Goal: Information Seeking & Learning: Learn about a topic

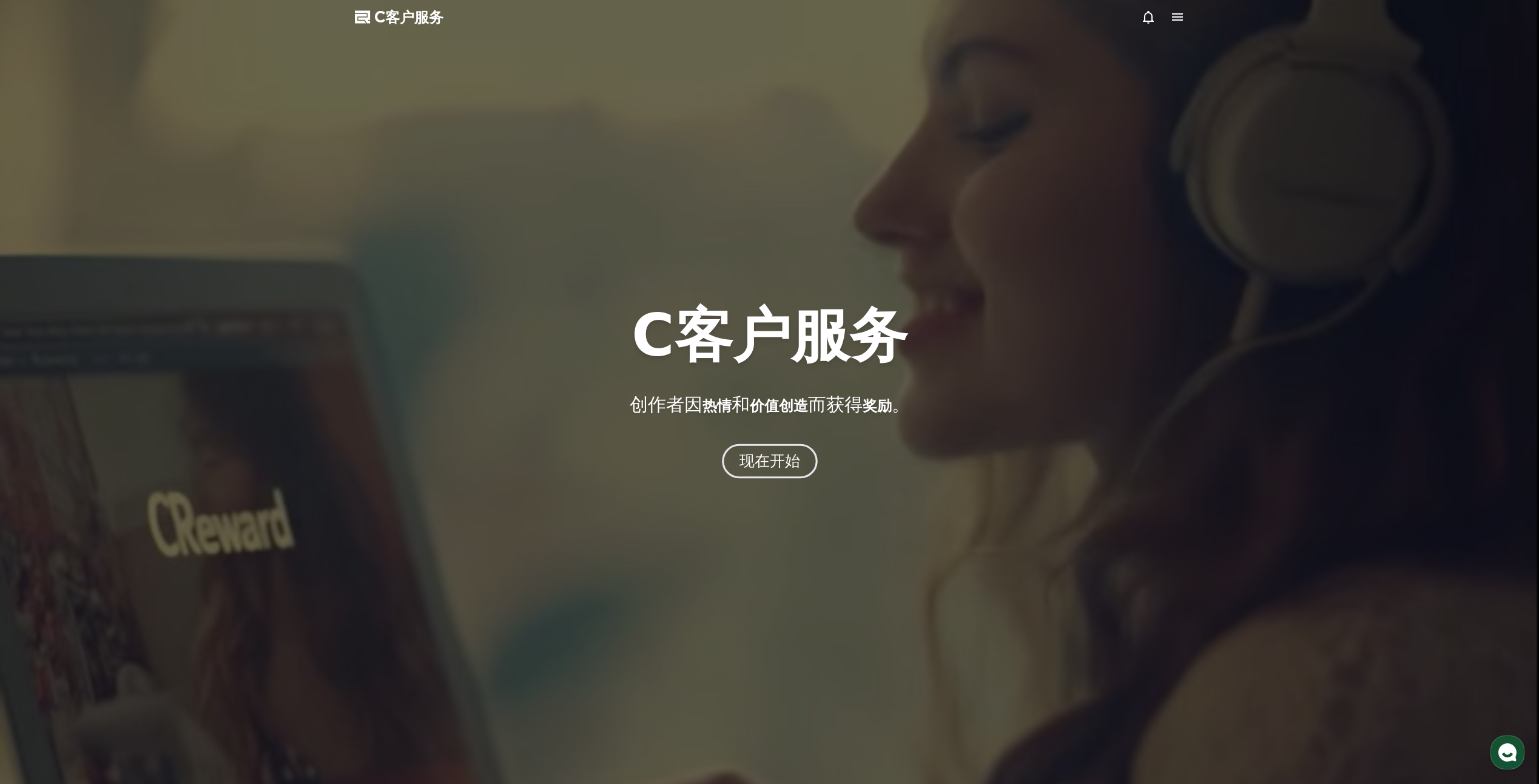
click at [765, 463] on font "现在开始" at bounding box center [769, 460] width 61 height 18
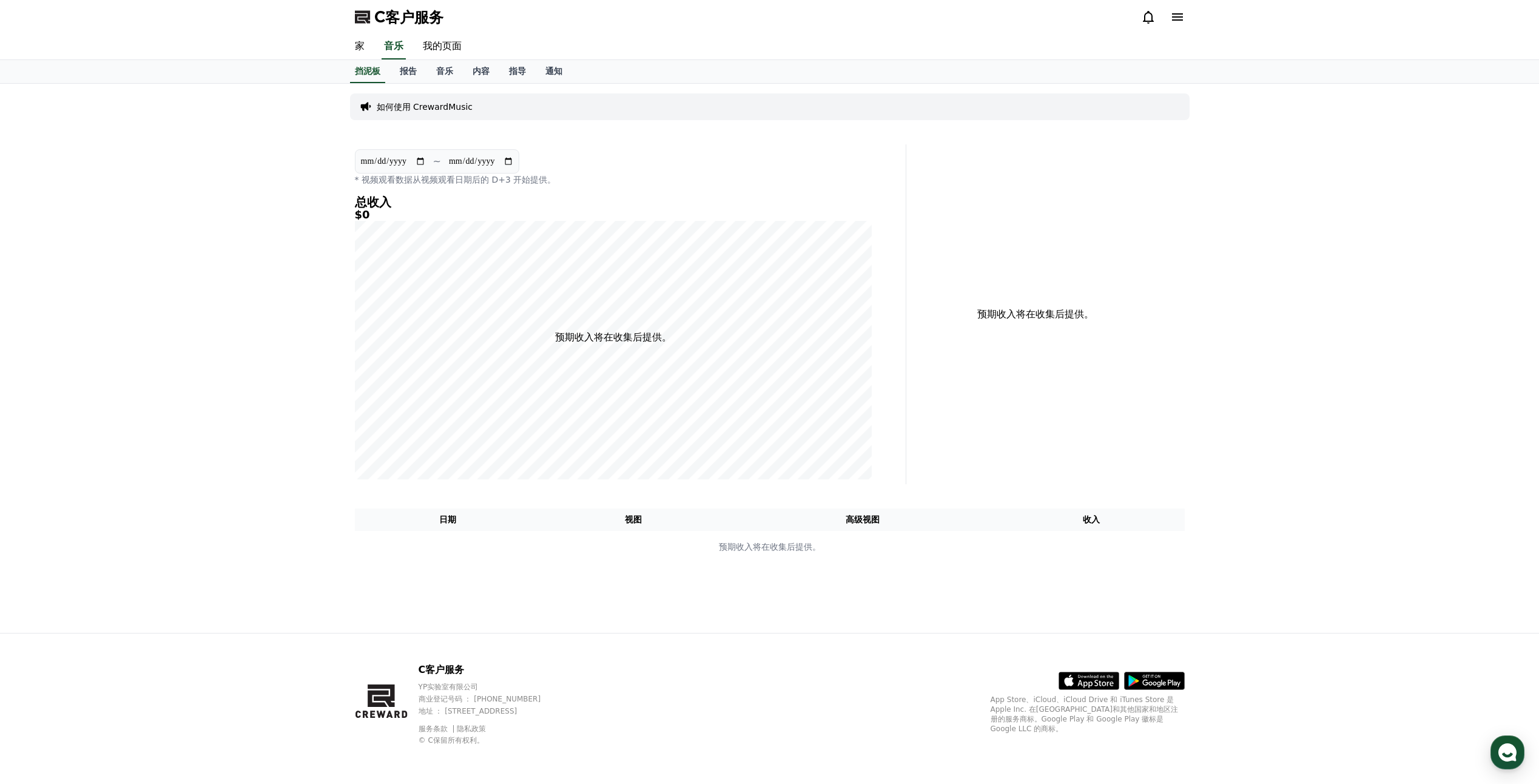
click at [420, 106] on p "如何使用 CrewardMusic" at bounding box center [425, 107] width 97 height 12
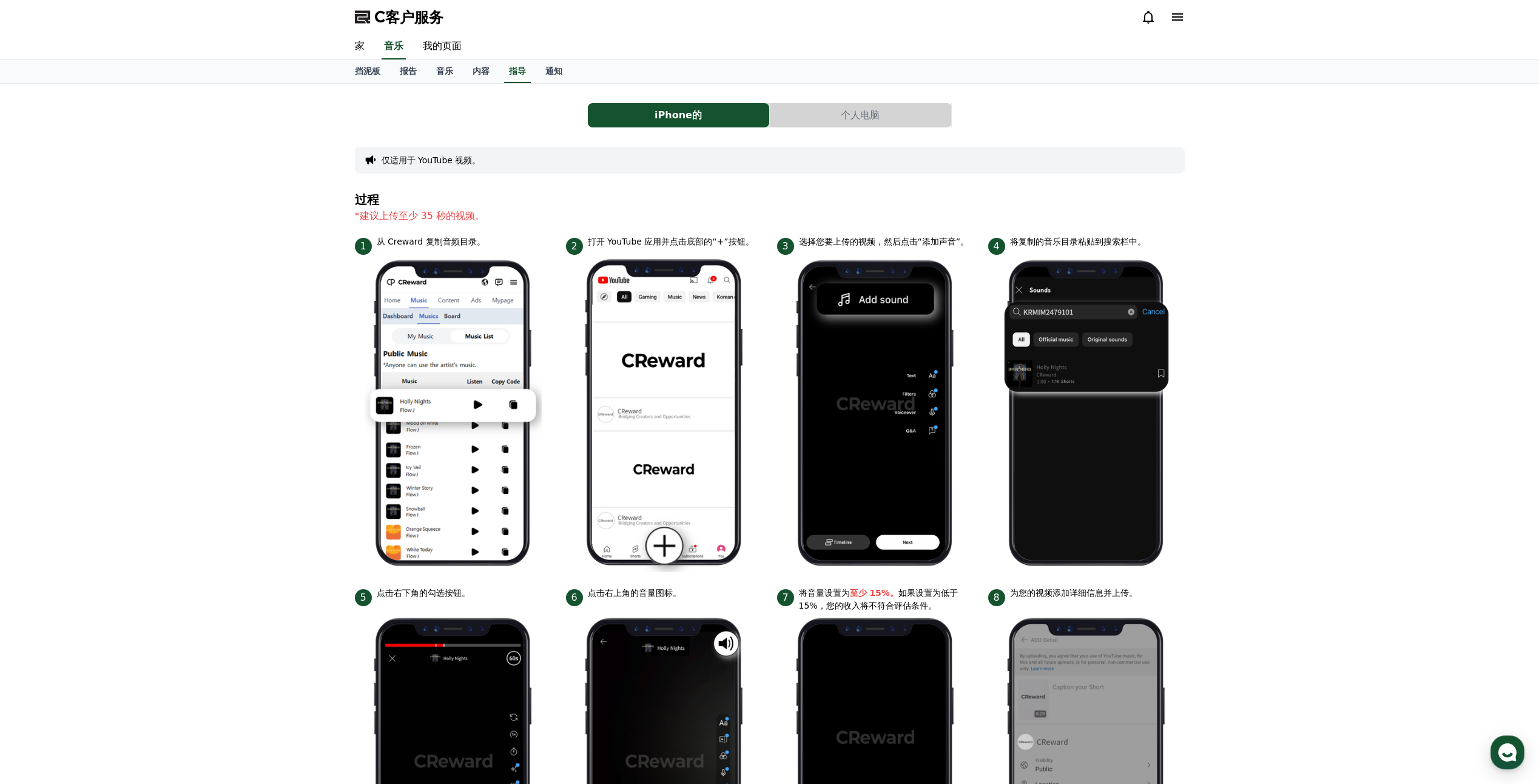
click at [841, 111] on button "个人电脑" at bounding box center [861, 114] width 182 height 24
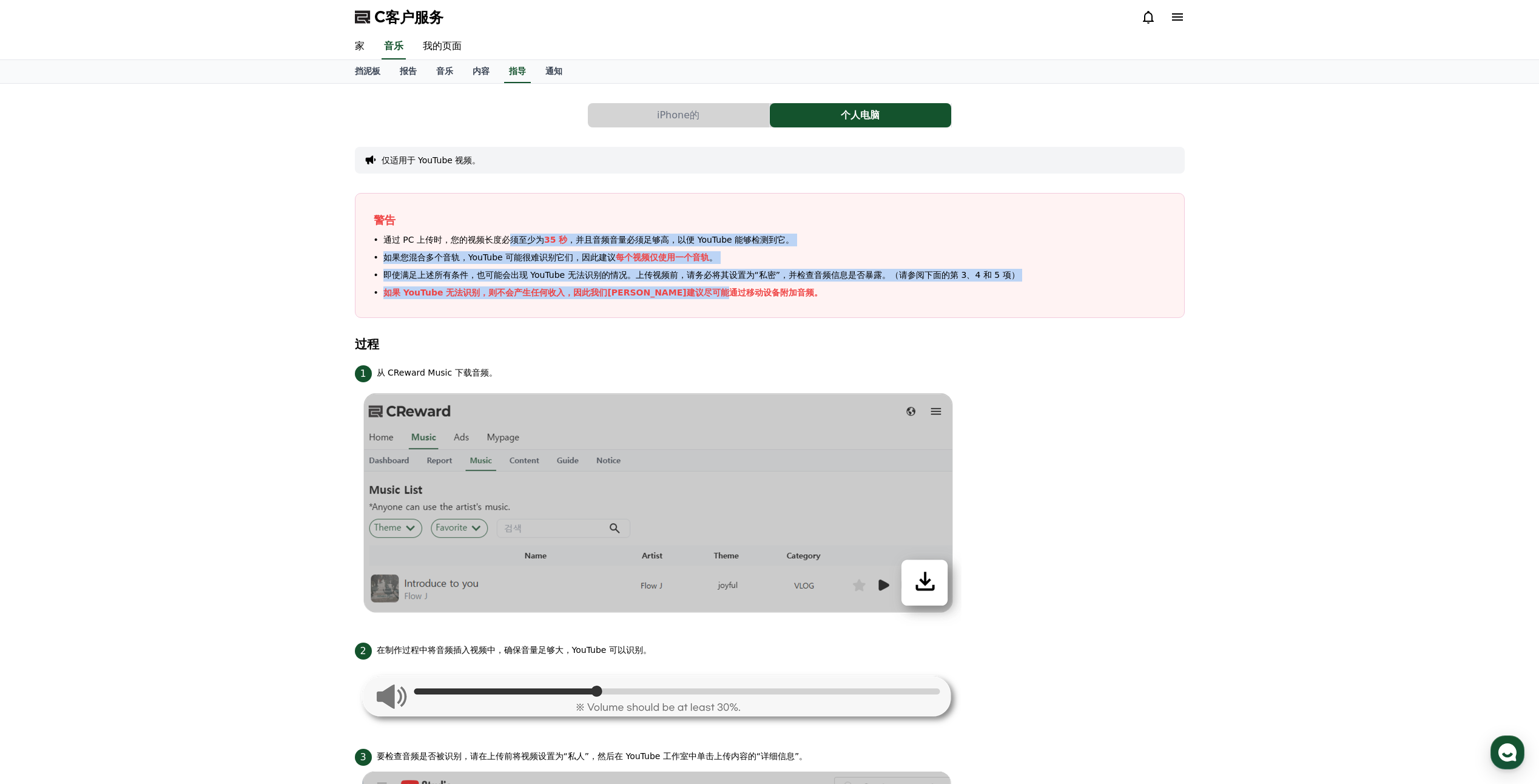
drag, startPoint x: 510, startPoint y: 239, endPoint x: 773, endPoint y: 288, distance: 267.5
click at [773, 288] on ul "通过 PC 上传时，您的视频长度必须至少为 35 秒 ，并且音频音量必须足够高，以便 YouTube 能够检测到它。 如果您混合多个音轨，YouTube 可能…" at bounding box center [770, 266] width 793 height 66
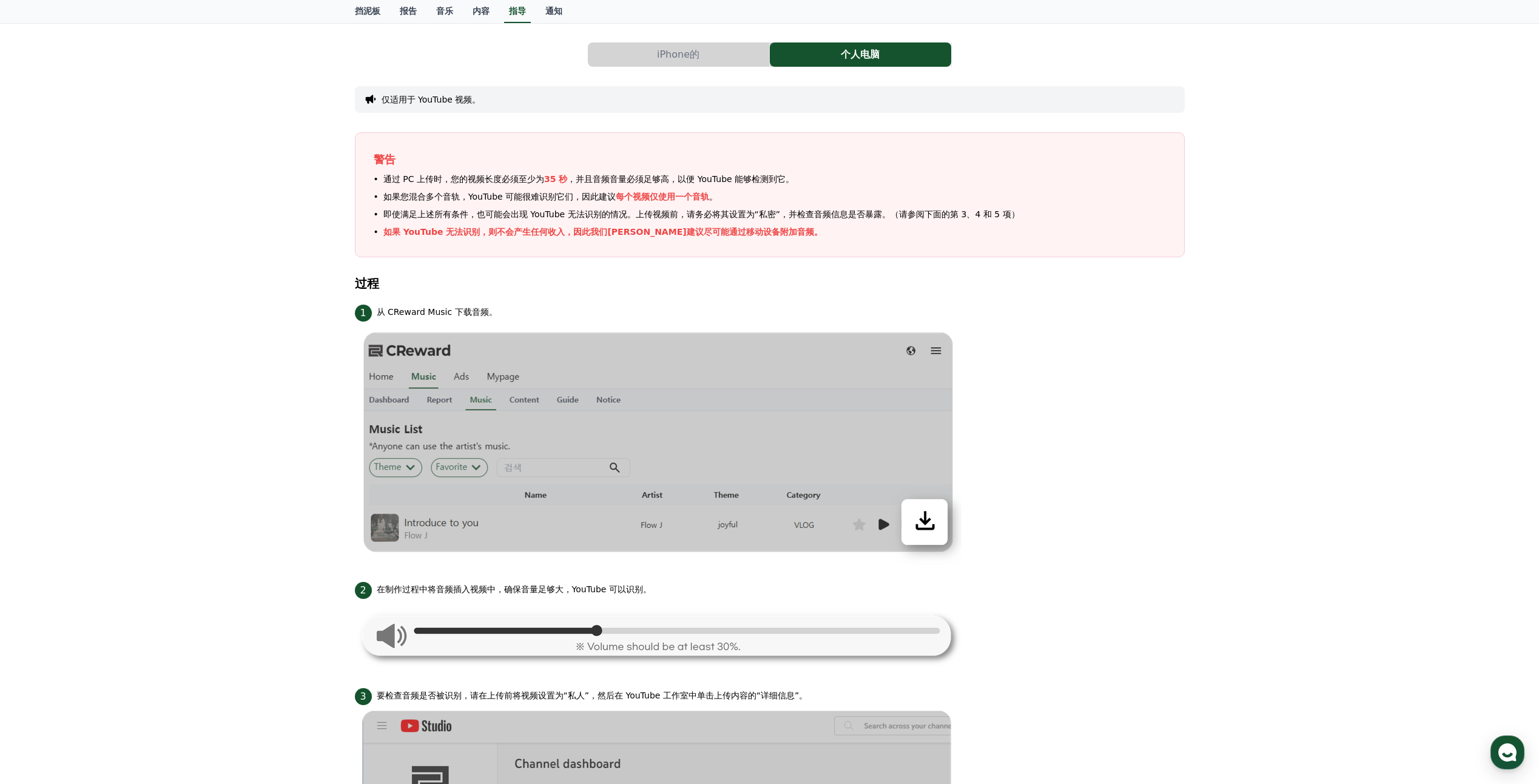
click at [1198, 462] on div "iPhone的 个人电脑 仅适用于 YouTube 视频。 警告 通过 PC 上传时，您的视频长度必须至少为 35 秒 ，并且音频音量必须足够高，以便 You…" at bounding box center [770, 748] width 1539 height 1451
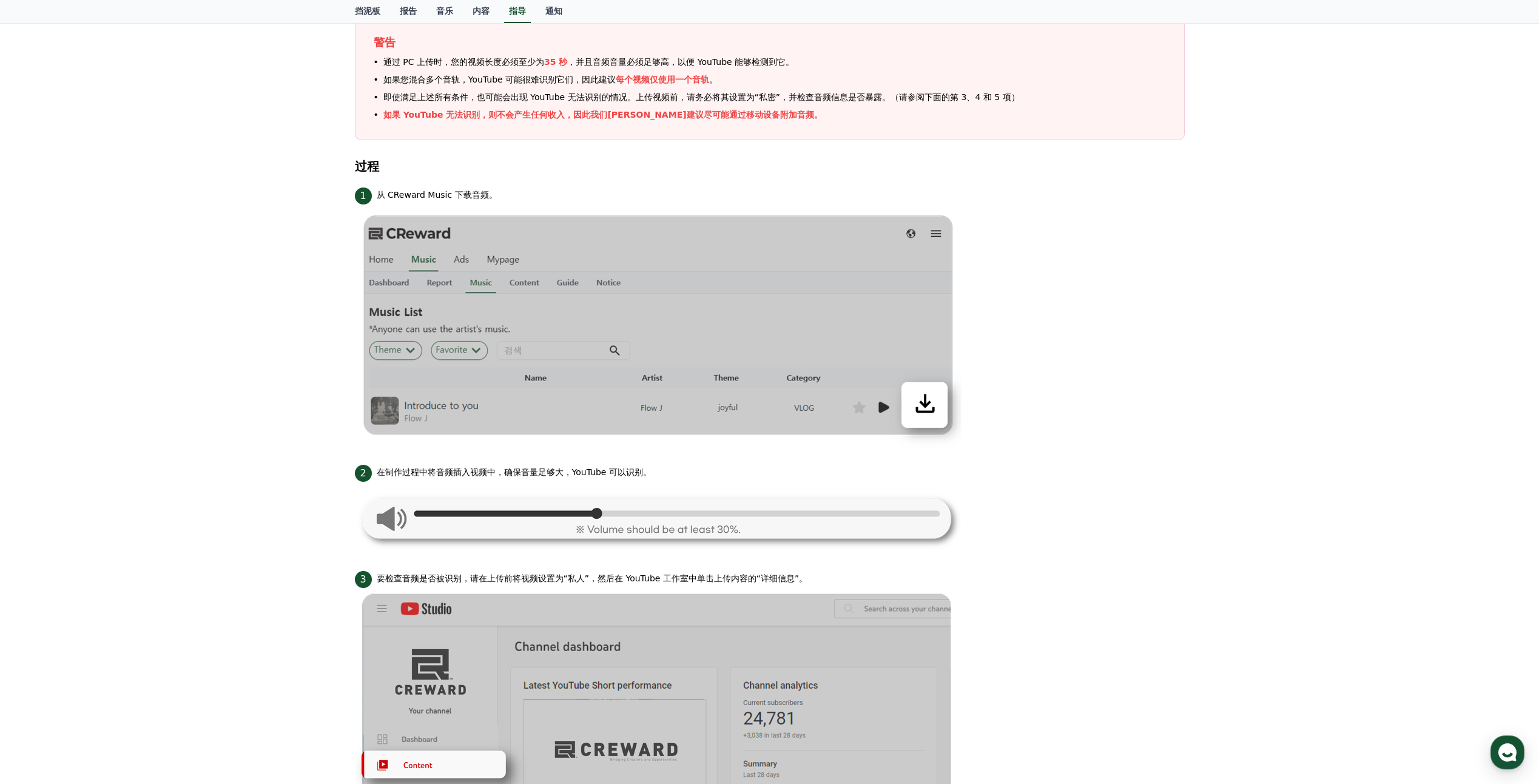
scroll to position [182, 0]
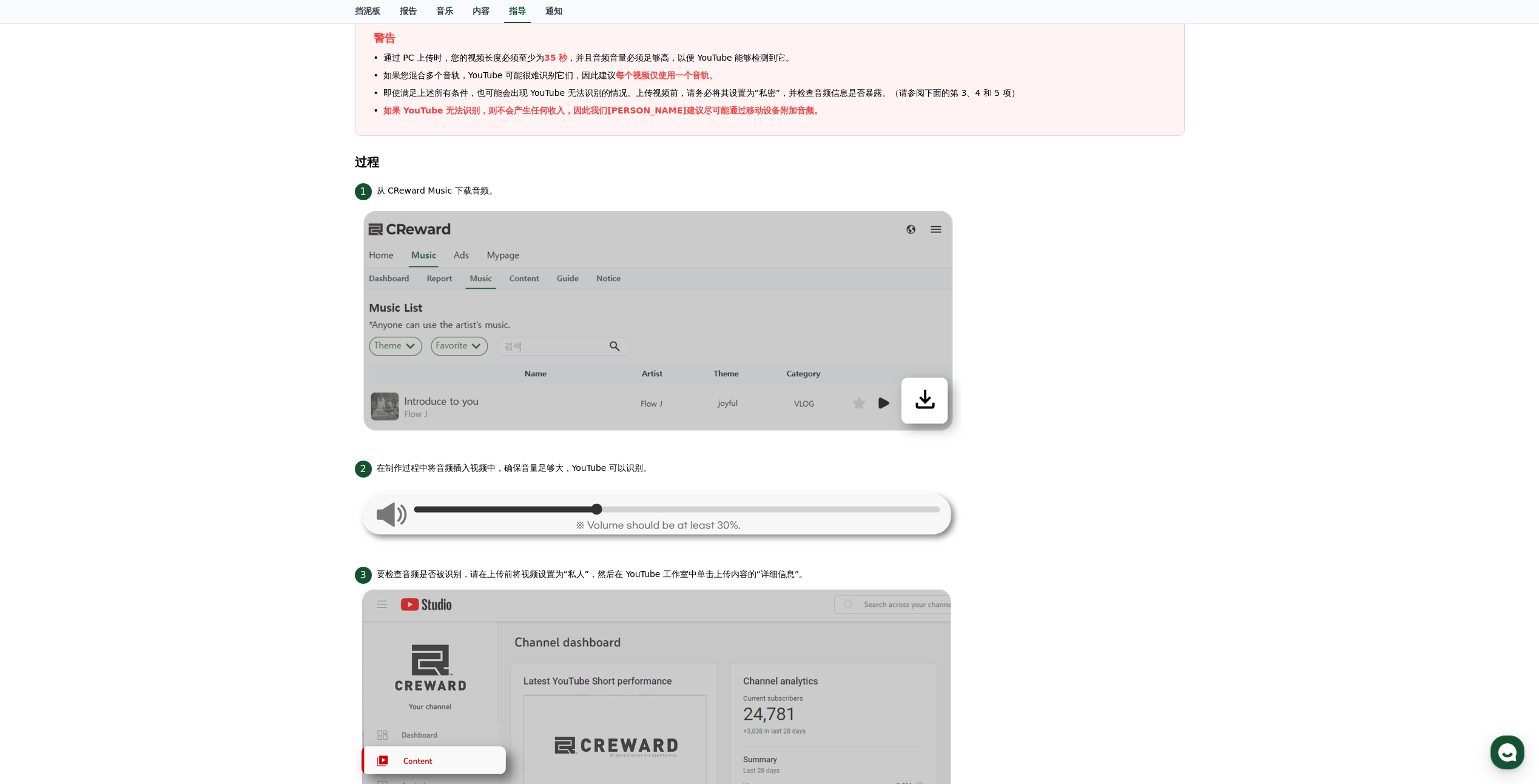
click at [931, 399] on img at bounding box center [657, 321] width 606 height 243
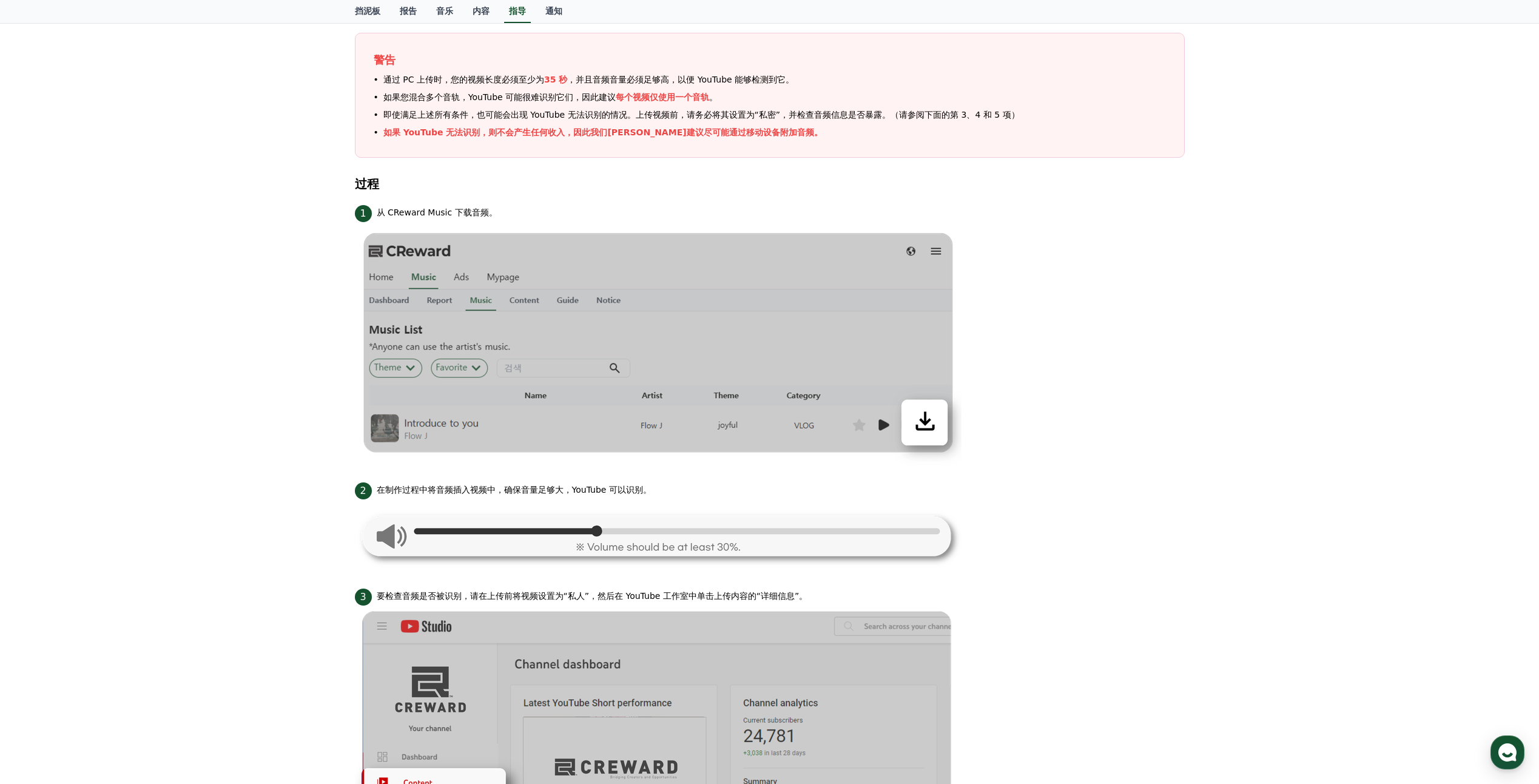
scroll to position [0, 0]
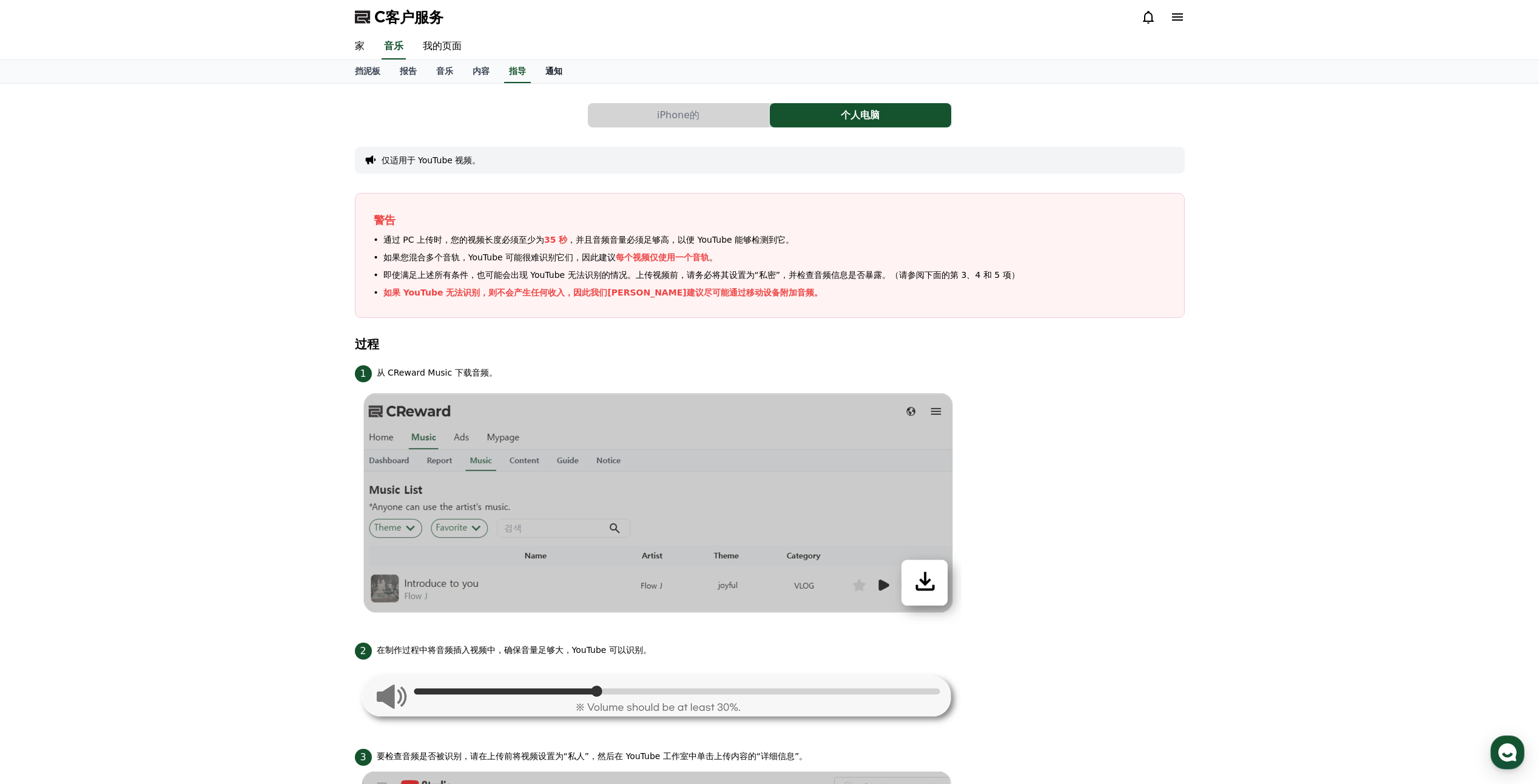
click at [542, 70] on link "通知" at bounding box center [553, 72] width 36 height 23
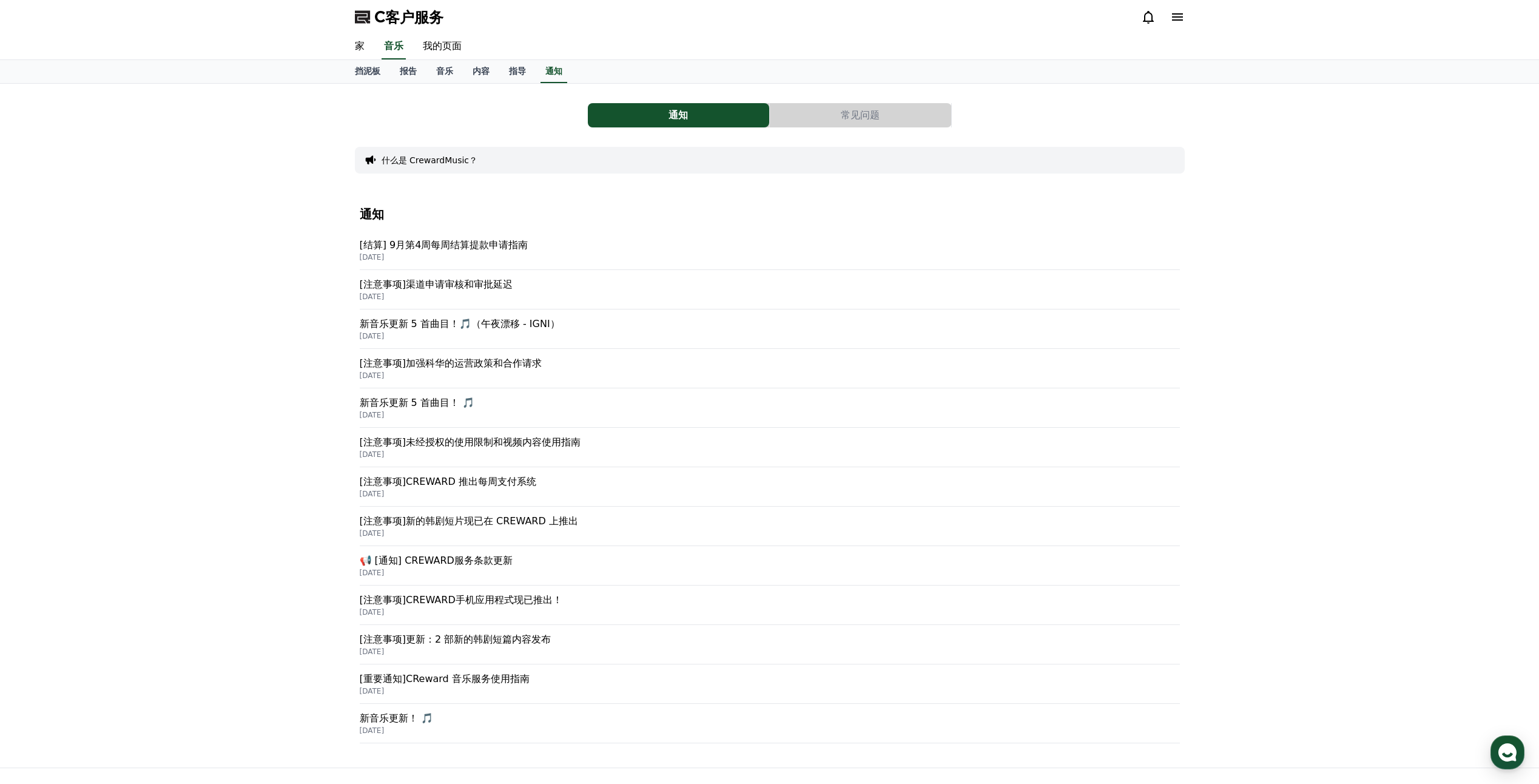
click at [477, 362] on p "[注意事项]加强科华的运营政策和合作请求" at bounding box center [770, 363] width 820 height 15
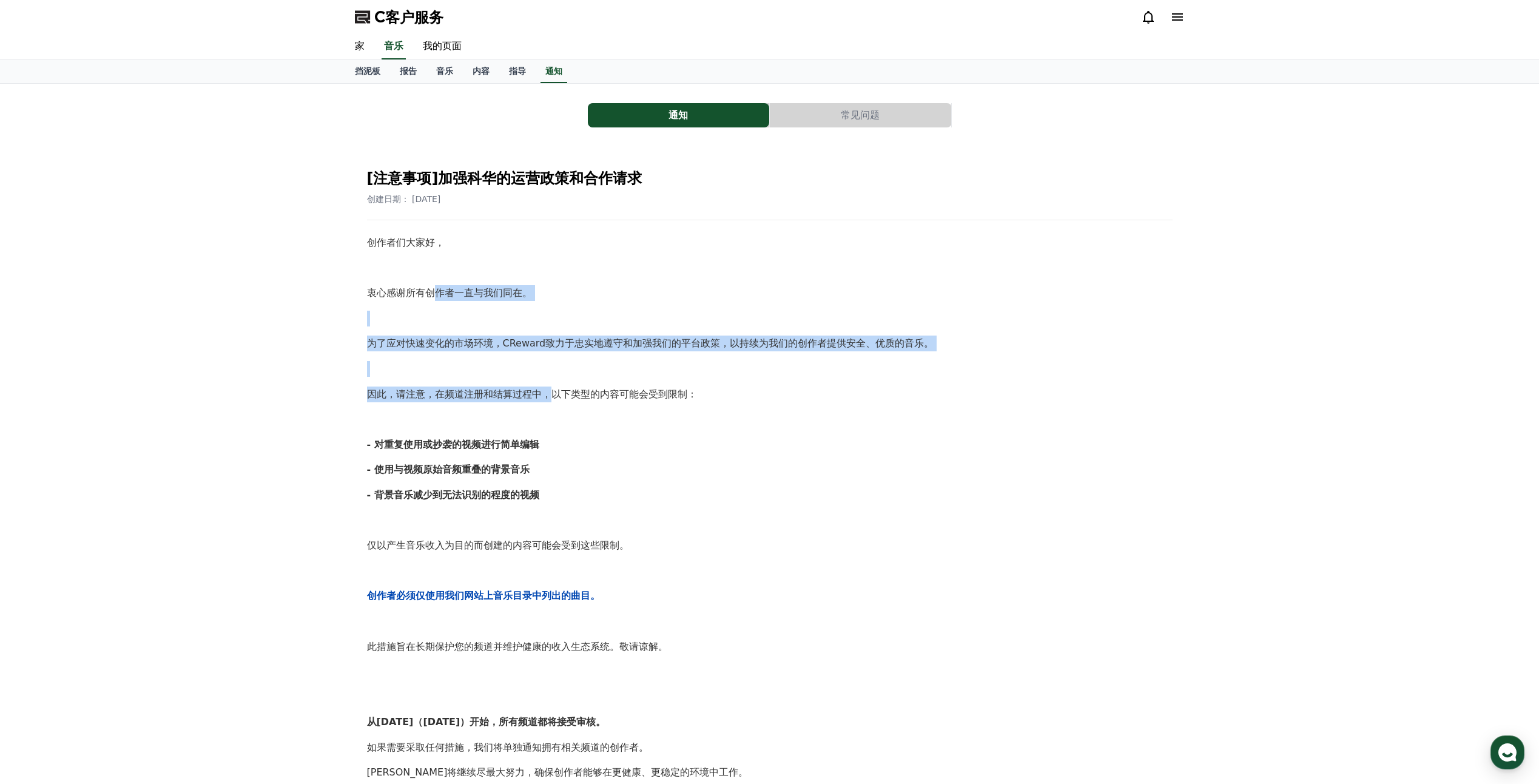
drag, startPoint x: 435, startPoint y: 290, endPoint x: 549, endPoint y: 394, distance: 154.3
click at [549, 394] on div "创作者们大家好， 衷心感谢所有创作者一直与我们同在。 为了应对快速变化的市场环境，CReward致力于忠实地遵守和加强我们的平台政策，以持续为我们的创作者提供…" at bounding box center [770, 570] width 806 height 671
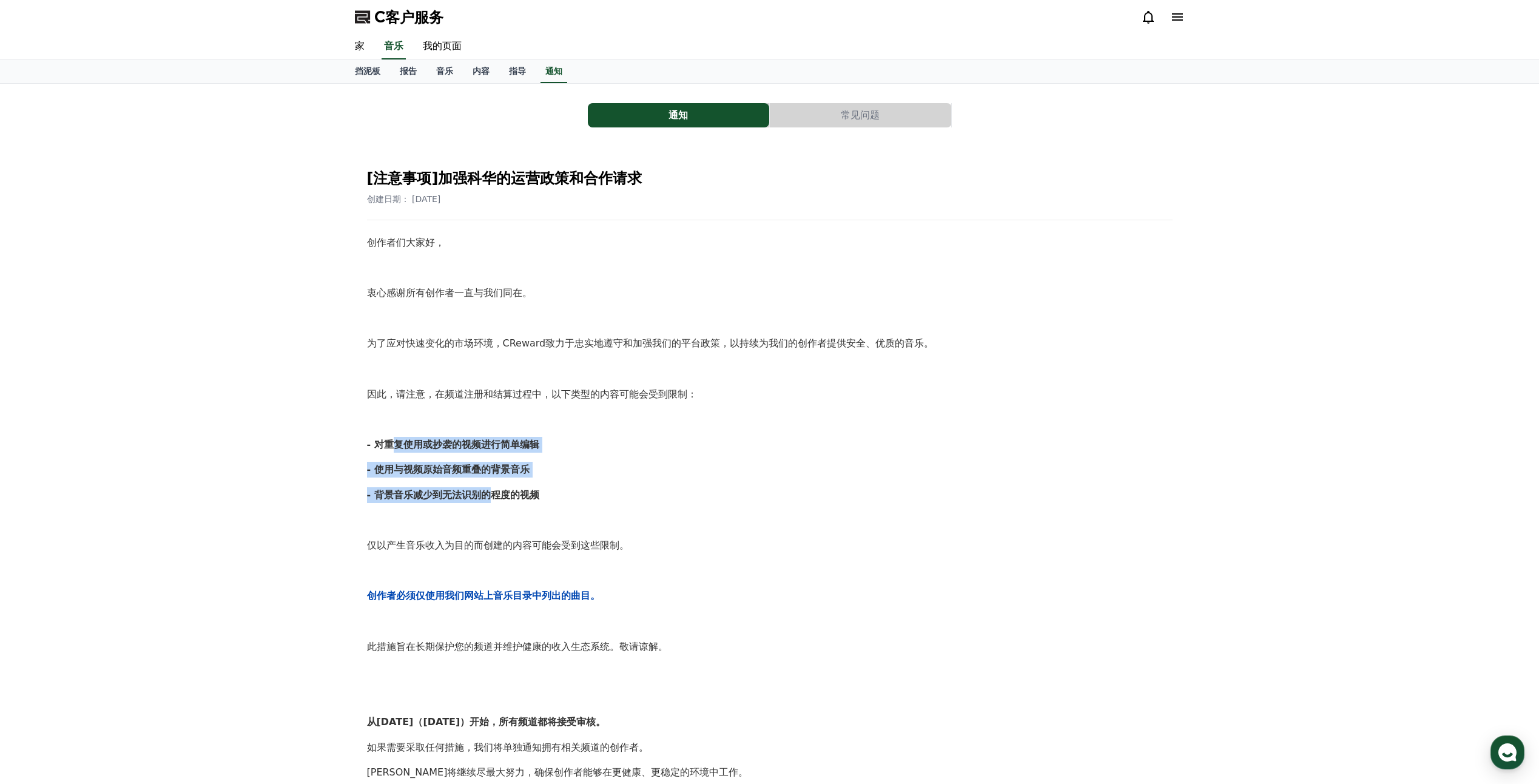
drag, startPoint x: 392, startPoint y: 444, endPoint x: 489, endPoint y: 487, distance: 106.1
click at [489, 487] on div "创作者们大家好， 衷心感谢所有创作者一直与我们同在。 为了应对快速变化的市场环境，CReward致力于忠实地遵守和加强我们的平台政策，以持续为我们的创作者提供…" at bounding box center [770, 570] width 806 height 671
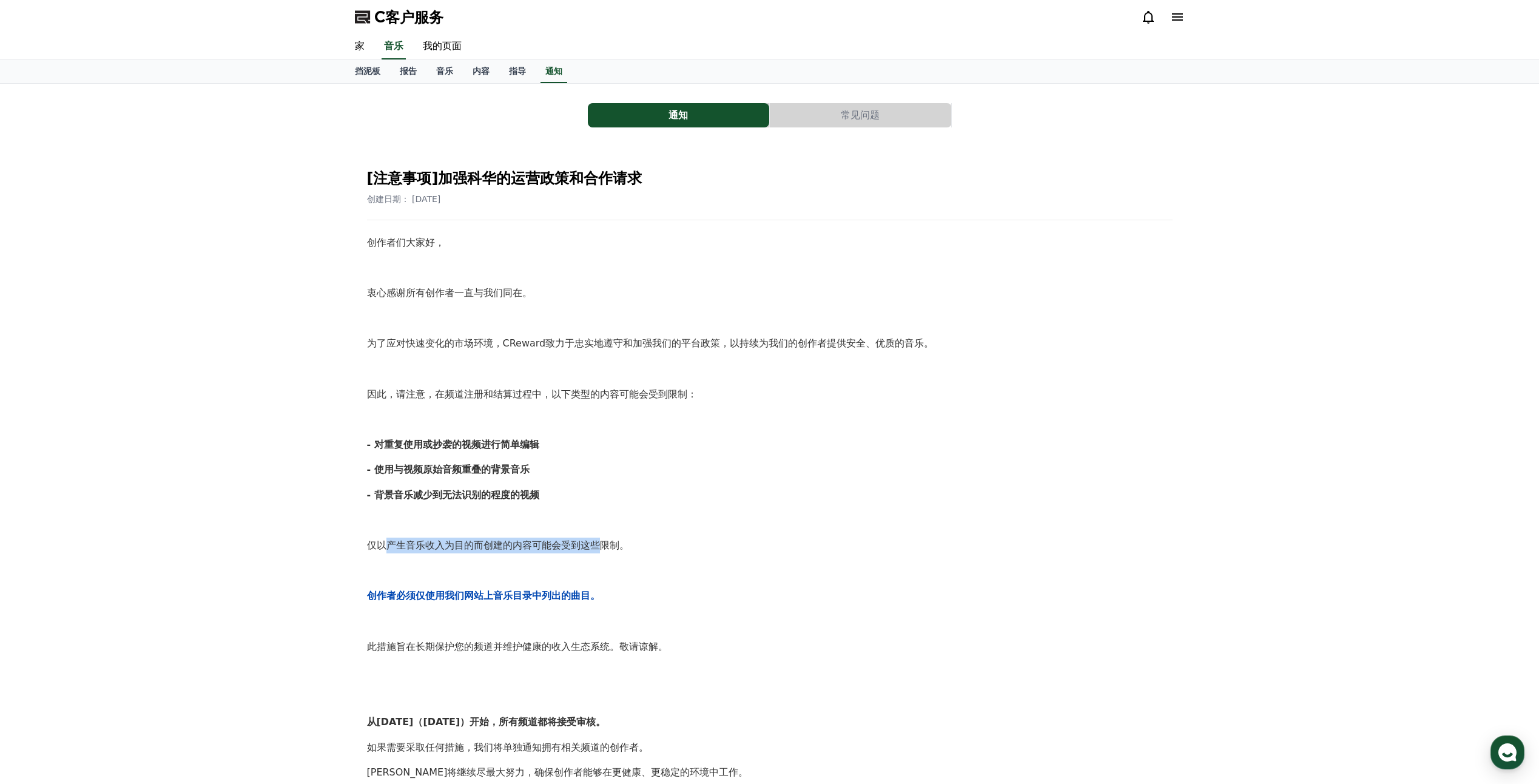
drag, startPoint x: 391, startPoint y: 543, endPoint x: 596, endPoint y: 547, distance: 205.0
click at [596, 547] on p "仅以产生音乐收入为目的而创建的内容可能会受到这些限制。" at bounding box center [770, 545] width 806 height 15
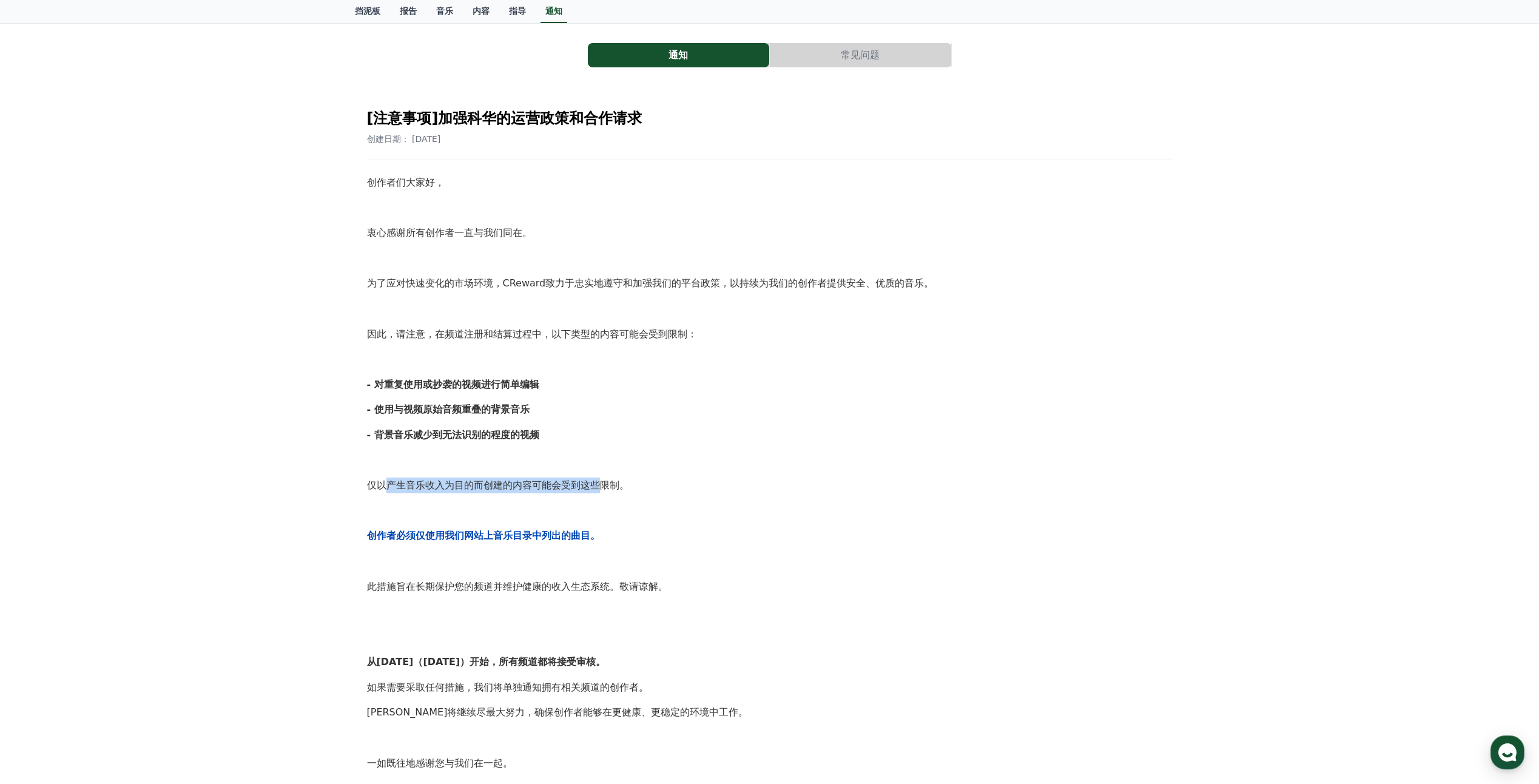
scroll to position [61, 0]
drag, startPoint x: 422, startPoint y: 584, endPoint x: 458, endPoint y: 593, distance: 37.1
click at [458, 593] on p "此措施旨在长期保护您的频道并维护健康的收入生态系统。敬请谅解。" at bounding box center [770, 585] width 806 height 15
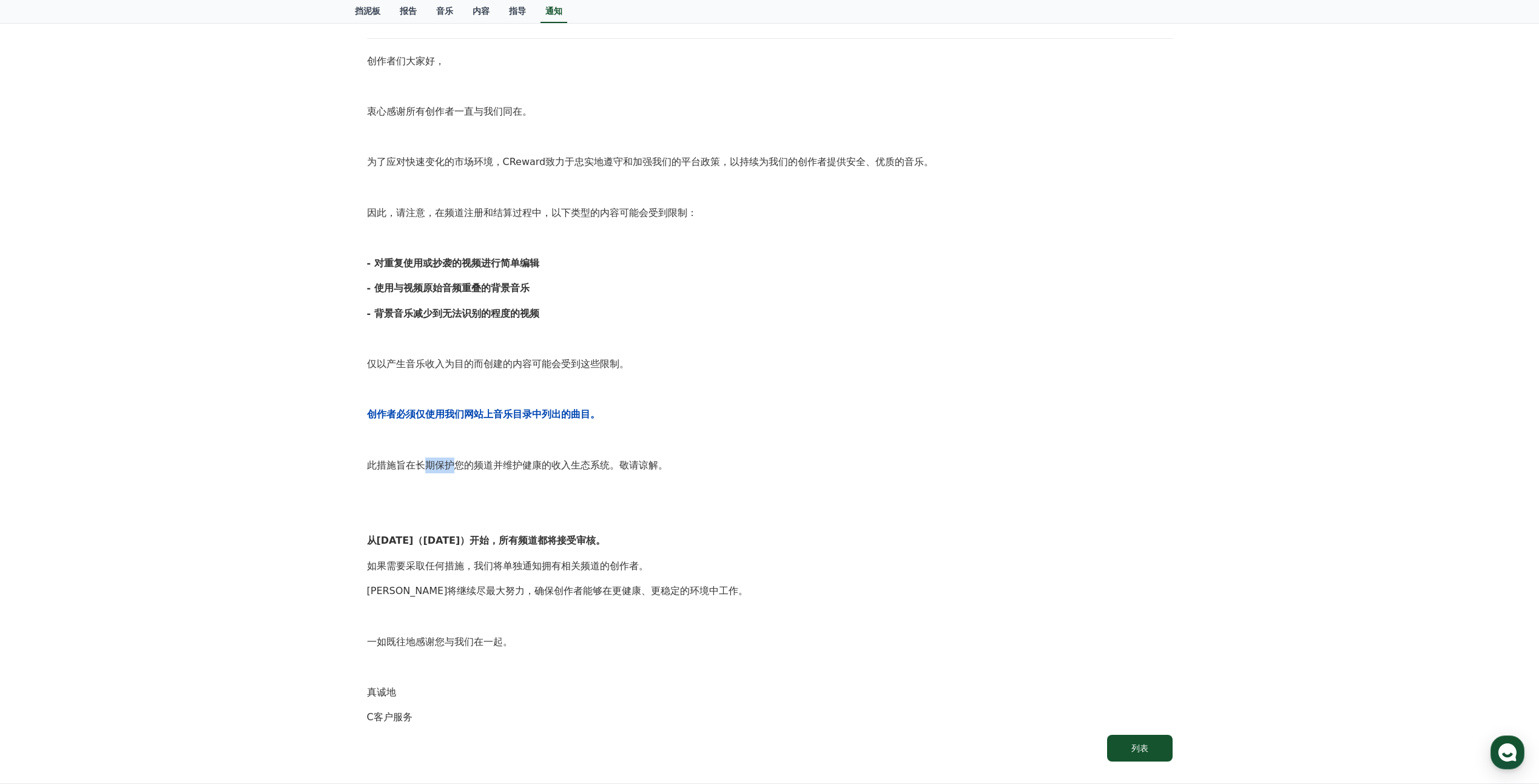
scroll to position [182, 0]
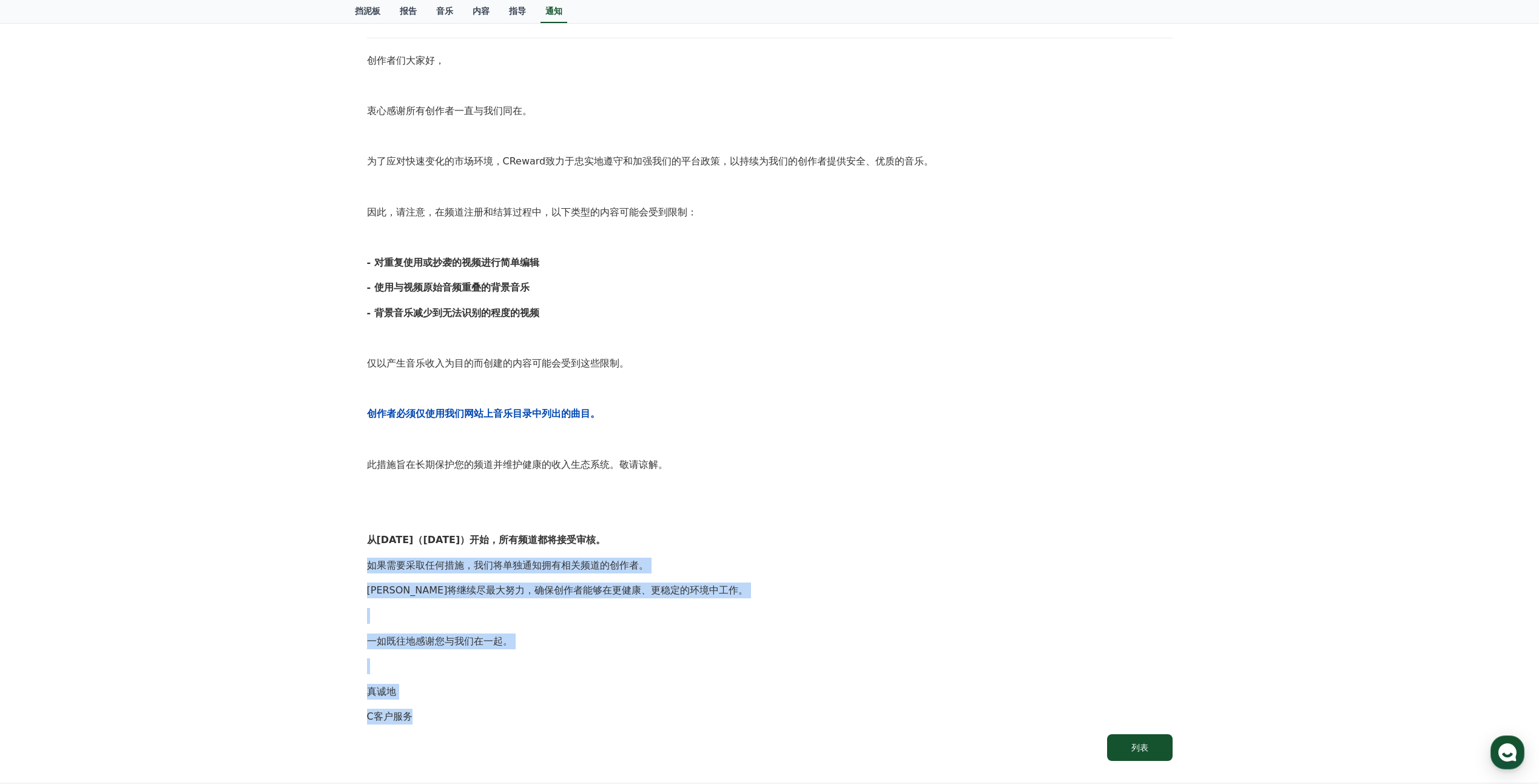
drag, startPoint x: 370, startPoint y: 567, endPoint x: 591, endPoint y: 726, distance: 272.3
click at [591, 726] on div "[注意事项]加强科华的运营政策和合作请求 创建日期： [DATE] 创作者们大家好， 衷心感谢所有创作者一直与我们同在。 为了应对快速变化的市场环境，CRew…" at bounding box center [770, 368] width 810 height 789
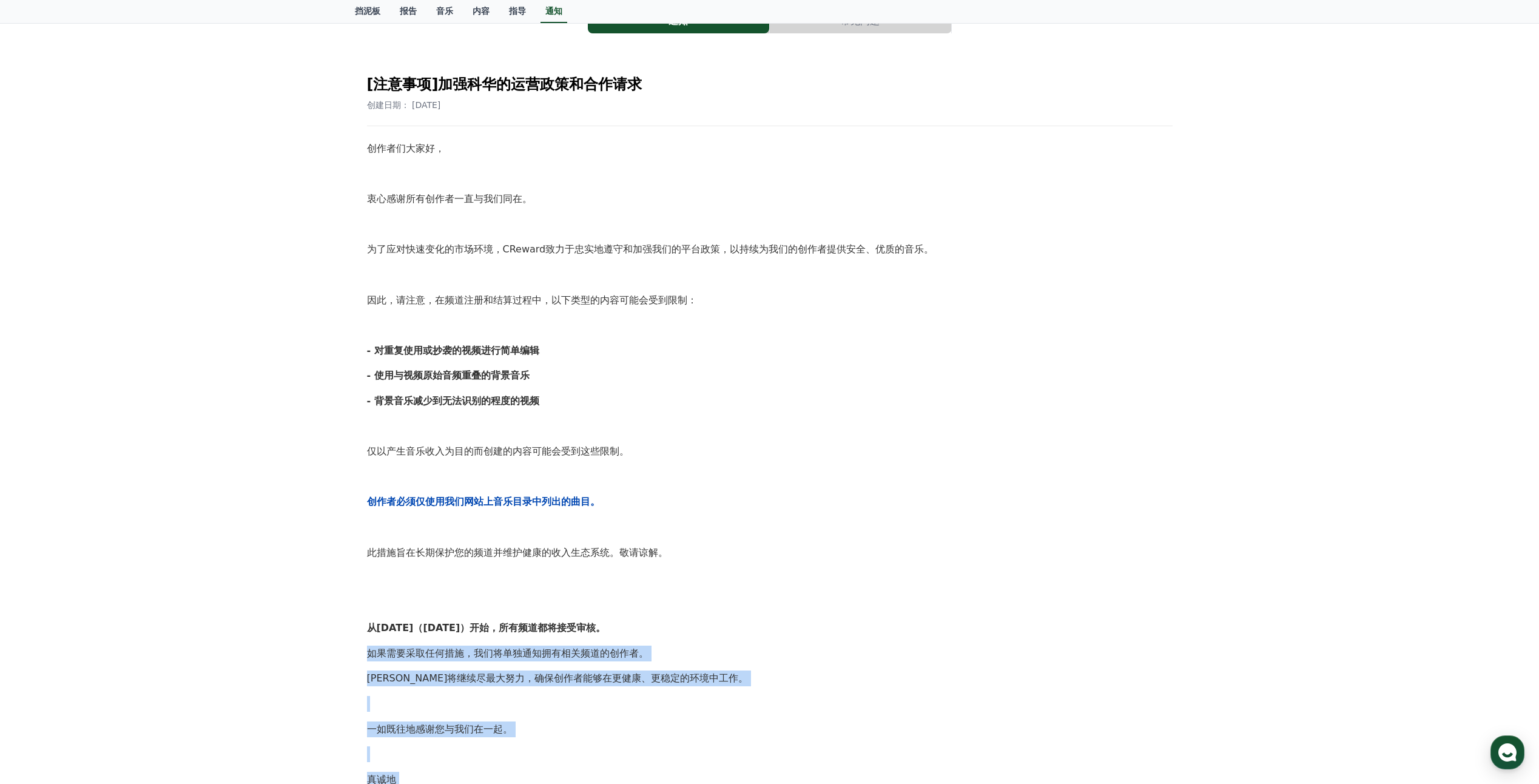
scroll to position [89, 0]
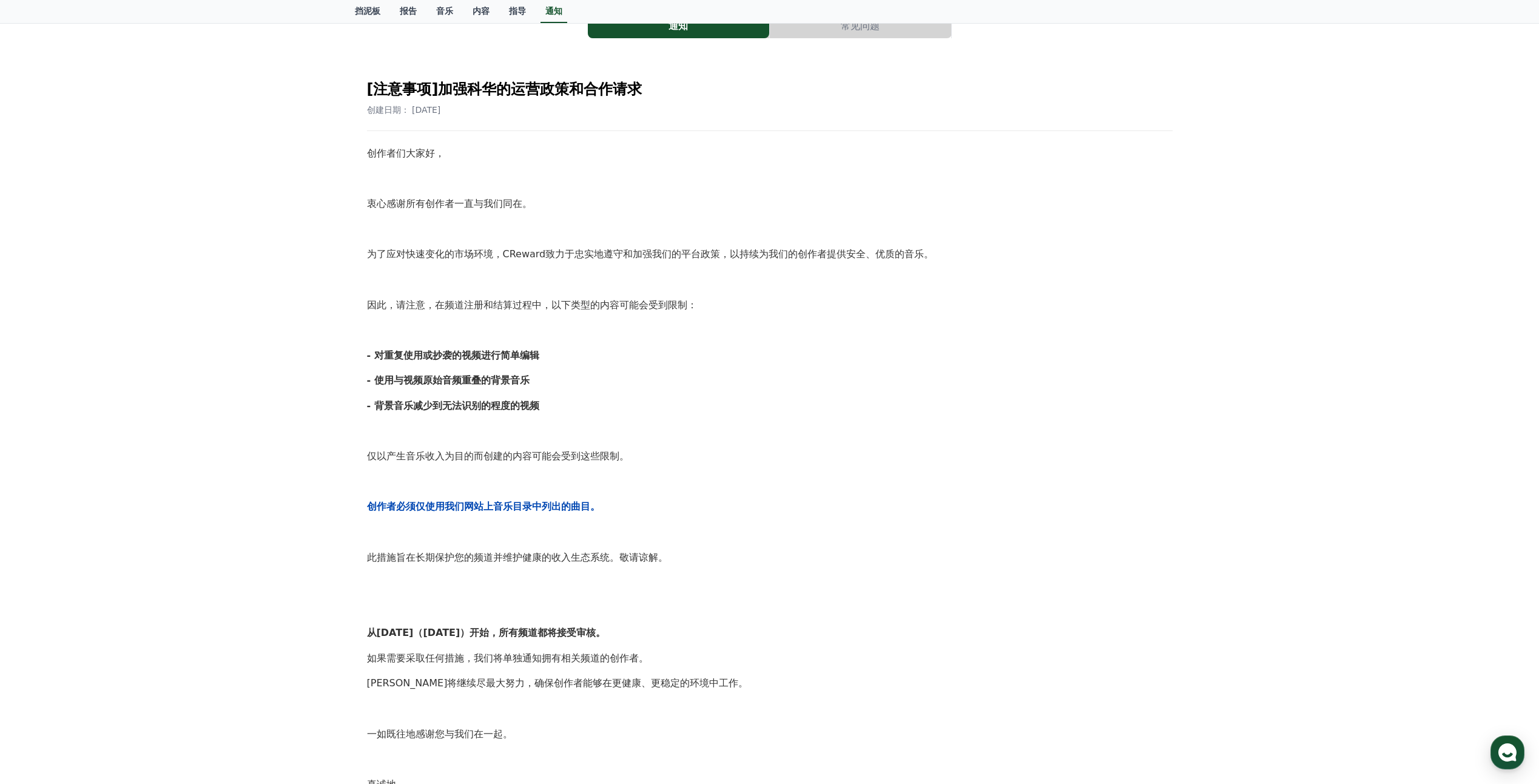
click at [717, 395] on div "创作者们大家好， 衷心感谢所有创作者一直与我们同在。 为了应对快速变化的市场环境，CReward致力于忠实地遵守和加强我们的平台政策，以持续为我们的创作者提供…" at bounding box center [770, 480] width 806 height 671
click at [1352, 395] on div "通知 常见问题 [注意事项]加强科华的运营政策和合作请求 创建日期： [DATE] 创作者们大家好， 衷心感谢所有创作者一直与我们同在。 为了应对快速变化的市…" at bounding box center [770, 435] width 1539 height 881
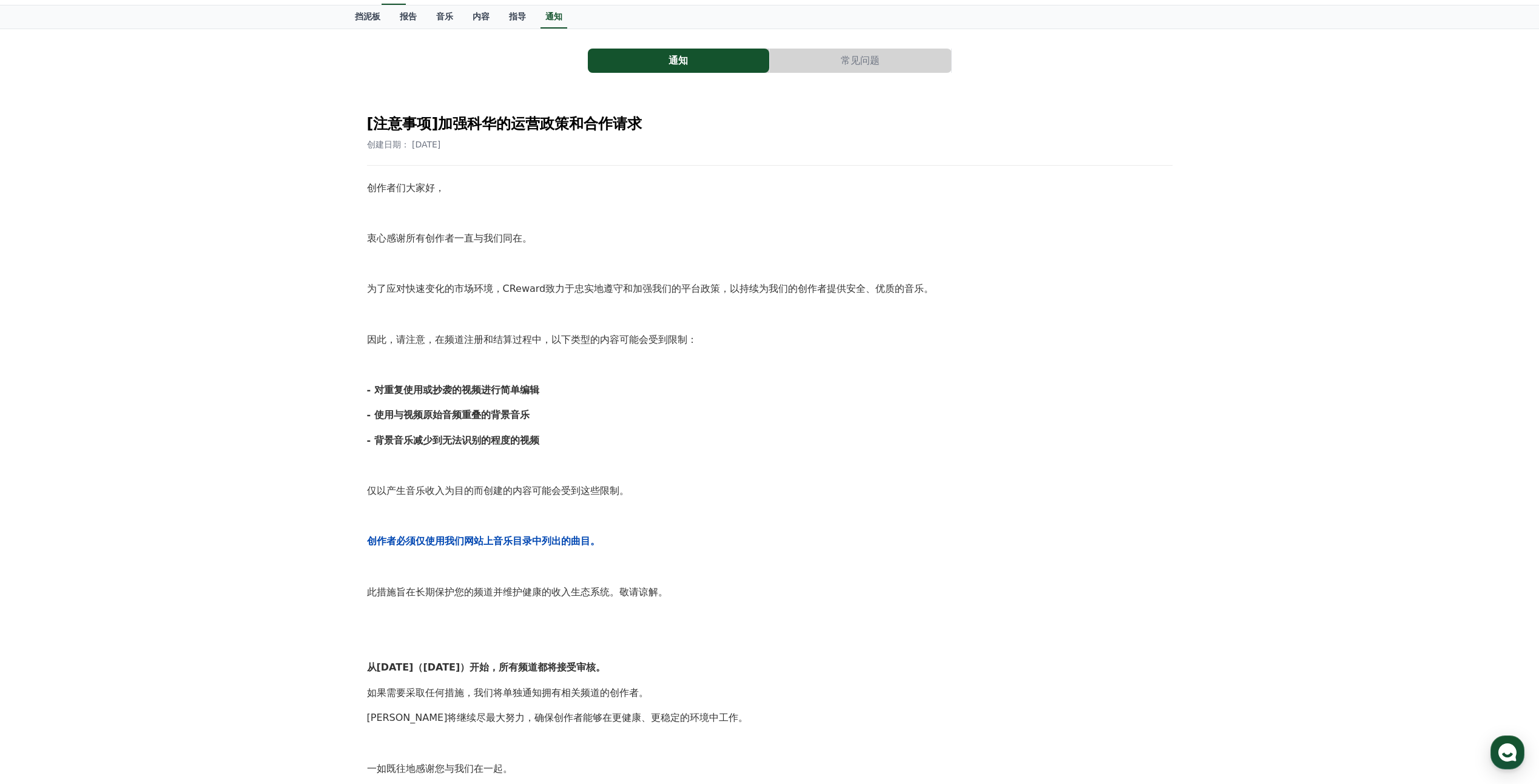
scroll to position [0, 0]
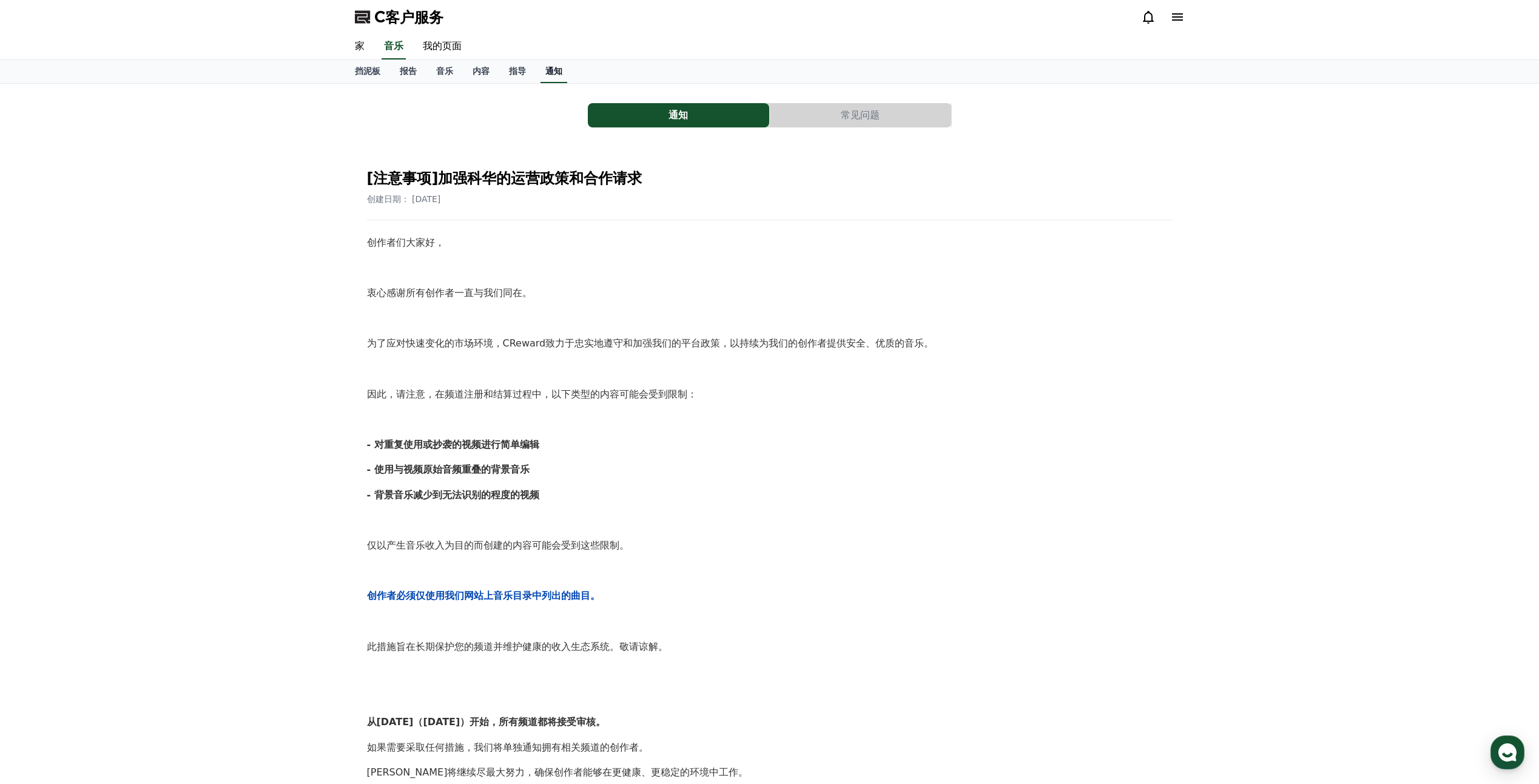
click at [559, 66] on font "通知" at bounding box center [554, 71] width 17 height 10
click at [555, 66] on font "通知" at bounding box center [554, 71] width 17 height 10
click at [657, 120] on button "通知" at bounding box center [678, 114] width 182 height 24
click at [515, 76] on font "指导" at bounding box center [518, 71] width 17 height 10
click at [548, 73] on font "通知" at bounding box center [554, 71] width 17 height 10
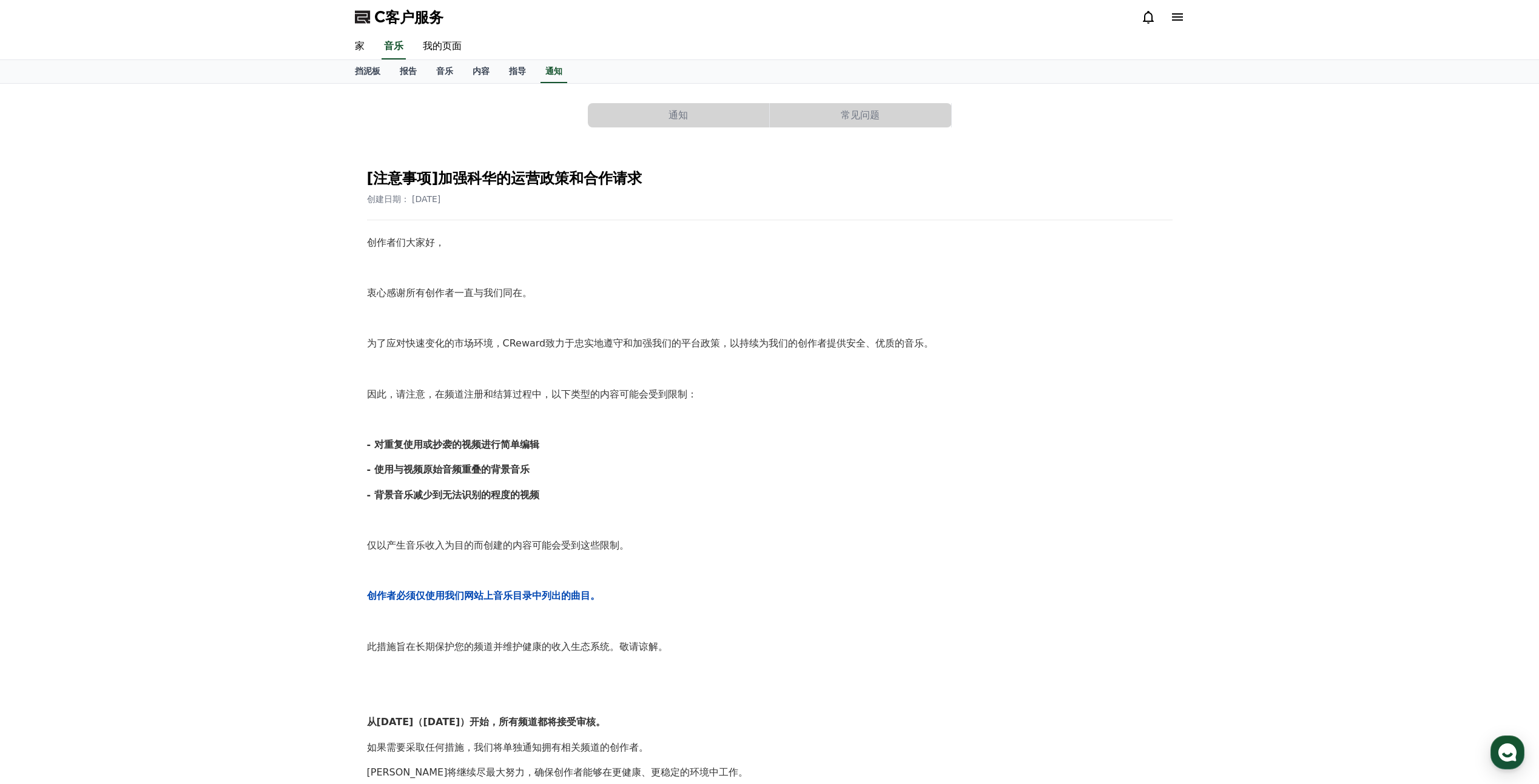
click at [1177, 15] on icon at bounding box center [1177, 16] width 11 height 7
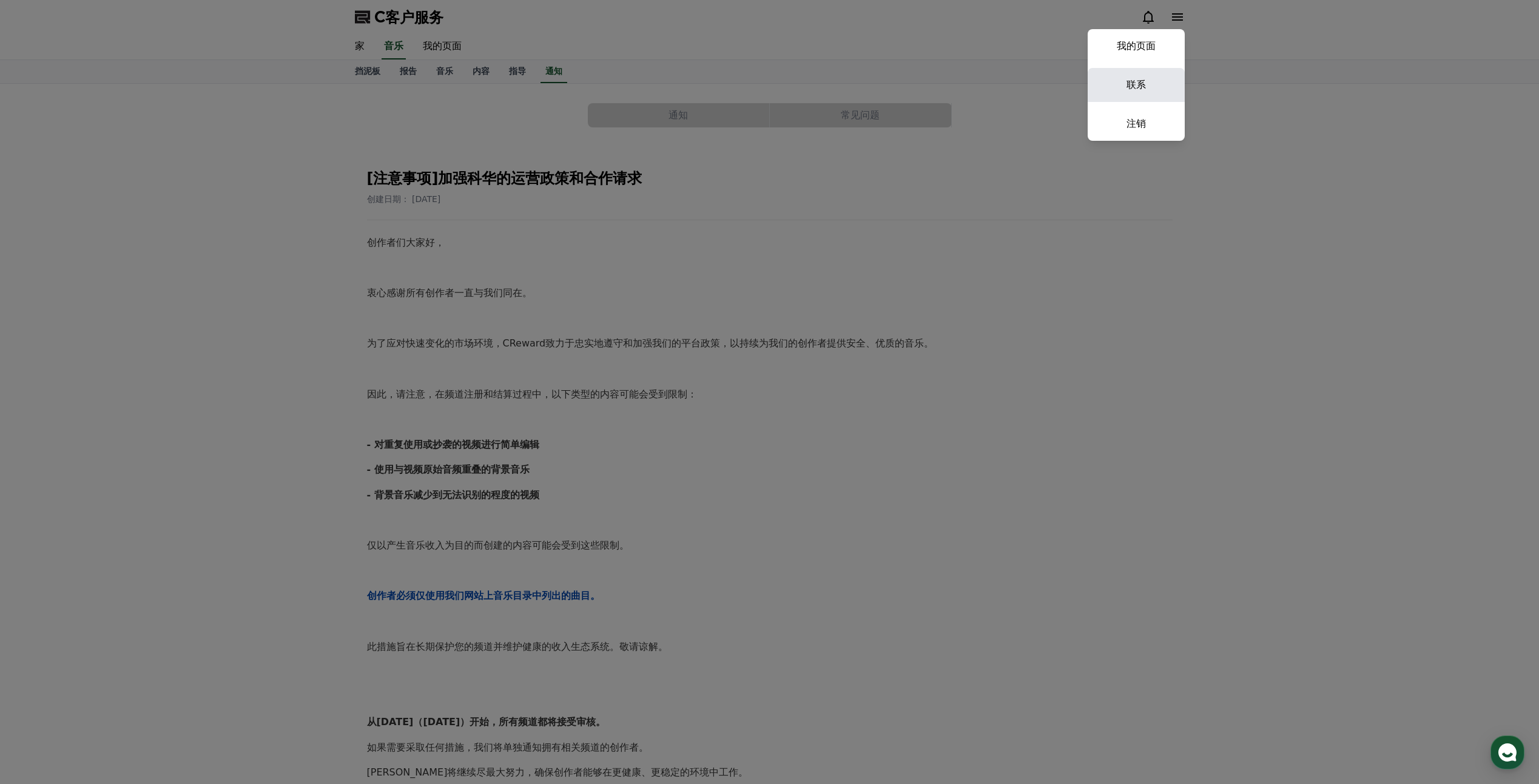
click at [1118, 80] on link "联系" at bounding box center [1136, 85] width 97 height 34
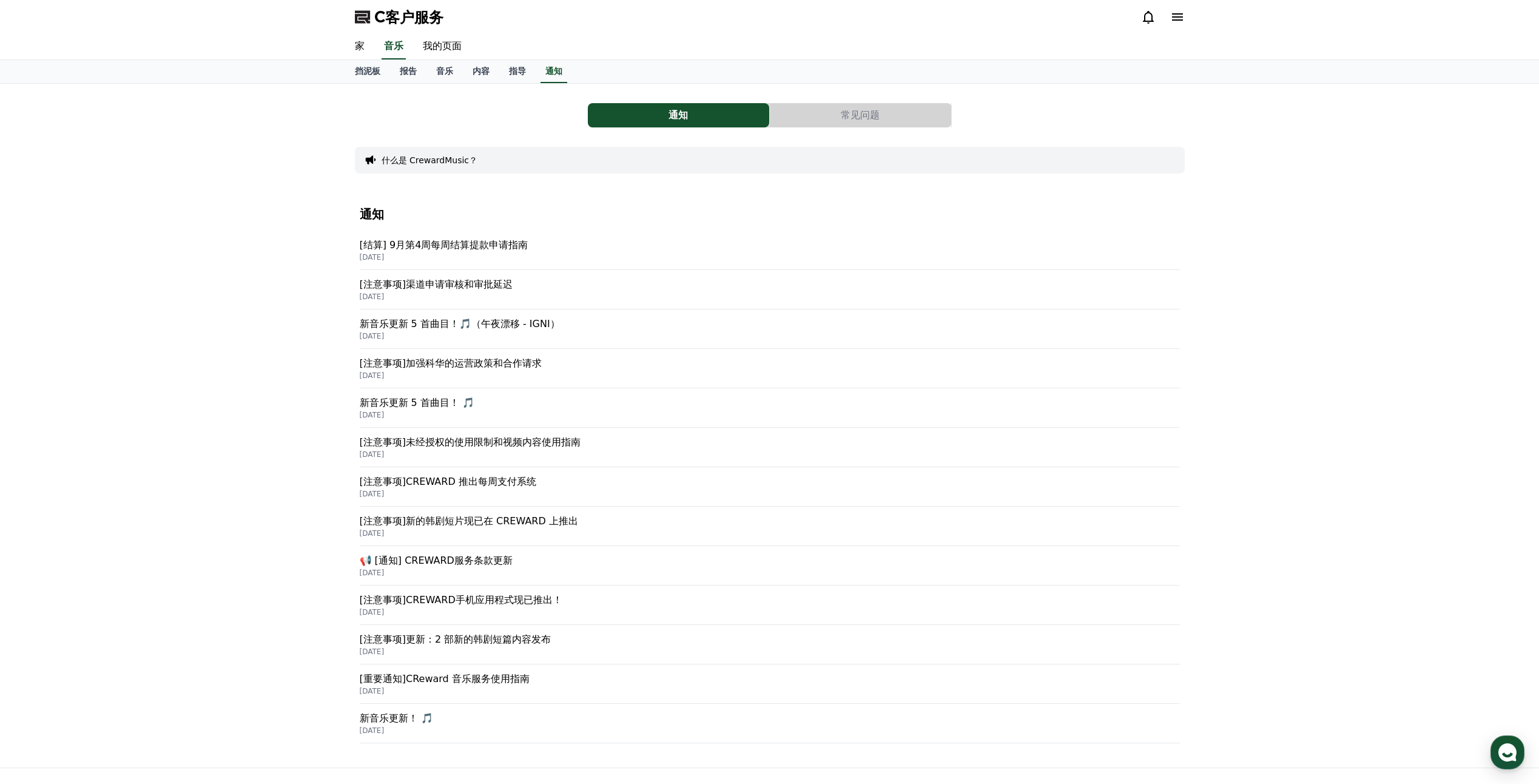
click at [462, 287] on p "[注意事项]渠道申请审核和审批延迟" at bounding box center [770, 284] width 820 height 15
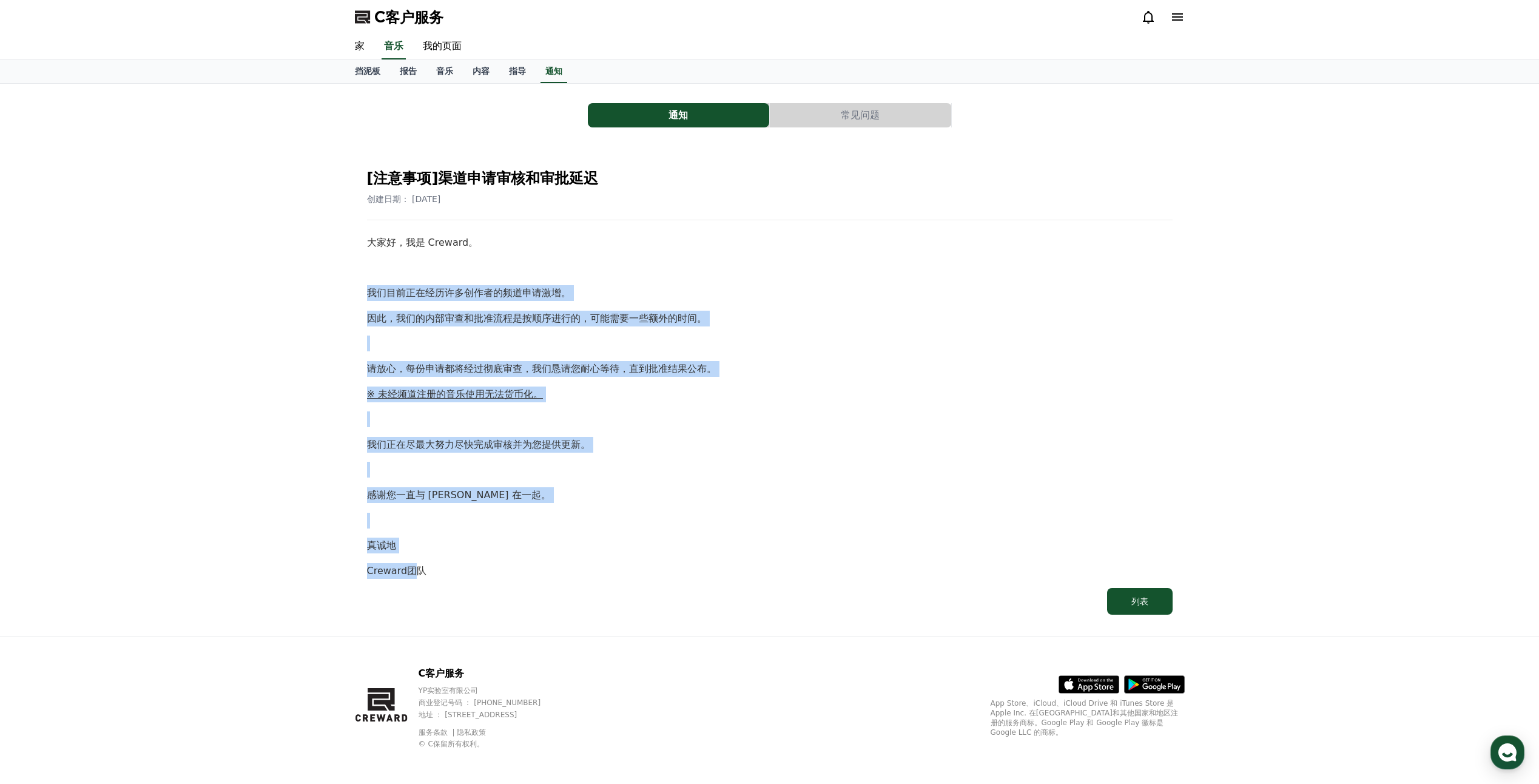
drag, startPoint x: 372, startPoint y: 278, endPoint x: 413, endPoint y: 578, distance: 302.8
click at [413, 578] on div "大家好，我是 Creward。 我们目前正在经历许多创作者的频道申请激增。 因此，我们的内部审查和批准流程是按顺序进行的，可能需要一些额外的时间。 请放心，每…" at bounding box center [770, 406] width 806 height 343
drag, startPoint x: 413, startPoint y: 578, endPoint x: 266, endPoint y: 498, distance: 167.4
click at [266, 498] on div "通知 常见问题 [注意事项]渠道申请审核和审批延迟 创建日期： 2025-09-26 大家好，我是 Creward。 我们目前正在经历许多创作者的频道申请激增…" at bounding box center [770, 359] width 1539 height 552
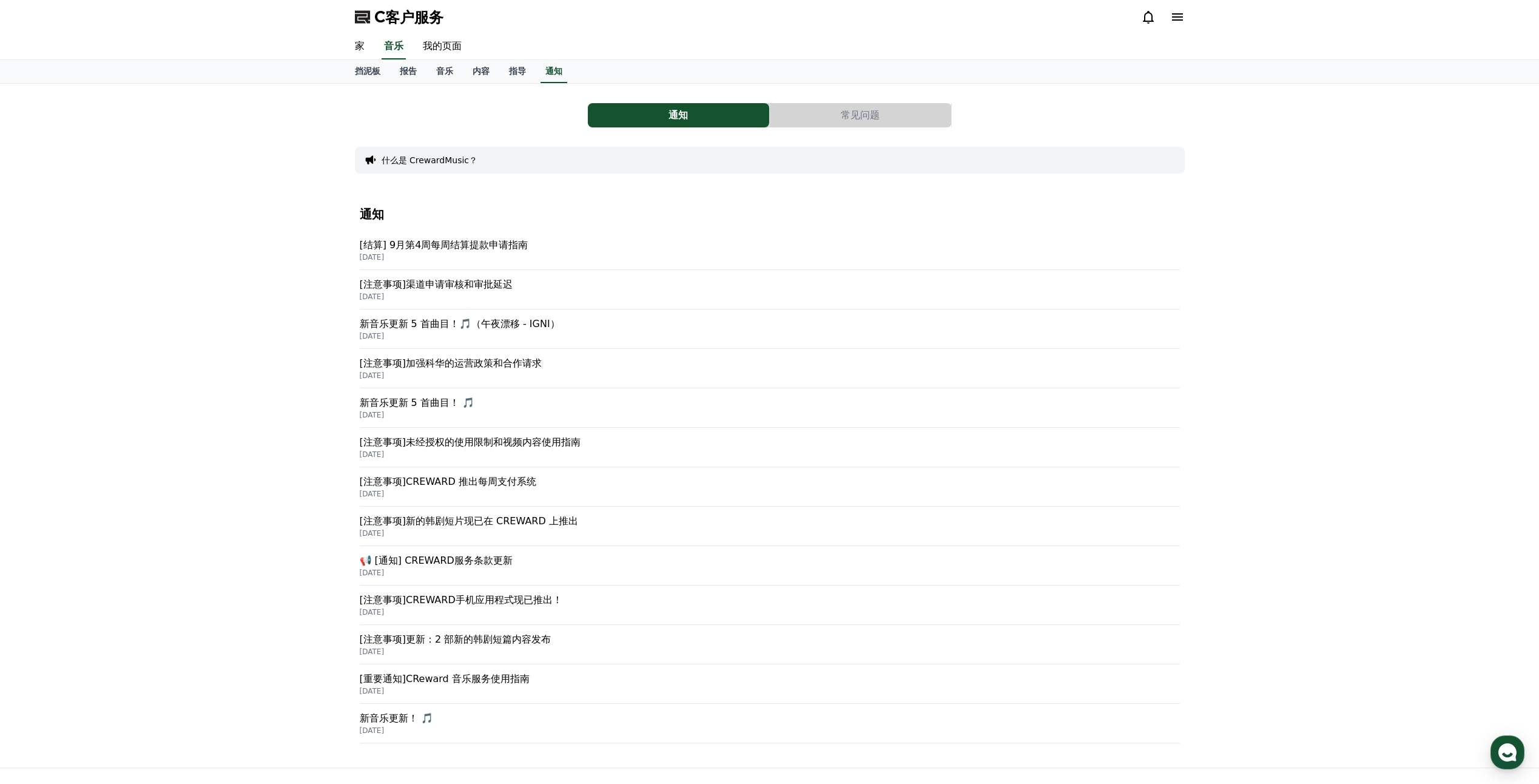
click at [498, 335] on p "[DATE]" at bounding box center [770, 336] width 820 height 10
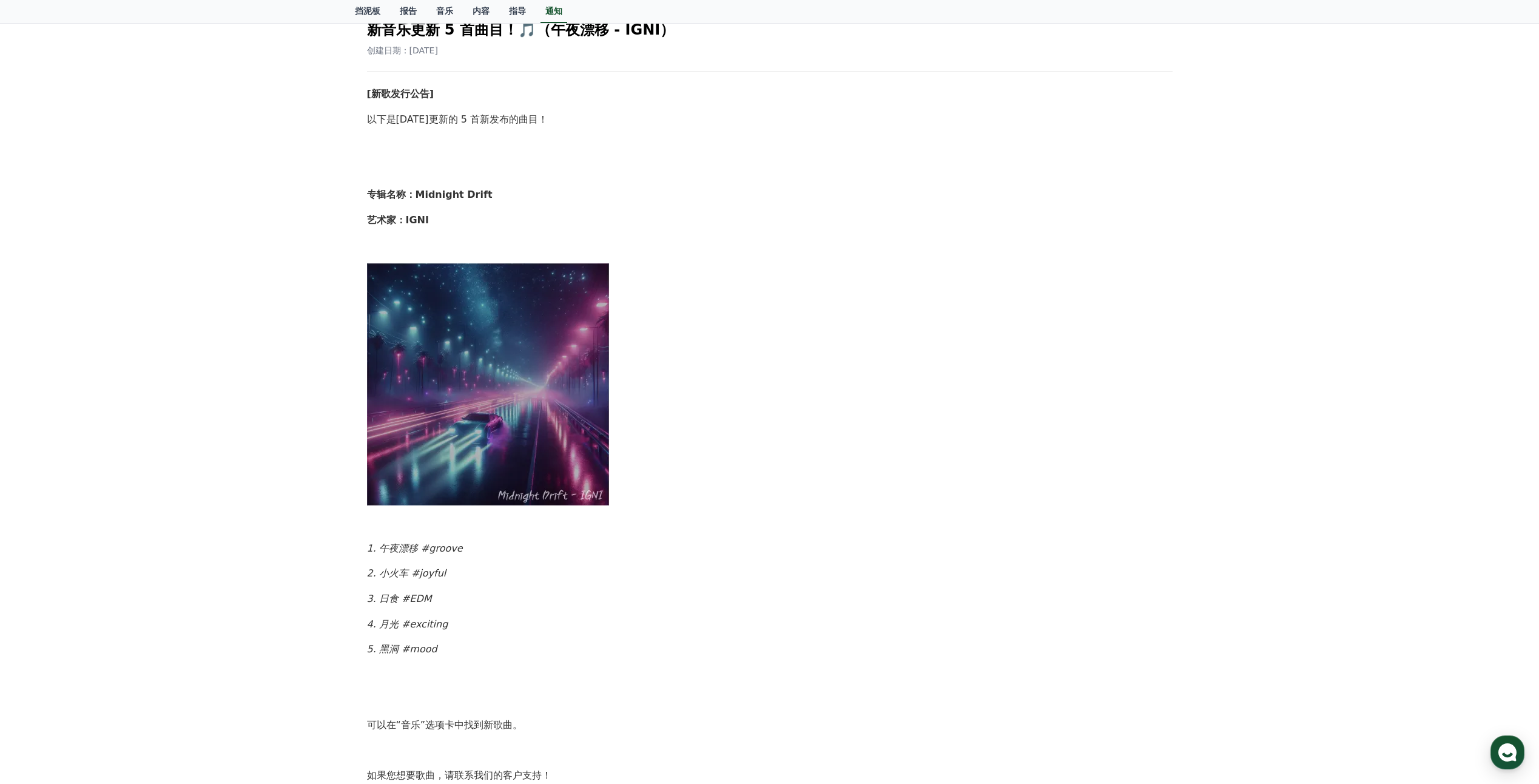
scroll to position [121, 0]
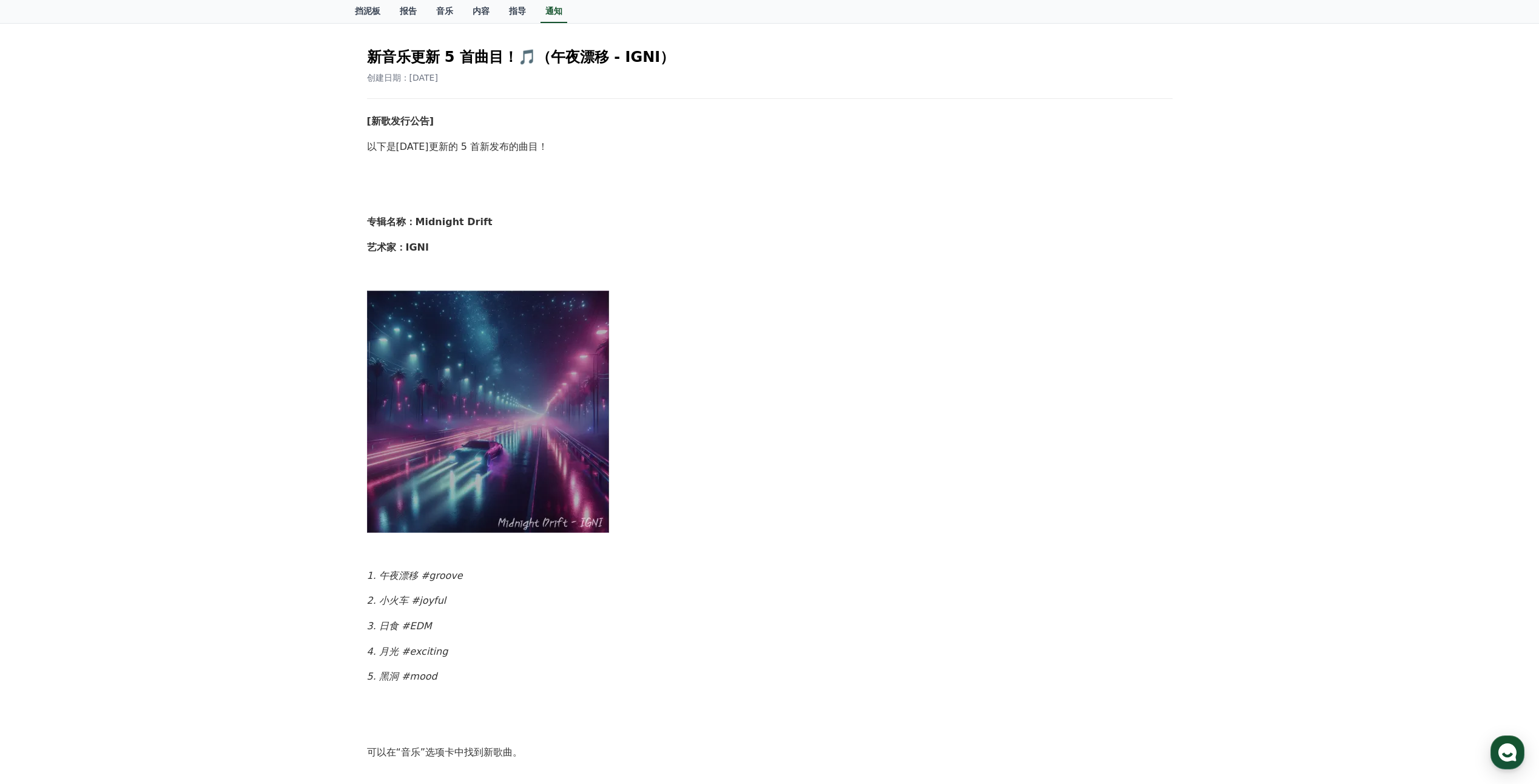
drag, startPoint x: 729, startPoint y: 331, endPoint x: 1177, endPoint y: 217, distance: 462.3
click at [1177, 217] on div "新音乐更新 5 首曲目！🎵（午夜漂移 - IGNI） 创建日期：2025-09-19 [新歌发行公告] 以下是今天更新的 5 首新发布的曲目！ 专辑名称： M…" at bounding box center [770, 492] width 820 height 925
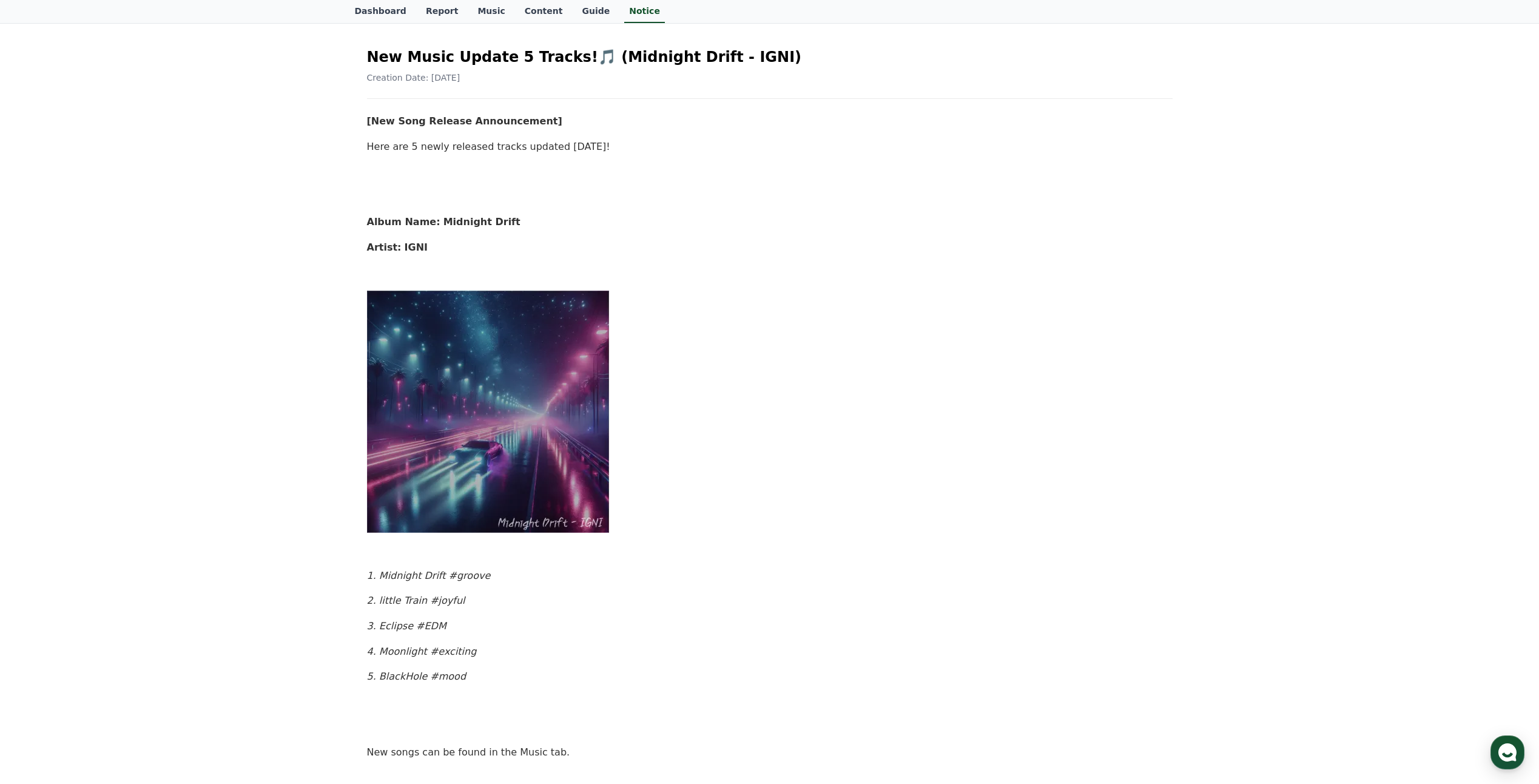
click at [1052, 334] on p at bounding box center [770, 411] width 806 height 243
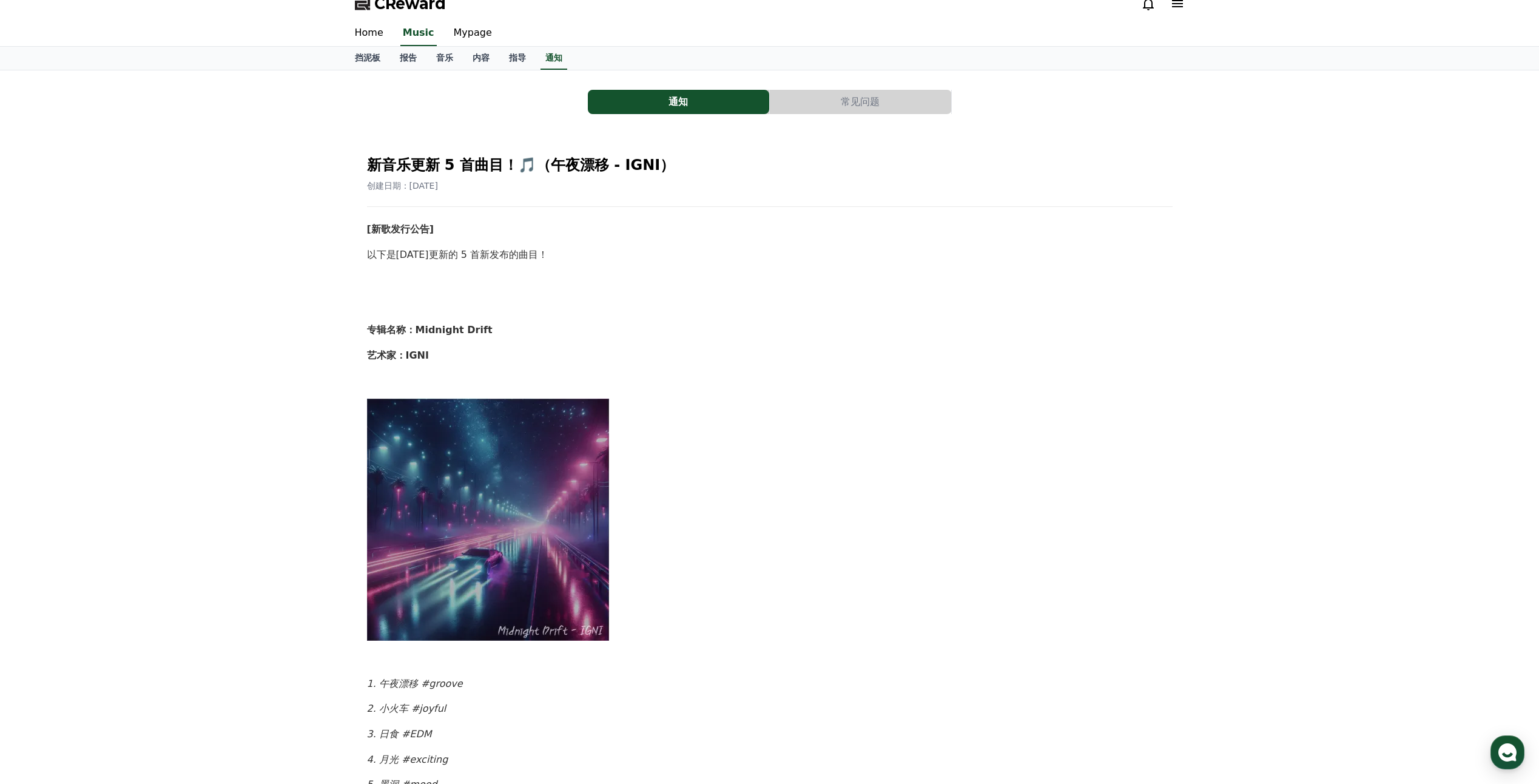
scroll to position [0, 0]
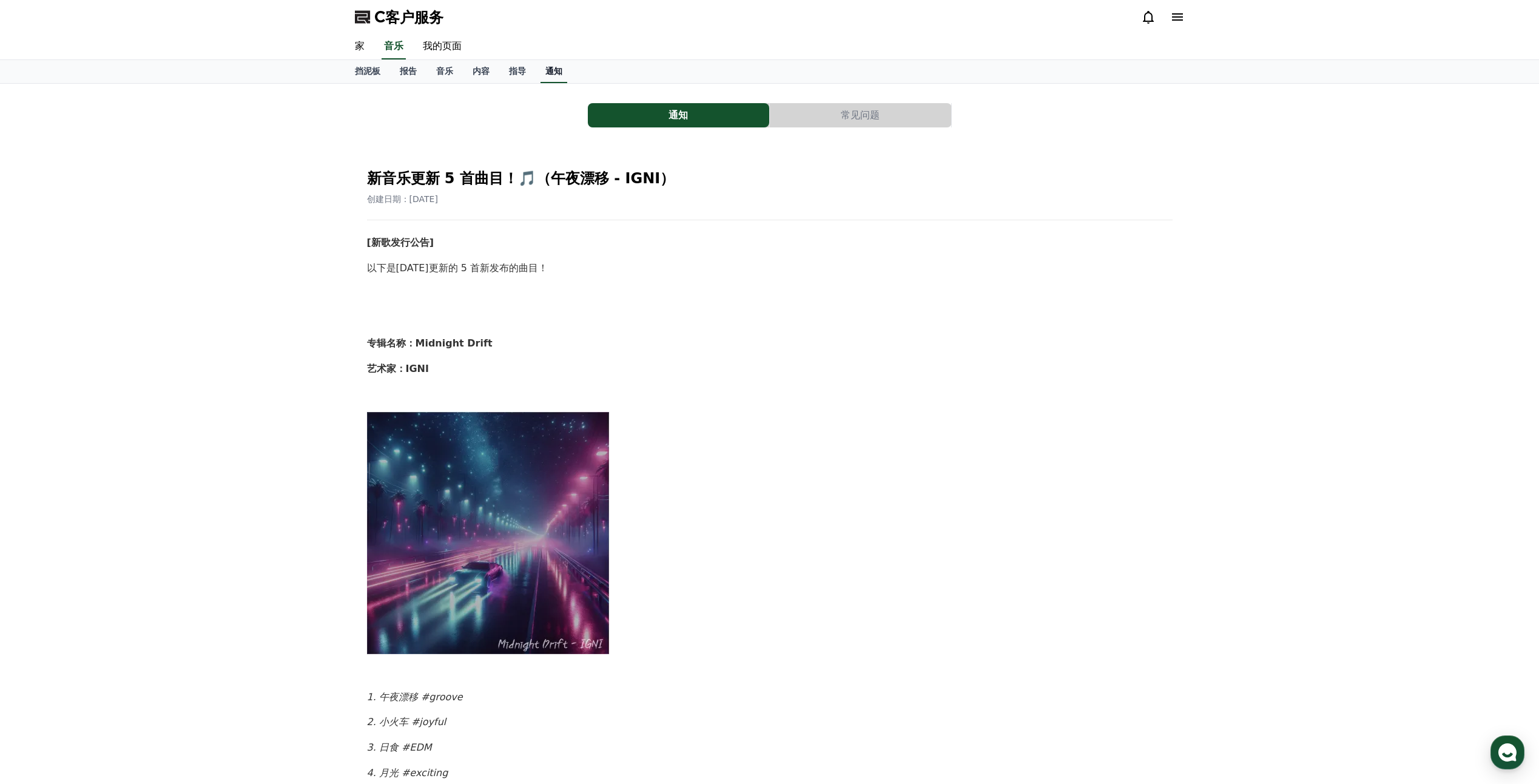
click at [551, 73] on font "通知" at bounding box center [554, 71] width 17 height 10
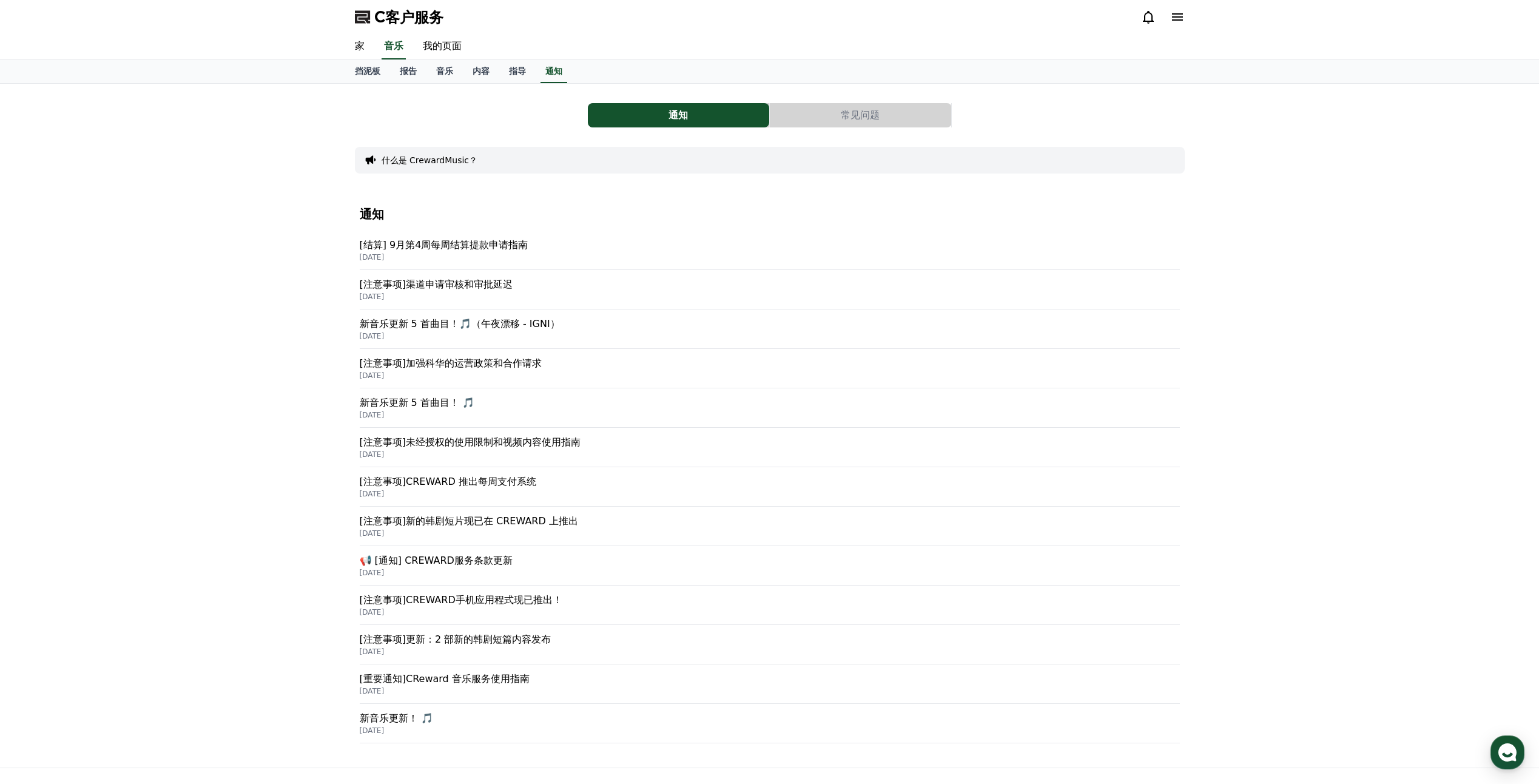
click at [420, 446] on p "[注意事项]未经授权的使用限制和视频内容使用指南" at bounding box center [770, 442] width 820 height 15
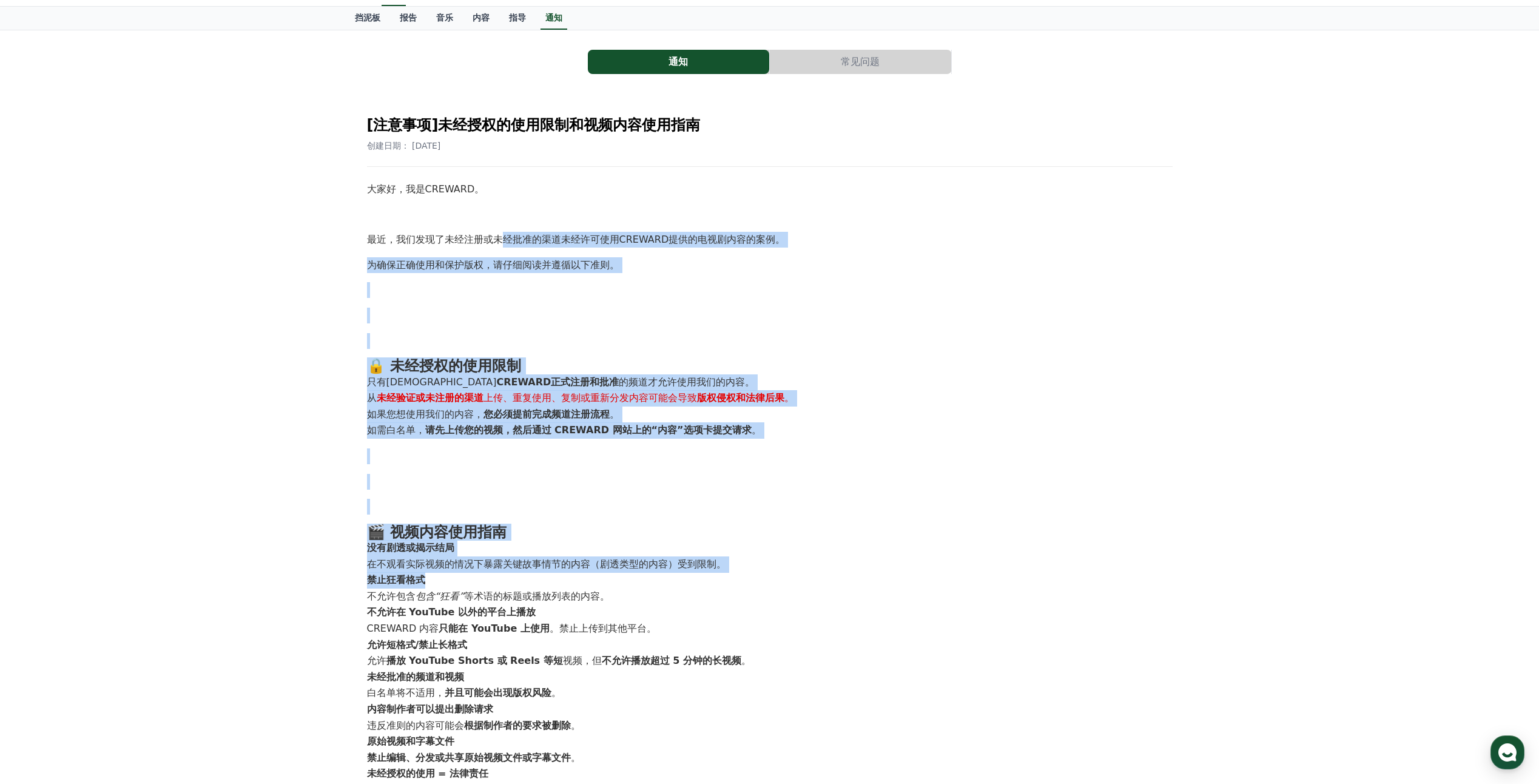
scroll to position [61, 0]
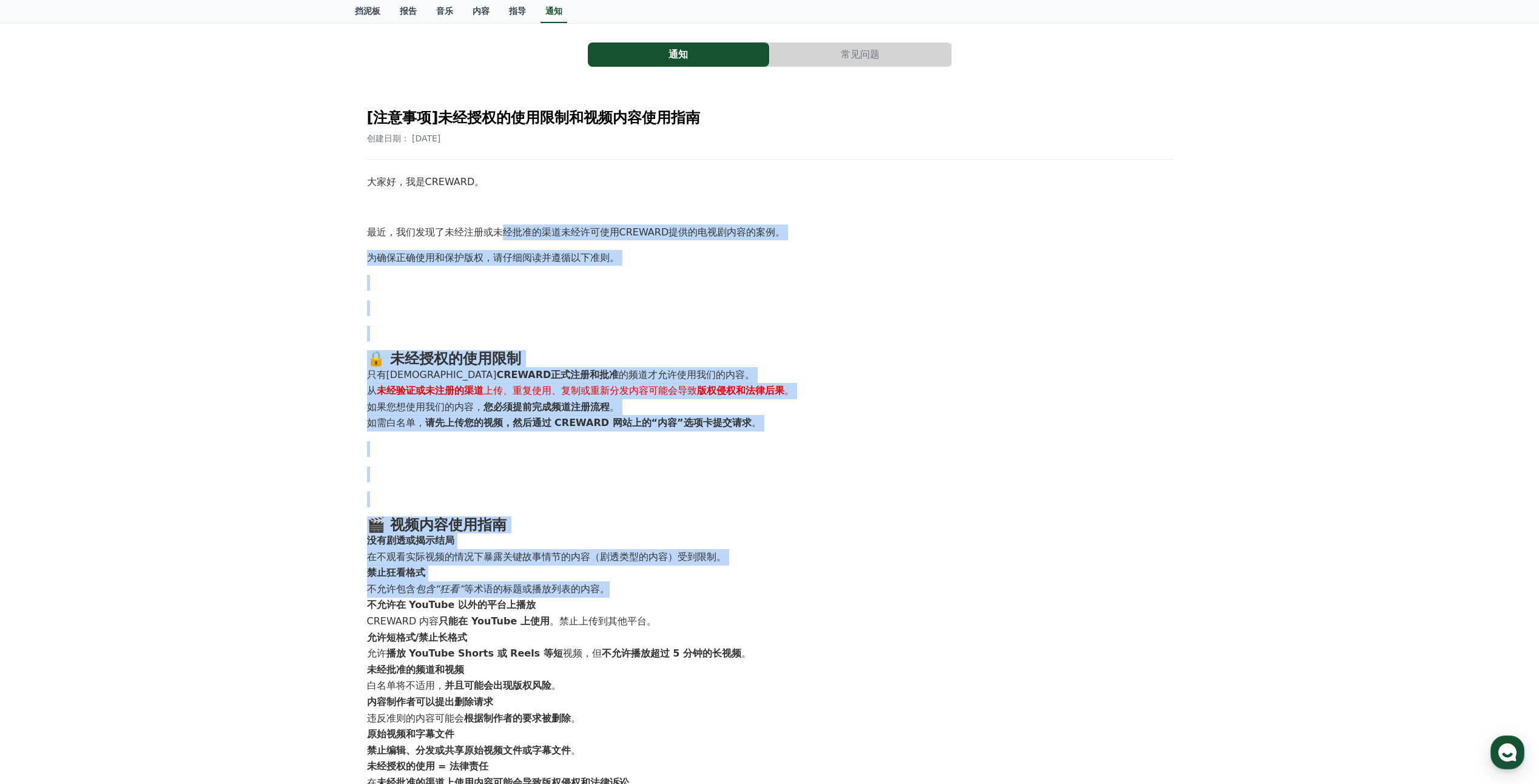
drag, startPoint x: 504, startPoint y: 289, endPoint x: 777, endPoint y: 589, distance: 405.6
click at [777, 589] on div "大家好，我是CREWARD。 最近，我们发现了未经注册或未经批准的渠道未经许可使用CREWARD提供的电视剧内容的案例。 为确保正确使用和保护版权，请仔细阅读…" at bounding box center [770, 532] width 806 height 718
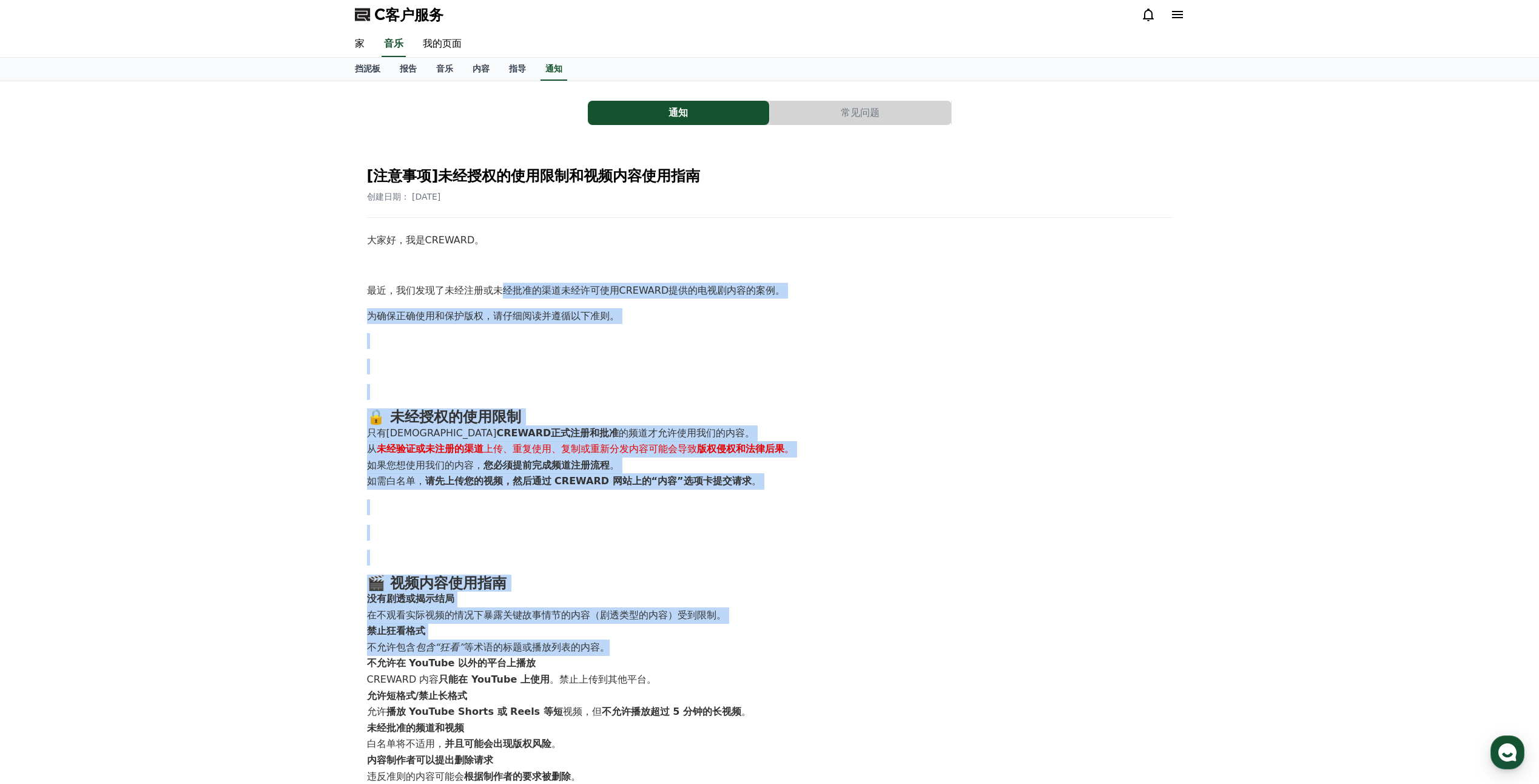
scroll to position [0, 0]
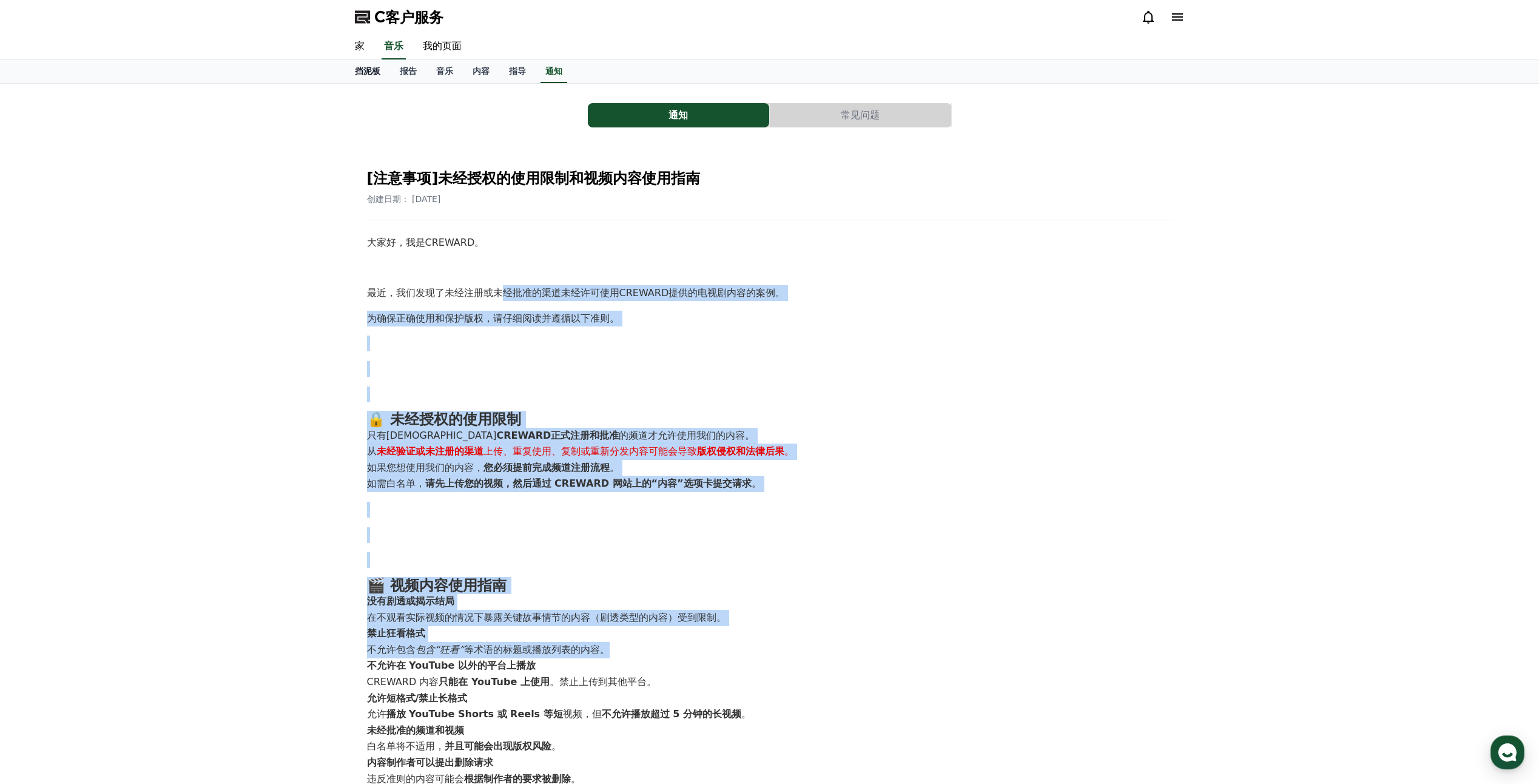
click at [366, 80] on link "挡泥板" at bounding box center [368, 72] width 45 height 23
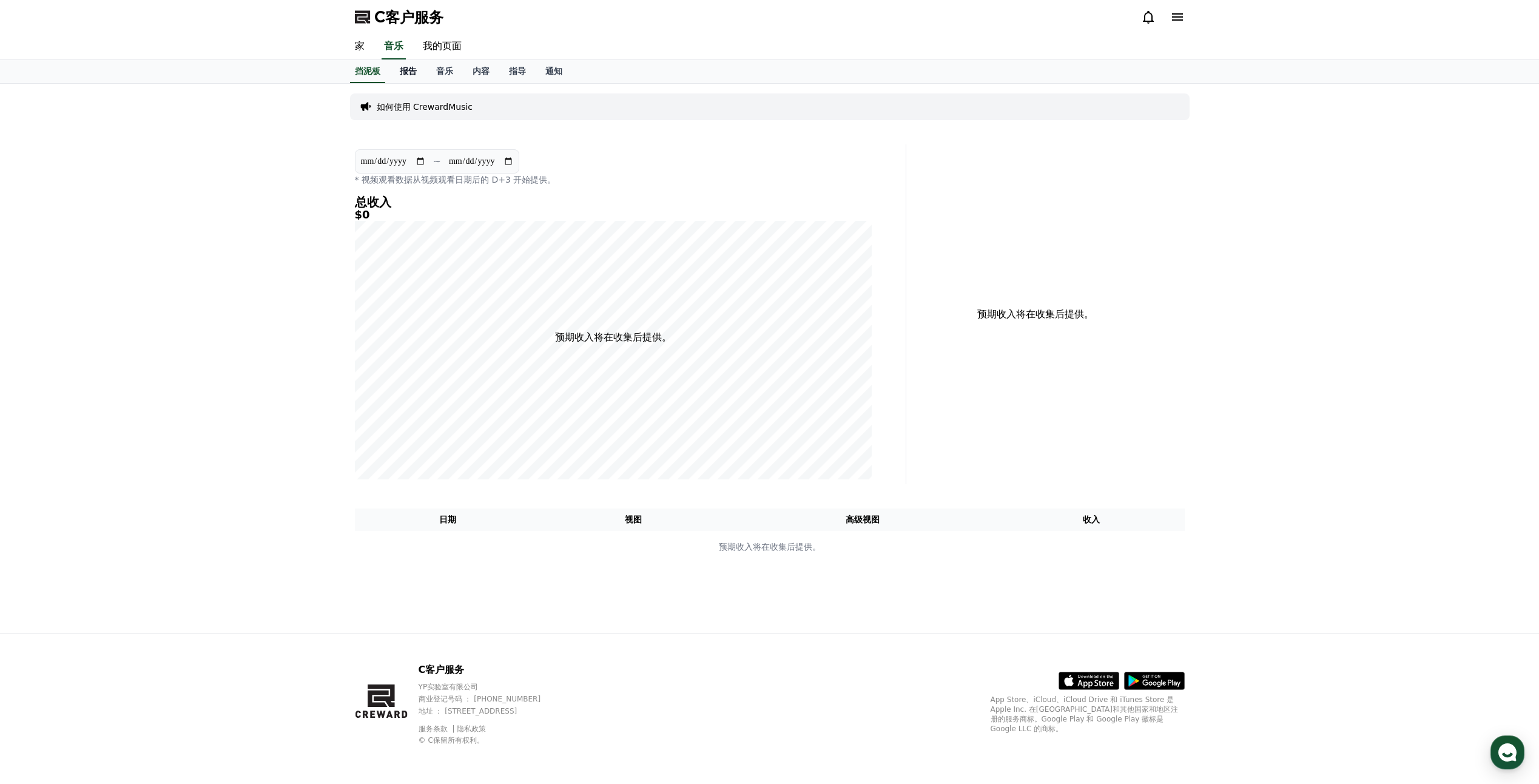
click at [413, 77] on link "报告" at bounding box center [408, 72] width 36 height 23
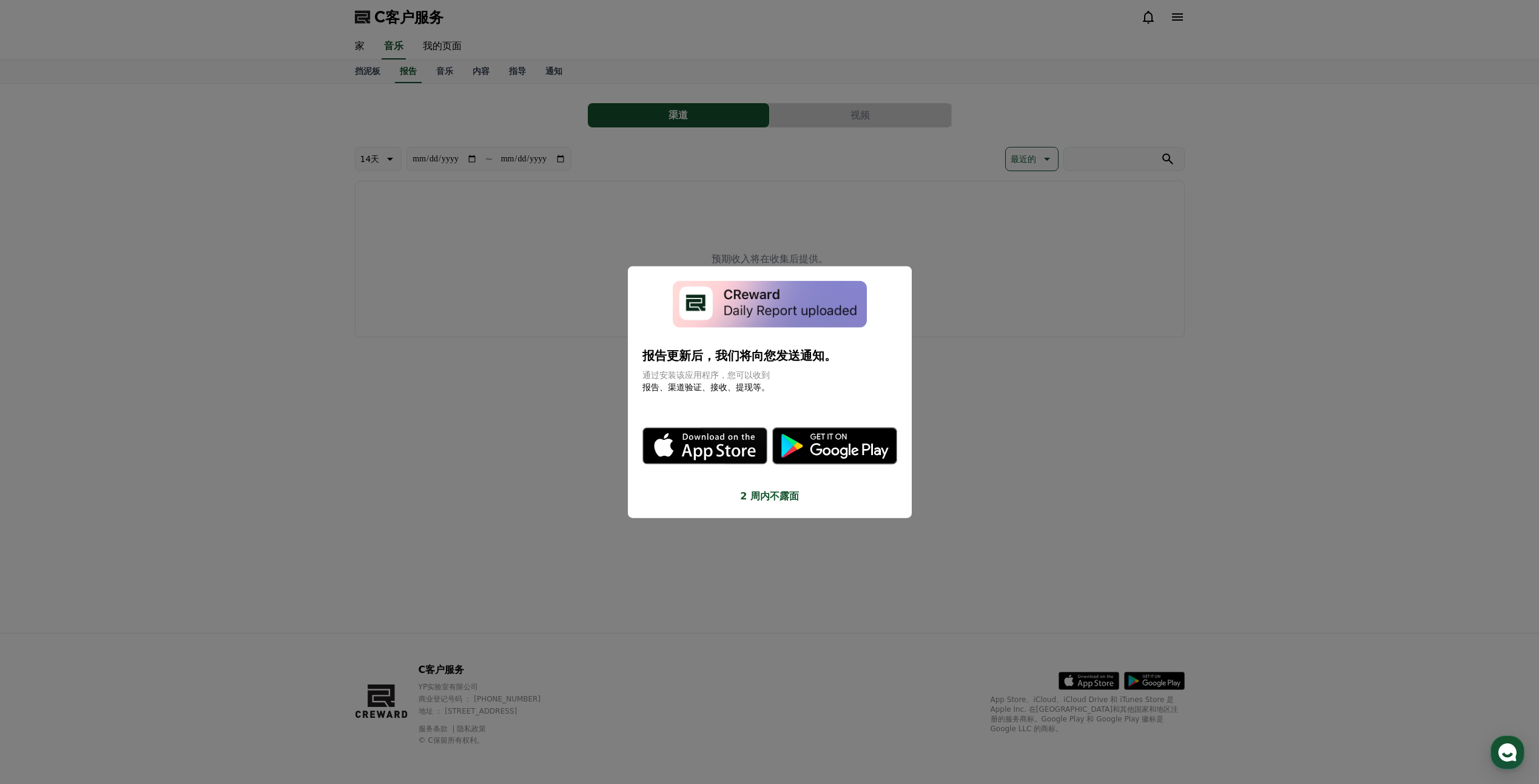
click at [589, 390] on button "关闭模态" at bounding box center [770, 392] width 1539 height 784
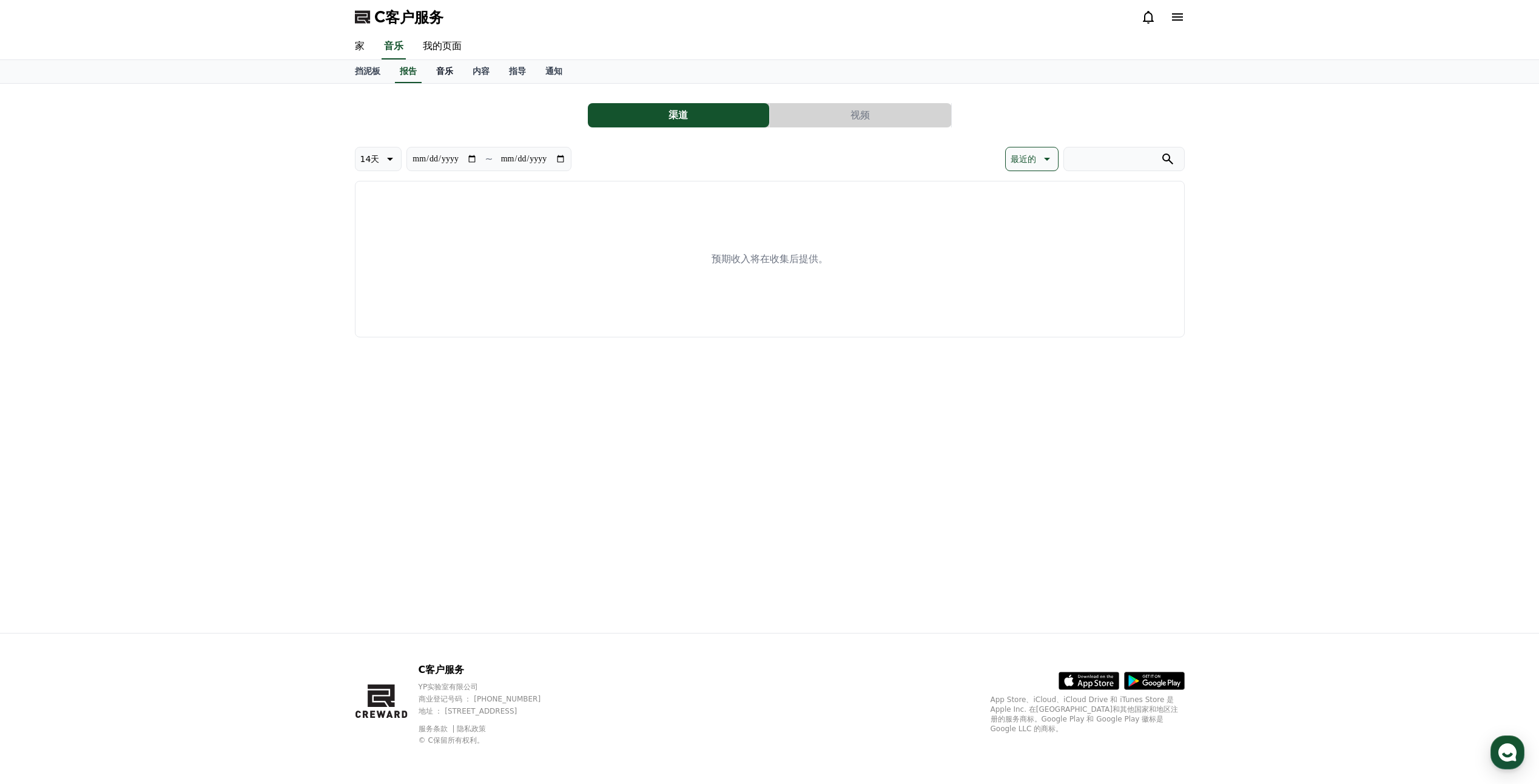
click at [440, 74] on font "音乐" at bounding box center [445, 71] width 17 height 10
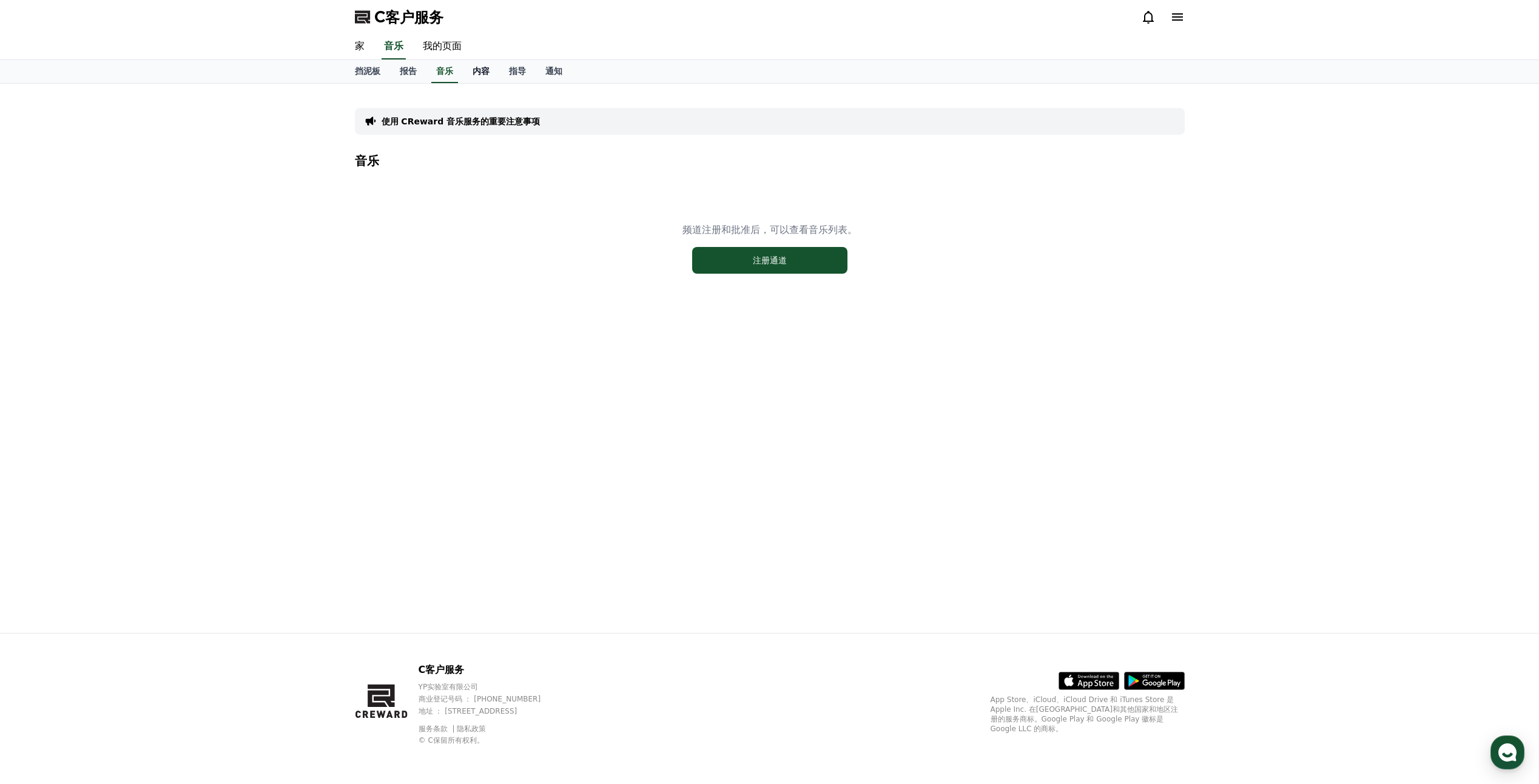
click at [479, 75] on font "内容" at bounding box center [481, 71] width 17 height 10
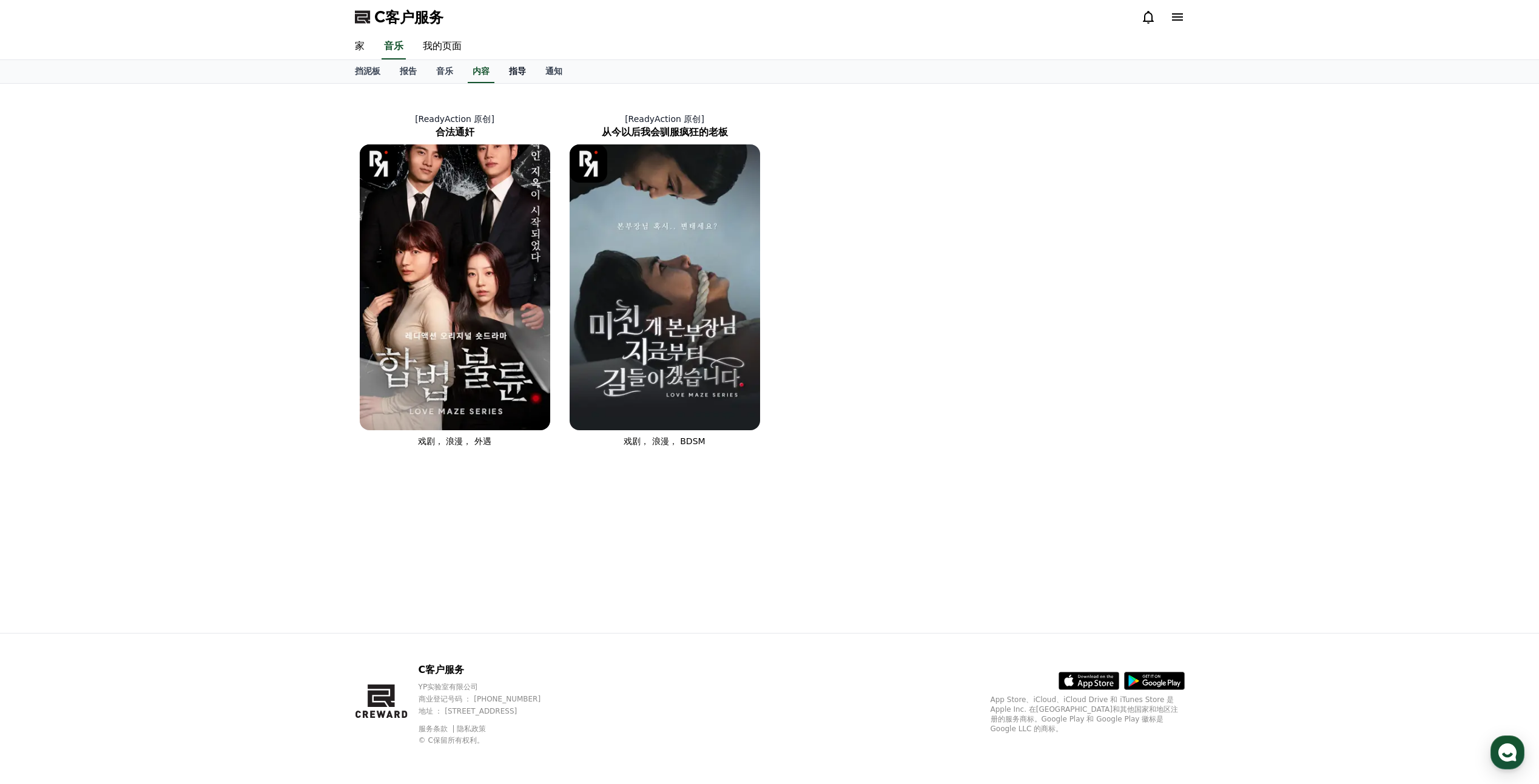
click at [515, 70] on font "指导" at bounding box center [518, 71] width 17 height 10
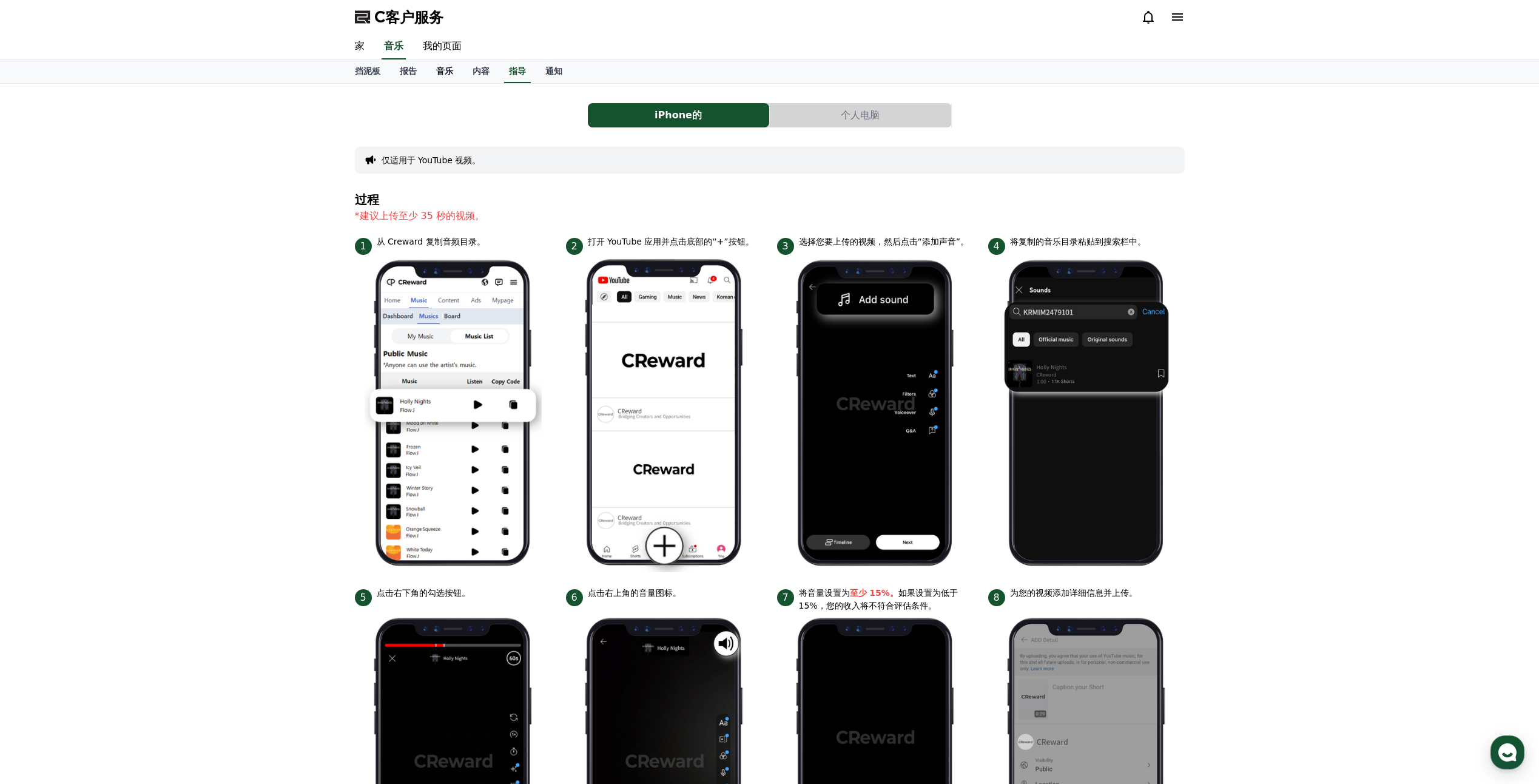
click at [440, 71] on font "音乐" at bounding box center [445, 71] width 17 height 10
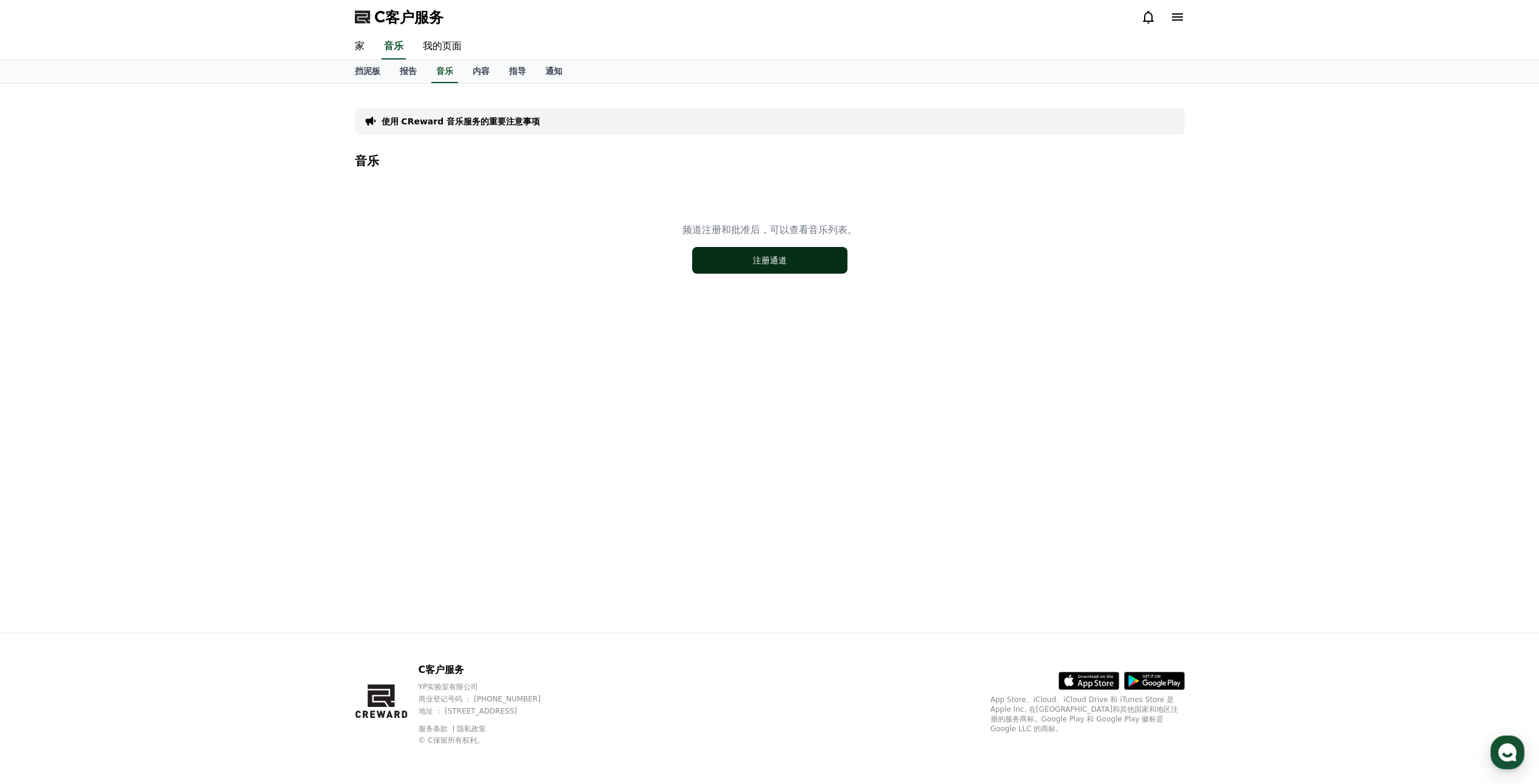
click at [742, 271] on button "注册通道" at bounding box center [770, 260] width 155 height 27
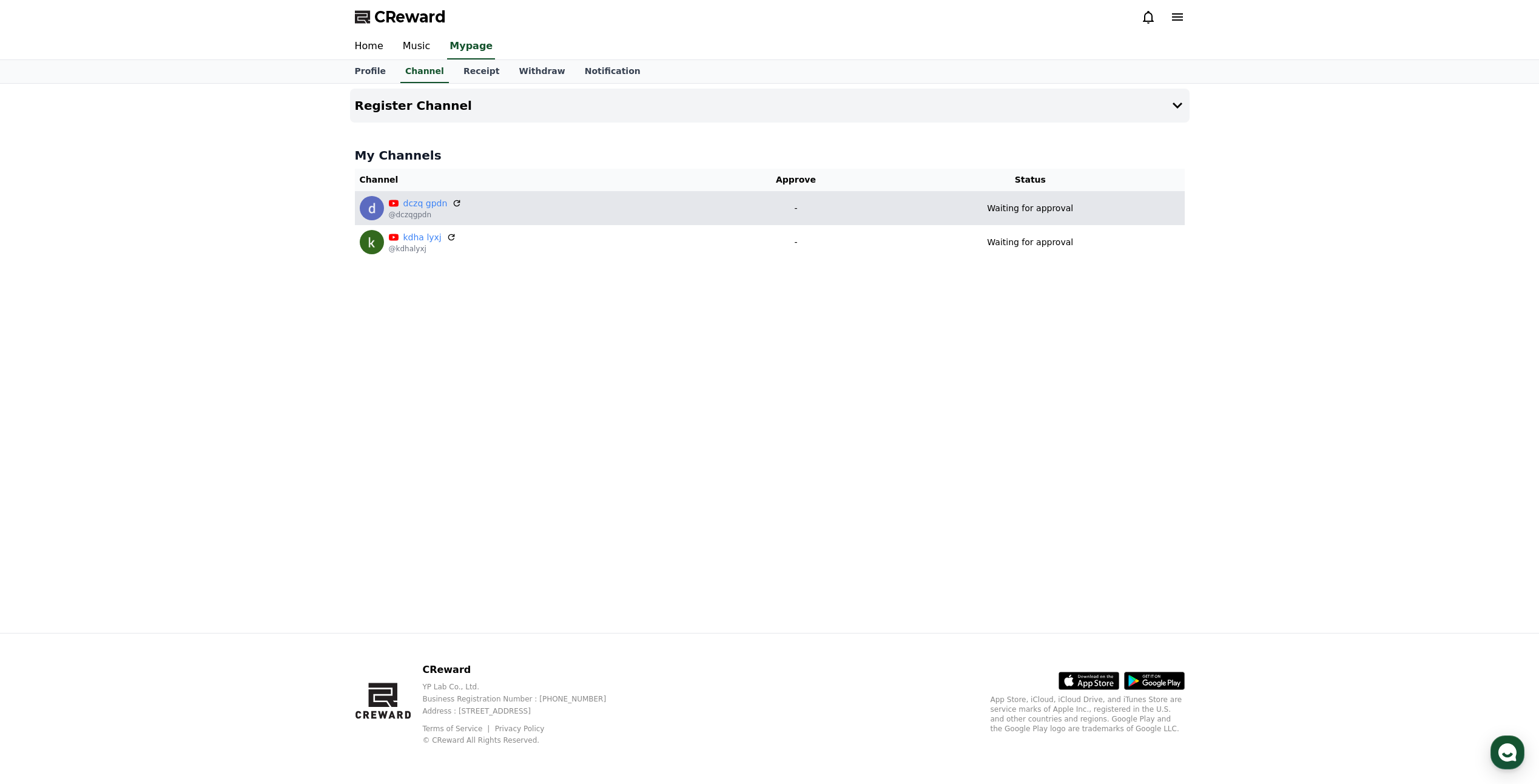
click at [377, 205] on img at bounding box center [372, 208] width 24 height 24
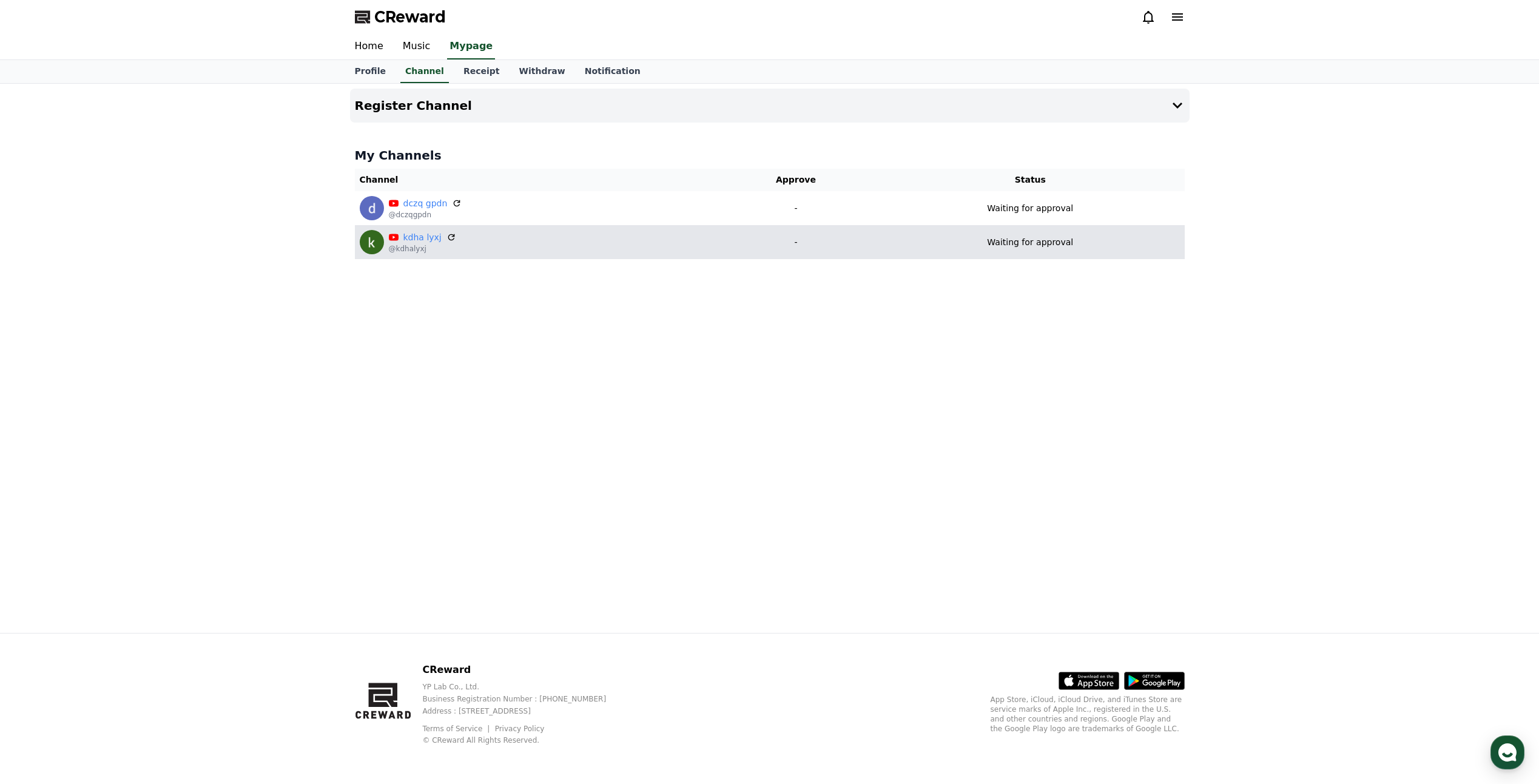
click at [386, 243] on div "kdha lyxj @kdhalyxj" at bounding box center [535, 242] width 352 height 24
click at [447, 237] on icon at bounding box center [451, 237] width 11 height 11
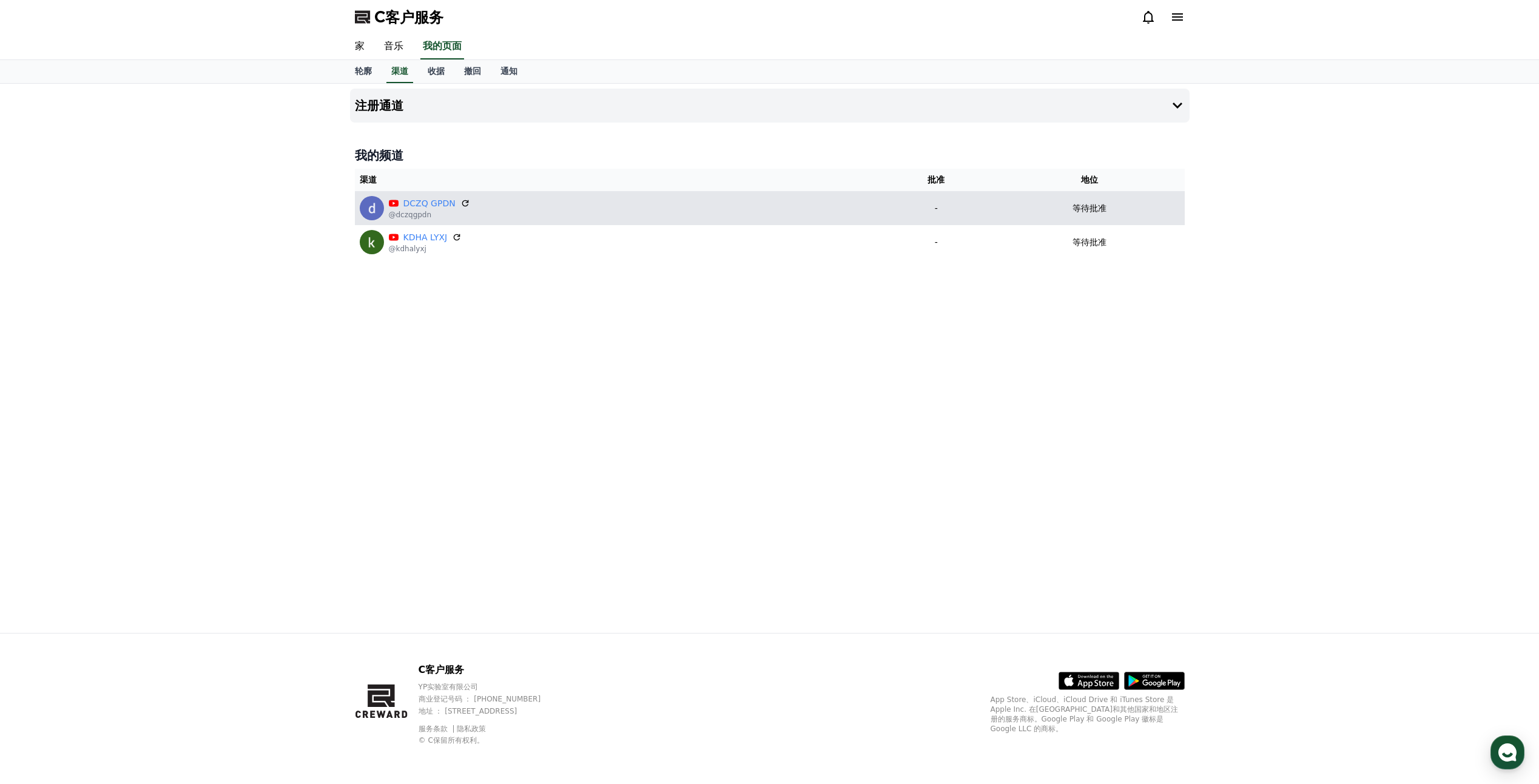
click at [458, 205] on div "DCZQ GPDN" at bounding box center [429, 203] width 81 height 12
click at [466, 202] on icon at bounding box center [465, 202] width 7 height 7
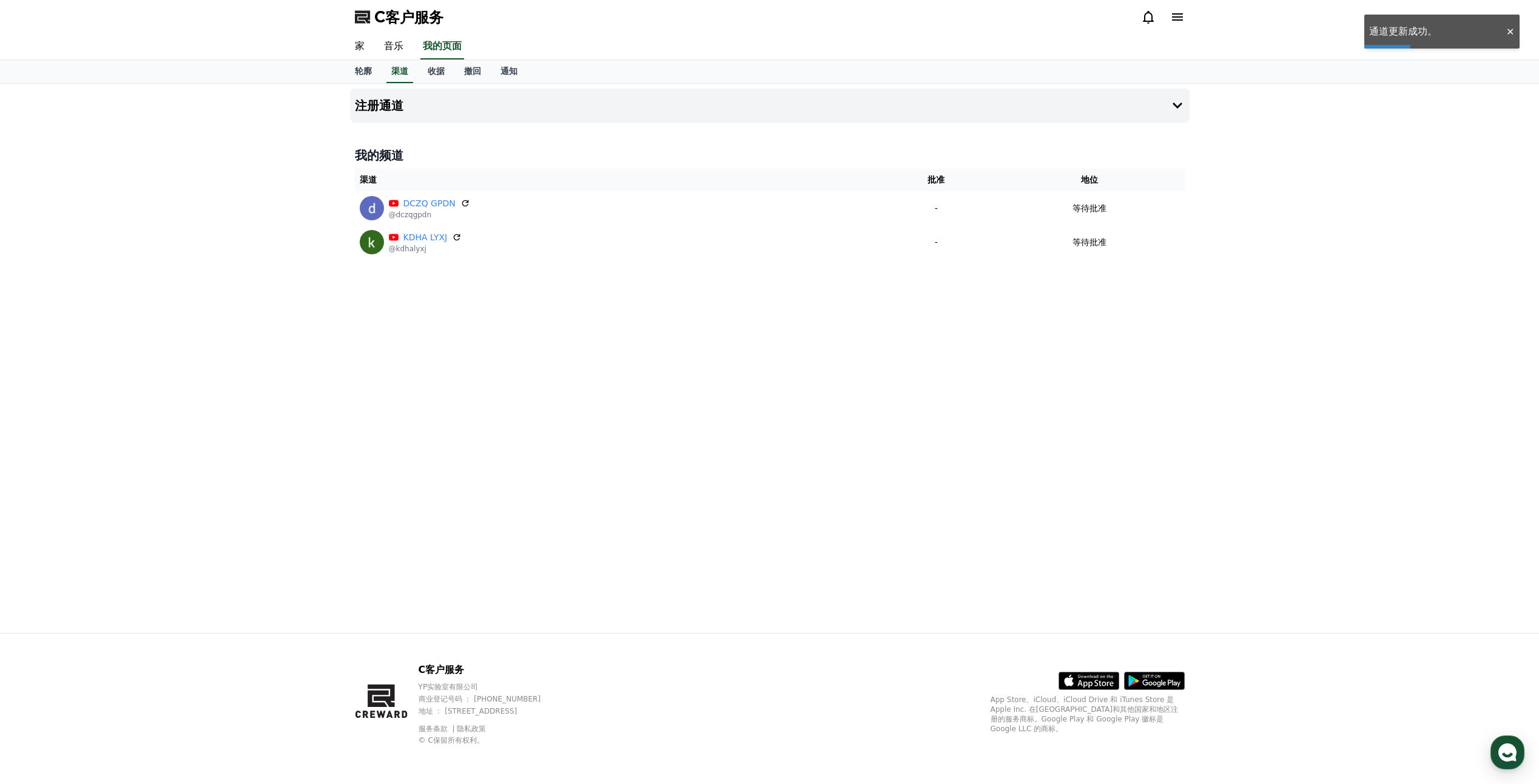
drag, startPoint x: 926, startPoint y: 224, endPoint x: 772, endPoint y: 317, distance: 179.9
click at [772, 317] on div "注册通道 我的频道 渠道 批准 地位 DCZQ GPDN @dczqgpdn - 等待批准 KDHA LYXJ @kdhalyxj - 等待批准" at bounding box center [770, 358] width 849 height 549
click at [437, 74] on font "收据" at bounding box center [437, 71] width 17 height 10
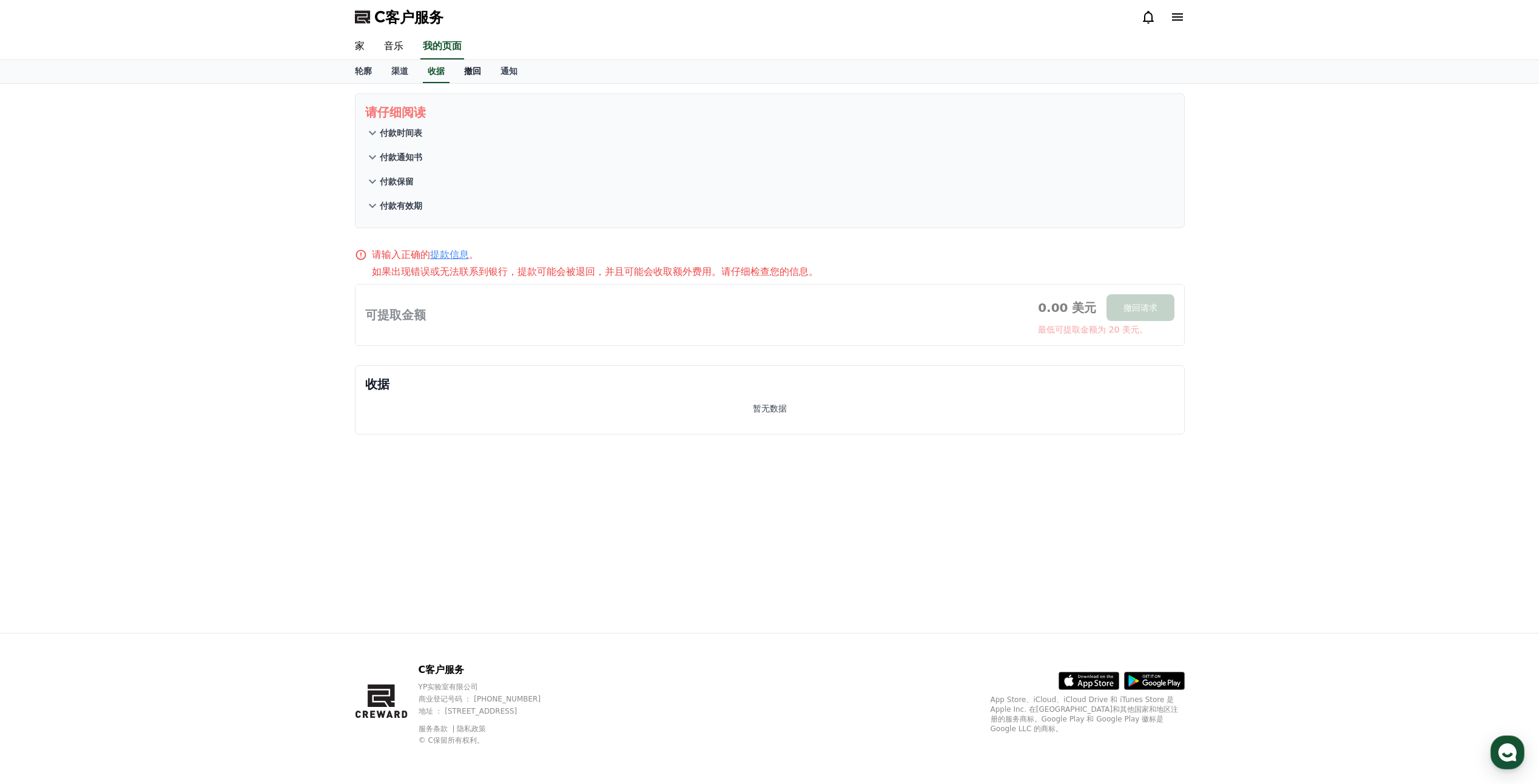
click at [471, 72] on font "撤回" at bounding box center [473, 71] width 17 height 10
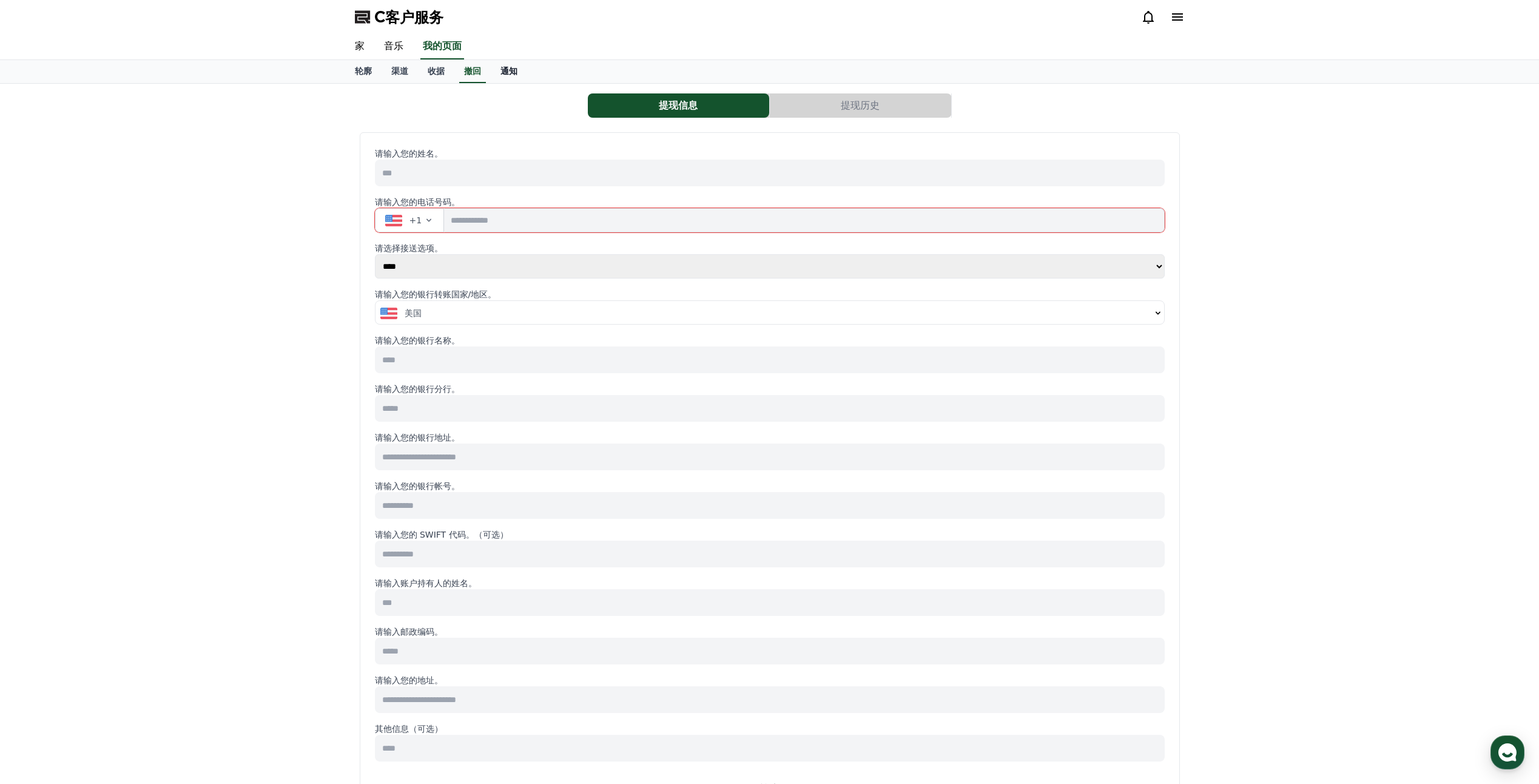
click at [501, 76] on font "通知" at bounding box center [509, 71] width 17 height 10
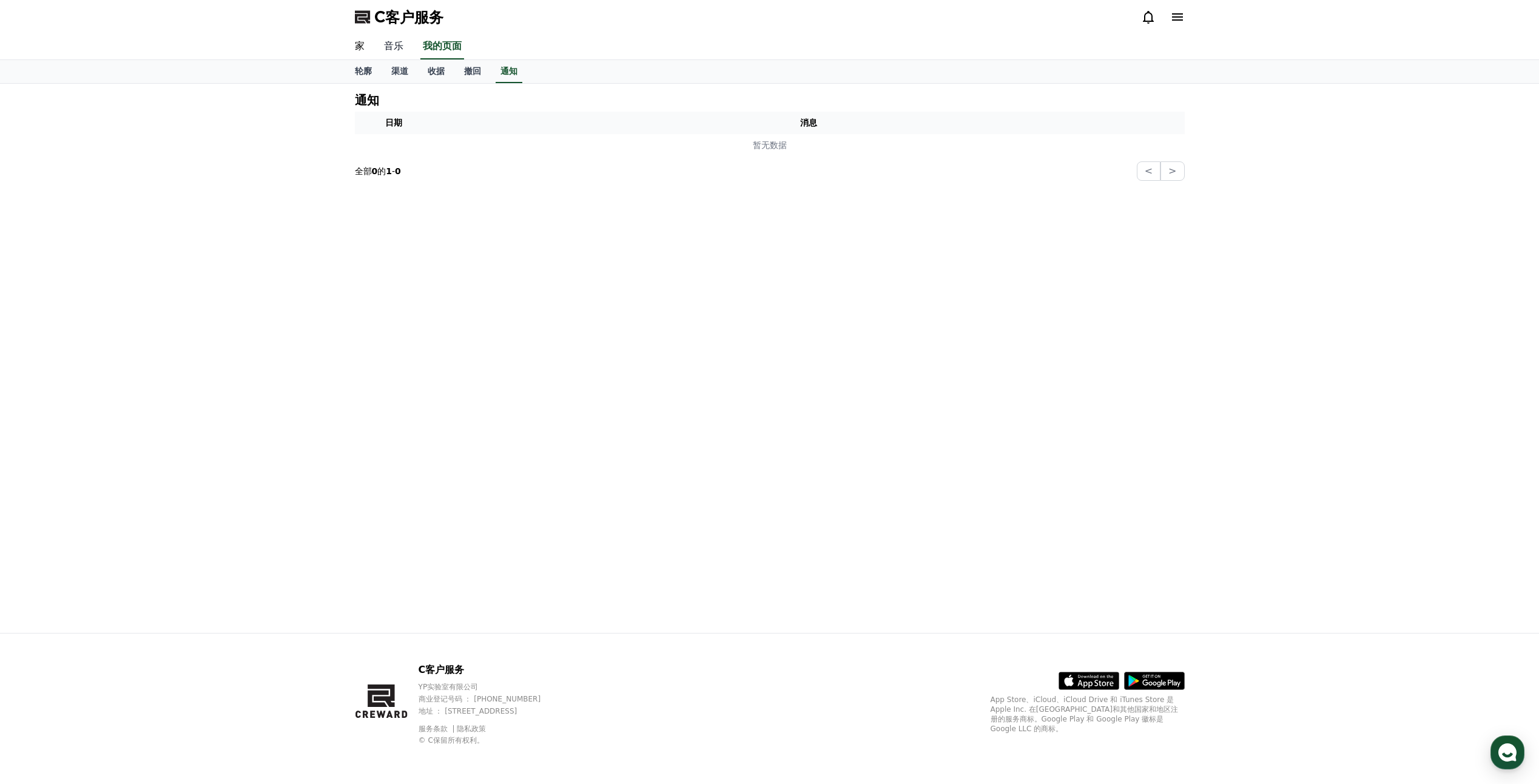
click at [399, 48] on link "音乐" at bounding box center [394, 46] width 39 height 25
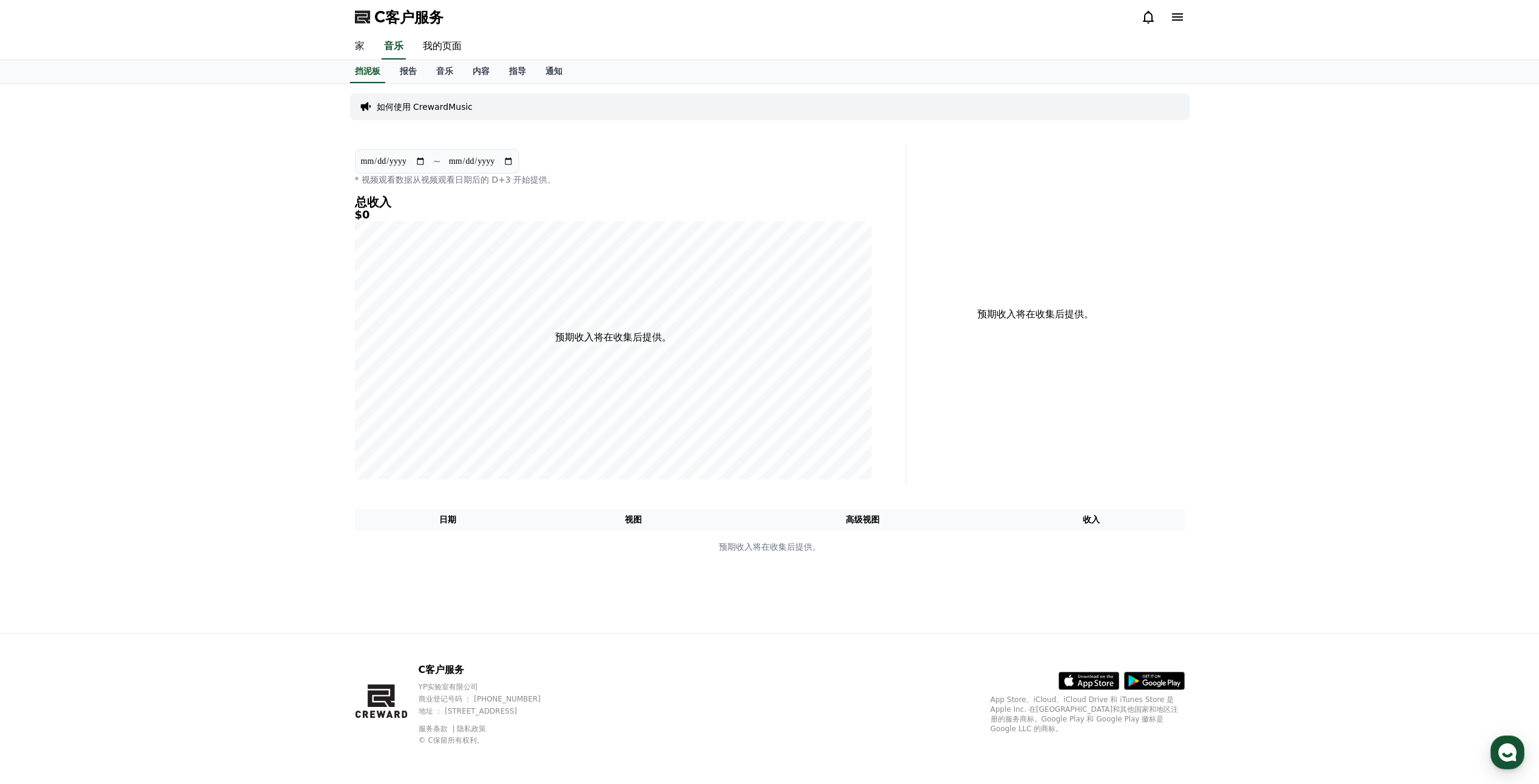
click at [355, 49] on link "家" at bounding box center [360, 46] width 29 height 25
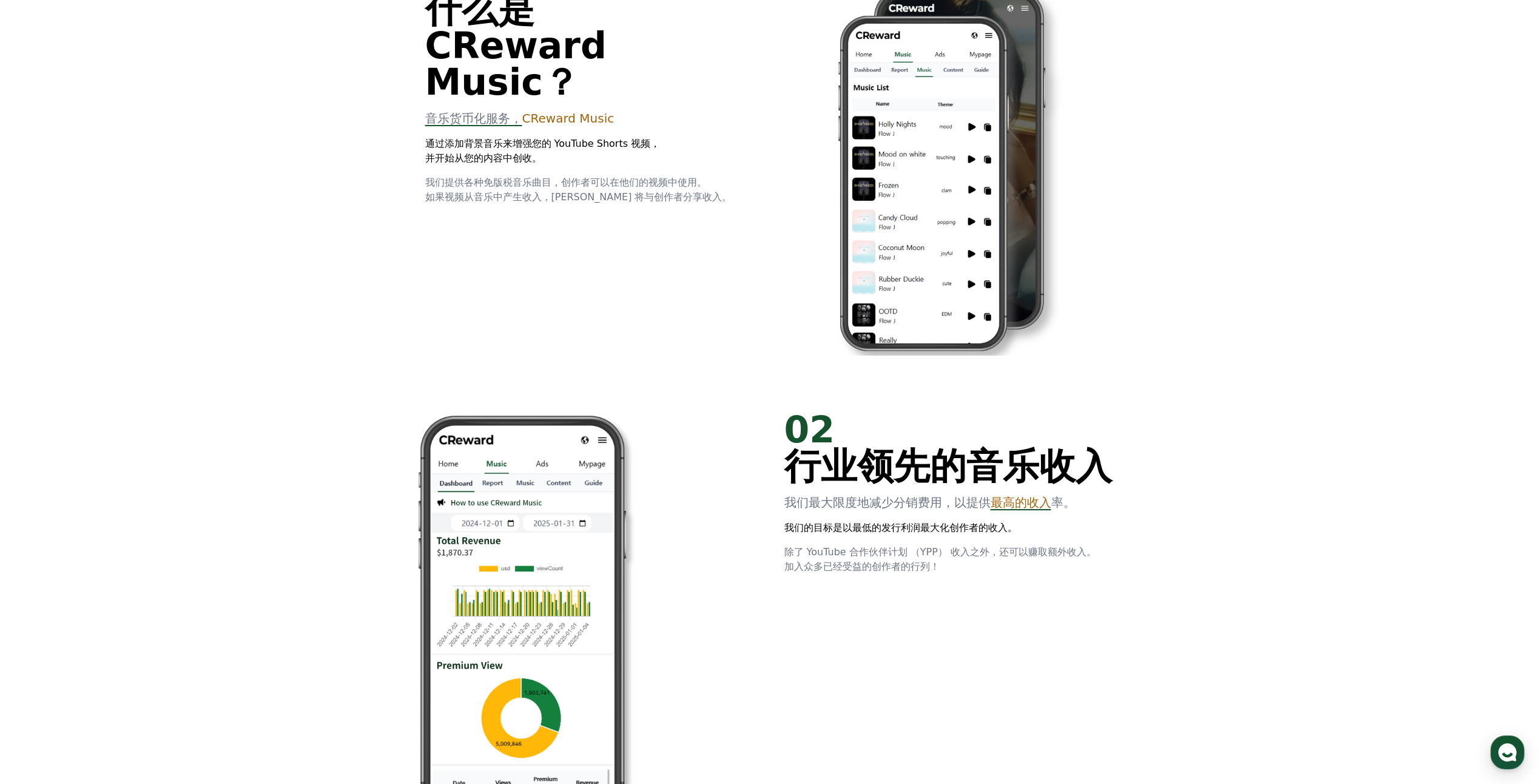
scroll to position [849, 0]
drag, startPoint x: 818, startPoint y: 503, endPoint x: 899, endPoint y: 513, distance: 81.6
click at [899, 513] on div "02 行业领先的音乐收入 我们最大限度地减少分销费用，以提供 最高的收入 率。 我们的目标是以最低的发行利润最大化创作者的收入。 除了 YouTube 合作伙…" at bounding box center [949, 492] width 330 height 162
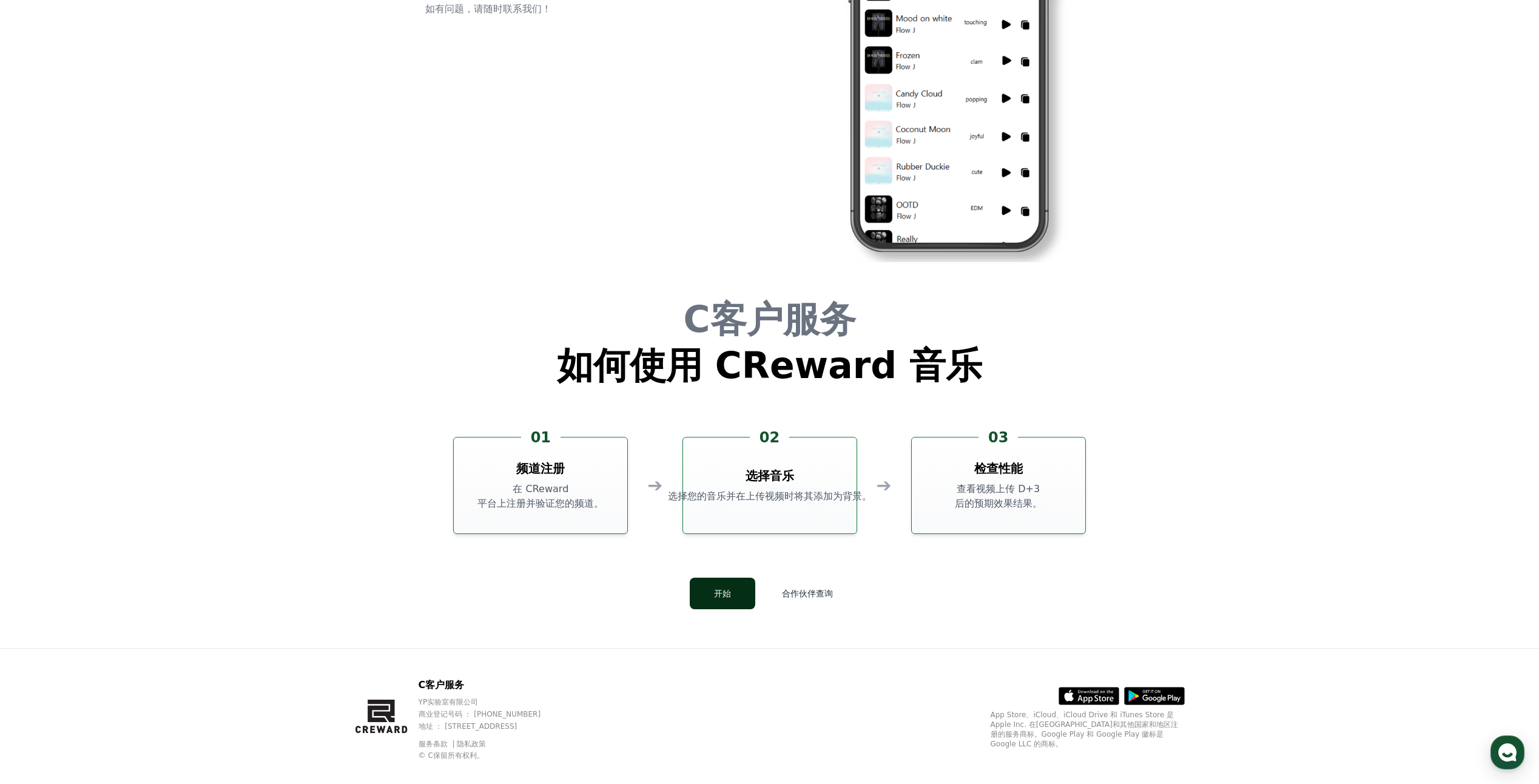
scroll to position [3275, 0]
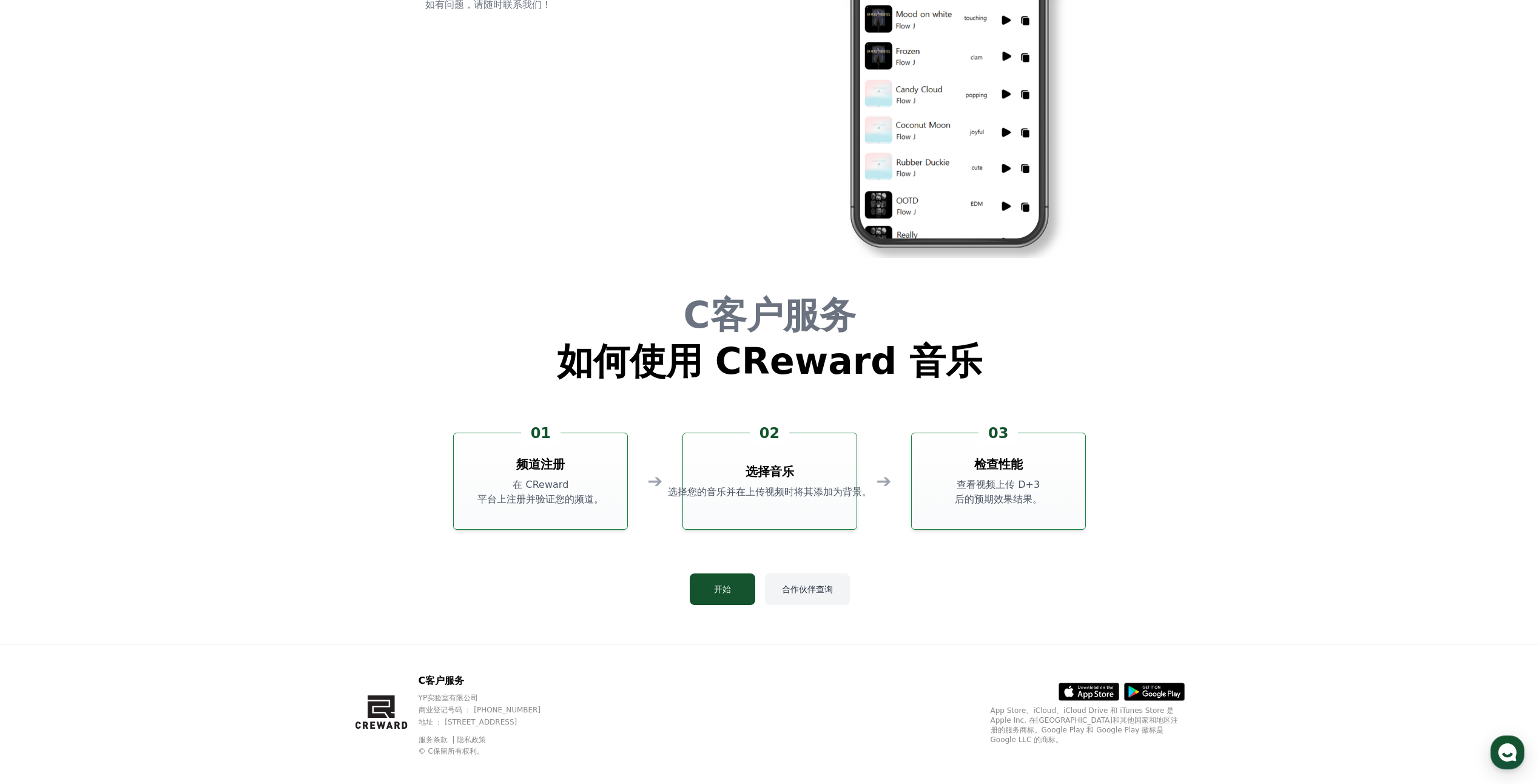
click at [837, 588] on button "合作伙伴查询" at bounding box center [807, 589] width 85 height 32
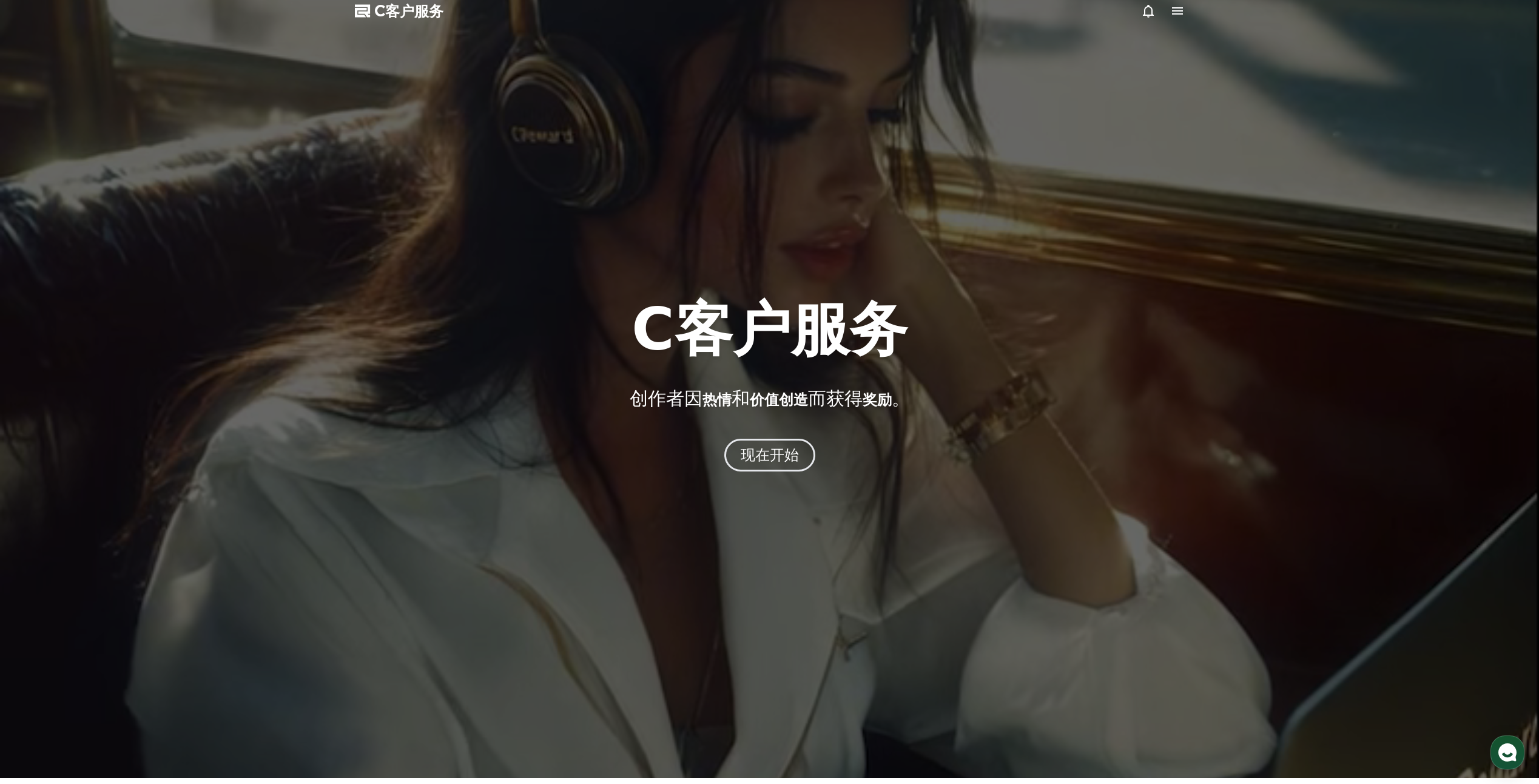
scroll to position [0, 0]
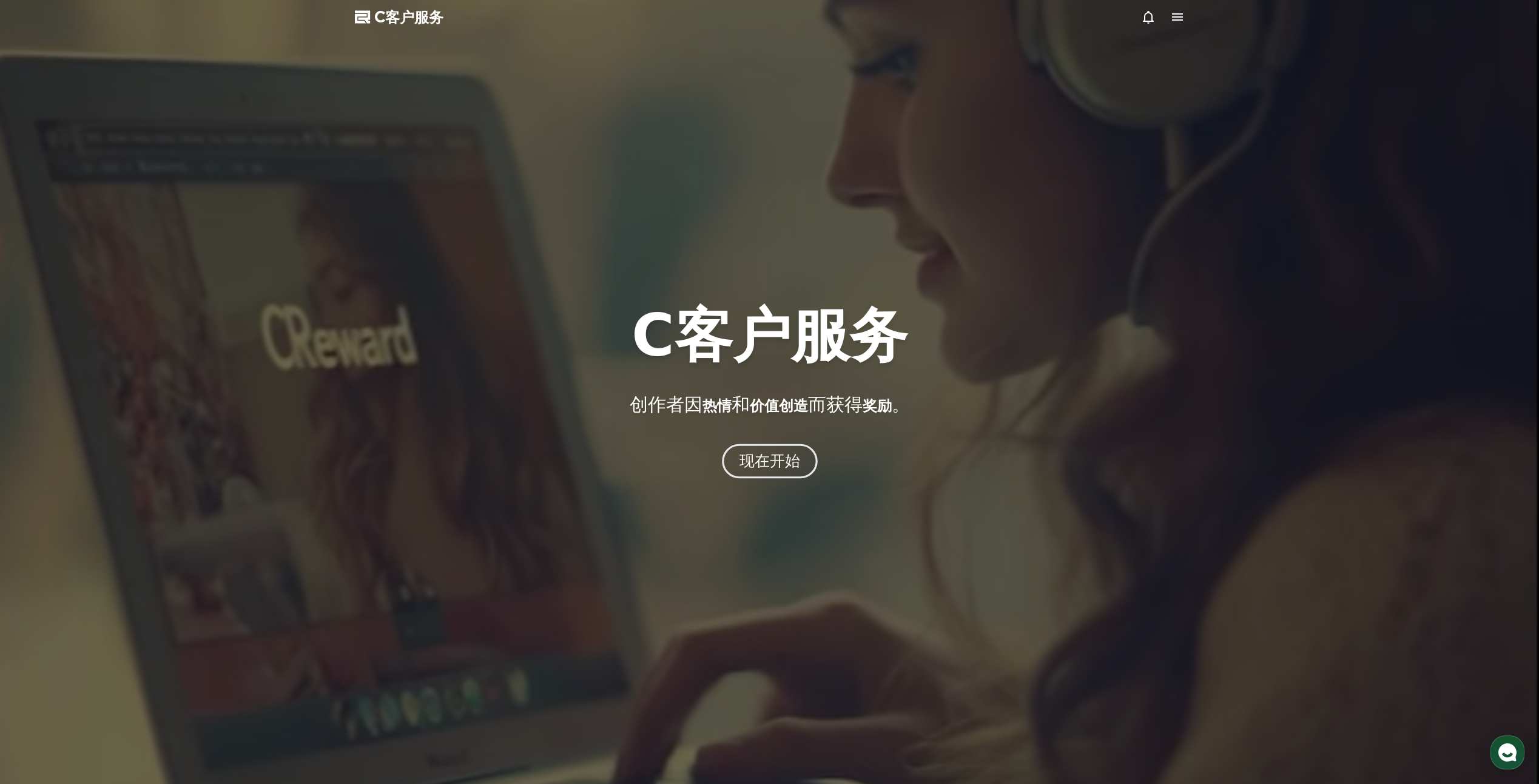
click at [773, 460] on font "现在开始" at bounding box center [769, 460] width 61 height 18
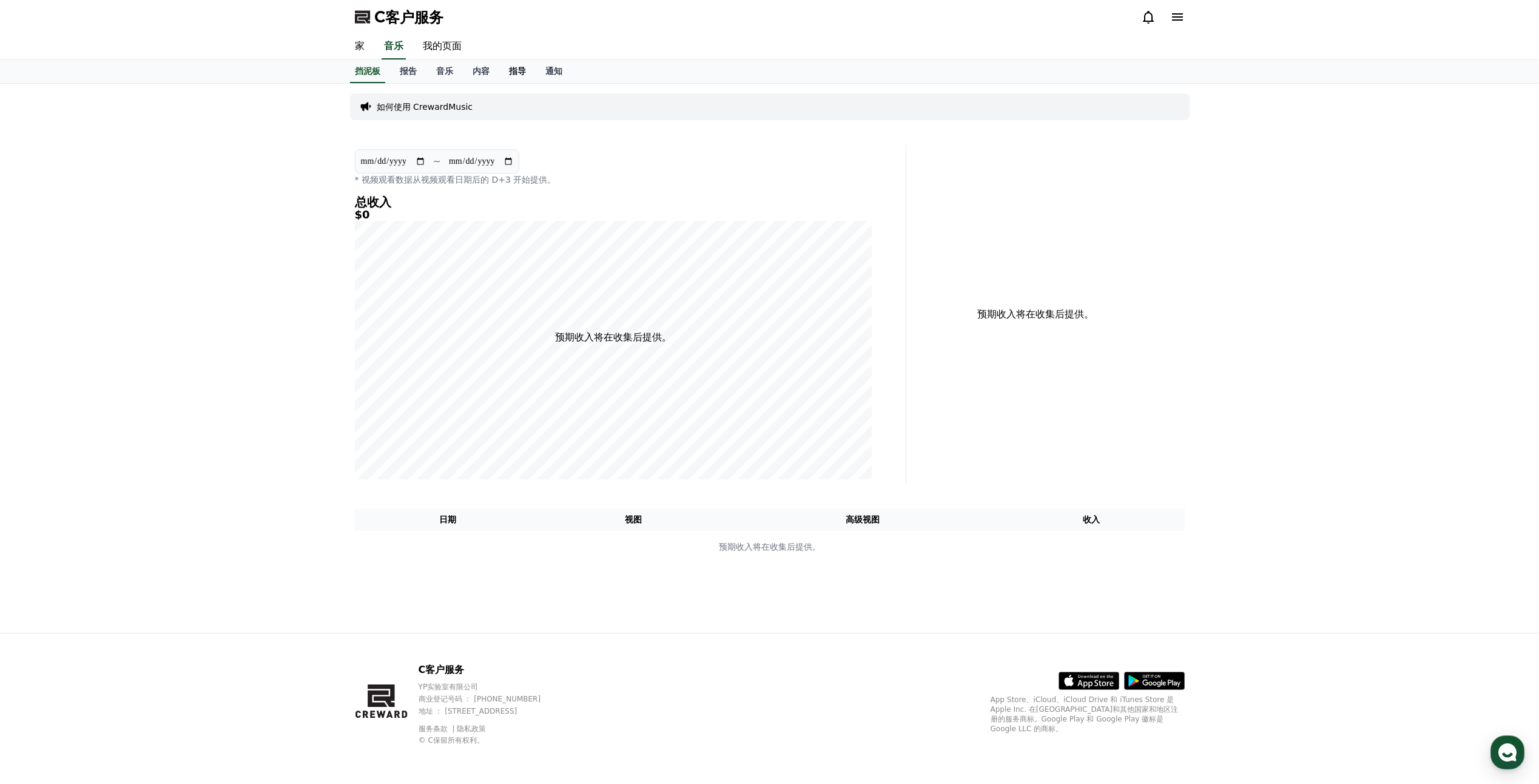
click at [521, 70] on font "指导" at bounding box center [518, 71] width 17 height 10
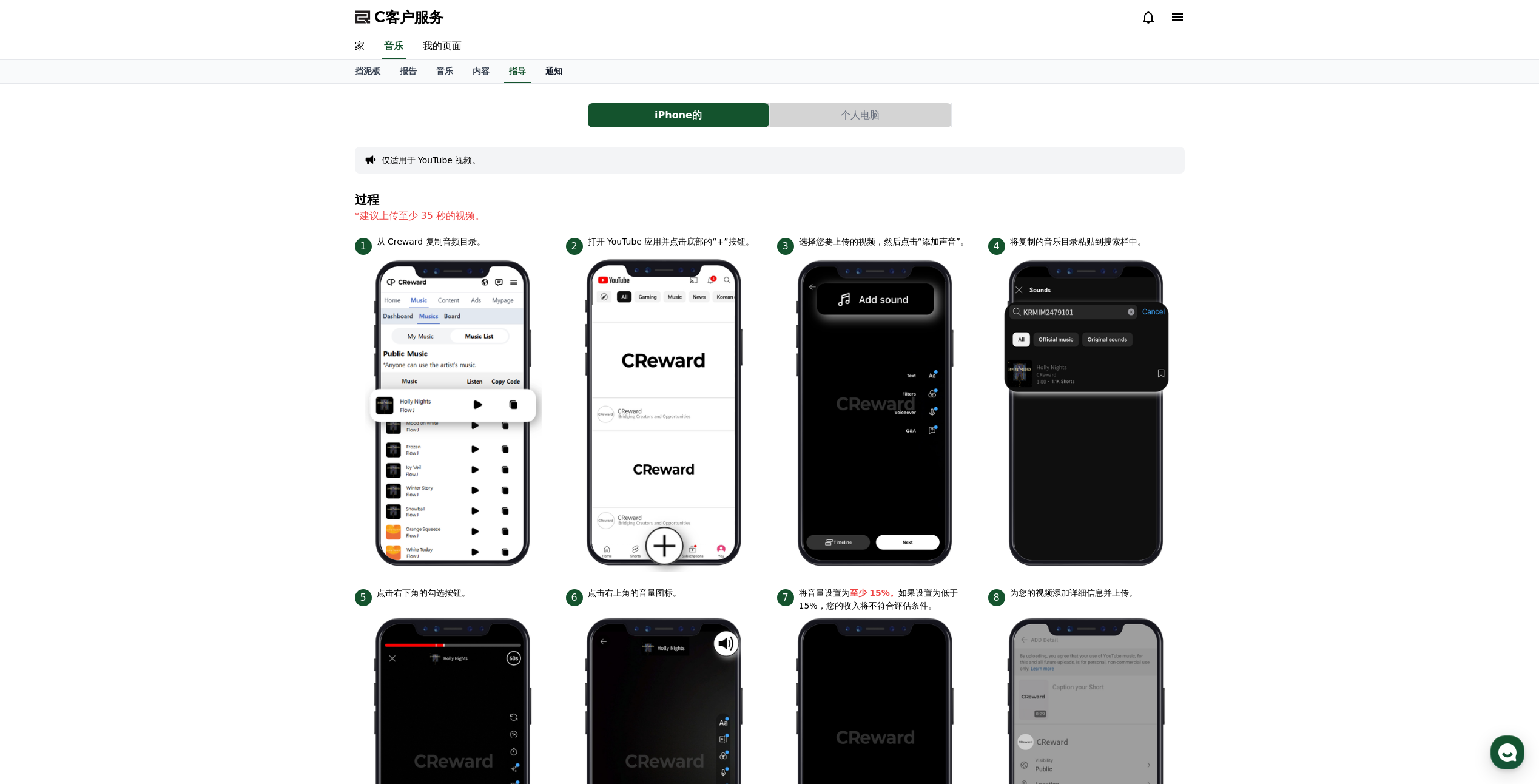
click at [549, 66] on font "通知" at bounding box center [554, 71] width 17 height 10
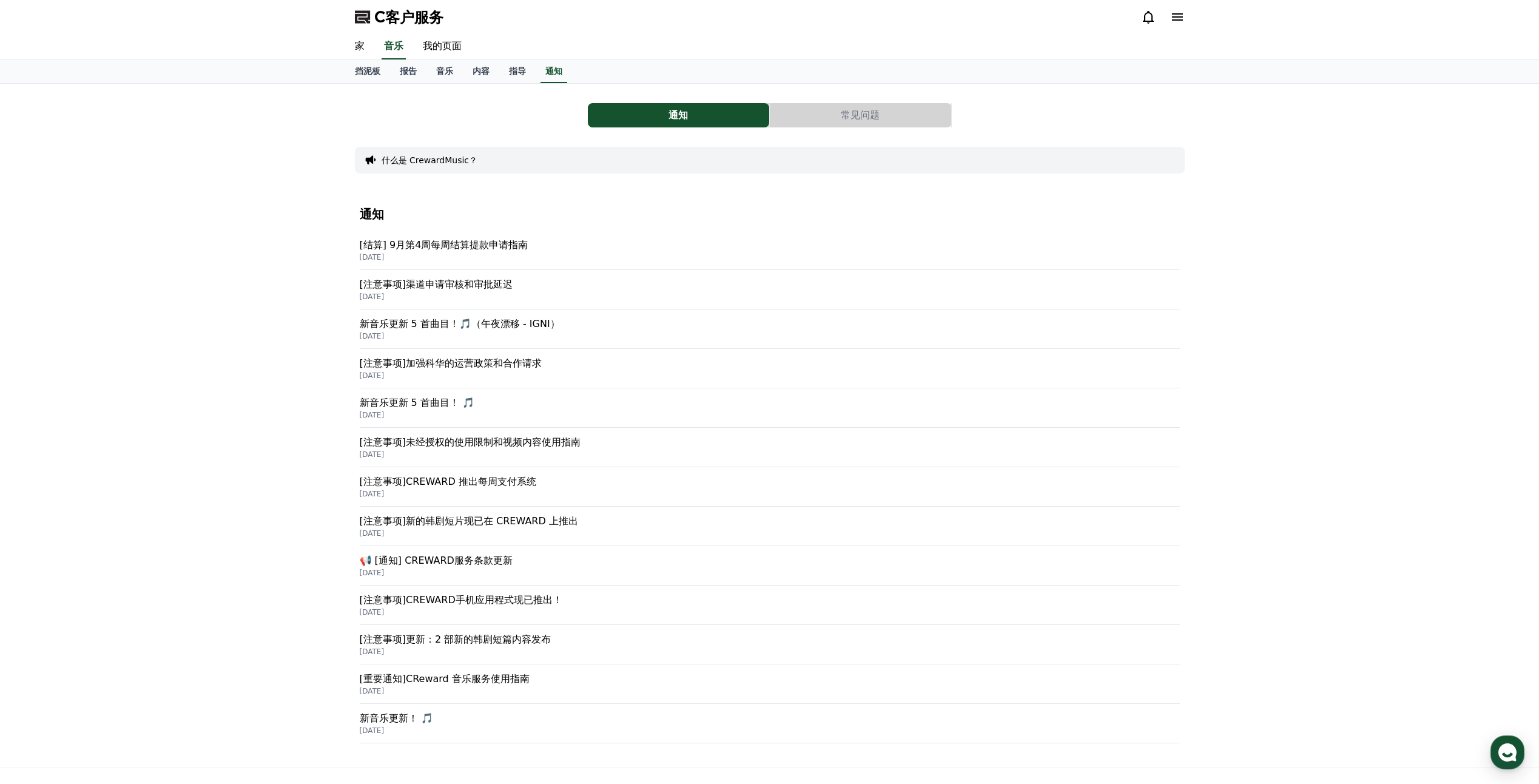
click at [416, 372] on p "[DATE]" at bounding box center [770, 375] width 820 height 10
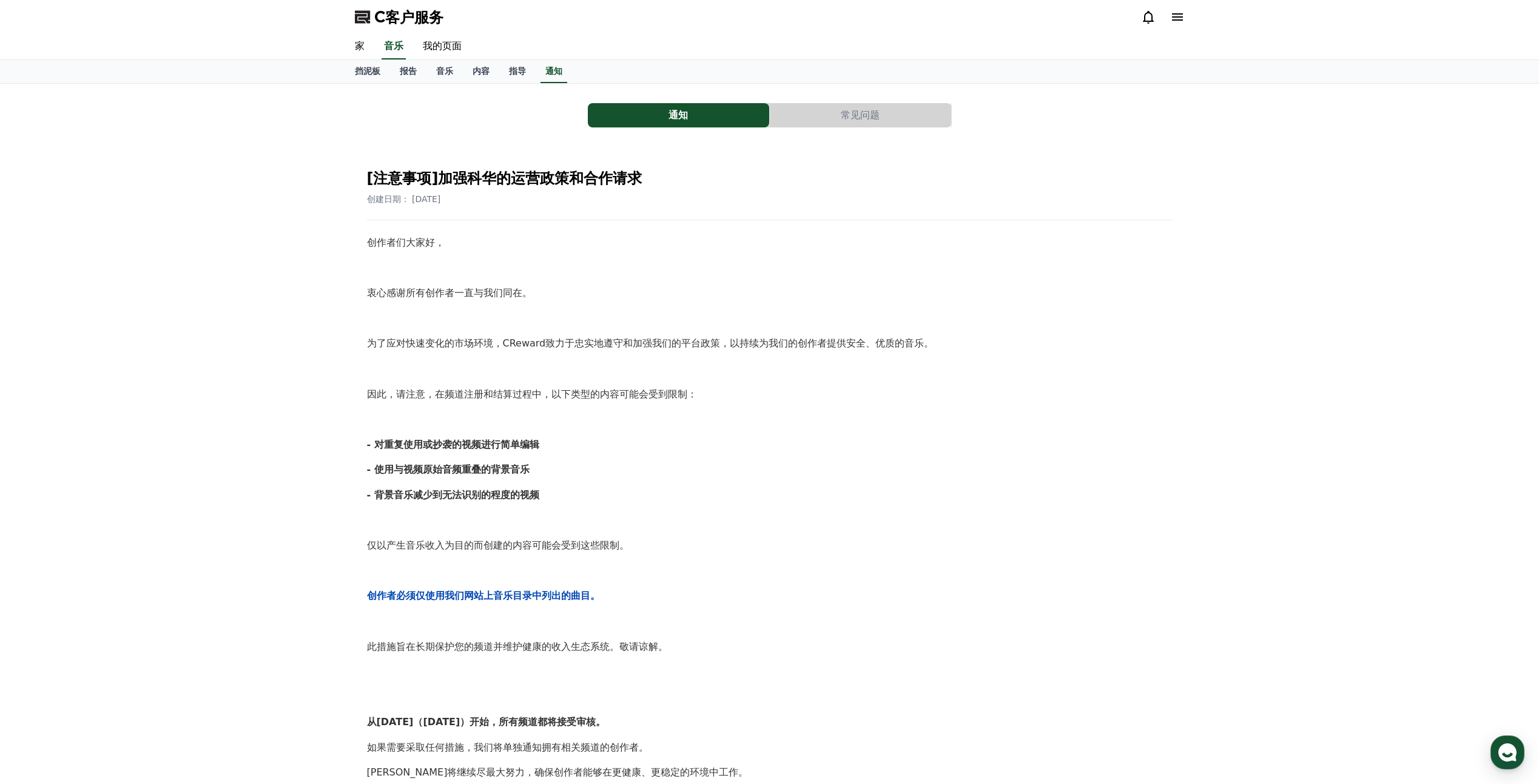
drag, startPoint x: 627, startPoint y: 334, endPoint x: 993, endPoint y: 409, distance: 373.6
click at [993, 409] on div "创作者们大家好， 衷心感谢所有创作者一直与我们同在。 为了应对快速变化的市场环境，CReward致力于忠实地遵守和加强我们的平台政策，以持续为我们的创作者提供…" at bounding box center [770, 570] width 806 height 671
drag, startPoint x: 993, startPoint y: 409, endPoint x: 999, endPoint y: 454, distance: 45.4
click at [999, 454] on div "创作者们大家好， 衷心感谢所有创作者一直与我们同在。 为了应对快速变化的市场环境，CReward致力于忠实地遵守和加强我们的平台政策，以持续为我们的创作者提供…" at bounding box center [770, 570] width 806 height 671
click at [571, 504] on div "创作者们大家好， 衷心感谢所有创作者一直与我们同在。 为了应对快速变化的市场环境，CReward致力于忠实地遵守和加强我们的平台政策，以持续为我们的创作者提供…" at bounding box center [770, 570] width 806 height 671
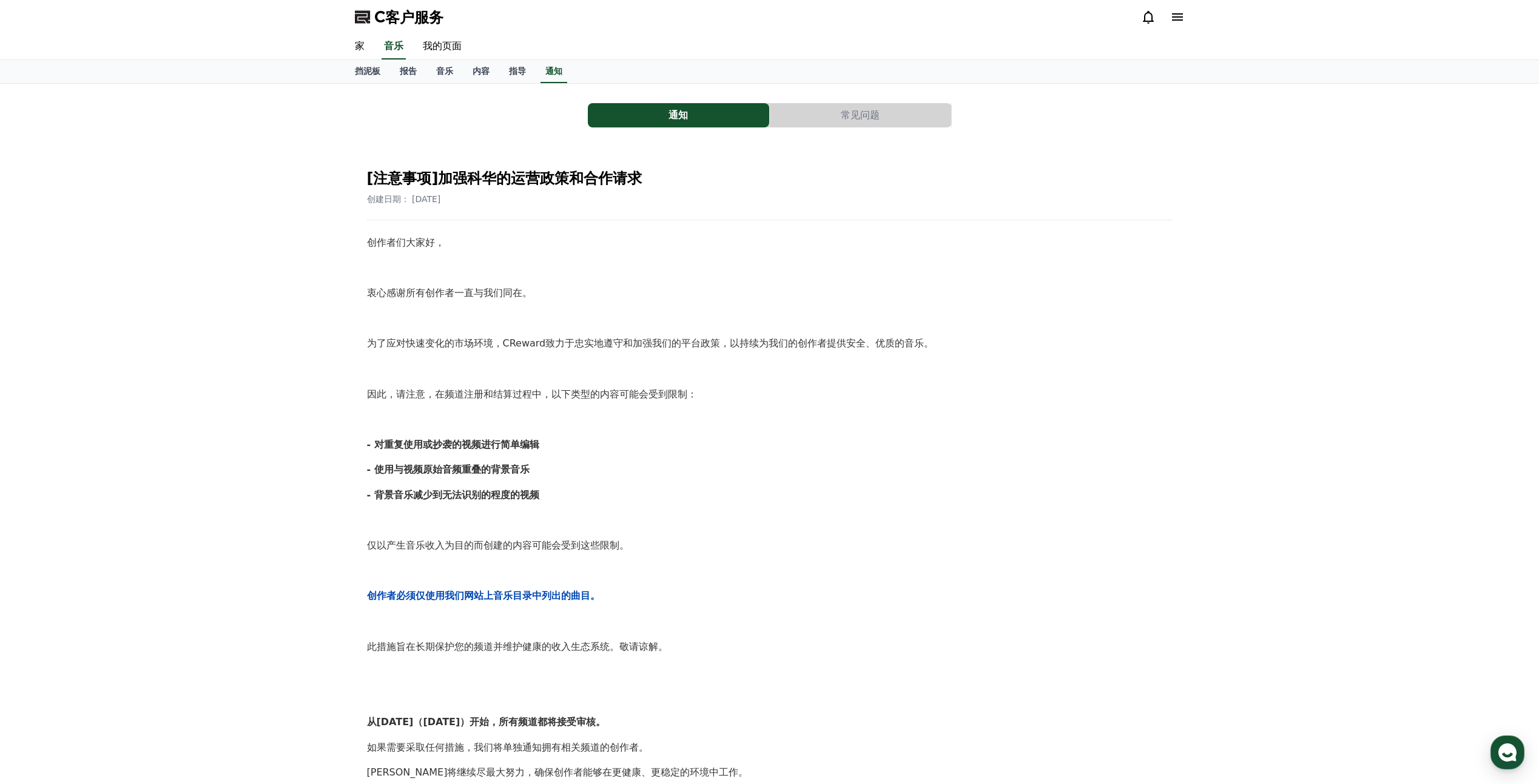
drag, startPoint x: 566, startPoint y: 504, endPoint x: 1040, endPoint y: 727, distance: 523.8
click at [1040, 727] on div "创作者们大家好， 衷心感谢所有创作者一直与我们同在。 为了应对快速变化的市场环境，CReward致力于忠实地遵守和加强我们的平台政策，以持续为我们的创作者提供…" at bounding box center [770, 570] width 806 height 671
drag, startPoint x: 1040, startPoint y: 727, endPoint x: 920, endPoint y: 600, distance: 174.7
click at [920, 600] on p "创作者必须仅使用我们网站上音乐目录中列出的曲目。" at bounding box center [770, 596] width 806 height 15
click at [753, 501] on p "- 背景音乐减少到无法识别的程度的视频" at bounding box center [770, 495] width 806 height 15
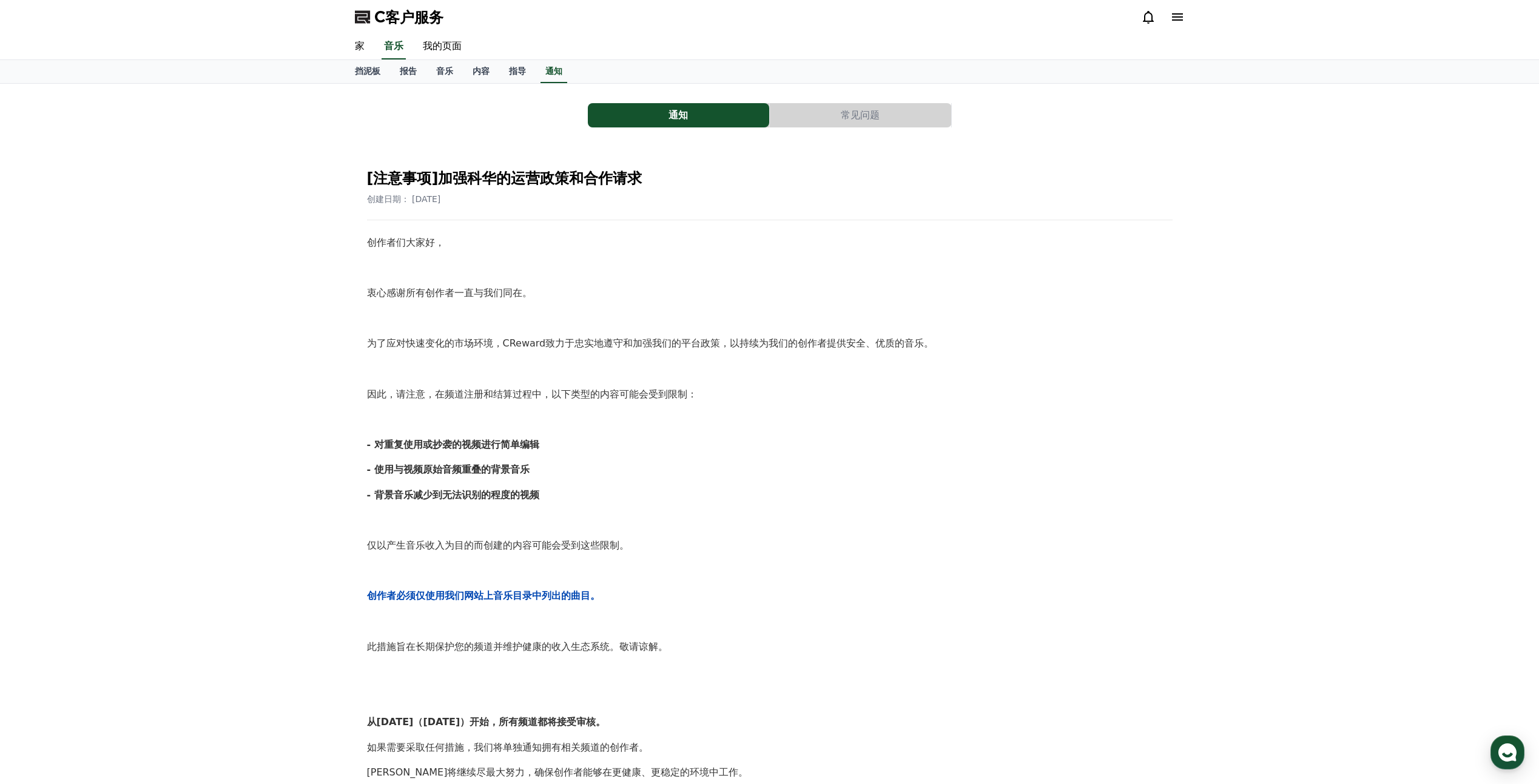
drag, startPoint x: 350, startPoint y: 426, endPoint x: 837, endPoint y: 696, distance: 556.8
click at [837, 696] on div "通知 常见问题 [注意事项]加强科华的运营政策和合作请求 创建日期： [DATE] 创作者们大家好， 衷心感谢所有创作者一直与我们同在。 为了应对快速变化的市…" at bounding box center [770, 524] width 840 height 871
drag, startPoint x: 837, startPoint y: 696, endPoint x: 729, endPoint y: 674, distance: 110.2
click at [729, 674] on p at bounding box center [770, 671] width 806 height 15
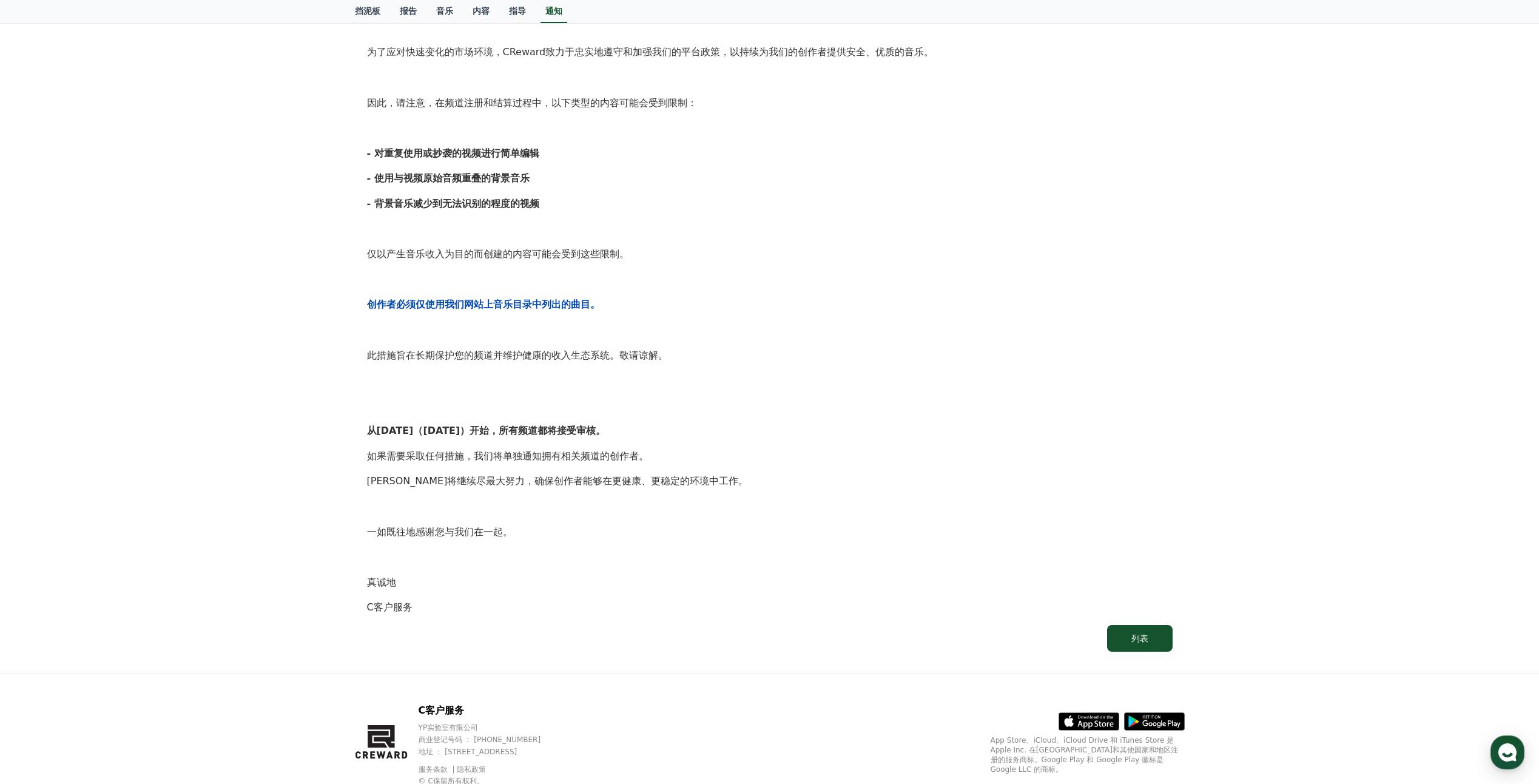
scroll to position [332, 0]
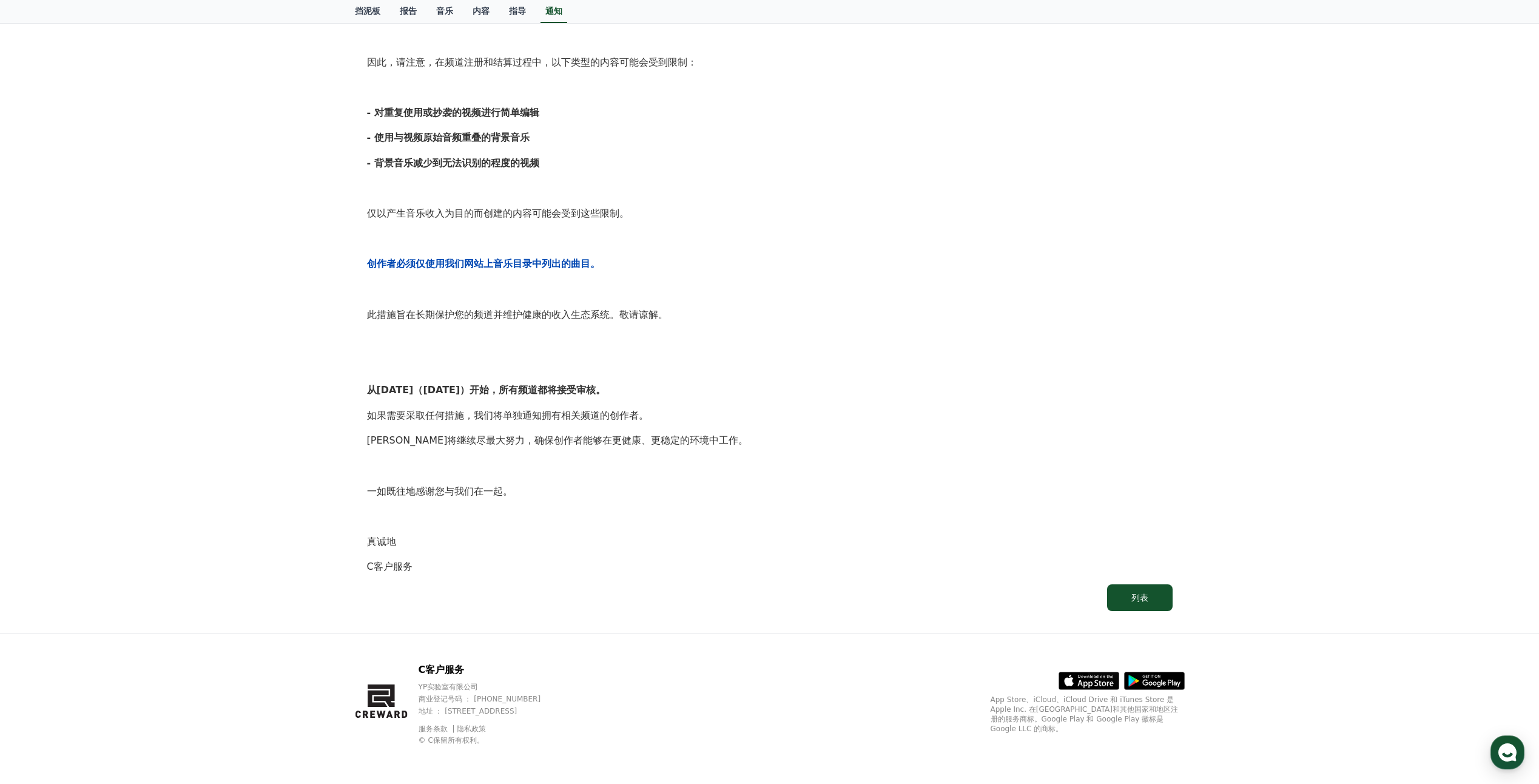
drag, startPoint x: 414, startPoint y: 569, endPoint x: 345, endPoint y: 462, distance: 127.3
click at [347, 484] on div "通知 常见问题 [注意事项]加强科华的运营政策和合作请求 创建日期： [DATE] 创作者们大家好， 衷心感谢所有创作者一直与我们同在。 为了应对快速变化的市…" at bounding box center [770, 192] width 849 height 881
drag, startPoint x: 345, startPoint y: 462, endPoint x: 343, endPoint y: 444, distance: 18.1
click at [343, 450] on div "通知 常见问题 [注意事项]加强科华的运营政策和合作请求 创建日期： [DATE] 创作者们大家好， 衷心感谢所有创作者一直与我们同在。 为了应对快速变化的市…" at bounding box center [770, 192] width 1539 height 881
drag, startPoint x: 360, startPoint y: 392, endPoint x: 383, endPoint y: 406, distance: 26.9
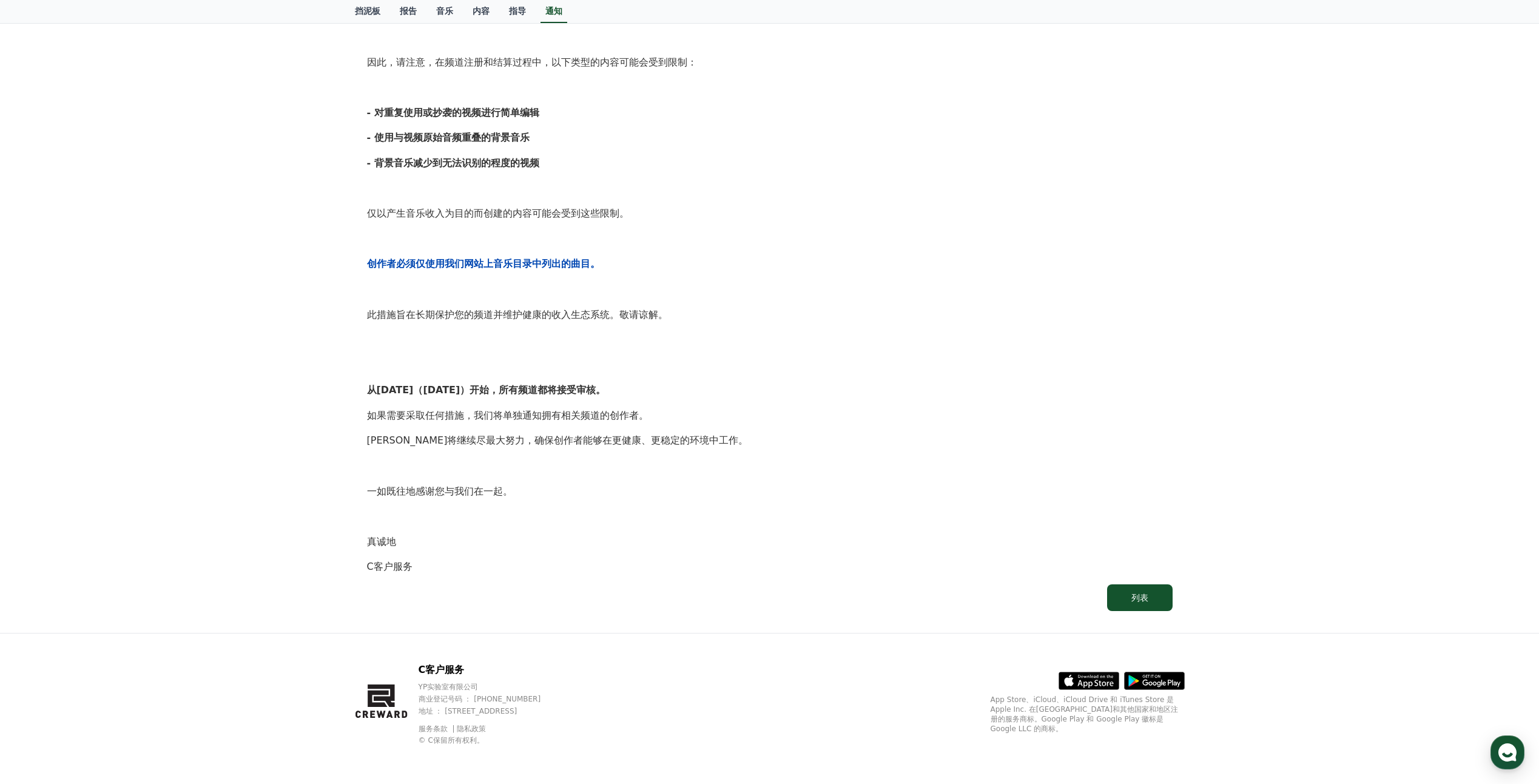
click at [383, 406] on div "[注意事项]加强科华的运营政策和合作请求 创建日期： [DATE] 创作者们大家好， 衷心感谢所有创作者一直与我们同在。 为了应对快速变化的市场环境，CRew…" at bounding box center [770, 219] width 820 height 798
drag, startPoint x: 383, startPoint y: 406, endPoint x: 478, endPoint y: 429, distance: 97.7
click at [478, 429] on div "创作者们大家好， 衷心感谢所有创作者一直与我们同在。 为了应对快速变化的市场环境，CReward致力于忠实地遵守和加强我们的平台政策，以持续为我们的创作者提供…" at bounding box center [770, 238] width 806 height 671
drag, startPoint x: 450, startPoint y: 416, endPoint x: 294, endPoint y: 300, distance: 194.4
click at [294, 300] on div "通知 常见问题 [注意事项]加强科华的运营政策和合作请求 创建日期： [DATE] 创作者们大家好， 衷心感谢所有创作者一直与我们同在。 为了应对快速变化的市…" at bounding box center [770, 192] width 1539 height 881
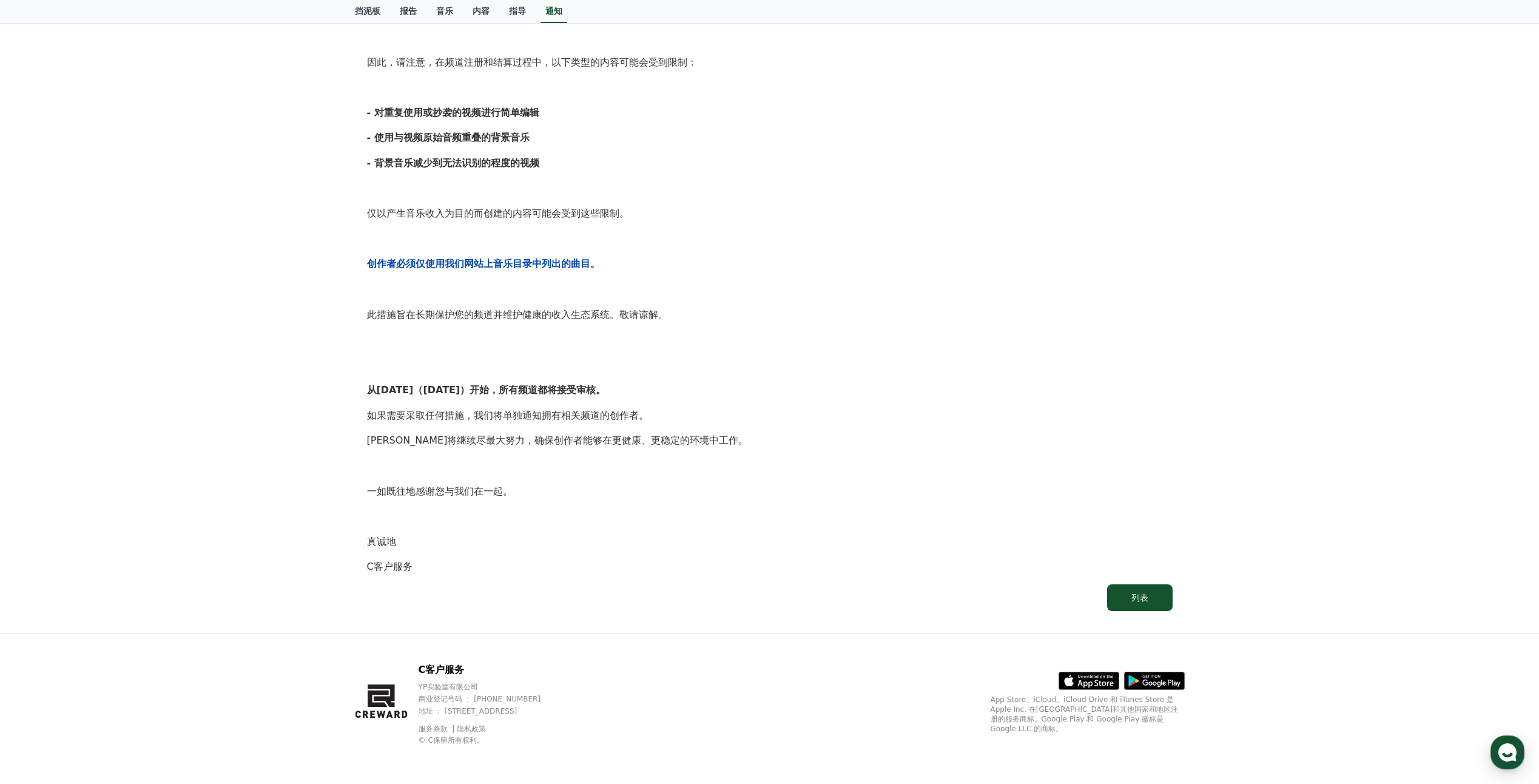
copy div "此措施旨在长期保护您的频道并维护健康的收入生态系统。敬请谅解。 从[DATE]（[DATE]）开始，所有频道都将接受审核。 如果需要采取任何措"
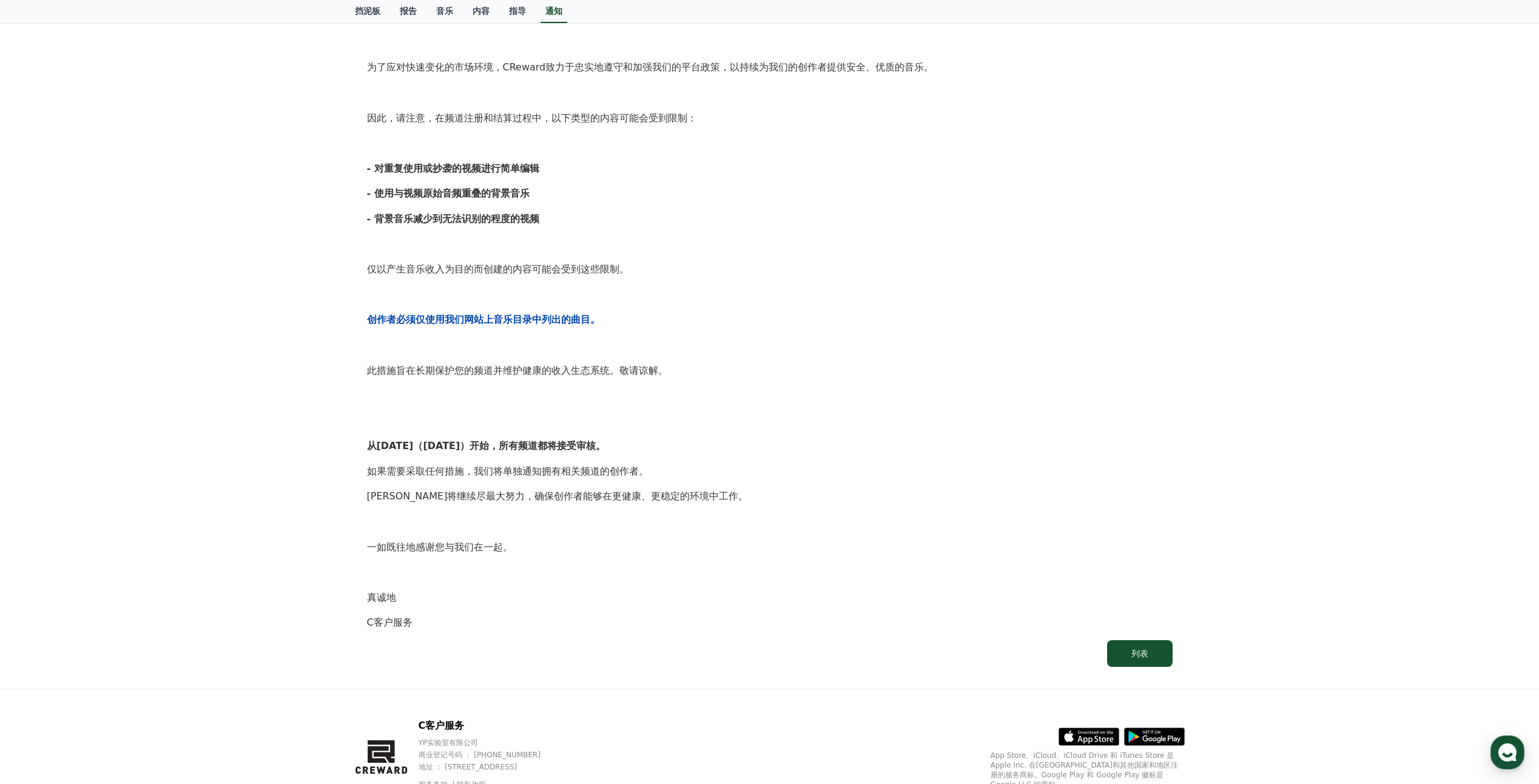
scroll to position [89, 0]
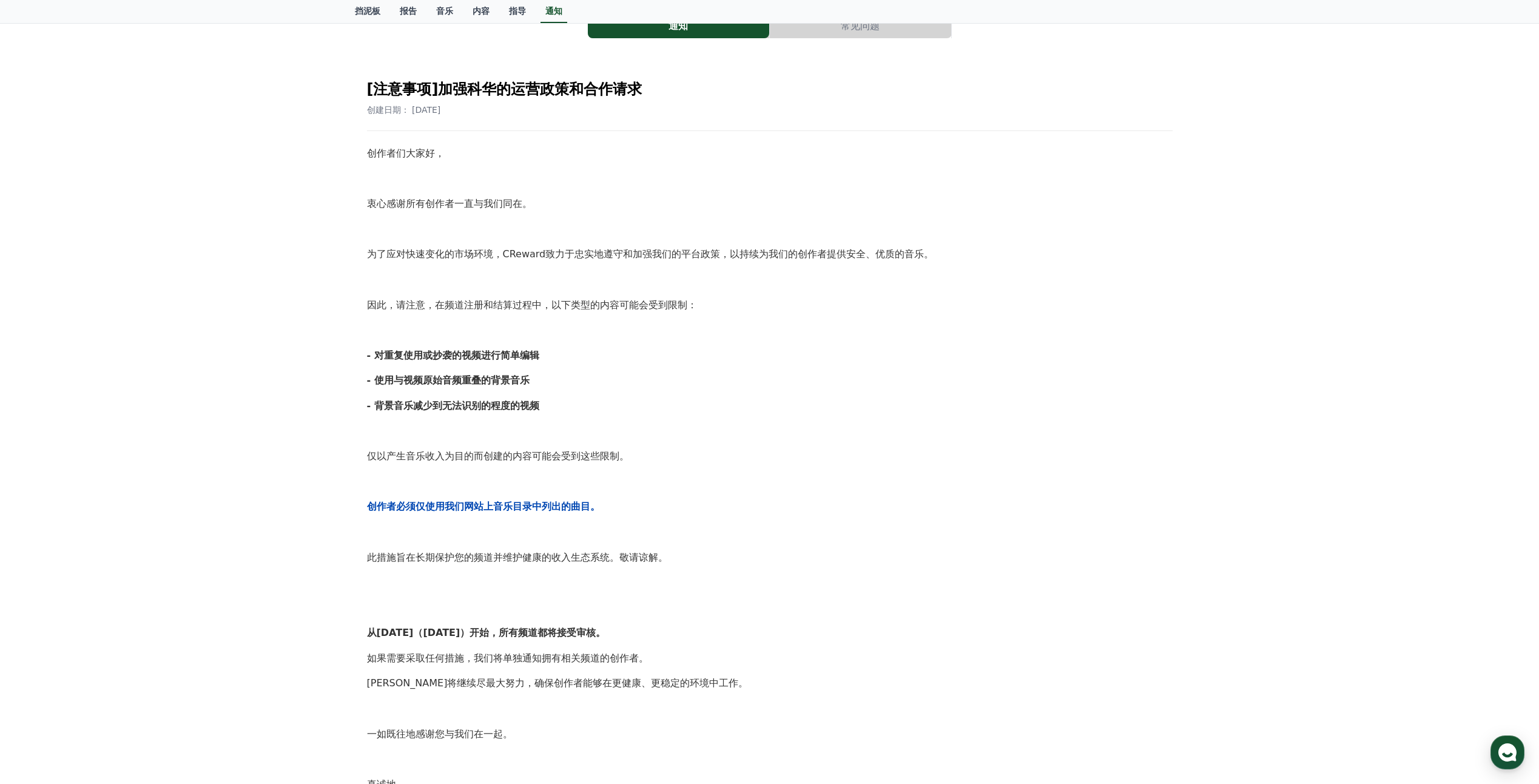
click at [437, 302] on p "因此，请注意，在频道注册和结算过程中，以下类型的内容可能会受到限制：" at bounding box center [770, 305] width 806 height 15
drag, startPoint x: 477, startPoint y: 243, endPoint x: 277, endPoint y: 154, distance: 218.9
click at [277, 154] on div "通知 常见问题 [注意事项]加强科华的运营政策和合作请求 创建日期： [DATE] 创作者们大家好， 衷心感谢所有创作者一直与我们同在。 为了应对快速变化的市…" at bounding box center [770, 435] width 1539 height 881
drag, startPoint x: 277, startPoint y: 154, endPoint x: 888, endPoint y: 190, distance: 612.1
click at [888, 190] on div "创作者们大家好， 衷心感谢所有创作者一直与我们同在。 为了应对快速变化的市场环境，CReward致力于忠实地遵守和加强我们的平台政策，以持续为我们的创作者提供…" at bounding box center [770, 480] width 806 height 671
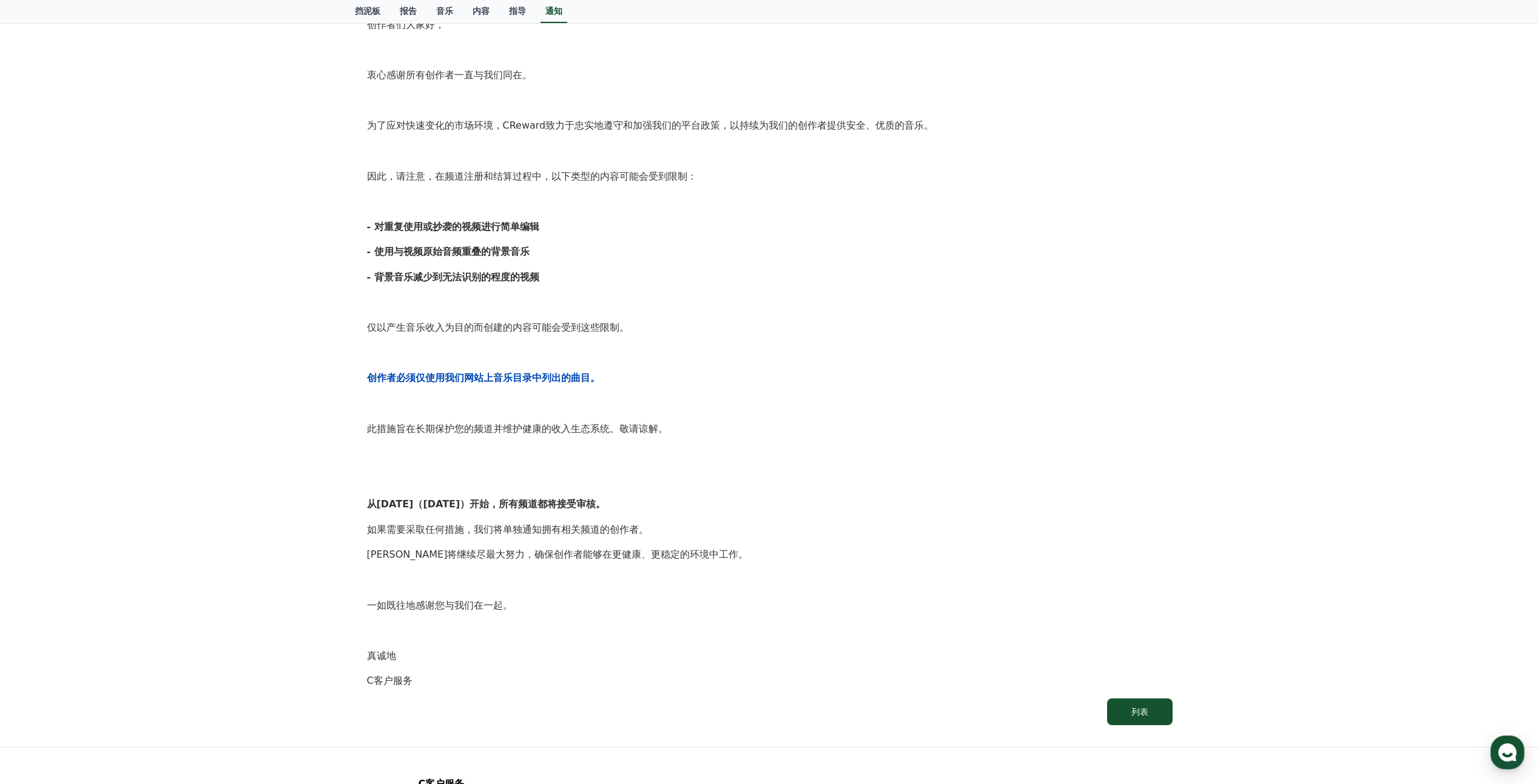
scroll to position [332, 0]
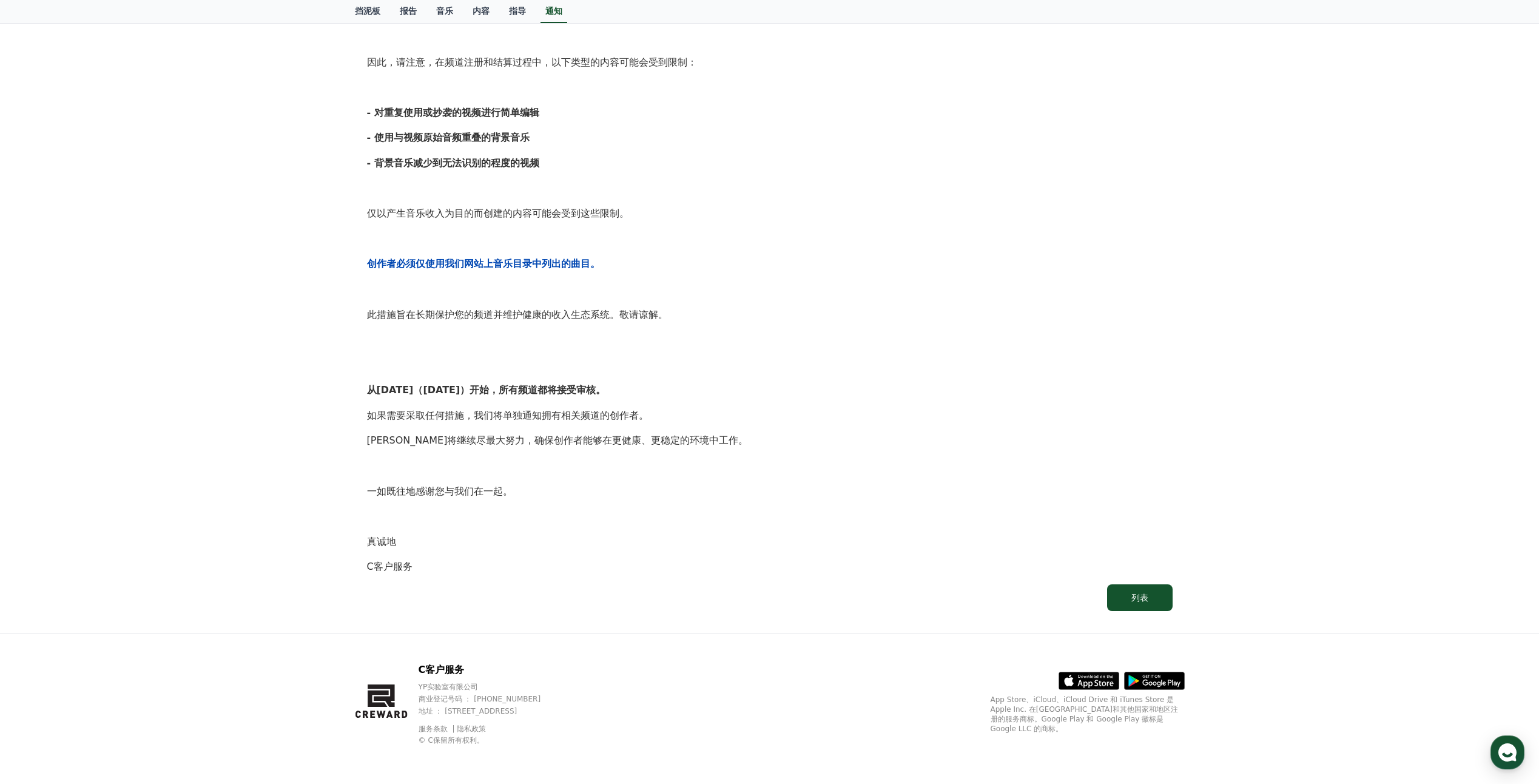
drag, startPoint x: 330, startPoint y: 87, endPoint x: 1264, endPoint y: 738, distance: 1138.5
click at [1264, 738] on div "C客户服务 家 音乐 我的页面 挡泥板 报告 音乐 内容 指导 通知 通知 常见问题 [注意事项]加强科华的运营政策和合作请求 创建日期： [DATE] 创作…" at bounding box center [770, 226] width 1539 height 1115
click at [770, 581] on div "[注意事项]加强科华的运营政策和合作请求 创建日期： [DATE] 创作者们大家好， 衷心感谢所有创作者一直与我们同在。 为了应对快速变化的市场环境，CRew…" at bounding box center [770, 219] width 810 height 789
drag, startPoint x: 309, startPoint y: 535, endPoint x: 431, endPoint y: 575, distance: 128.4
click at [431, 575] on div "[注意事项]加强科华的运营政策和合作请求 创建日期： [DATE] 创作者们大家好， 衷心感谢所有创作者一直与我们同在。 为了应对快速变化的市场环境，CRew…" at bounding box center [770, 219] width 810 height 789
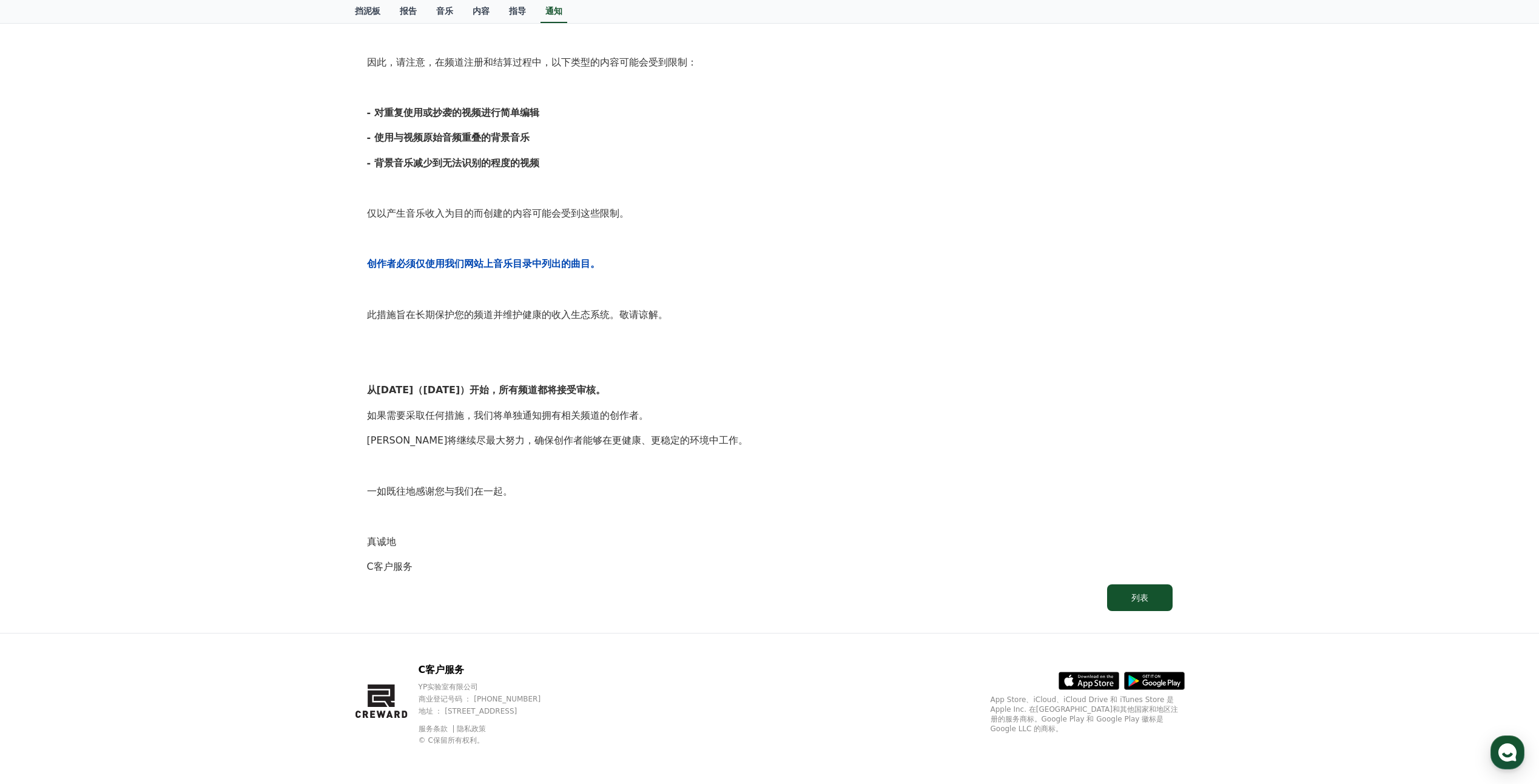
drag, startPoint x: 431, startPoint y: 575, endPoint x: 445, endPoint y: 576, distance: 14.0
click at [447, 575] on p "C客户服务" at bounding box center [770, 566] width 806 height 15
click at [445, 564] on p "C客户服务" at bounding box center [770, 566] width 806 height 15
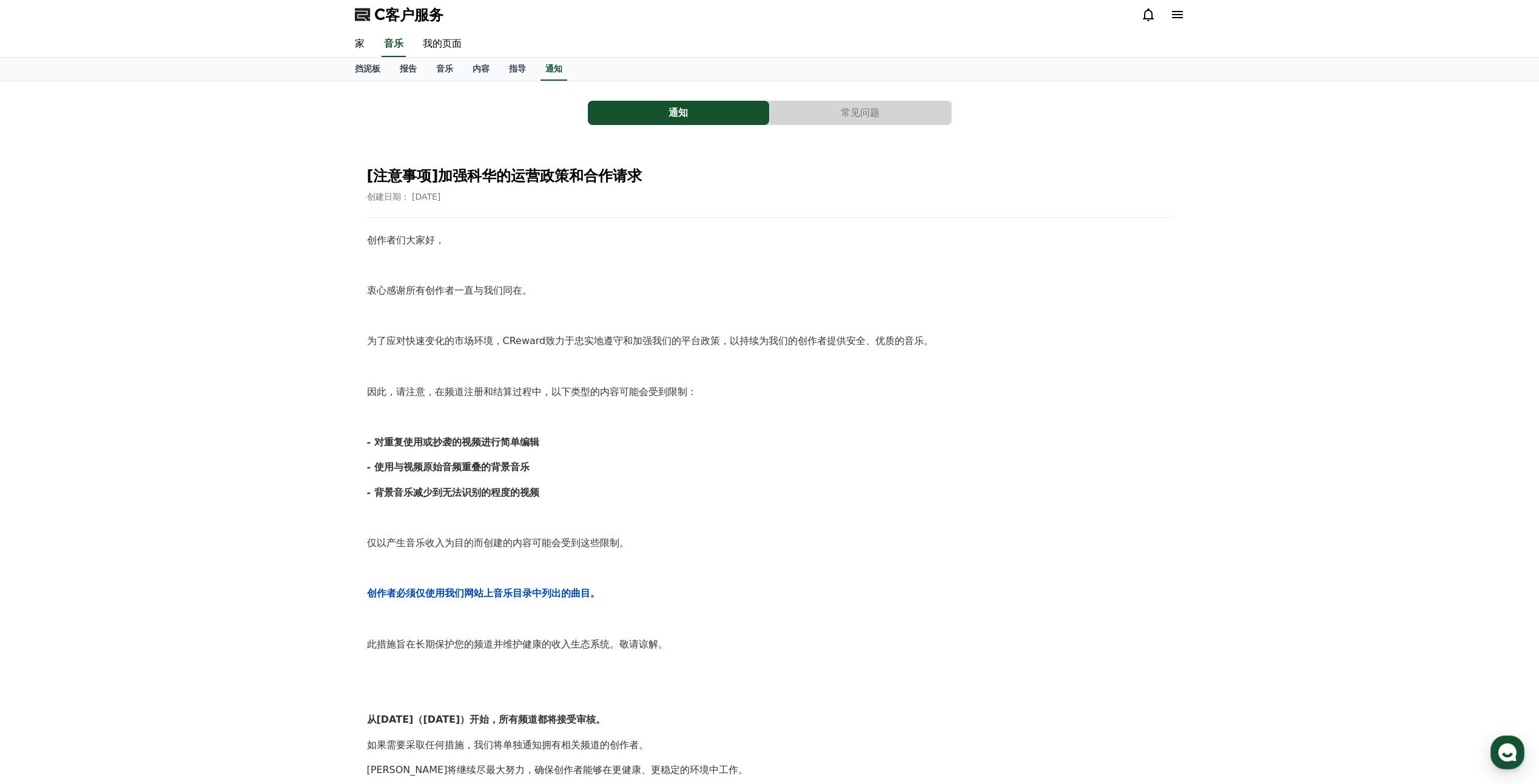
scroll to position [0, 0]
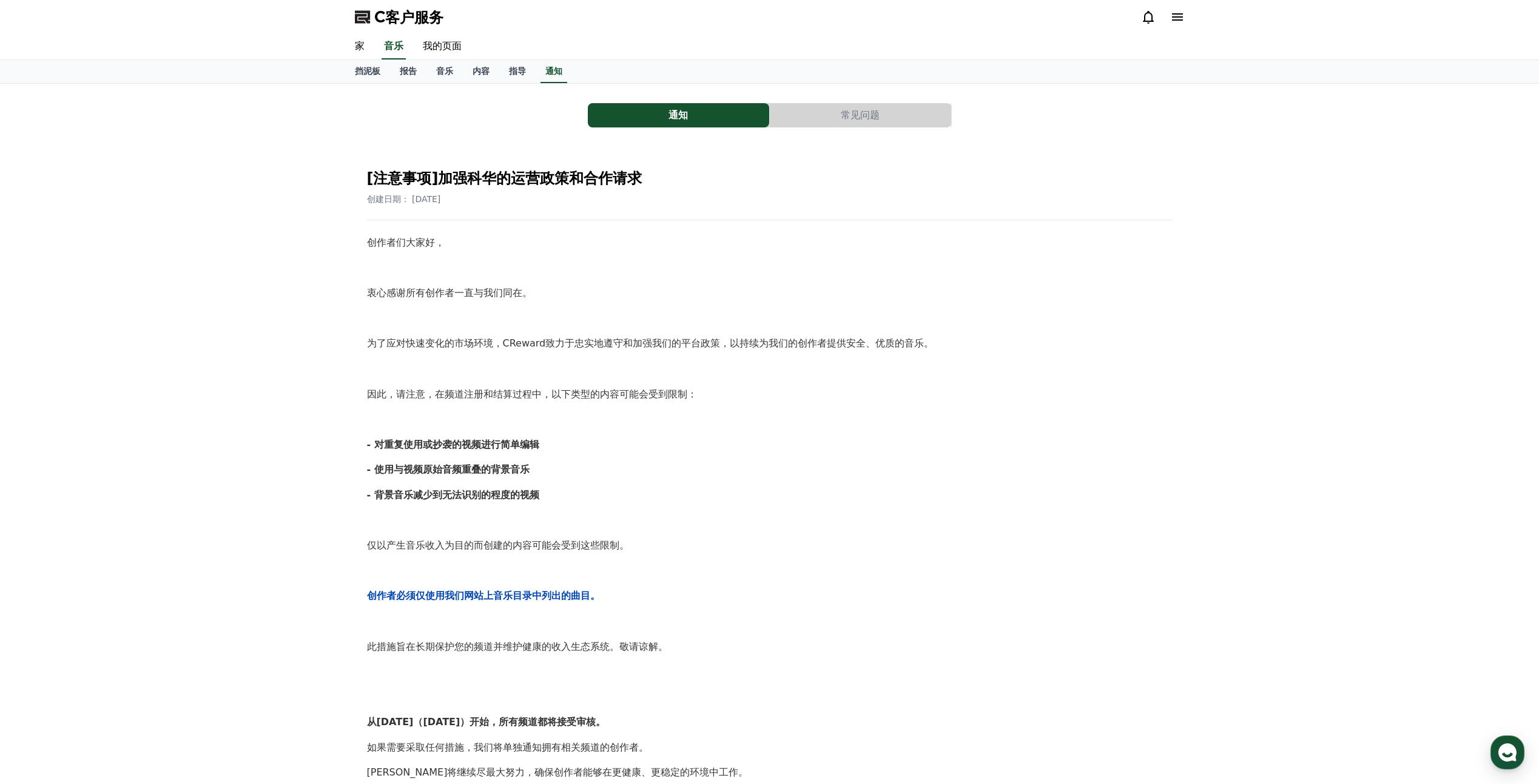
drag, startPoint x: 442, startPoint y: 581, endPoint x: 361, endPoint y: 157, distance: 431.7
click at [361, 157] on div "[注意事项]加强科华的运营政策和合作请求 创建日期： [DATE] 创作者们大家好， 衷心感谢所有创作者一直与我们同在。 为了应对快速变化的市场环境，CRew…" at bounding box center [770, 550] width 820 height 798
click at [869, 269] on p at bounding box center [770, 268] width 806 height 15
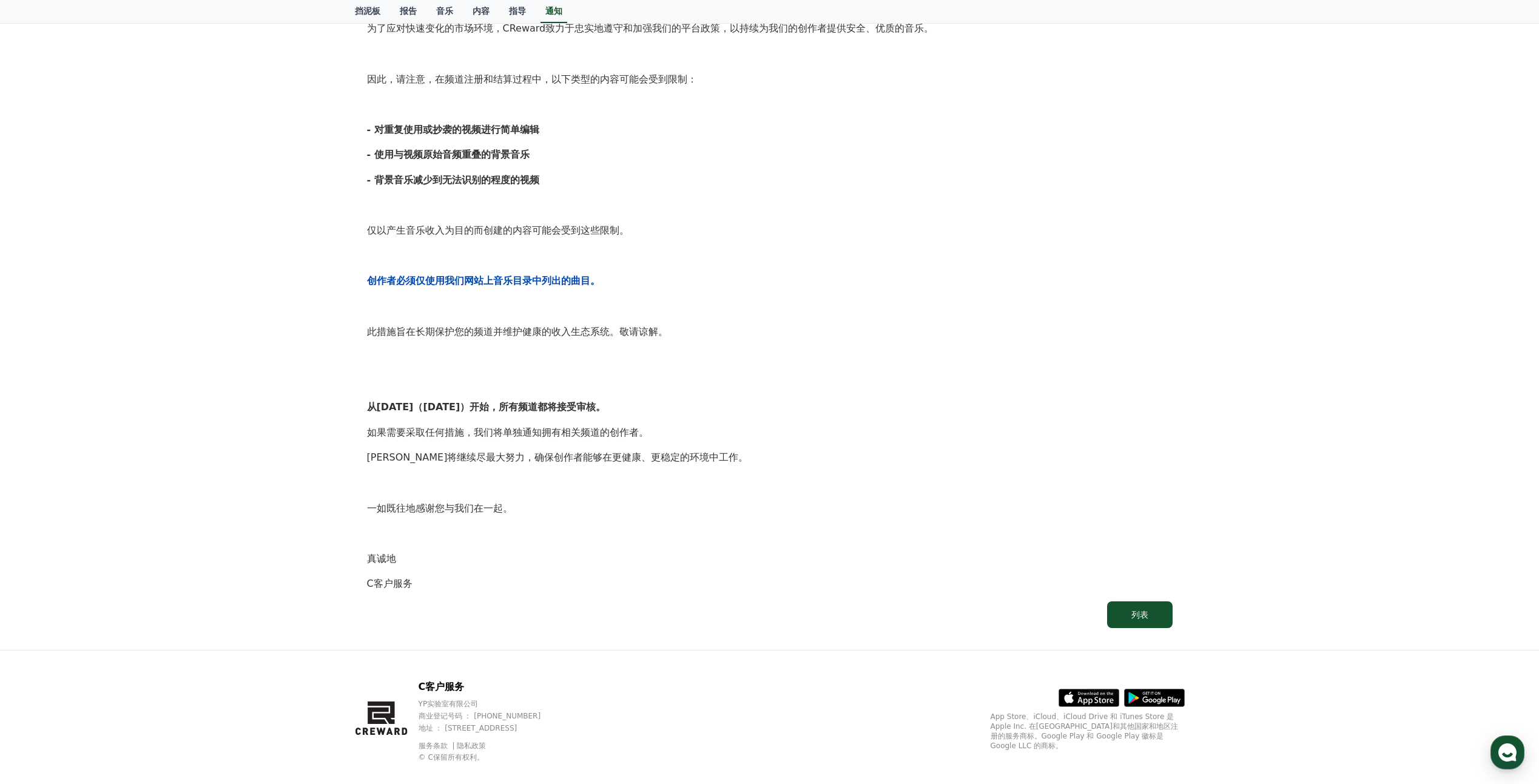
scroll to position [332, 0]
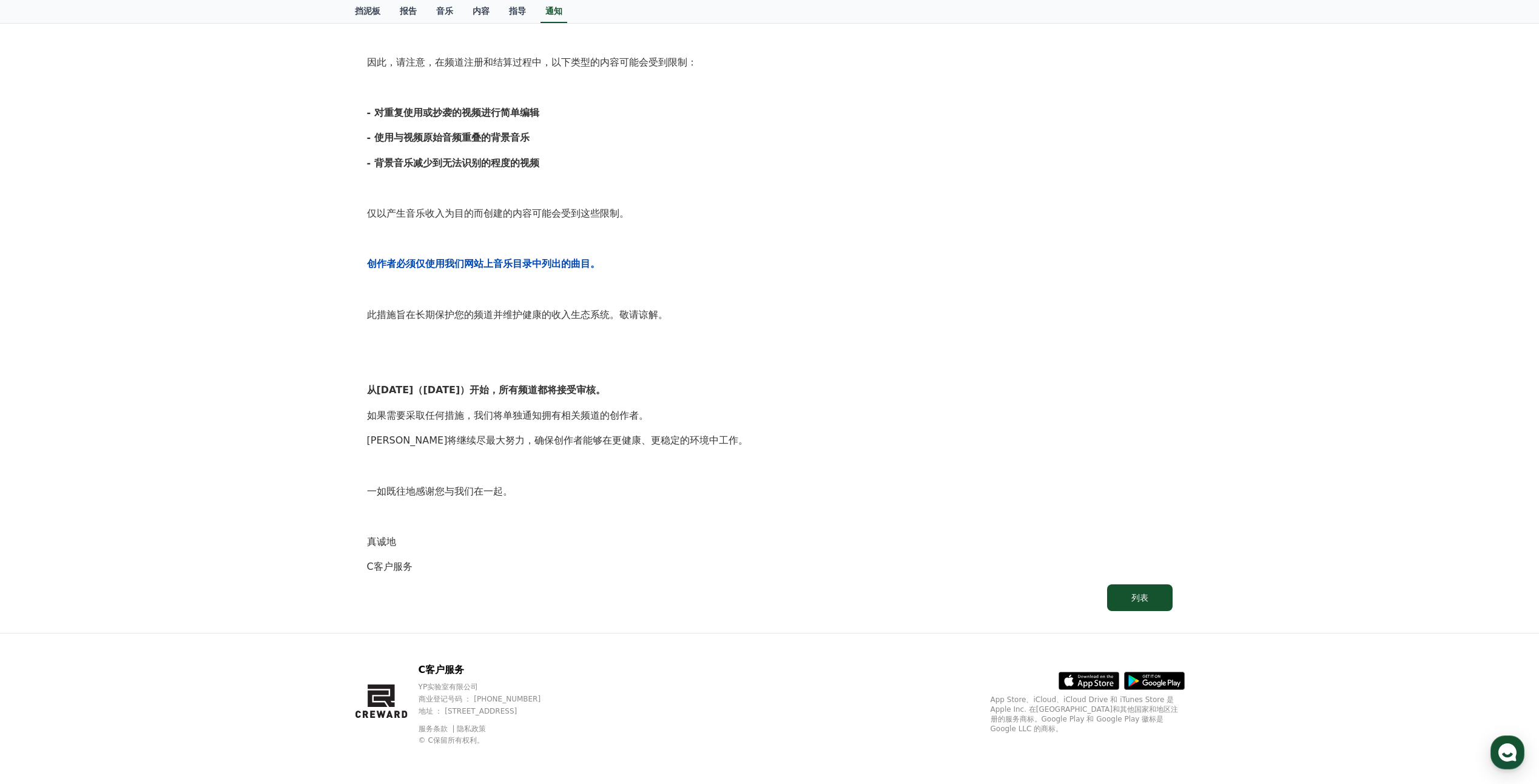
click at [287, 581] on div "通知 常见问题 [注意事项]加强科华的运营政策和合作请求 创建日期： [DATE] 创作者们大家好， 衷心感谢所有创作者一直与我们同在。 为了应对快速变化的市…" at bounding box center [770, 192] width 1539 height 881
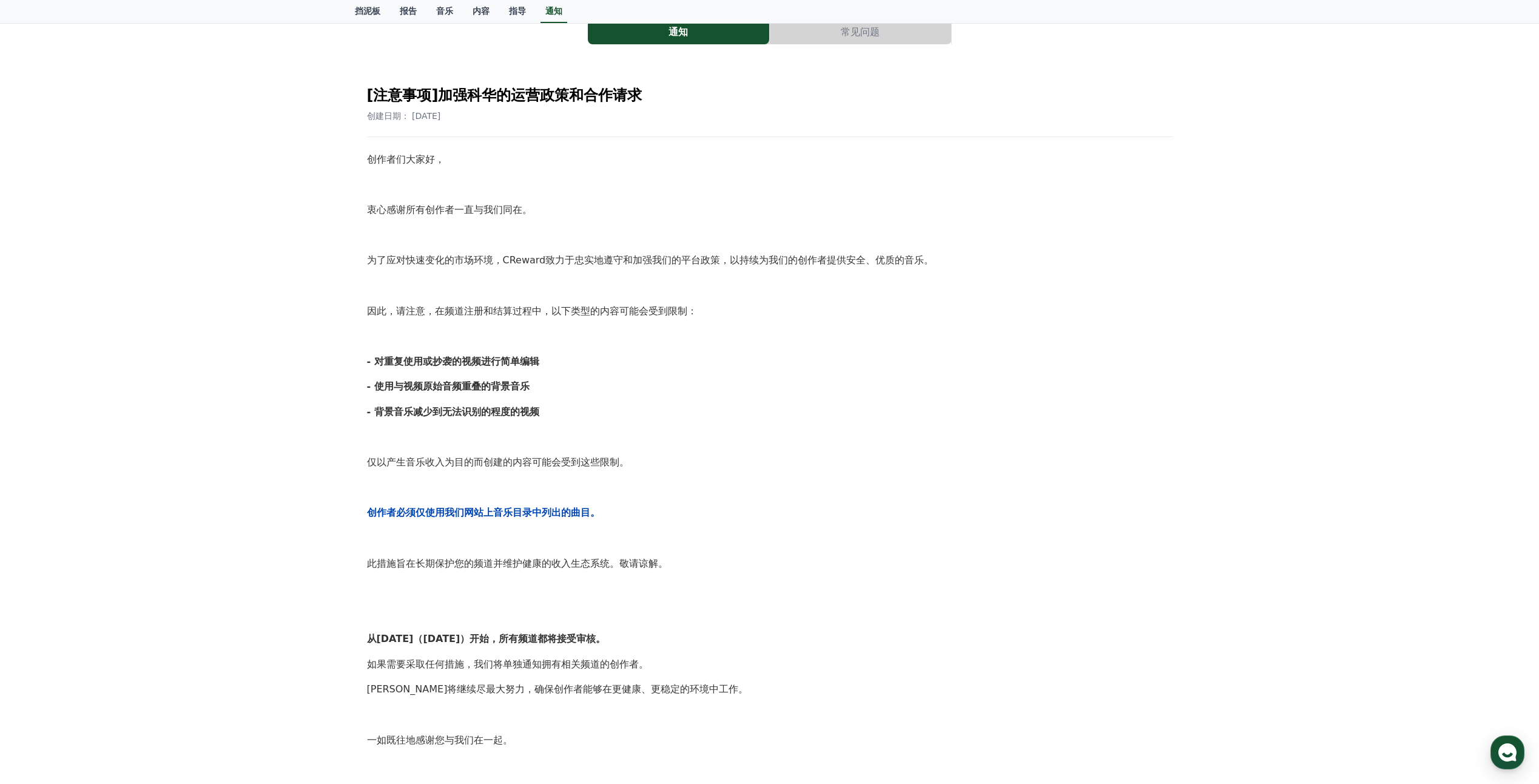
scroll to position [29, 0]
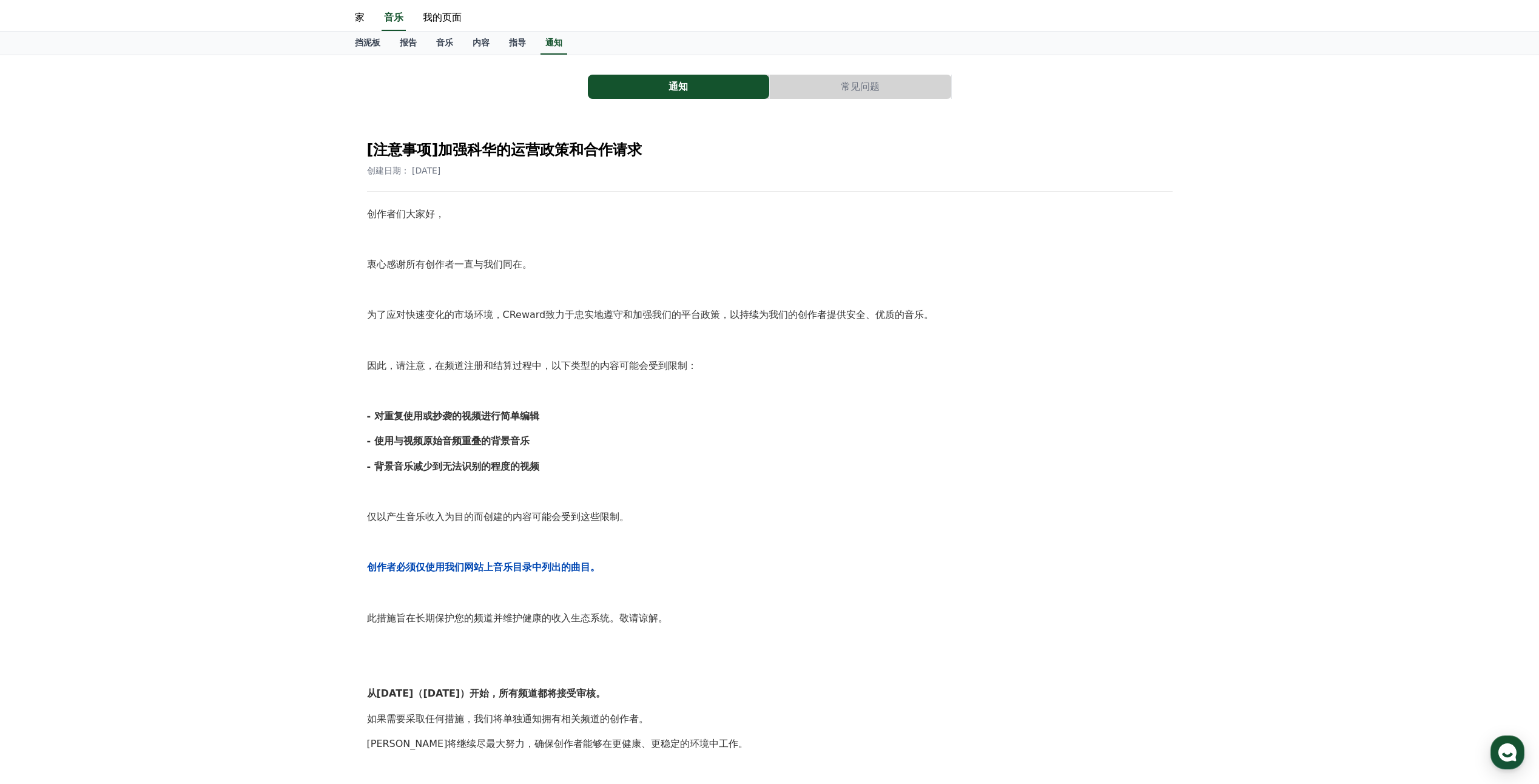
click at [855, 89] on button "常见问题" at bounding box center [861, 87] width 182 height 24
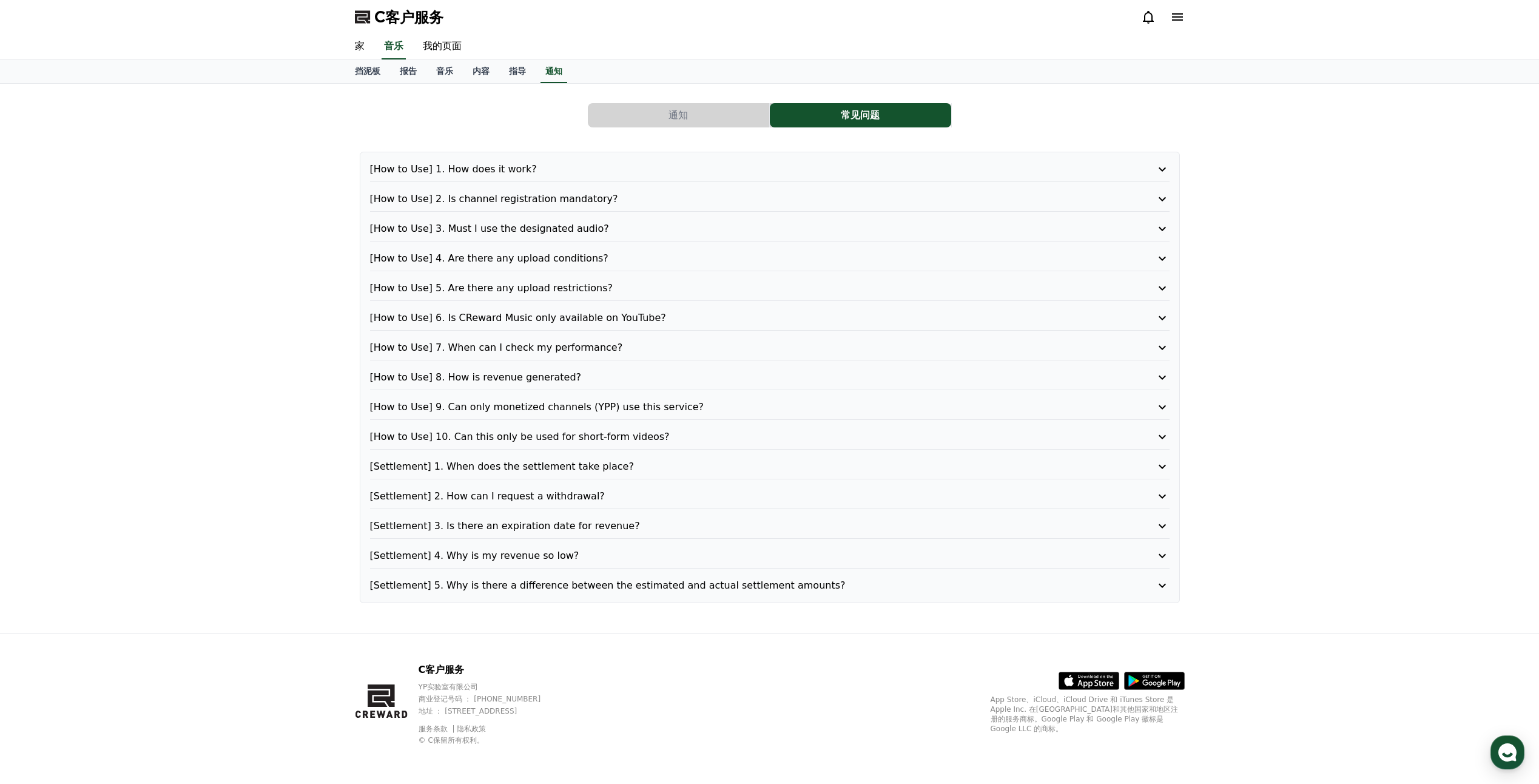
click at [684, 94] on div "通知 常见问题 [How to Use] 1. How does it work? [How to Use] 2. Is channel registrati…" at bounding box center [770, 351] width 830 height 514
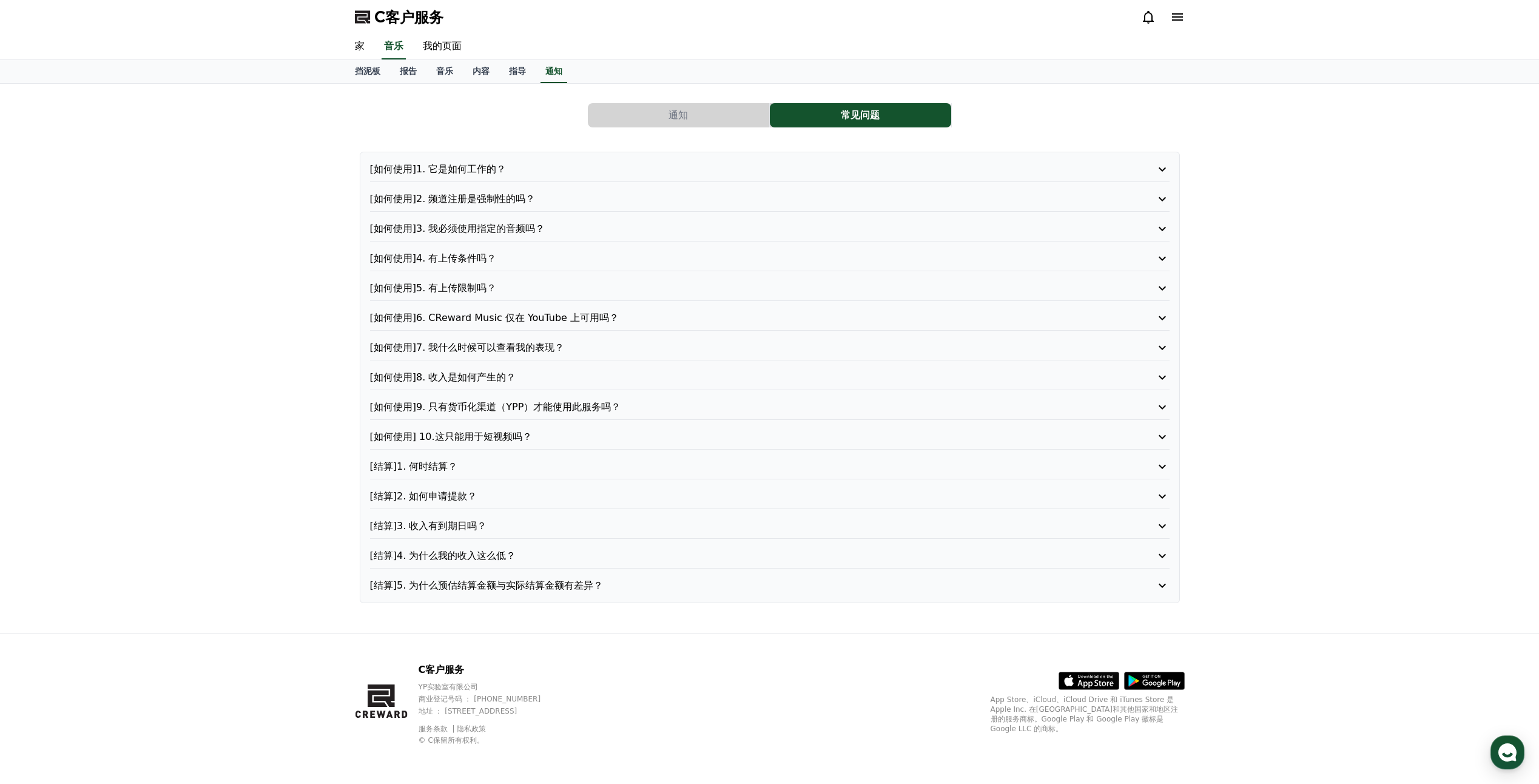
click at [667, 109] on button "通知" at bounding box center [678, 114] width 182 height 24
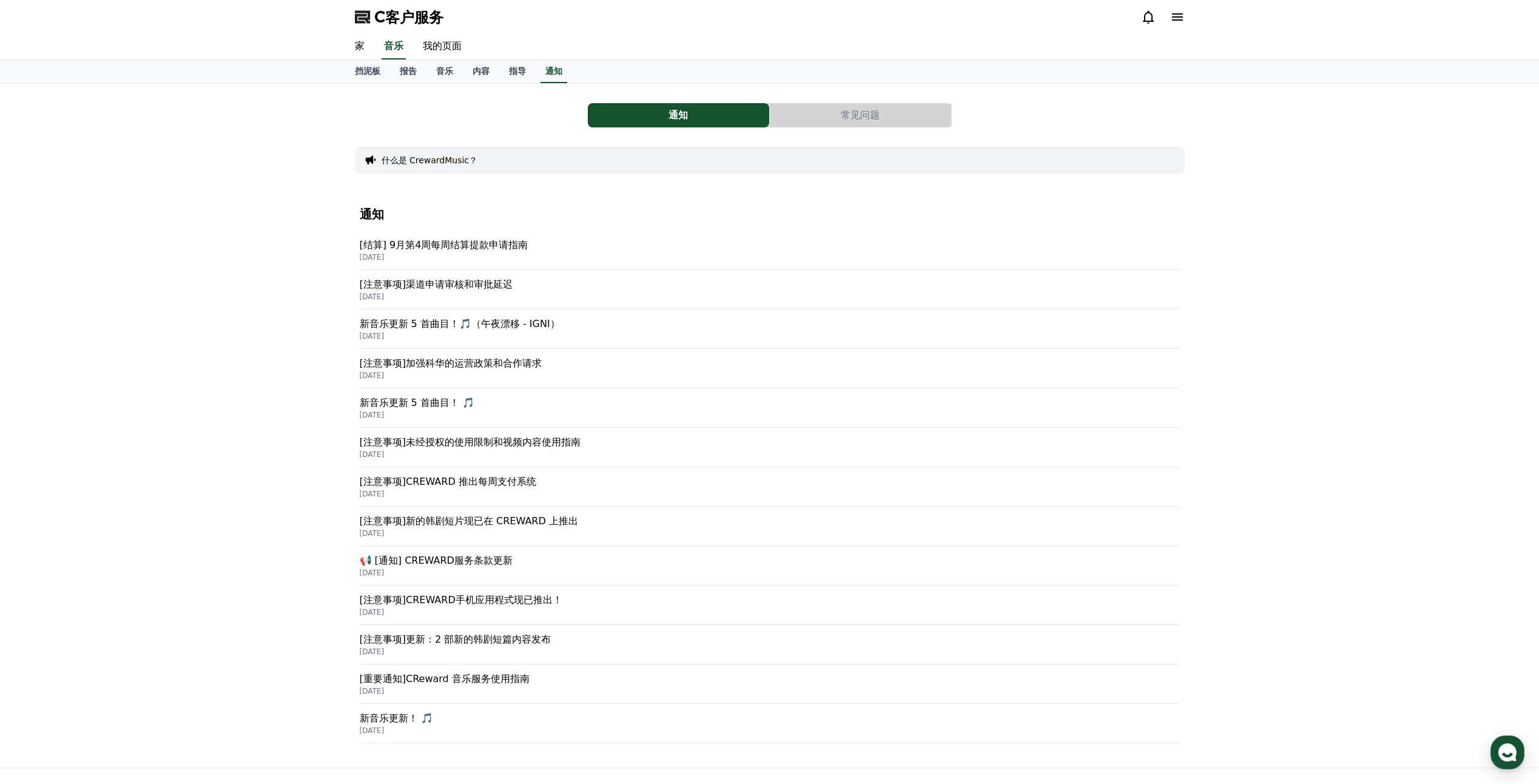
click at [812, 109] on button "常见问题" at bounding box center [861, 114] width 182 height 24
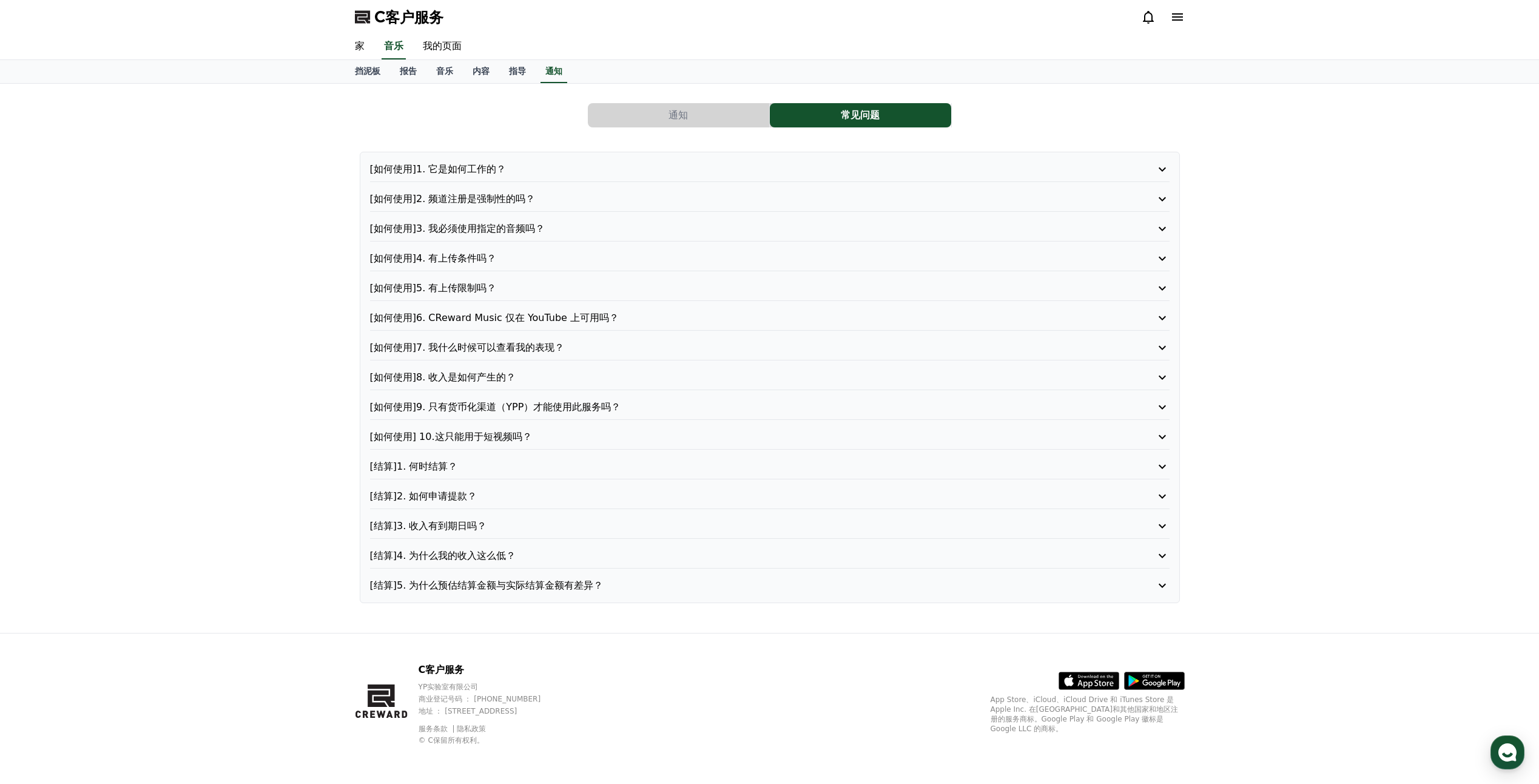
click at [496, 322] on p "[如何使用]6. CReward Music 仅在 YouTube 上可用吗？" at bounding box center [738, 317] width 736 height 15
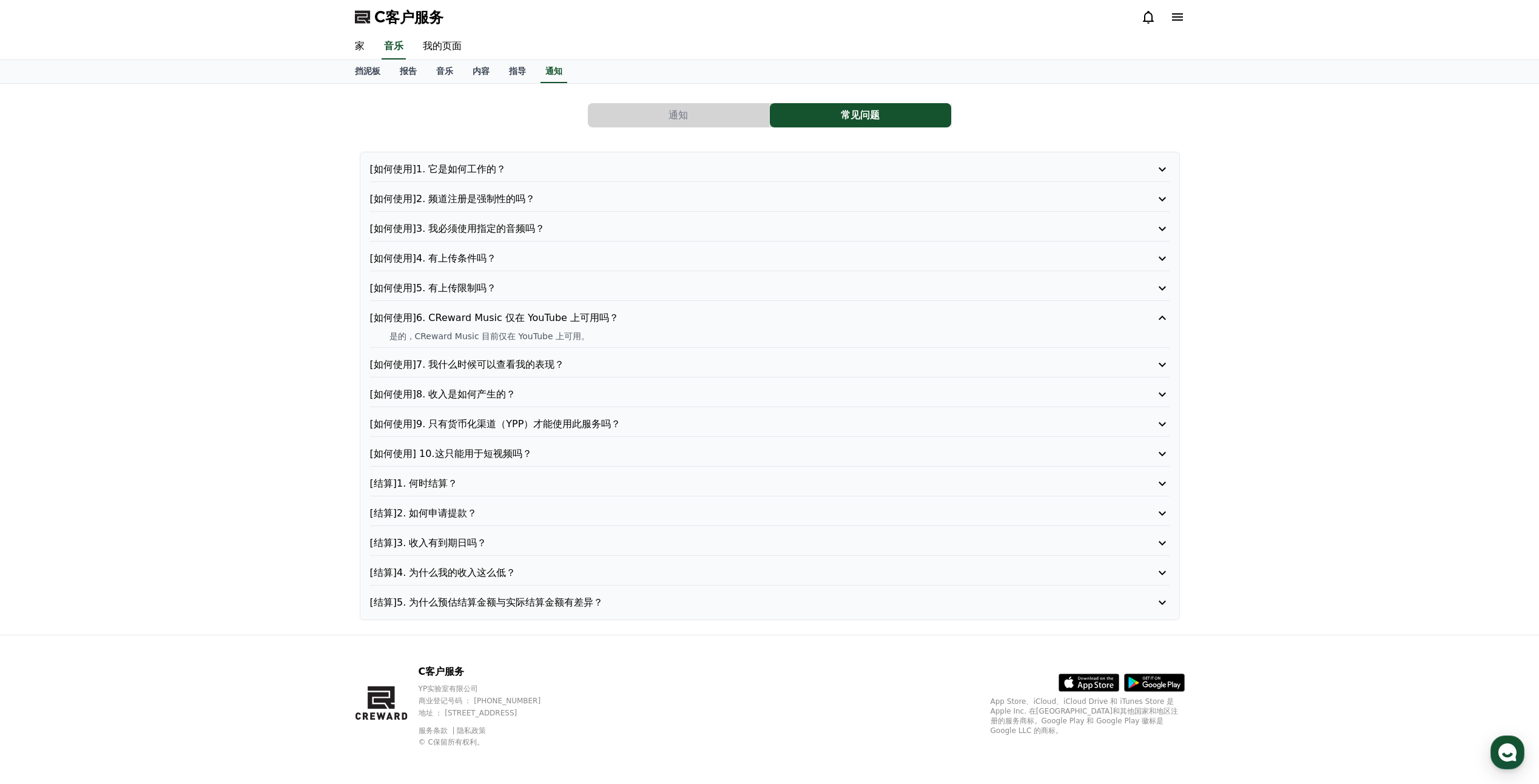
drag, startPoint x: 479, startPoint y: 325, endPoint x: 481, endPoint y: 334, distance: 9.2
click at [481, 334] on div "[如何使用]6. CReward Music 仅在 YouTube 上可用吗？ 是的，CReward Music 目前仅在 YouTube 上可用。" at bounding box center [770, 329] width 800 height 37
click at [281, 253] on div "通知 常见问题 [如何使用]1. 它是如何工作的？ [如何使用]2. 频道注册是强制性的吗？ [如何使用]3. 我必须使用指定的音频吗？ [如何使用]4. 有…" at bounding box center [770, 358] width 1539 height 551
click at [420, 162] on p "[如何使用]1. 它是如何工作的？" at bounding box center [738, 169] width 736 height 15
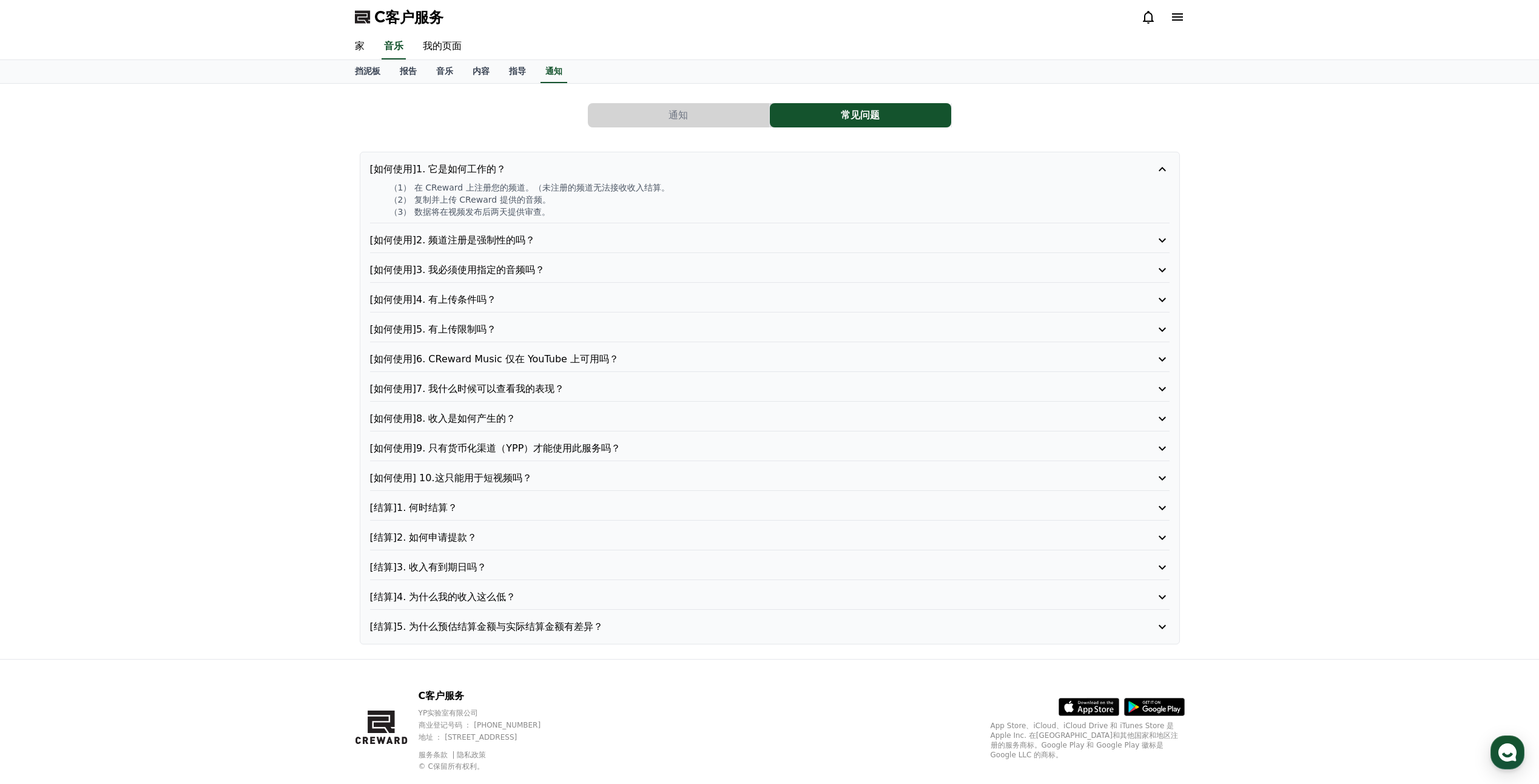
click at [460, 241] on p "[如何使用]2. 频道注册是强制性的吗？" at bounding box center [738, 240] width 736 height 15
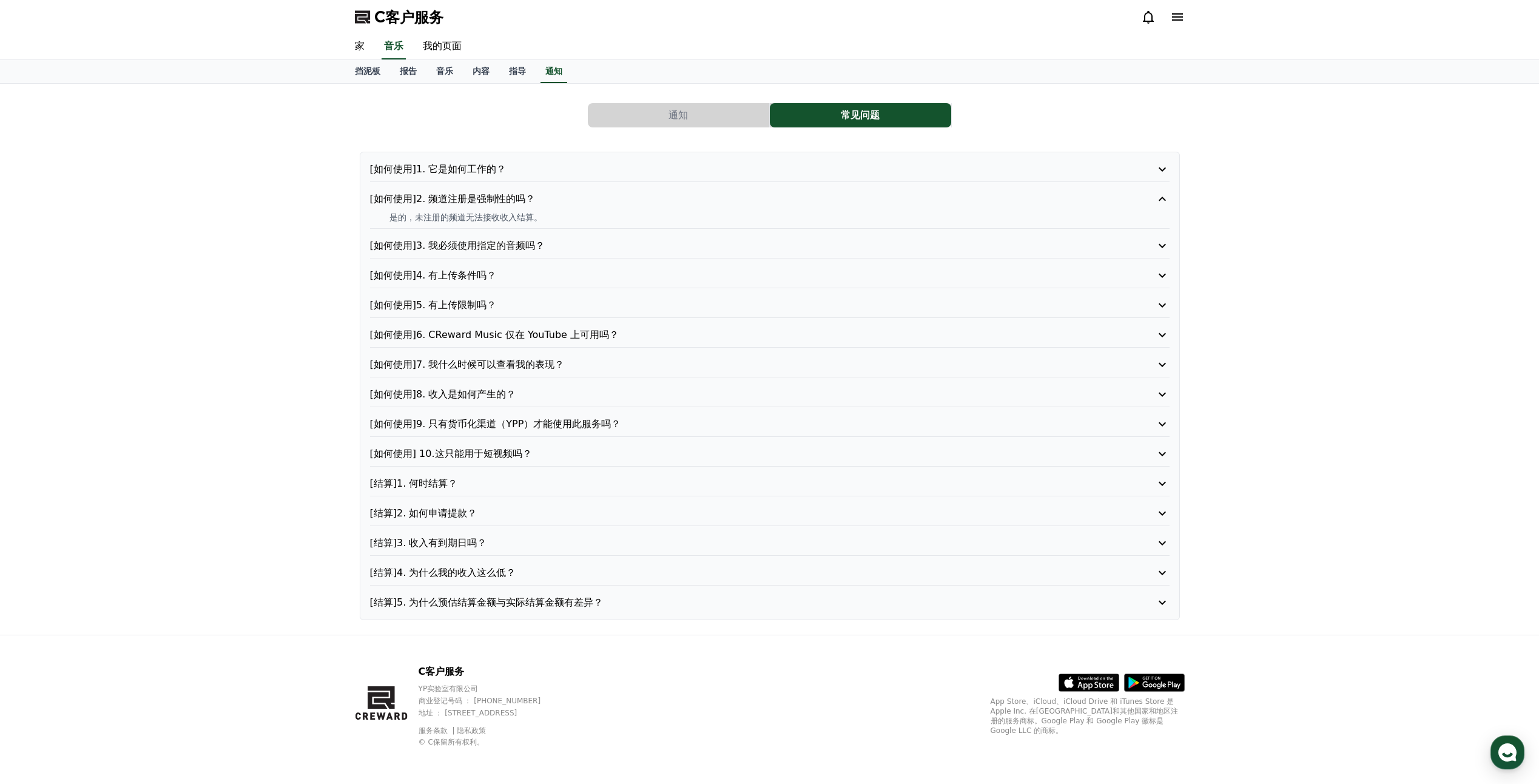
click at [513, 174] on p "[如何使用]1. 它是如何工作的？" at bounding box center [738, 169] width 736 height 15
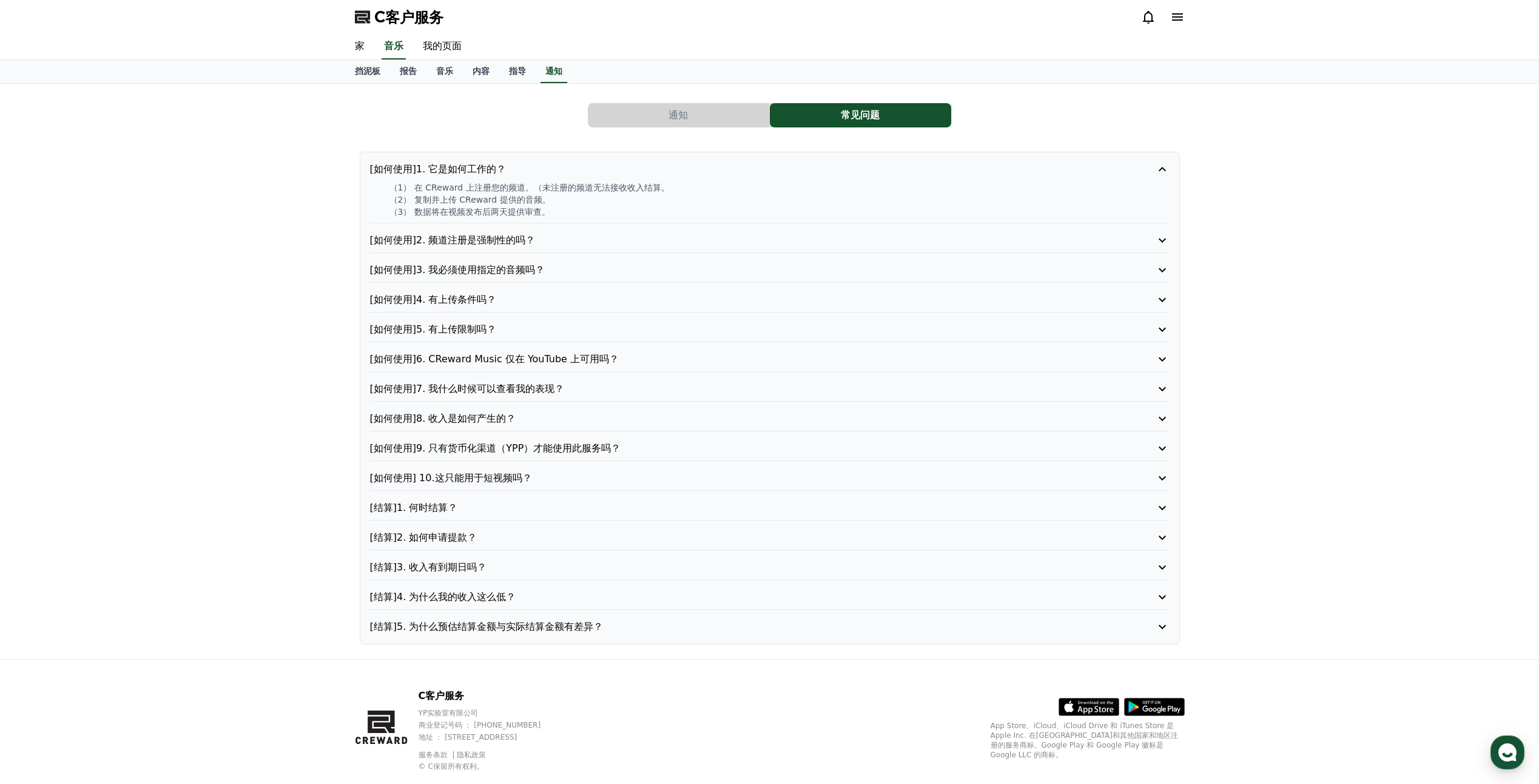
click at [566, 269] on p "[如何使用]3. 我必须使用指定的音频吗？" at bounding box center [738, 270] width 736 height 15
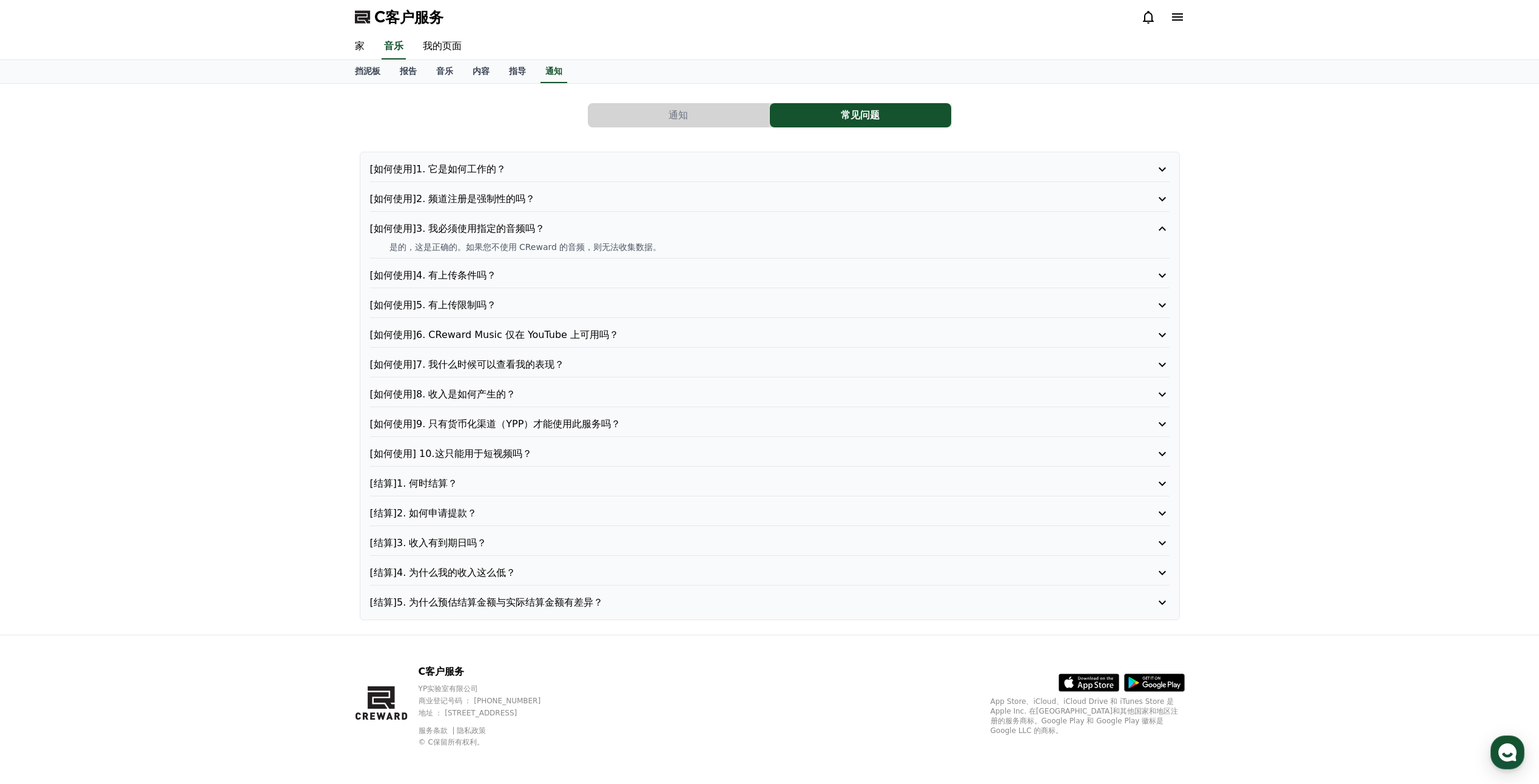
click at [566, 269] on p "[如何使用]4. 有上传条件吗？" at bounding box center [738, 275] width 736 height 15
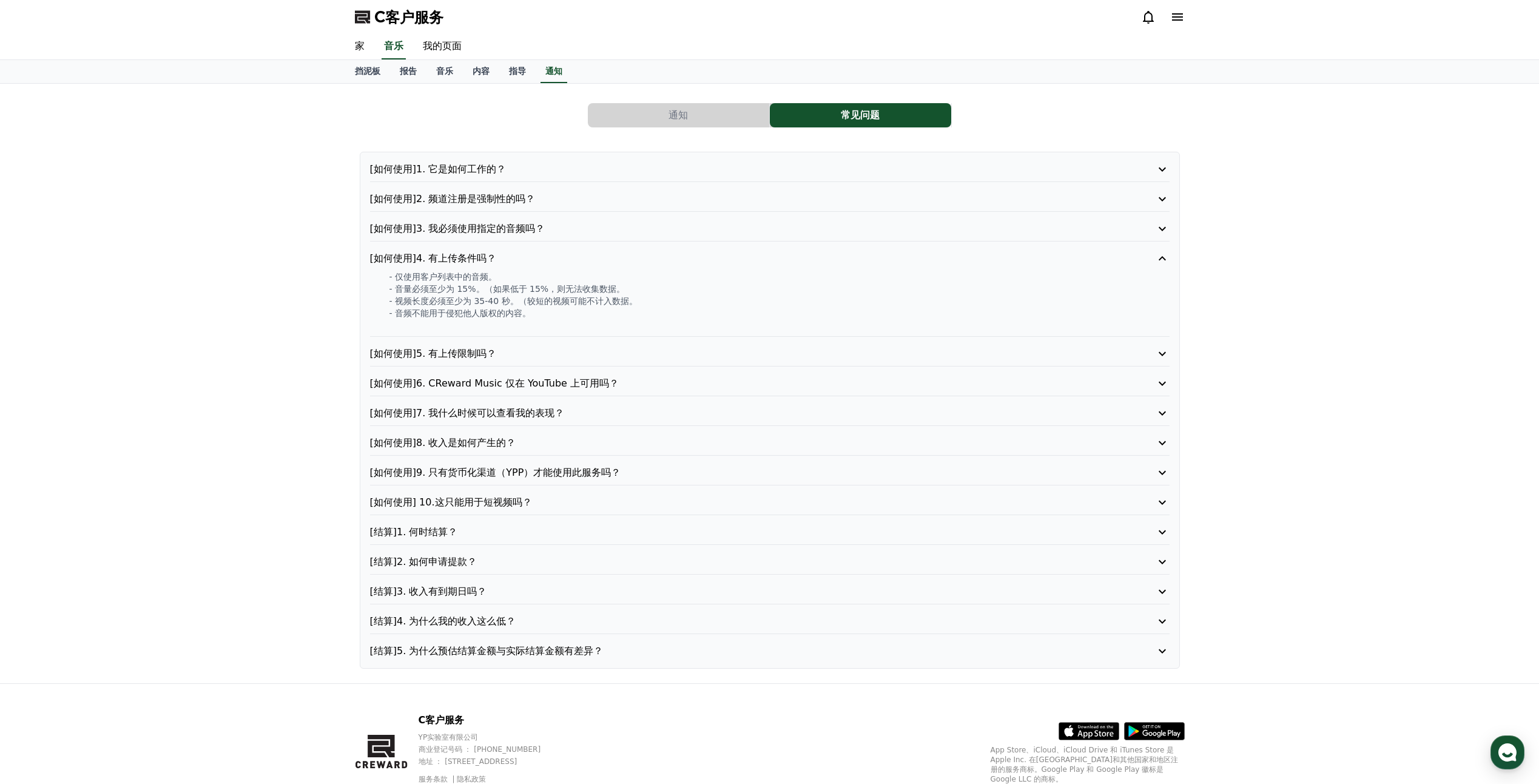
drag, startPoint x: 498, startPoint y: 327, endPoint x: 490, endPoint y: 334, distance: 10.6
click at [490, 334] on div "[如何使用]4. 有上传条件吗？ - 仅使用客户列表中的音频。 - 音量必须至少为 15%。（如果低于 15%，则无法收集数据。 - 视频长度必须至少为 35…" at bounding box center [770, 294] width 800 height 86
drag, startPoint x: 488, startPoint y: 335, endPoint x: 484, endPoint y: 341, distance: 7.2
click at [484, 341] on div "[如何使用]1. 它是如何工作的？ [如何使用]2. 频道注册是强制性的吗？ [如何使用]3. 我必须使用指定的音频吗？ [如何使用]4. 有上传条件吗？ -…" at bounding box center [770, 409] width 820 height 517
click at [483, 355] on p "[如何使用]5. 有上传限制吗？" at bounding box center [738, 353] width 736 height 15
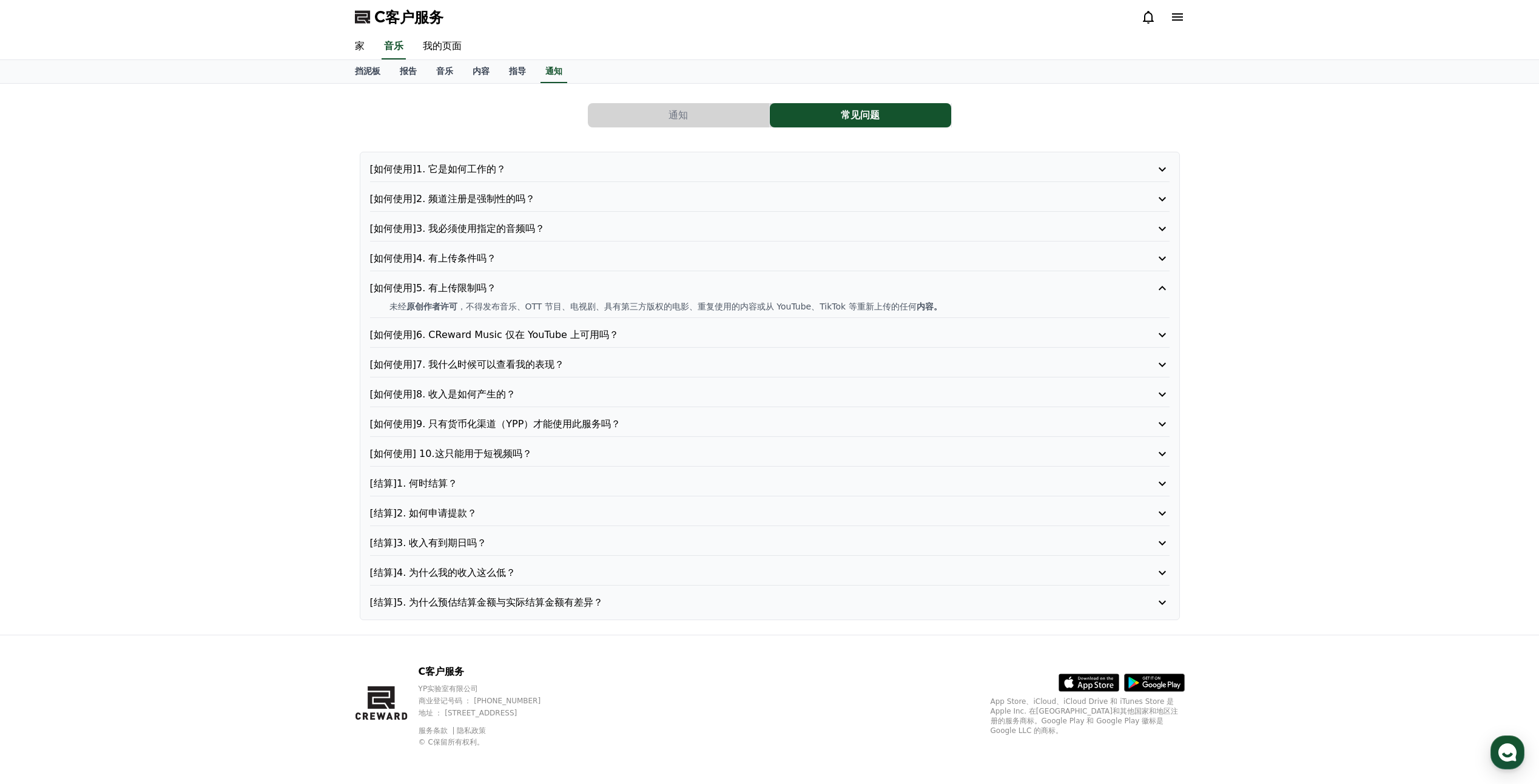
click at [335, 307] on div "通知 常见问题 [如何使用]1. 它是如何工作的？ [如何使用]2. 频道注册是强制性的吗？ [如何使用]3. 我必须使用指定的音频吗？ [如何使用]4. 有…" at bounding box center [770, 358] width 1539 height 551
drag, startPoint x: 444, startPoint y: 302, endPoint x: 1228, endPoint y: 765, distance: 910.5
click at [1228, 765] on div "C客户服务 家 音乐 我的页面 挡泥板 报告 音乐 内容 指导 通知 通知 常见问题 [如何使用]1. 它是如何工作的？ [如何使用]2. 频道注册是强制性的…" at bounding box center [770, 392] width 1539 height 786
click at [713, 730] on div "C客户服务 YP实验室有限公司 商业登记号码 ： [PHONE_NUMBER] 地址 ： [STREET_ADDRESS] 服务条款 隐私政策 © C保留所有…" at bounding box center [770, 710] width 849 height 151
click at [686, 103] on button "通知" at bounding box center [678, 114] width 182 height 24
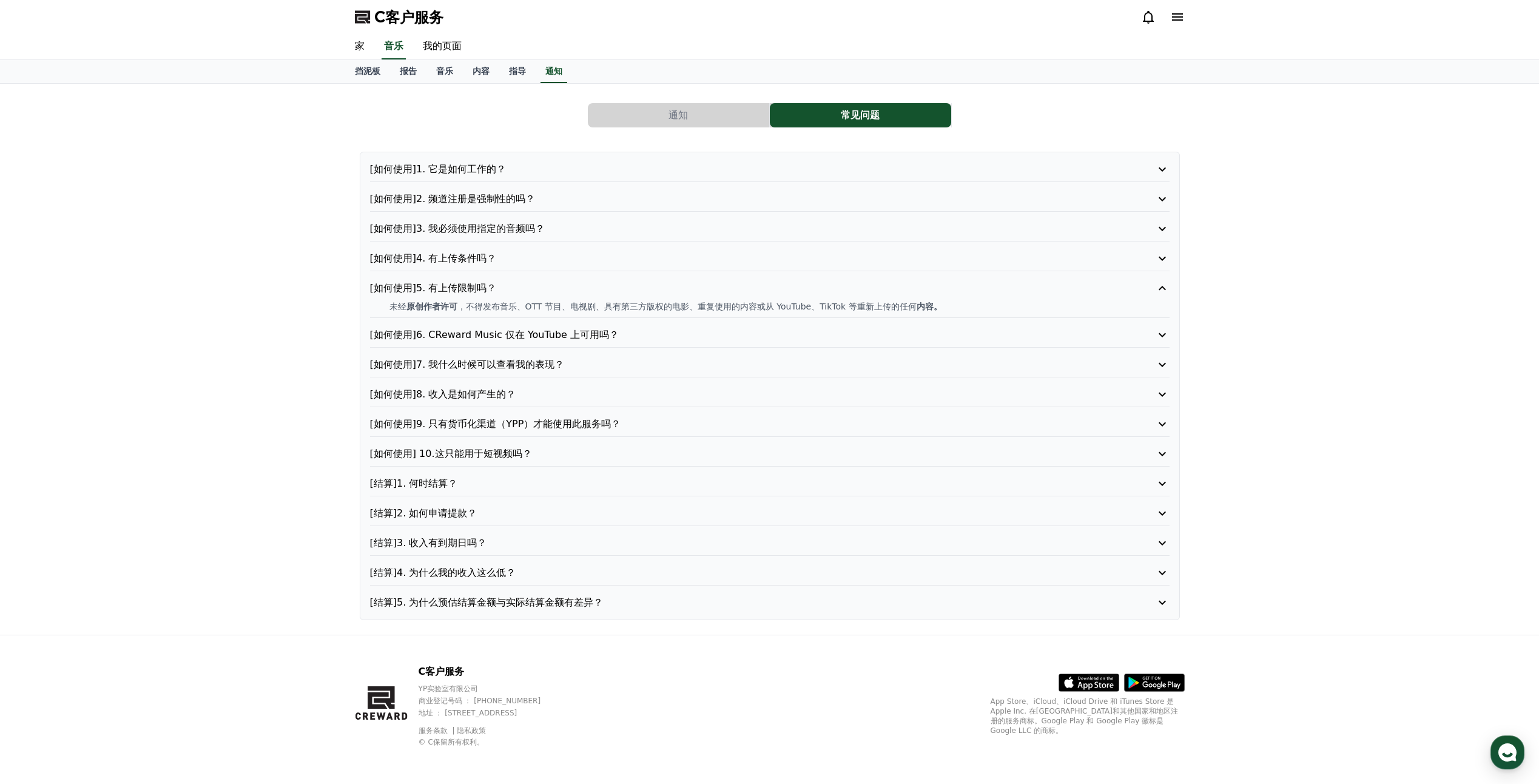
click at [685, 114] on button "通知" at bounding box center [678, 114] width 182 height 24
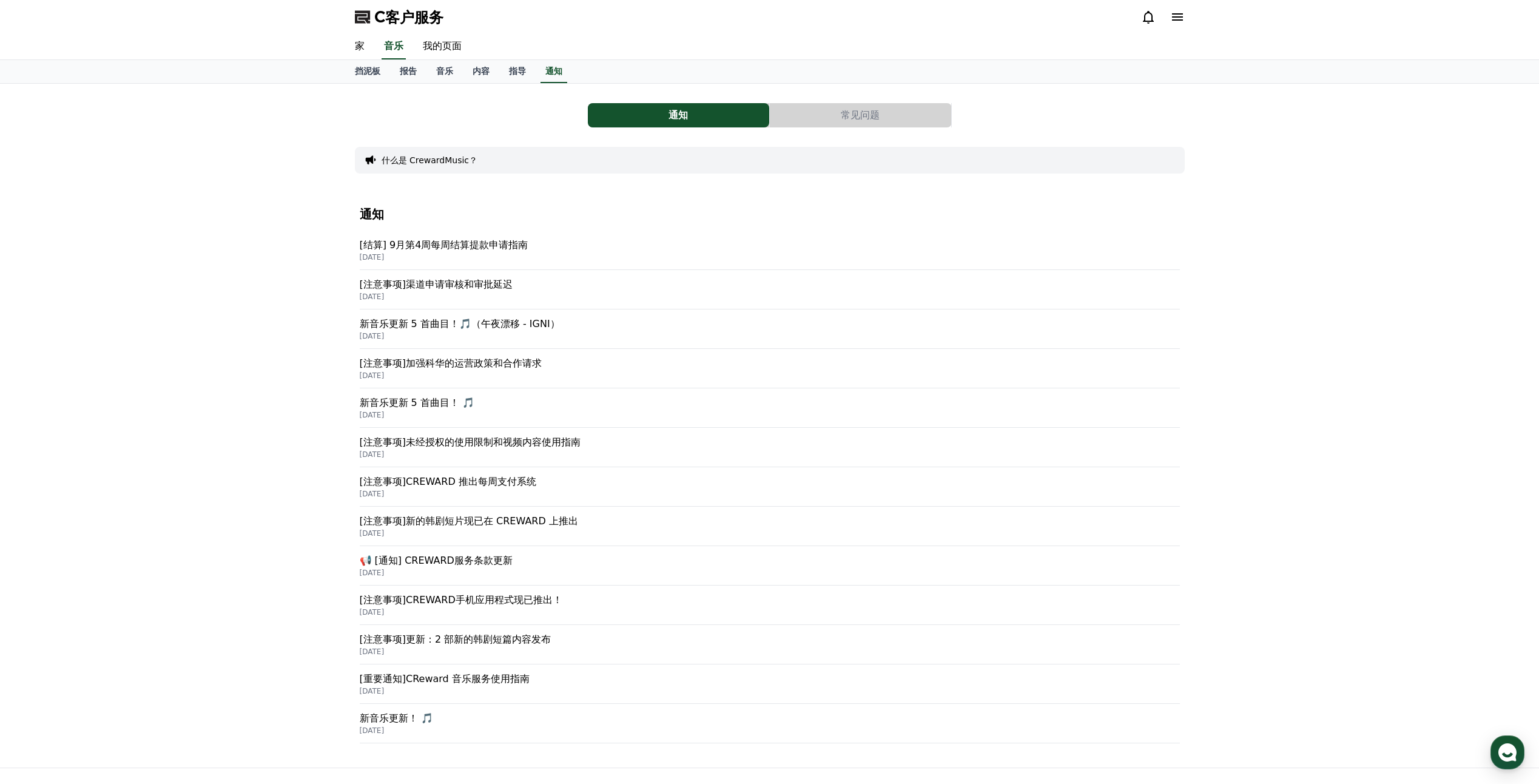
click at [712, 119] on button "通知" at bounding box center [678, 114] width 182 height 24
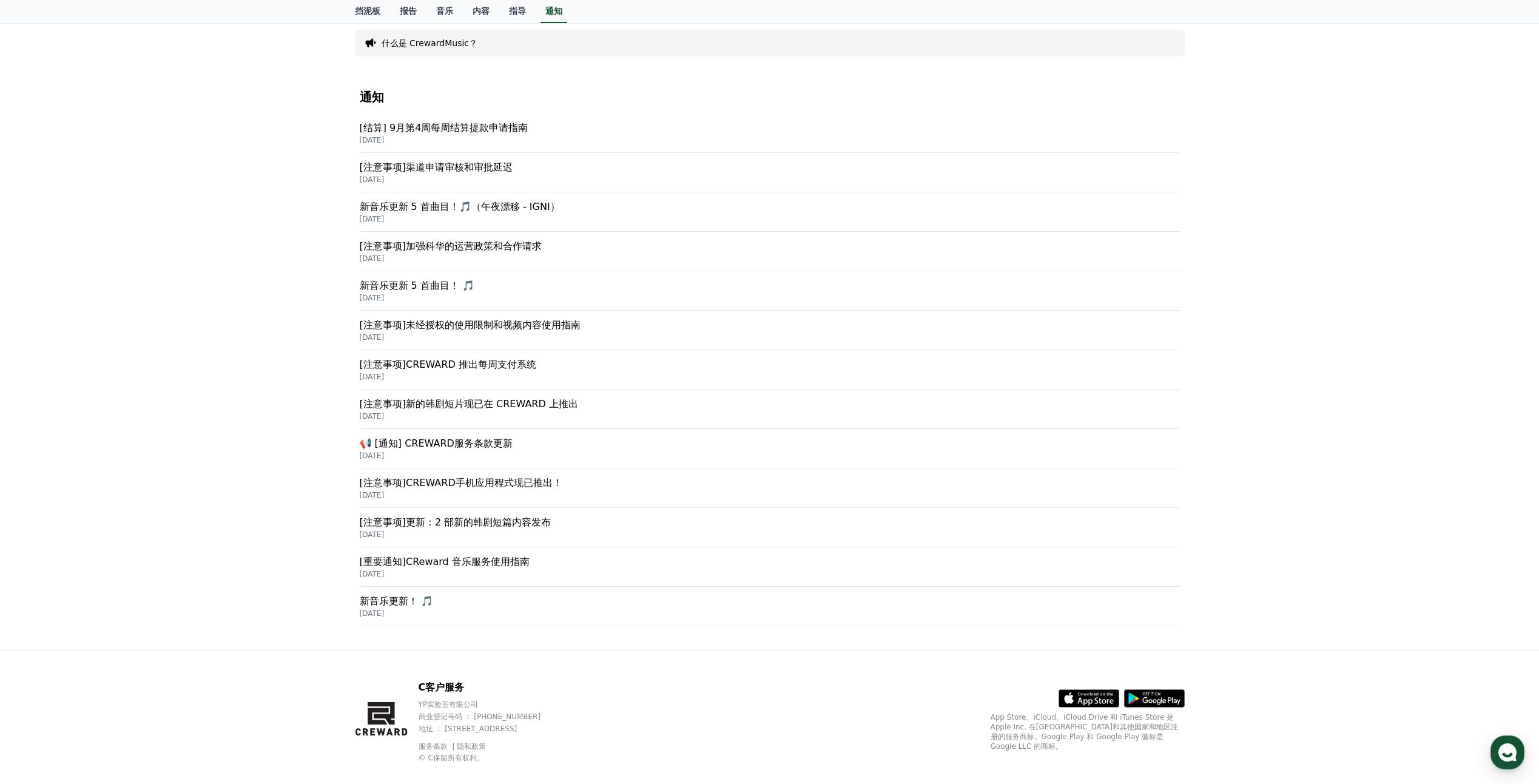
scroll to position [134, 0]
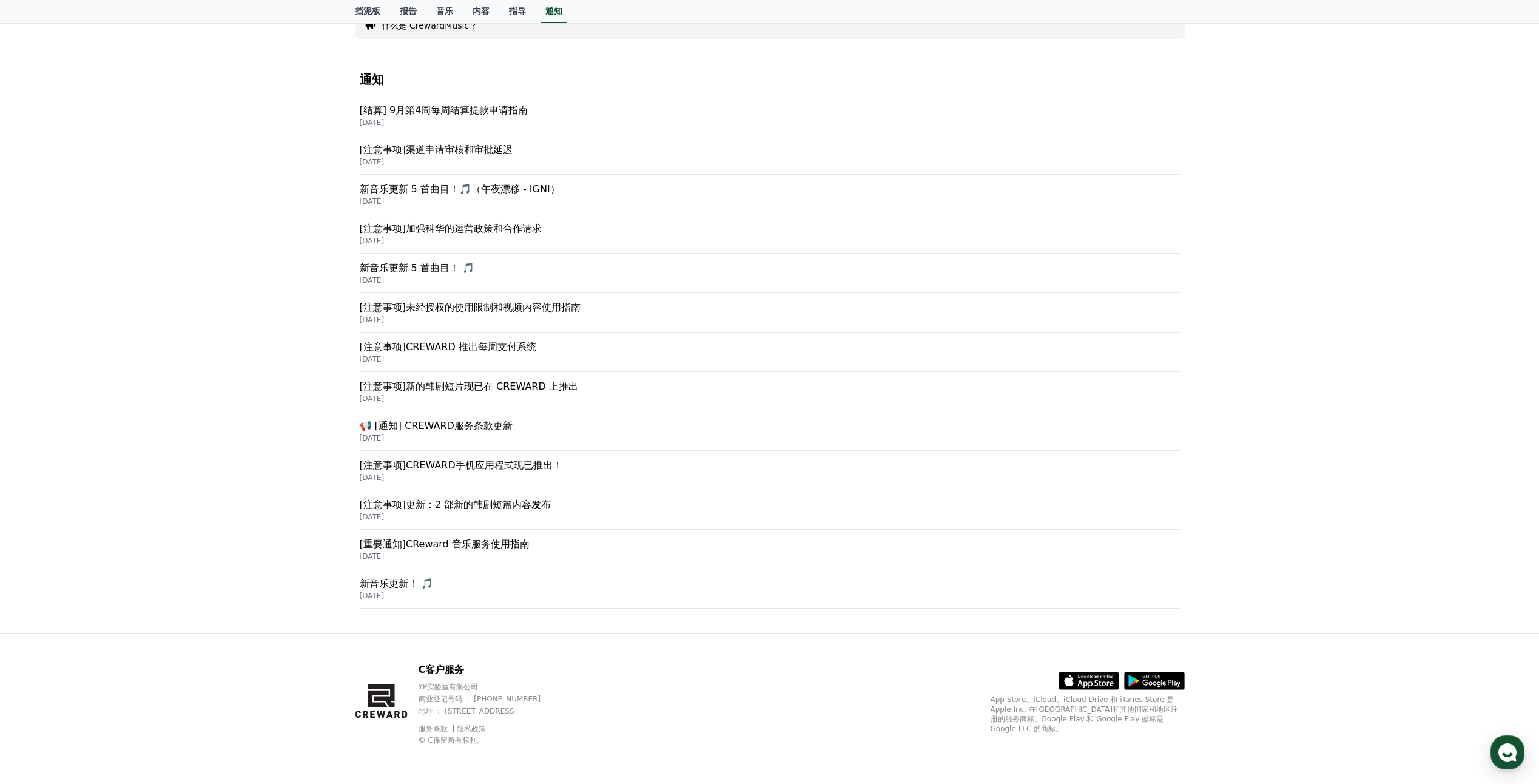
click at [396, 585] on p "新音乐更新！ 🎵" at bounding box center [770, 583] width 820 height 15
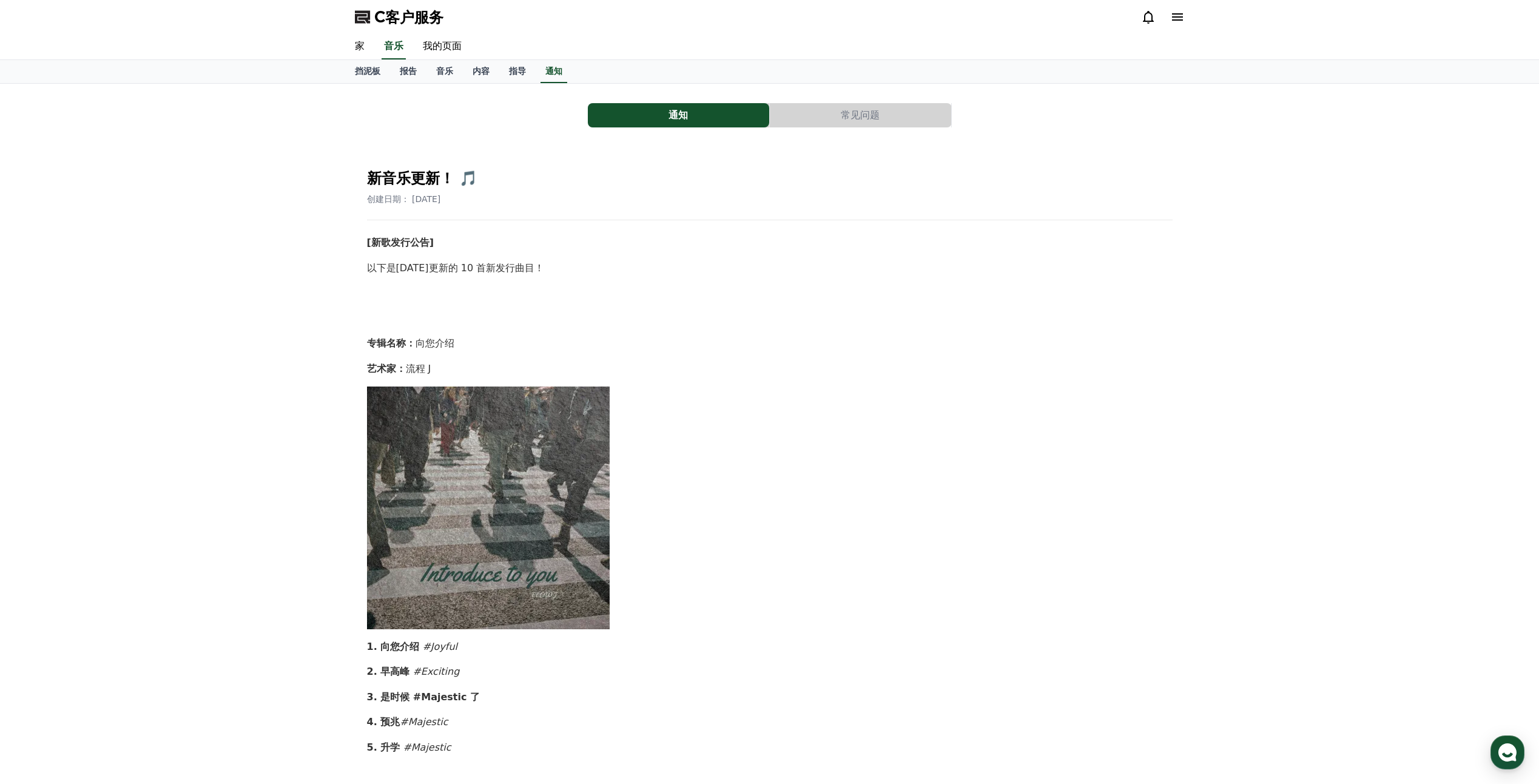
drag, startPoint x: 464, startPoint y: 568, endPoint x: 314, endPoint y: 62, distance: 527.8
click at [314, 62] on div "C客户服务 家 音乐 我的页面 挡泥板 报告 音乐 内容 指导 通知 通知 常见问题 新音乐更新！ 🎵 创建日期： [DATE] [新歌发行公告] 以下是[D…" at bounding box center [770, 734] width 1539 height 1468
click at [318, 263] on div "通知 常见问题 新音乐更新！ 🎵 创建日期： [DATE] [新歌发行公告] 以下是[DATE]更新的 10 首新发行曲目！ 专辑名称： 向您介绍 艺术家： …" at bounding box center [770, 700] width 1539 height 1234
click at [512, 63] on link "指导" at bounding box center [517, 72] width 36 height 23
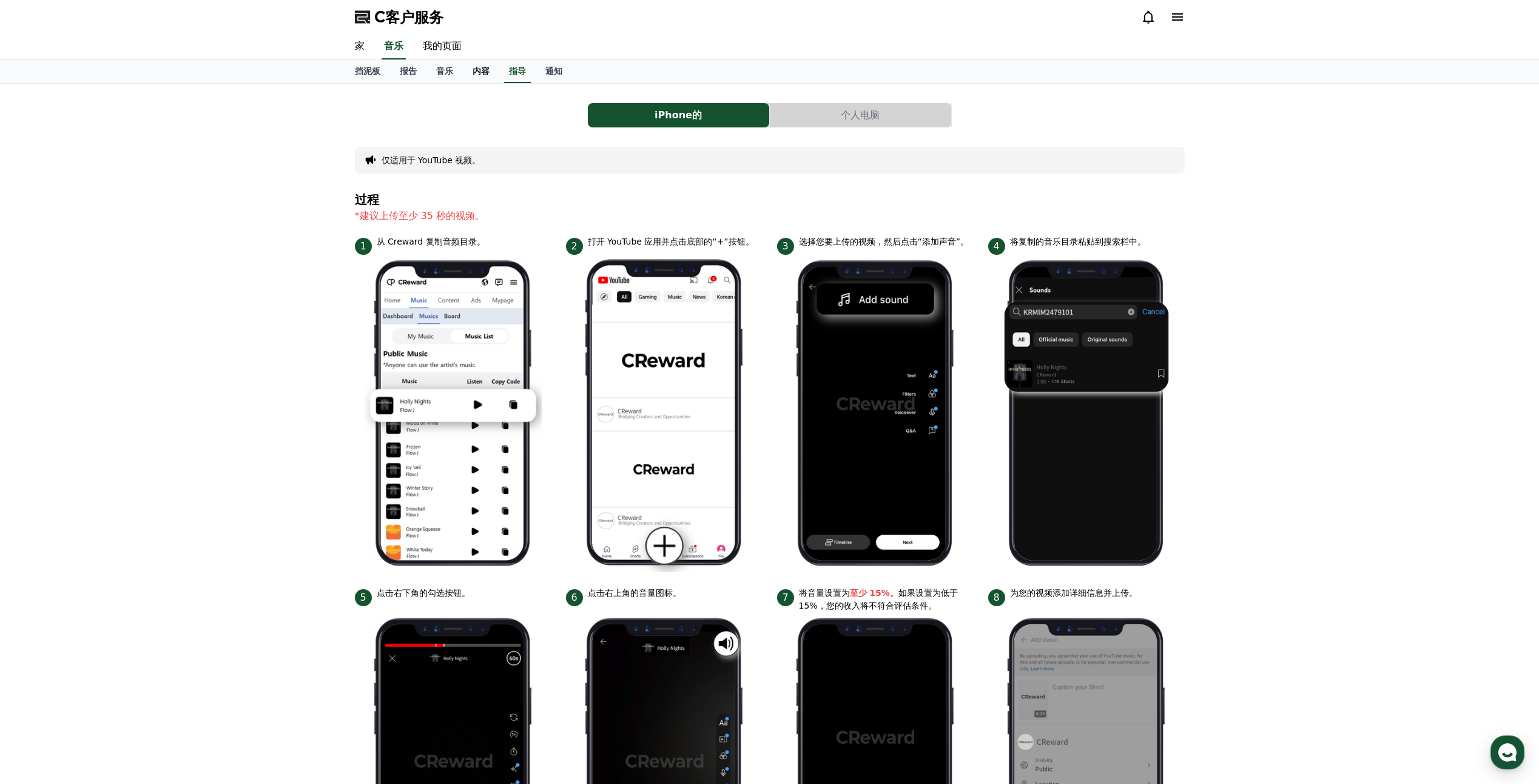
click at [482, 75] on font "内容" at bounding box center [481, 71] width 17 height 10
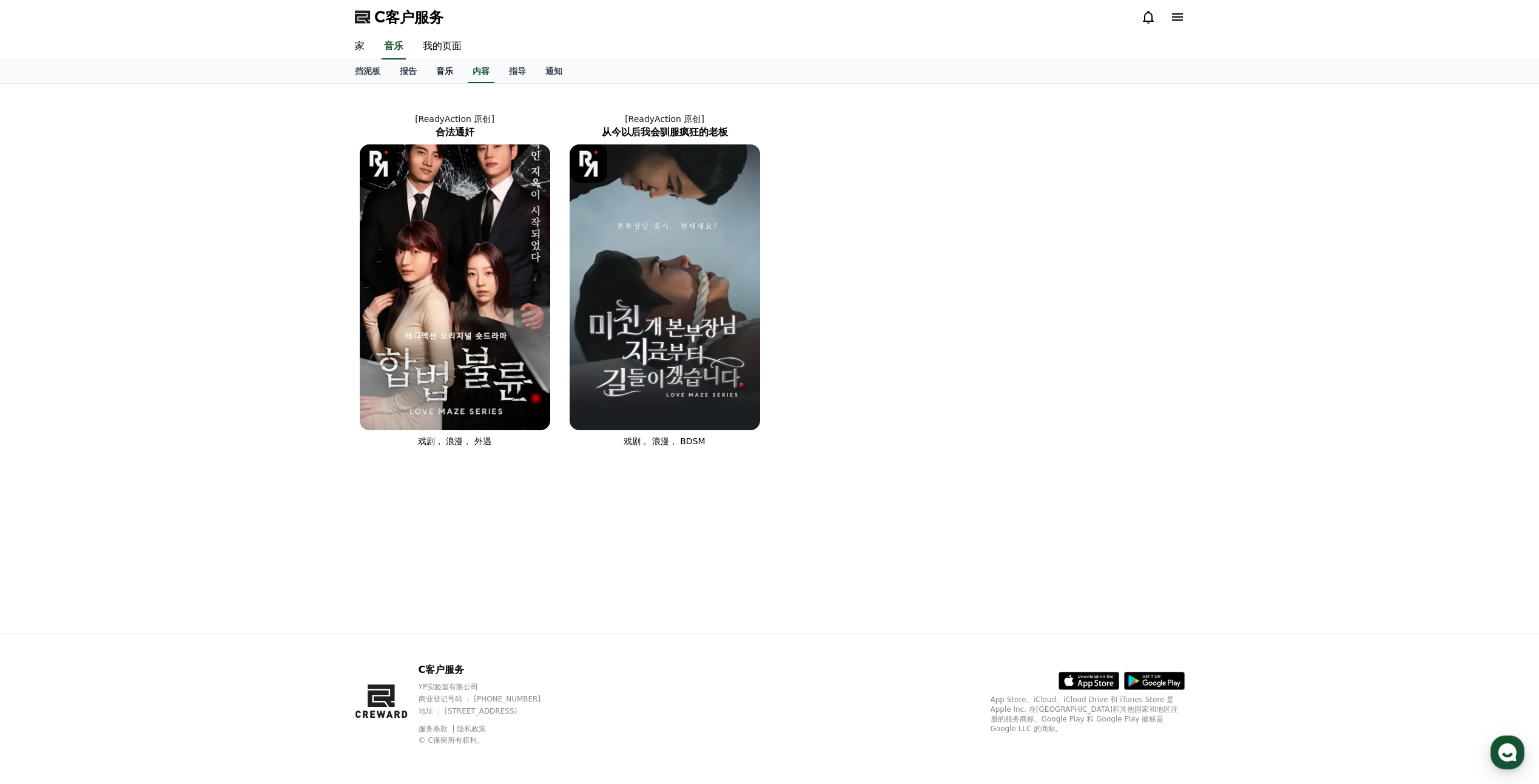
click at [434, 66] on link "音乐" at bounding box center [444, 72] width 36 height 23
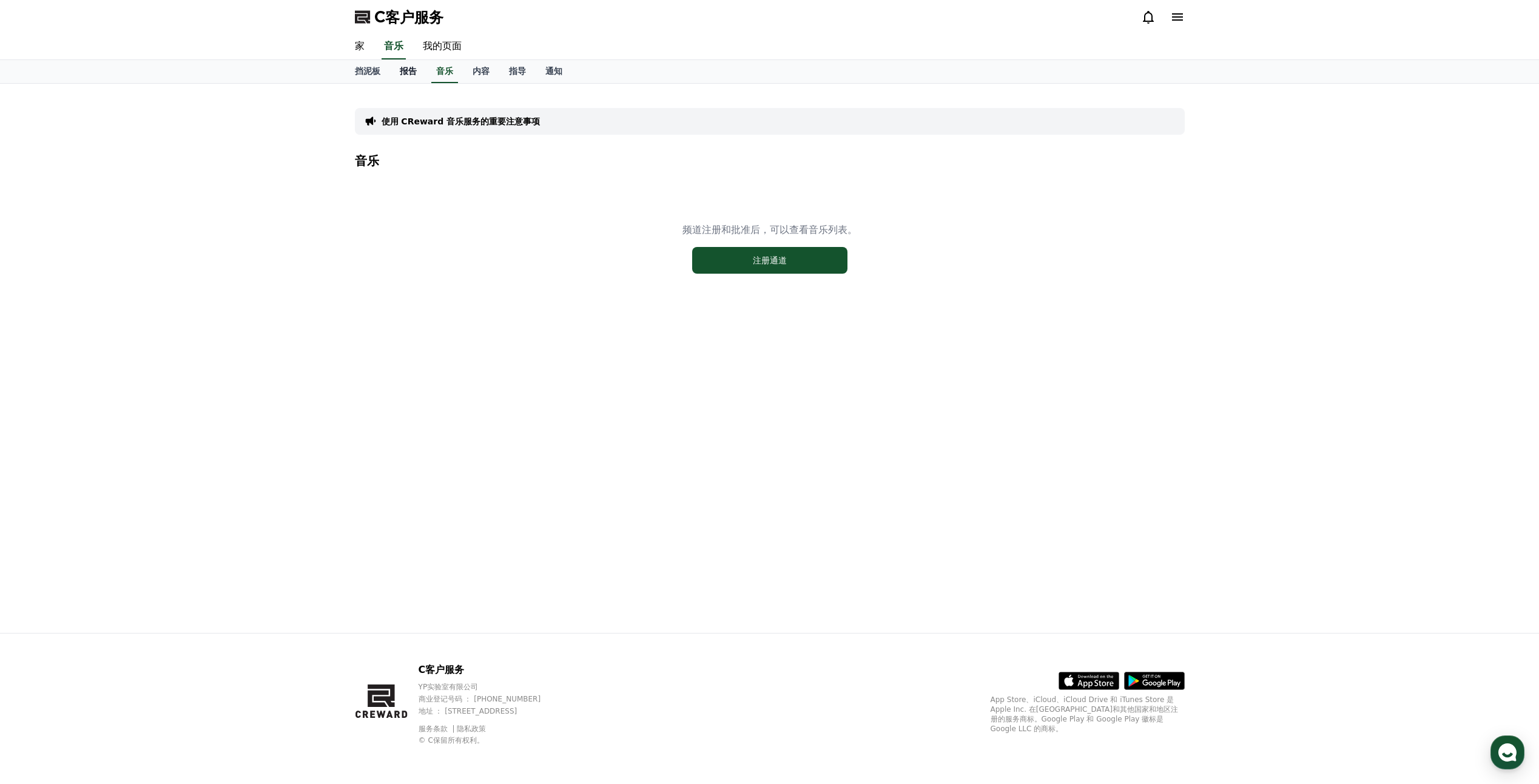
click at [403, 67] on font "报告" at bounding box center [408, 71] width 17 height 10
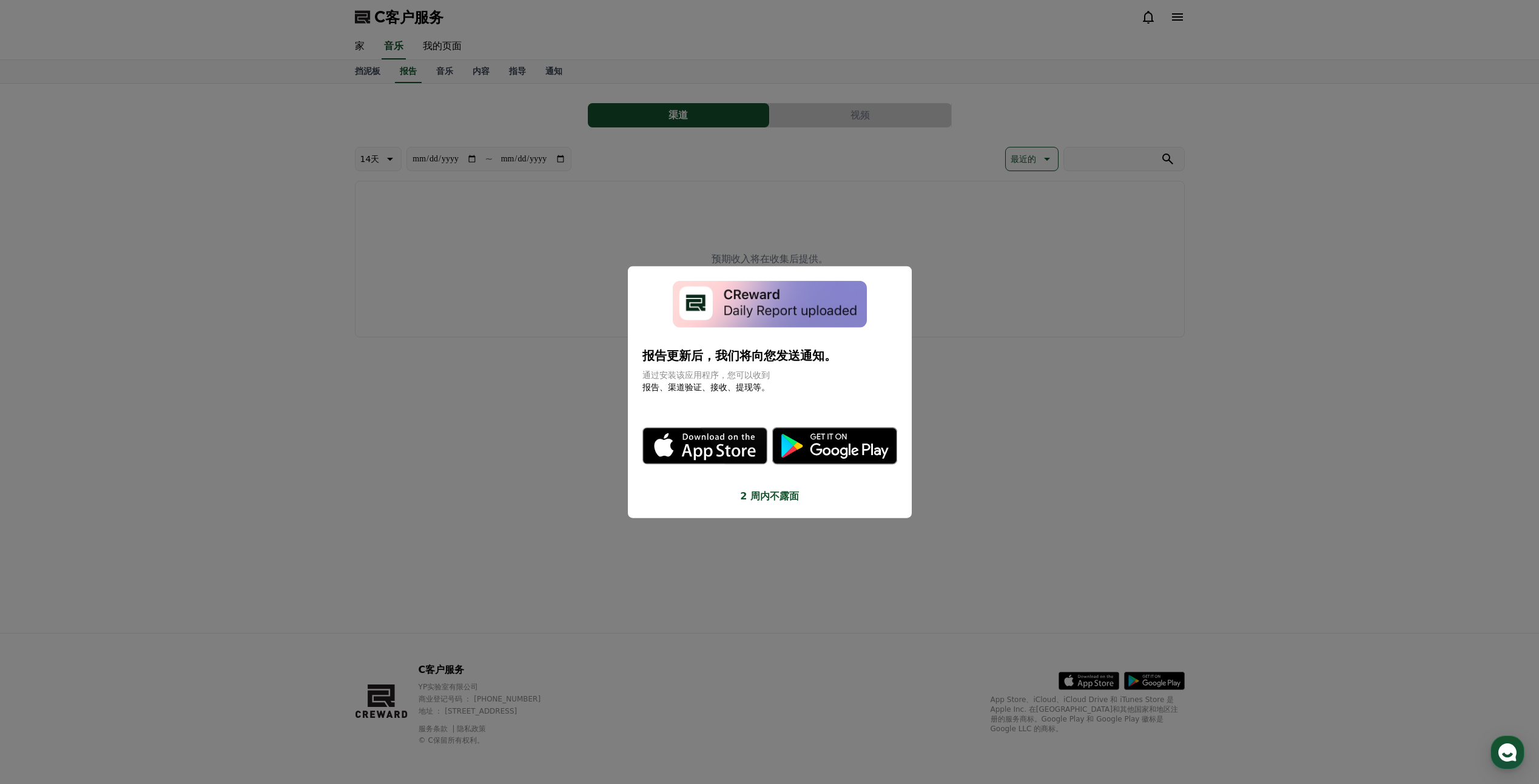
click at [516, 165] on button "关闭模态" at bounding box center [770, 392] width 1539 height 784
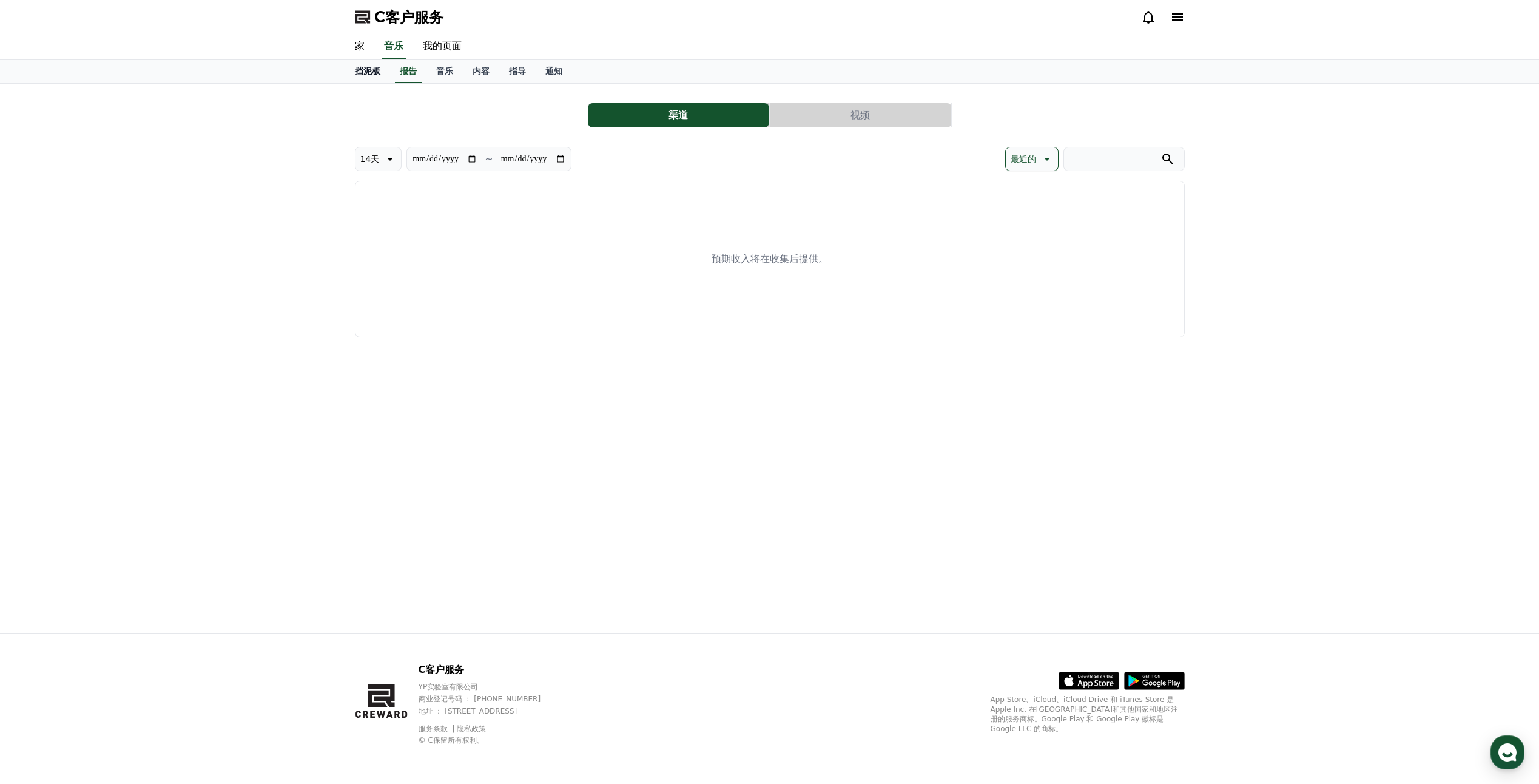
click at [369, 72] on font "挡泥板" at bounding box center [367, 71] width 25 height 10
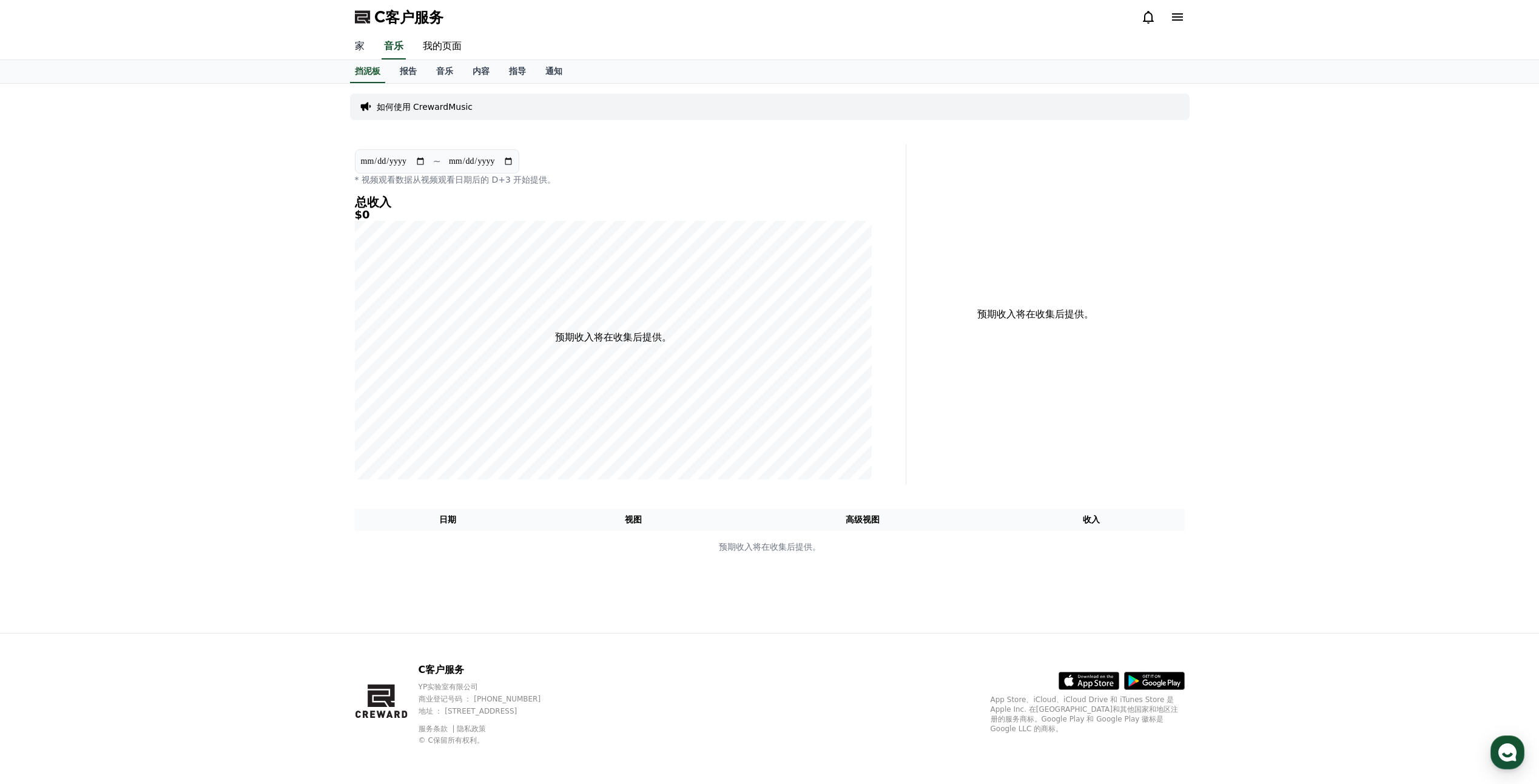
click at [365, 49] on link "家" at bounding box center [360, 46] width 29 height 25
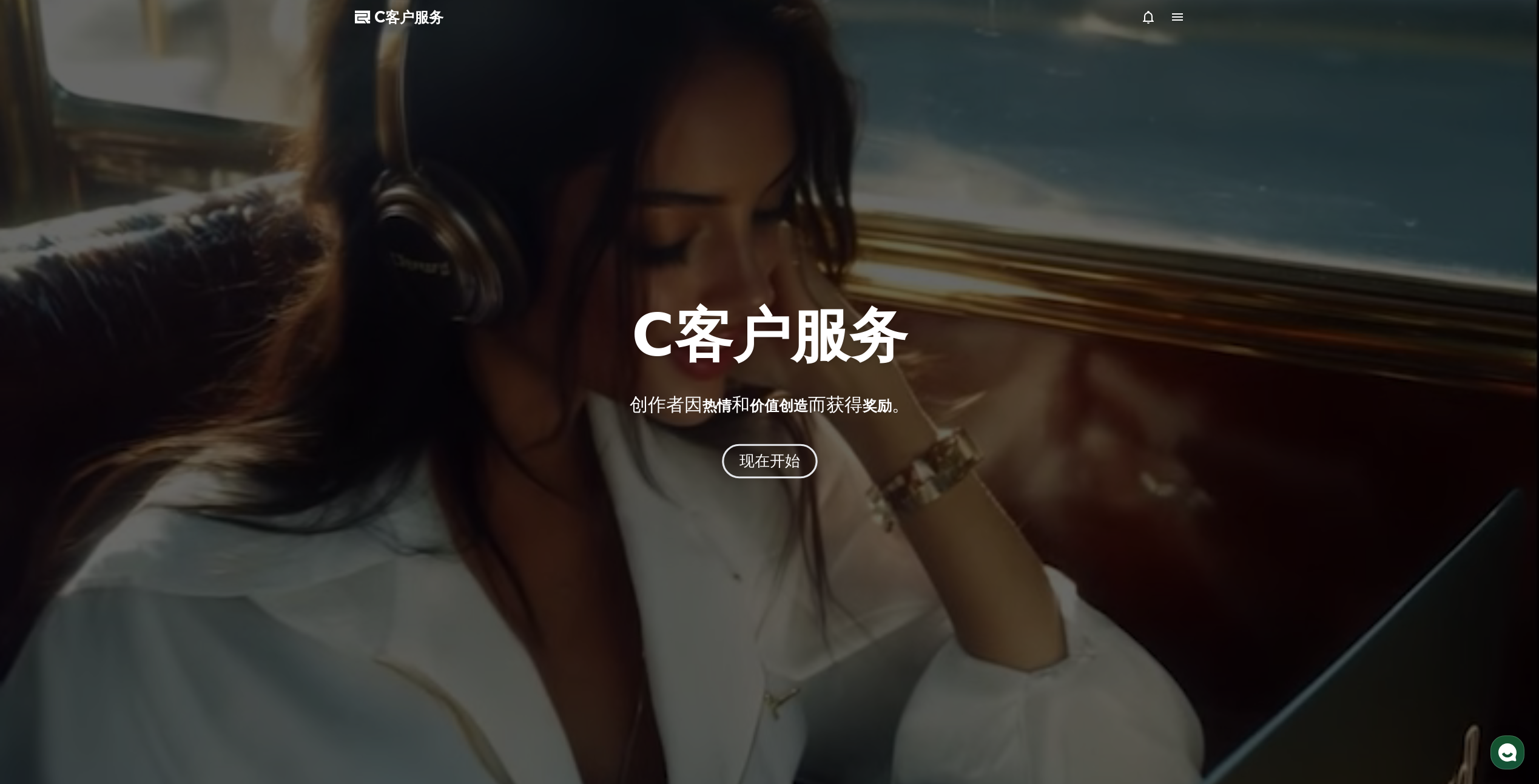
click at [800, 453] on button "现在开始" at bounding box center [770, 461] width 96 height 35
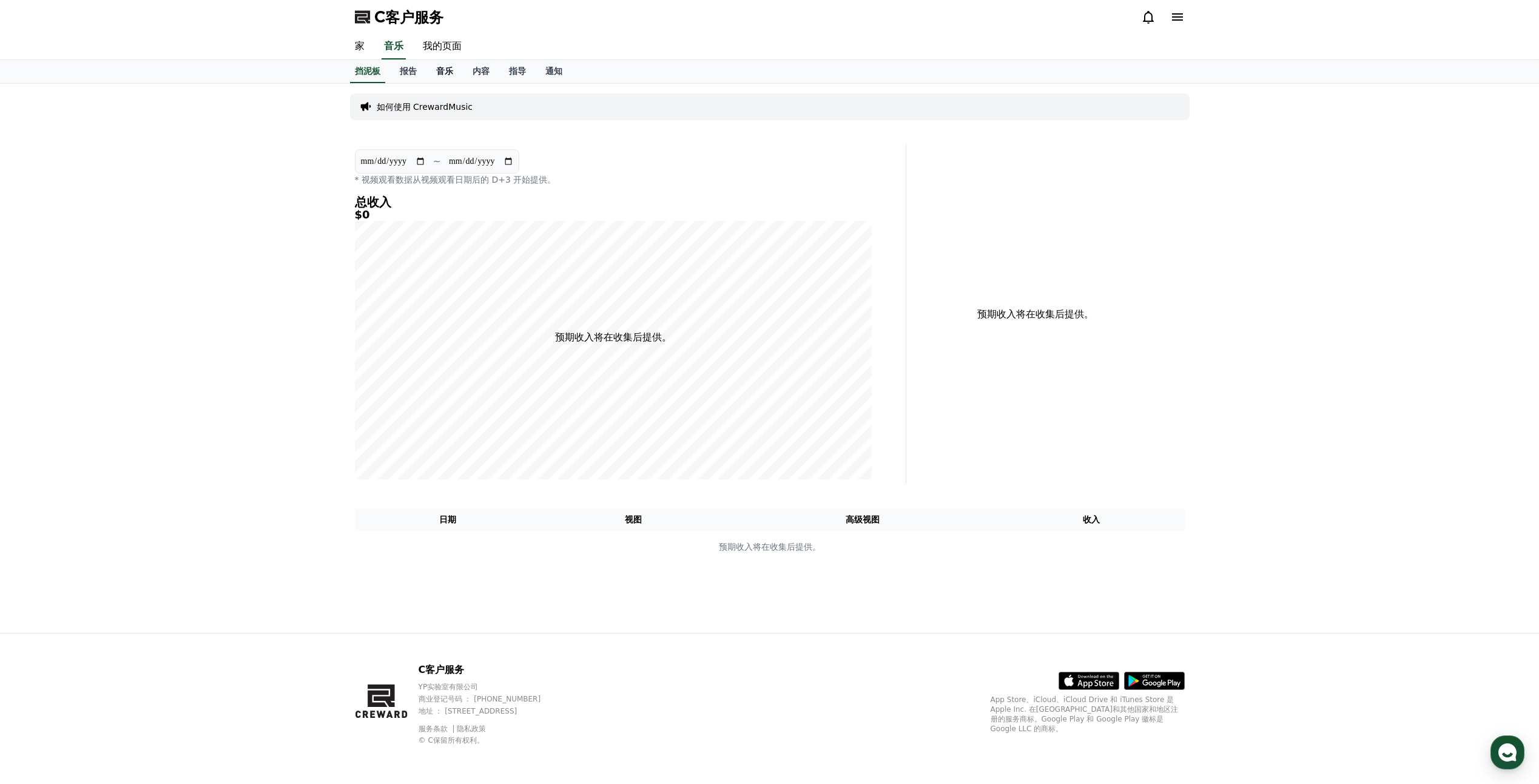
click at [448, 80] on link "音乐" at bounding box center [444, 72] width 36 height 23
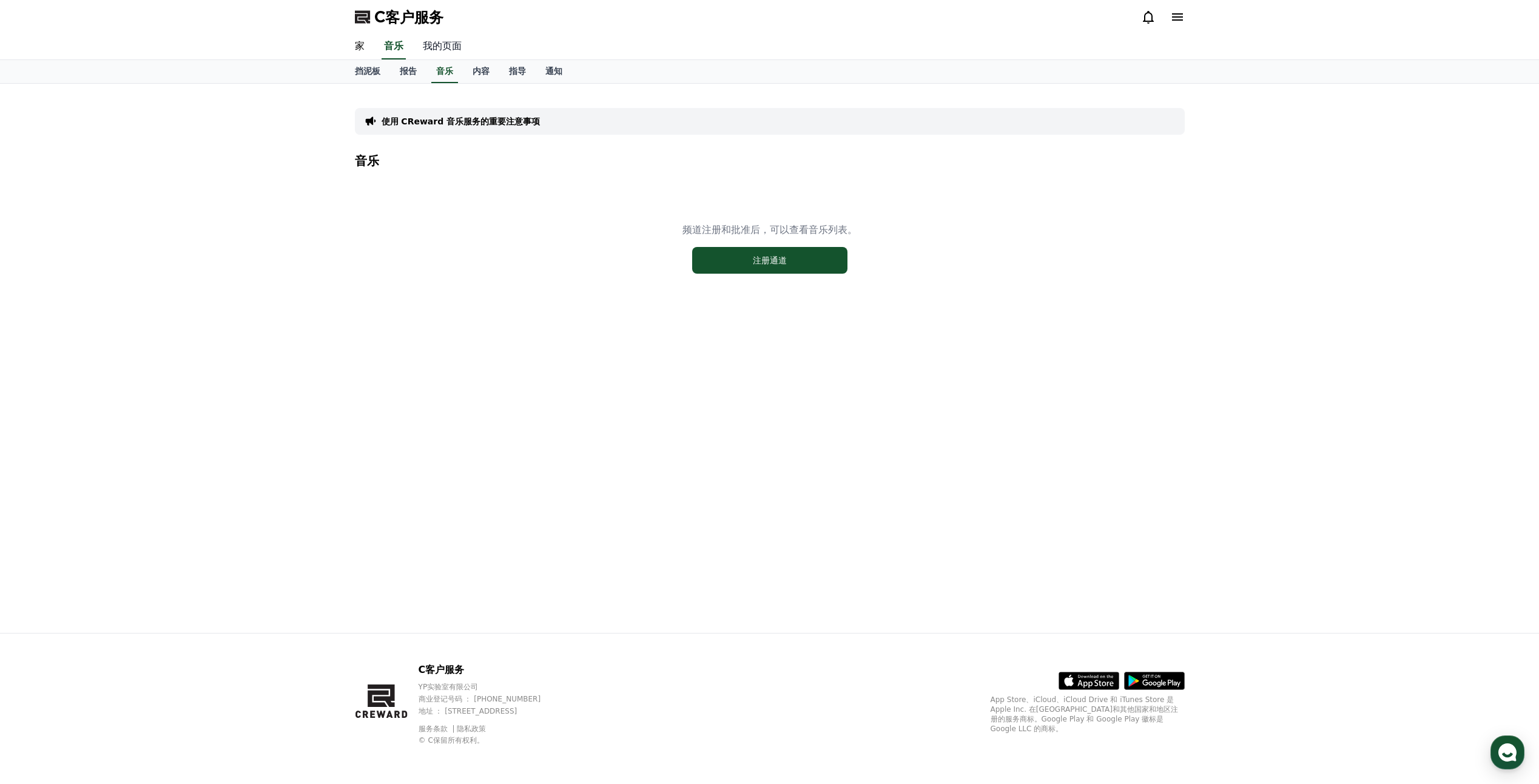
click at [433, 43] on link "我的页面" at bounding box center [442, 46] width 58 height 25
select select "**********"
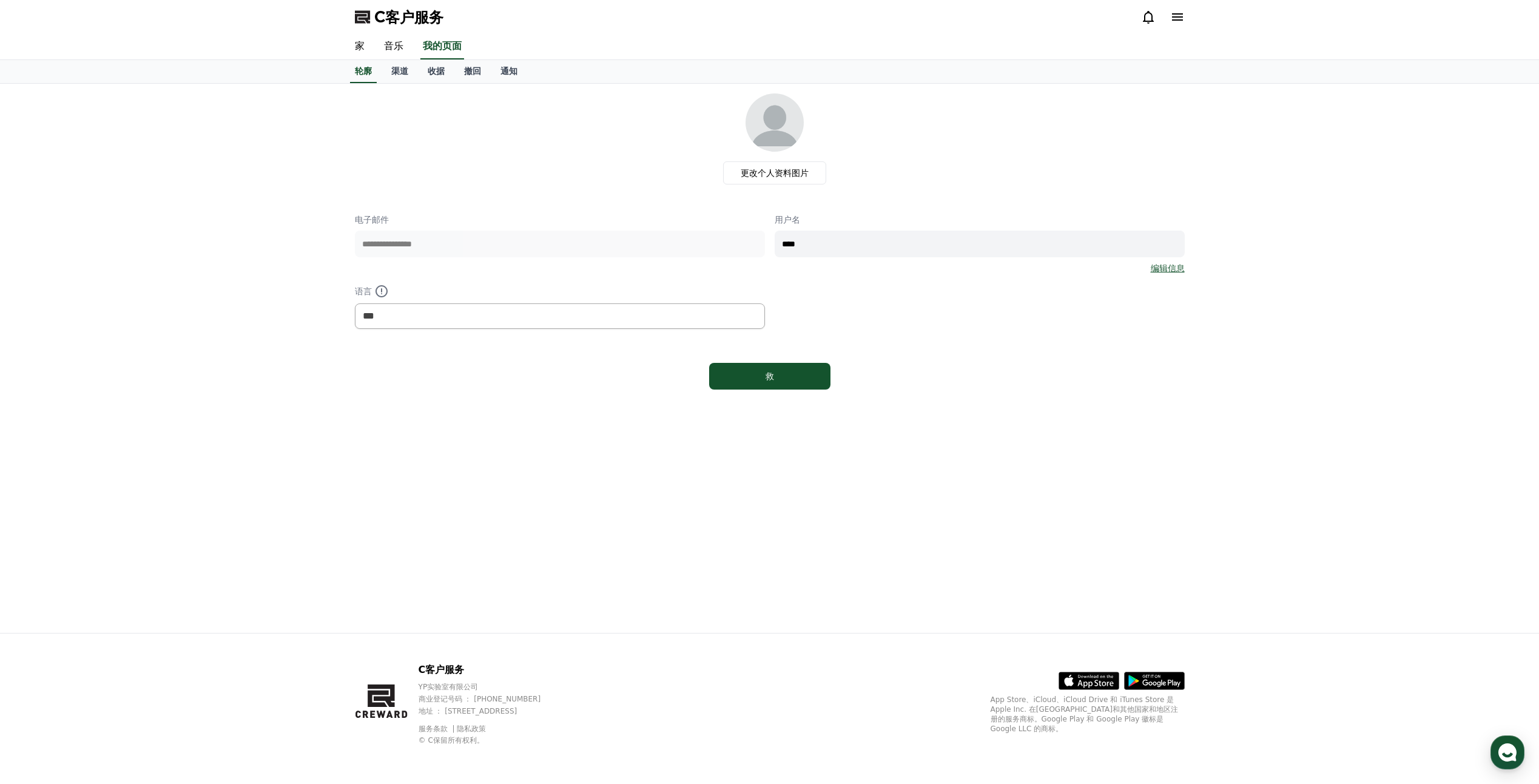
drag, startPoint x: 349, startPoint y: 487, endPoint x: 369, endPoint y: 395, distance: 94.1
click at [356, 482] on div "**********" at bounding box center [770, 358] width 849 height 549
click at [411, 312] on select "*** ** ***" at bounding box center [559, 316] width 410 height 25
click at [403, 70] on font "渠道" at bounding box center [399, 71] width 17 height 10
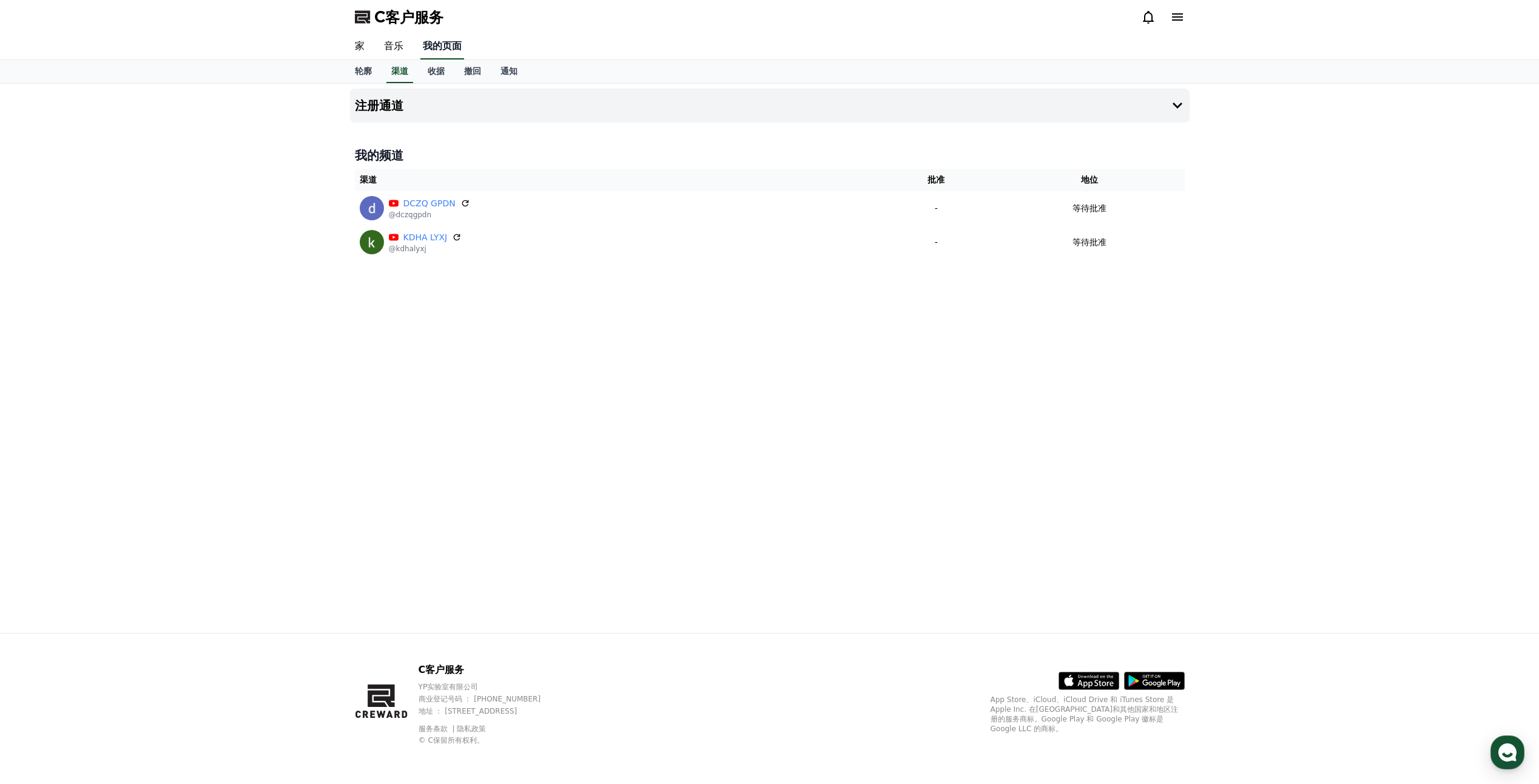
click at [434, 49] on link "我的页面" at bounding box center [442, 46] width 44 height 25
select select "**********"
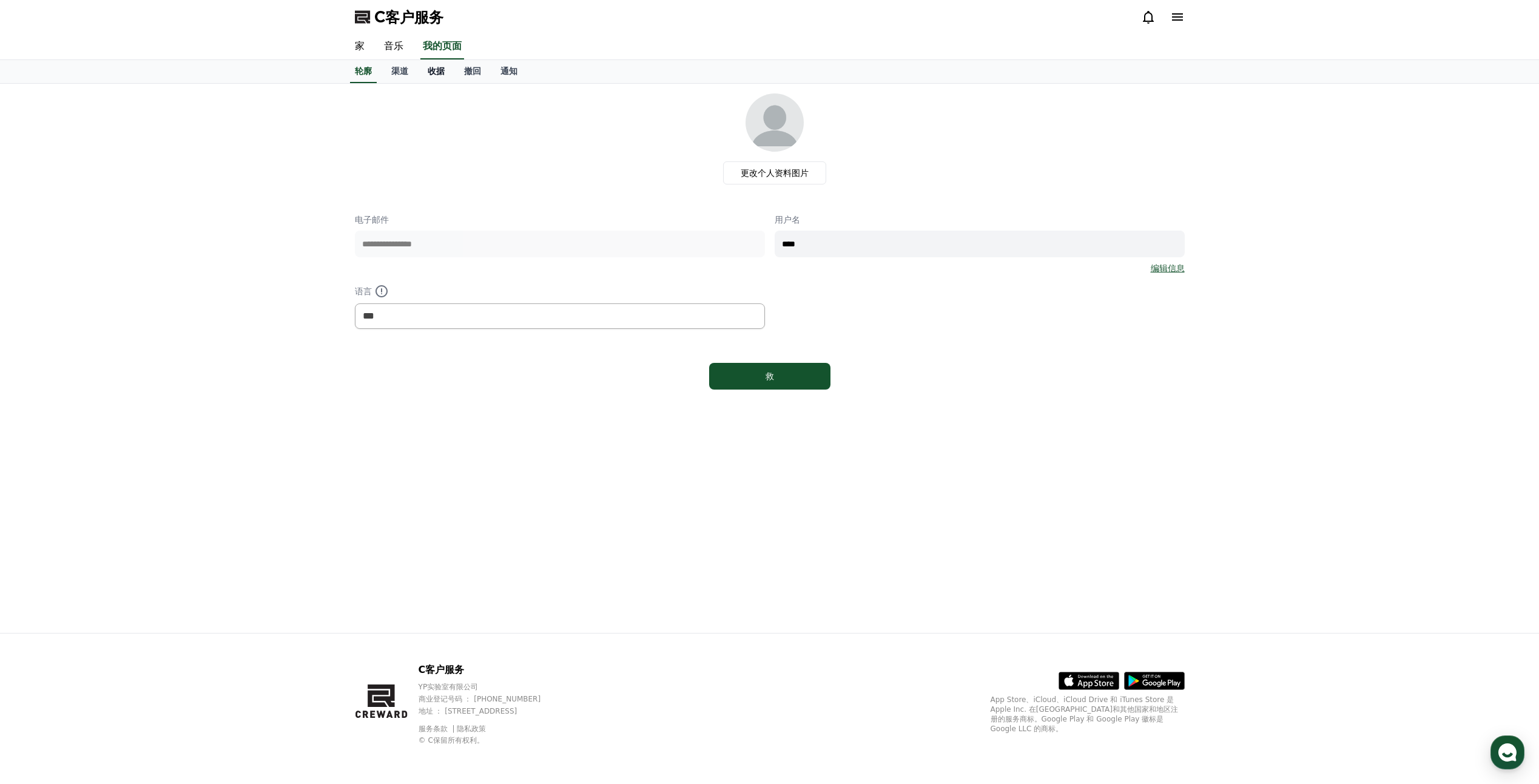
click at [427, 60] on link "收据" at bounding box center [436, 72] width 36 height 23
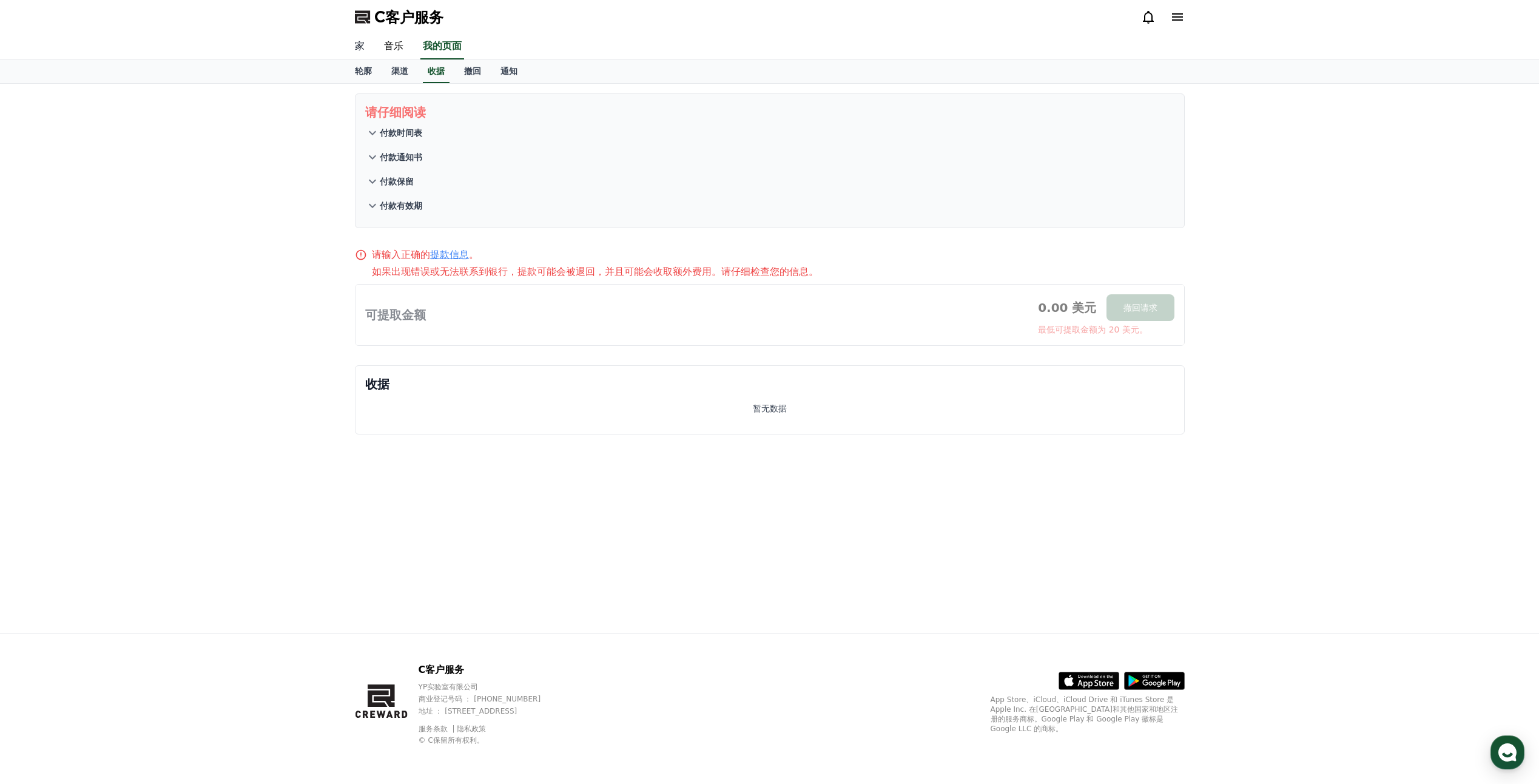
click at [369, 47] on link "家" at bounding box center [360, 46] width 29 height 25
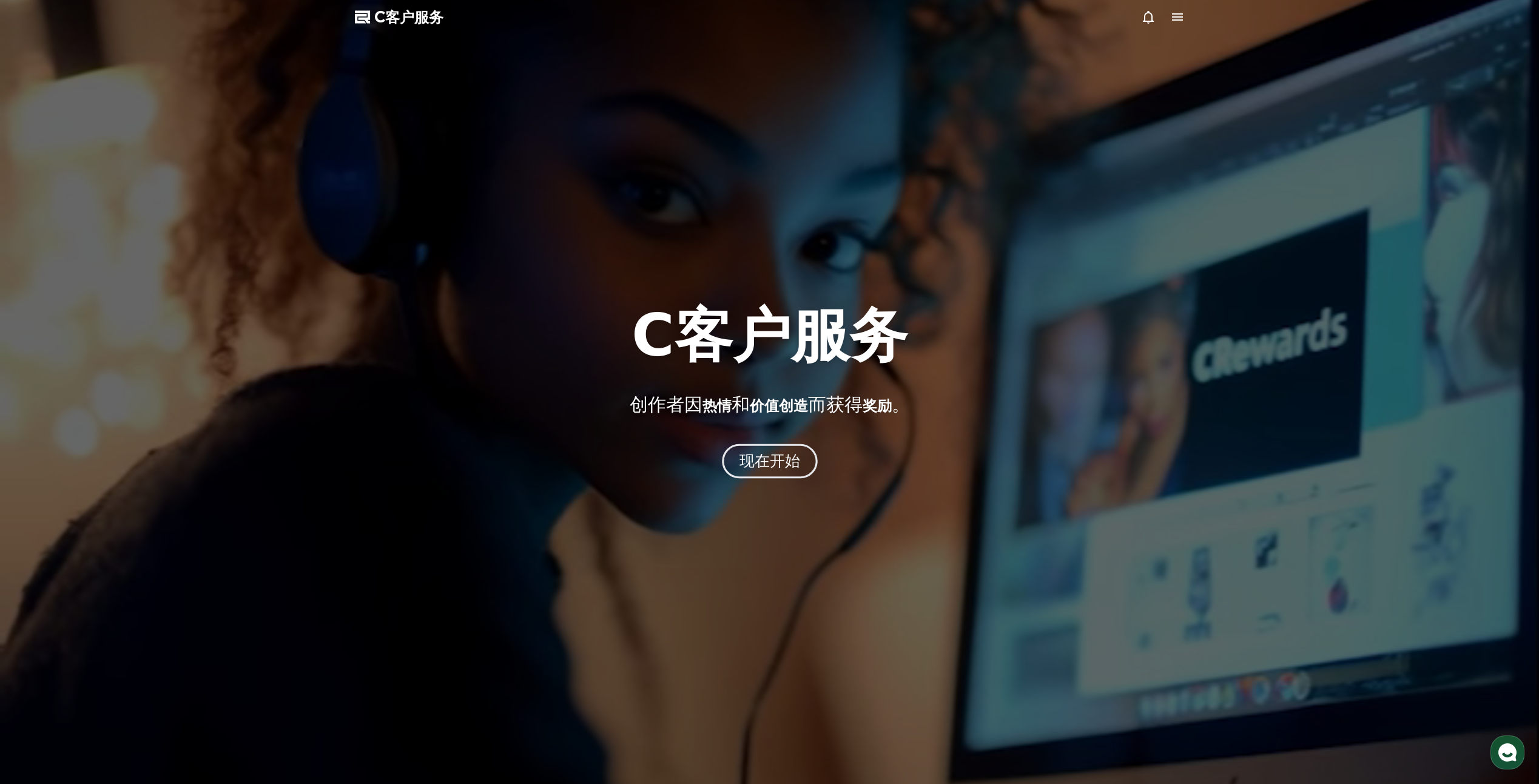
click at [800, 467] on font "现在开始" at bounding box center [769, 460] width 61 height 18
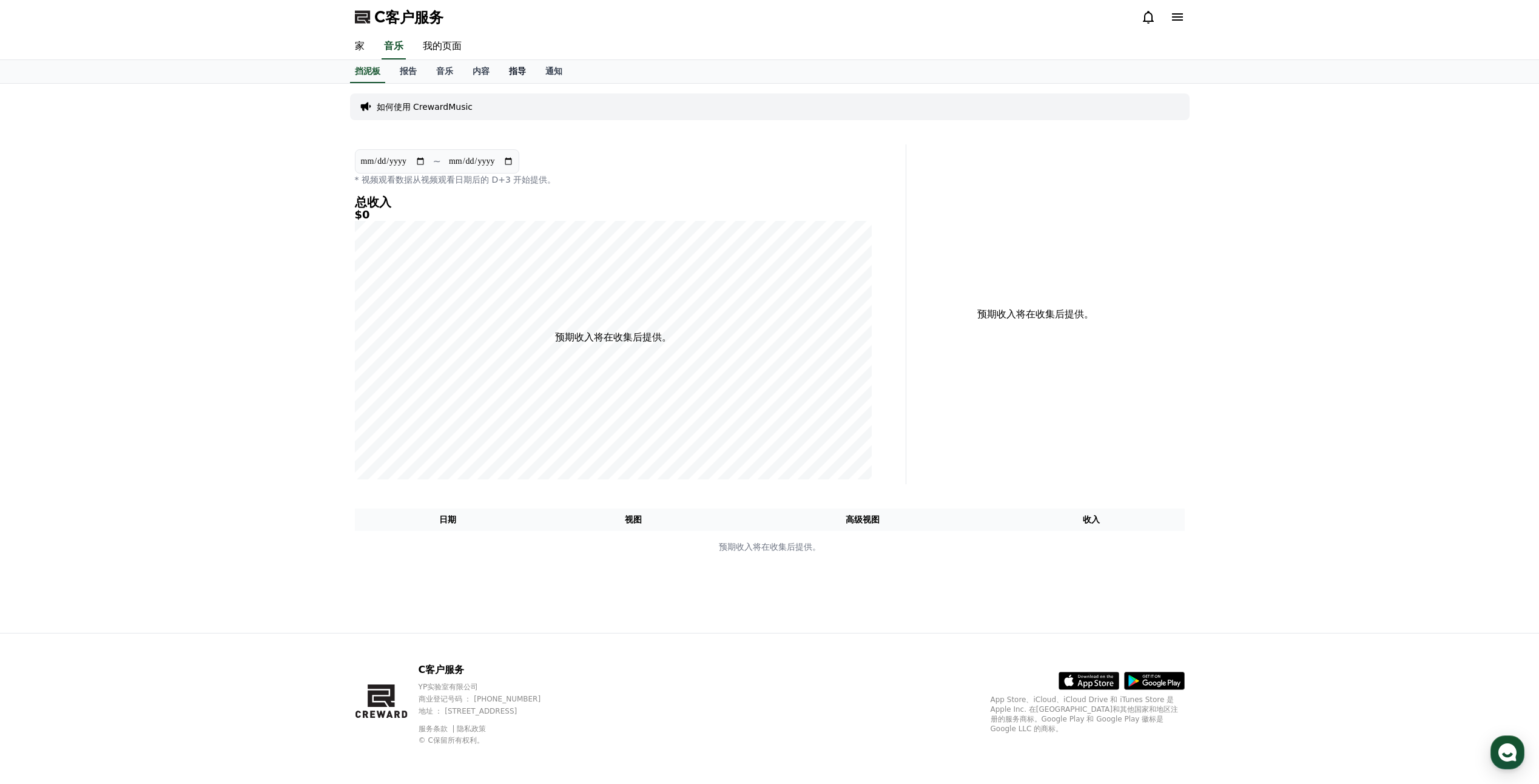
click at [527, 70] on link "指导" at bounding box center [517, 72] width 36 height 23
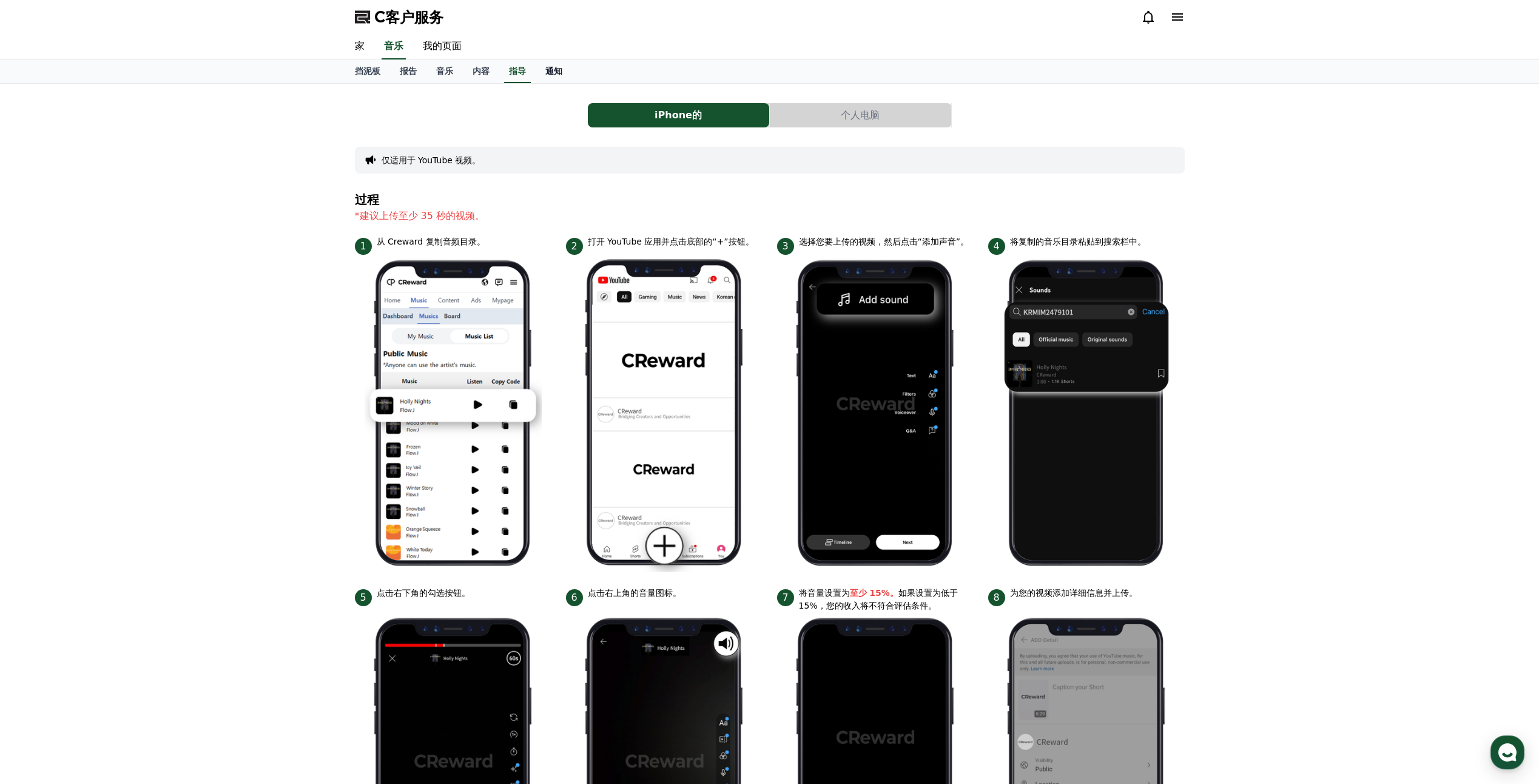
click at [557, 70] on font "通知" at bounding box center [554, 71] width 17 height 10
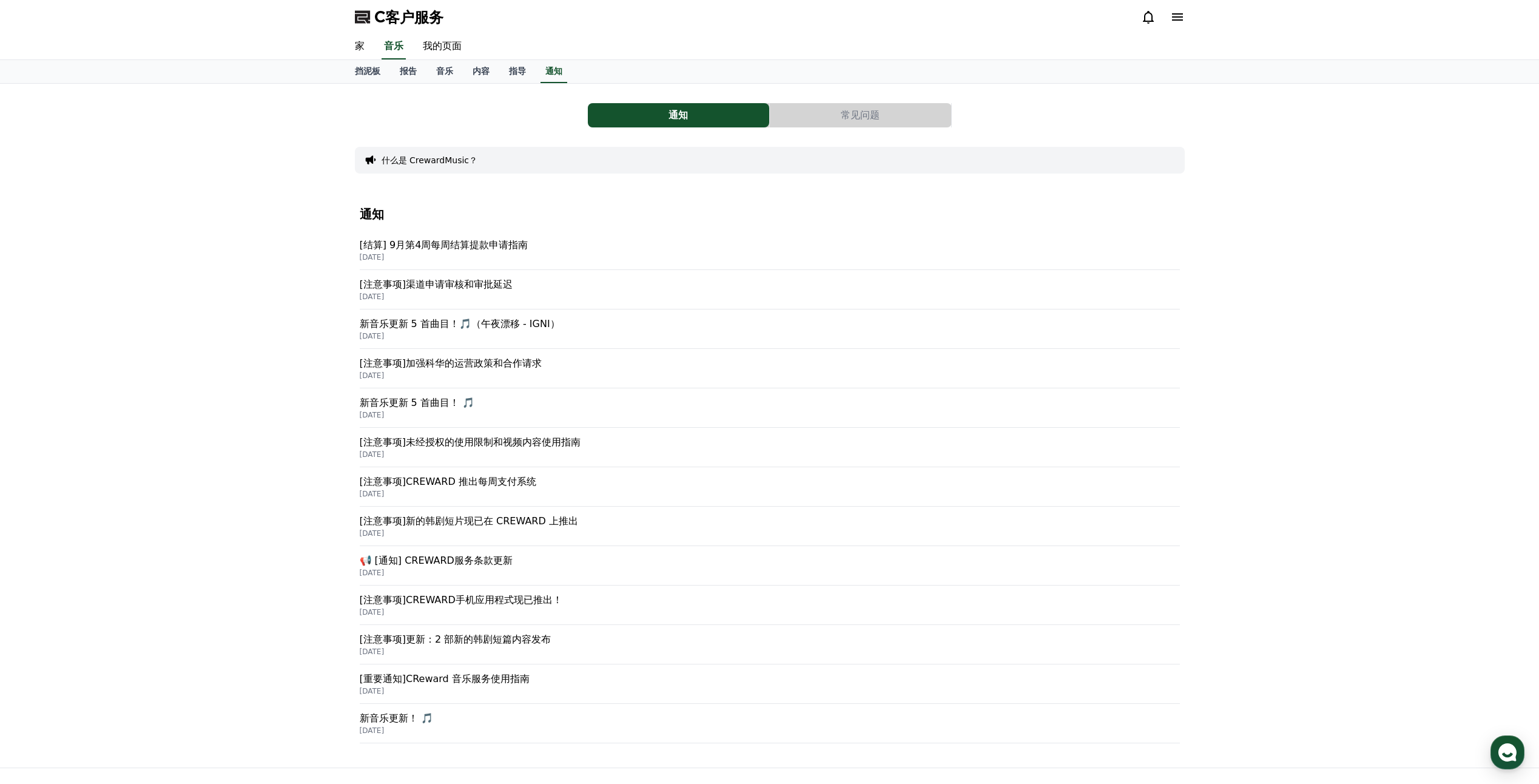
click at [467, 326] on p "新音乐更新 5 首曲目！🎵（午夜漂移 - IGNI）" at bounding box center [770, 324] width 820 height 15
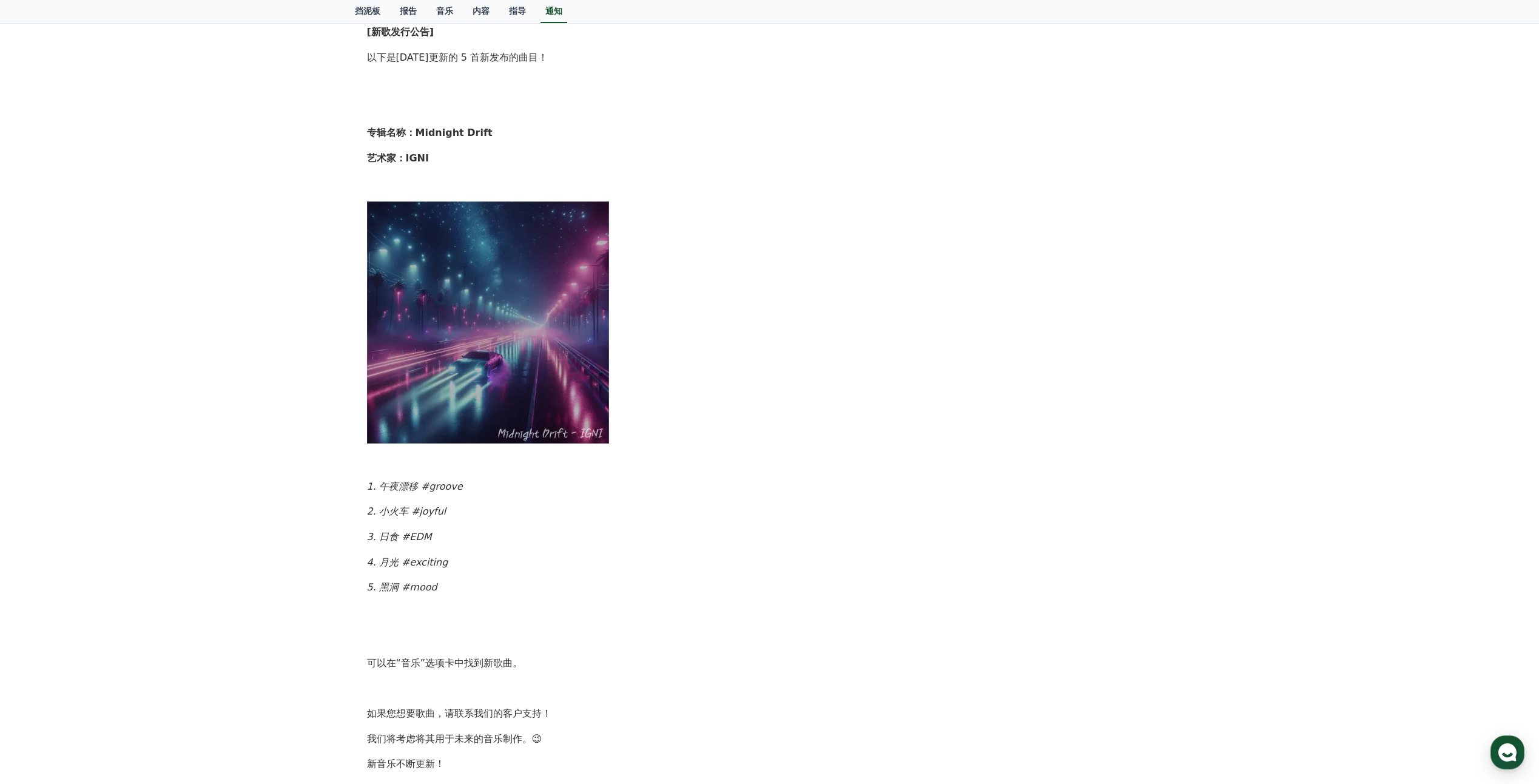
scroll to position [243, 0]
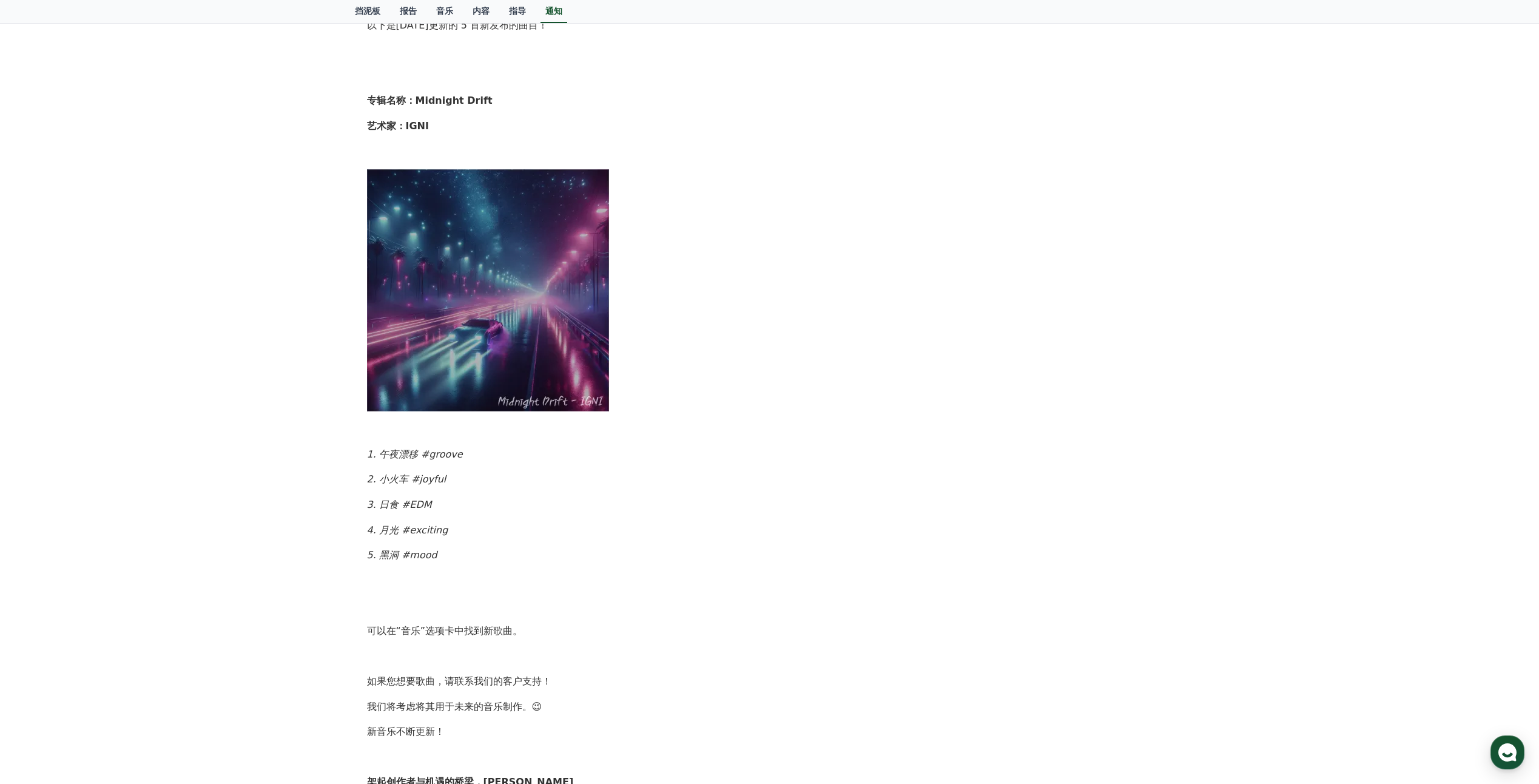
drag, startPoint x: 375, startPoint y: 454, endPoint x: 670, endPoint y: 621, distance: 339.0
click at [670, 621] on div "[新歌发行公告] 以下是[DATE]更新的 5 首新发布的曲目！ 专辑名称： Midnight Drift 艺术家： IGNI 1. 午夜漂移 #groove…" at bounding box center [770, 391] width 806 height 798
click at [458, 557] on p "5. 黑洞 #mood" at bounding box center [770, 555] width 806 height 15
click at [411, 558] on em "5. 黑洞 #mood" at bounding box center [402, 555] width 70 height 12
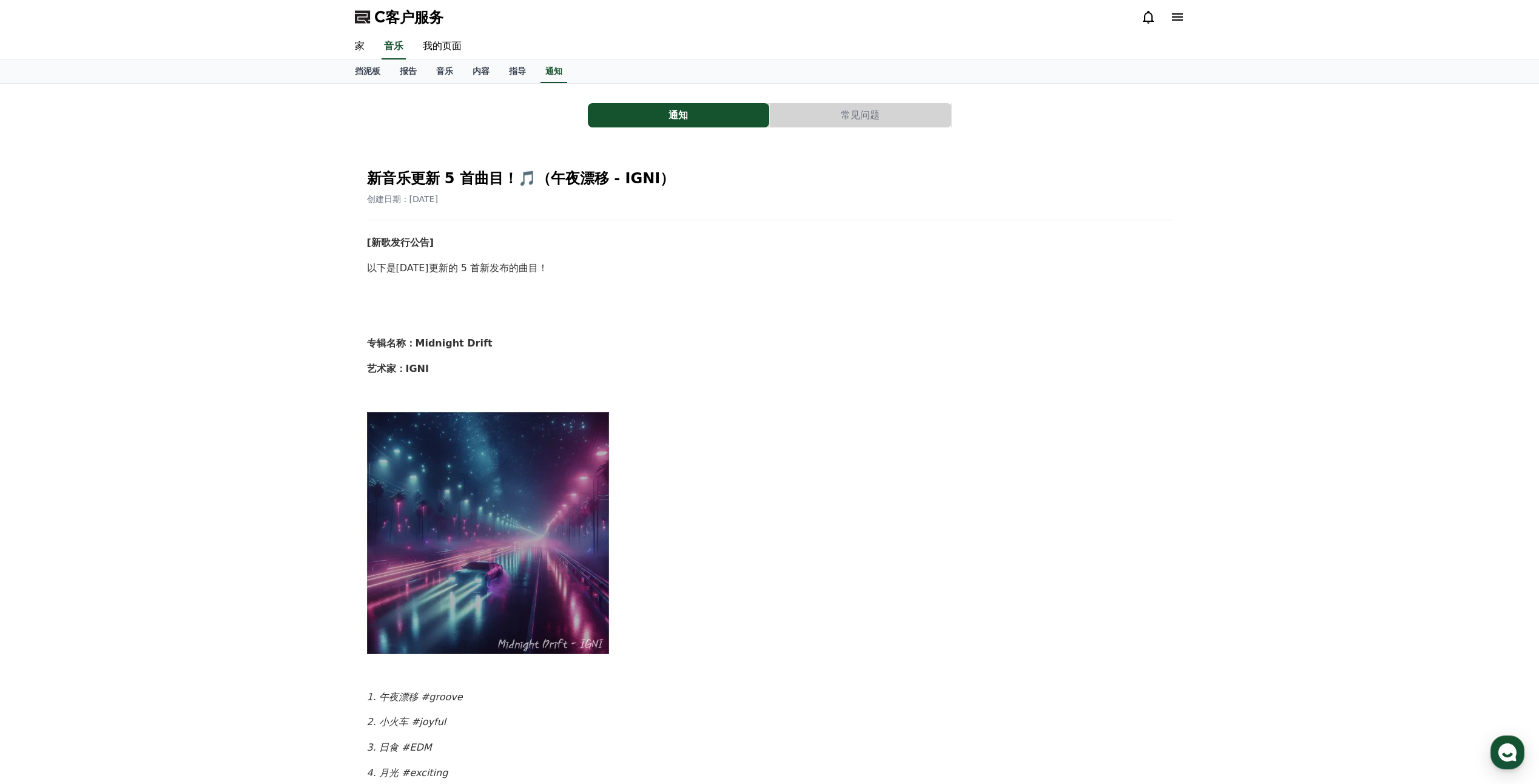
drag, startPoint x: 380, startPoint y: 547, endPoint x: 781, endPoint y: 426, distance: 418.9
click at [781, 426] on div "[新歌发行公告] 以下是[DATE]更新的 5 首新发布的曲目！ 专辑名称： Midnight Drift 艺术家： IGNI 1. 午夜漂移 #groove…" at bounding box center [770, 633] width 806 height 798
drag, startPoint x: 781, startPoint y: 426, endPoint x: 691, endPoint y: 514, distance: 125.9
click at [691, 514] on p at bounding box center [770, 532] width 806 height 243
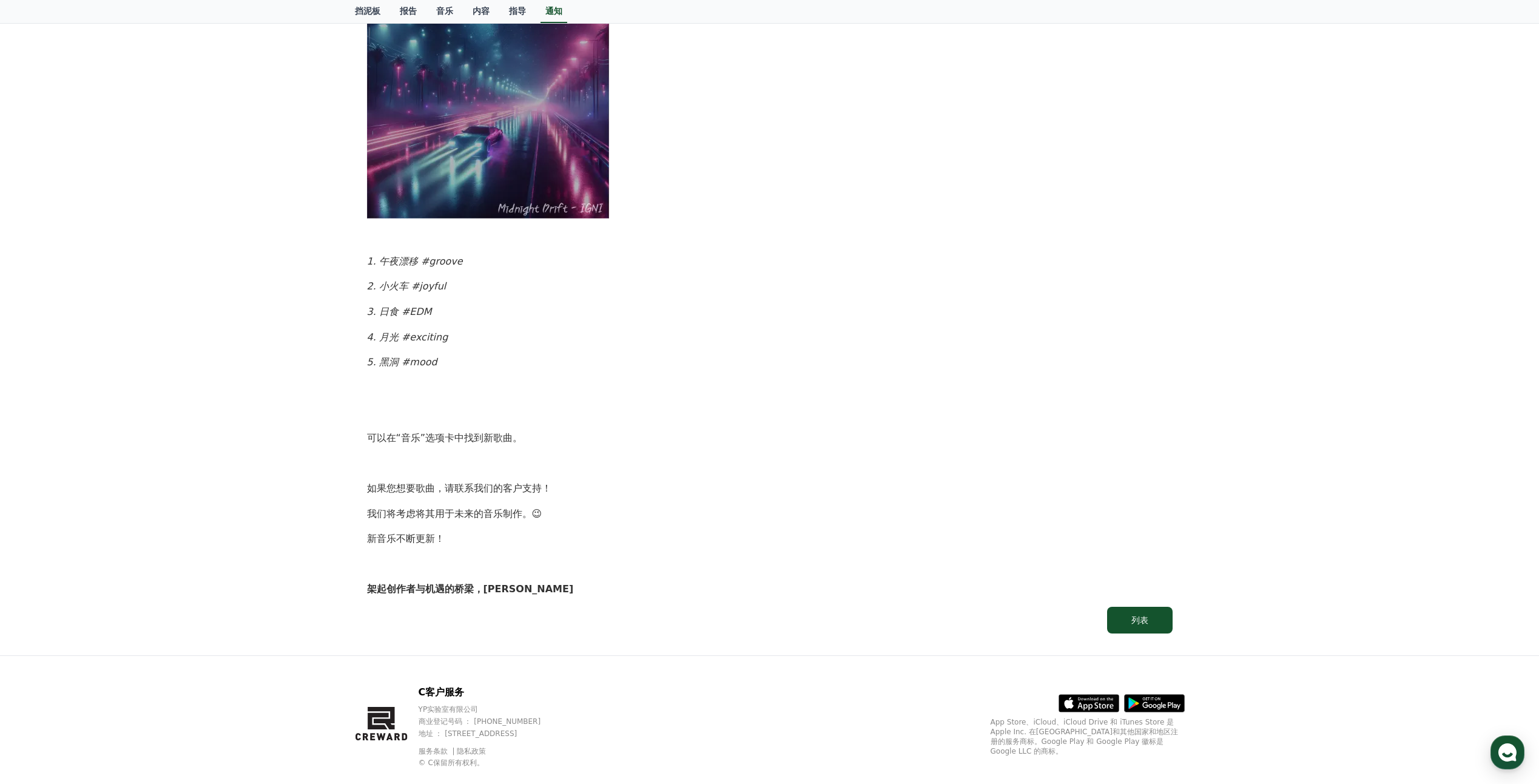
scroll to position [458, 0]
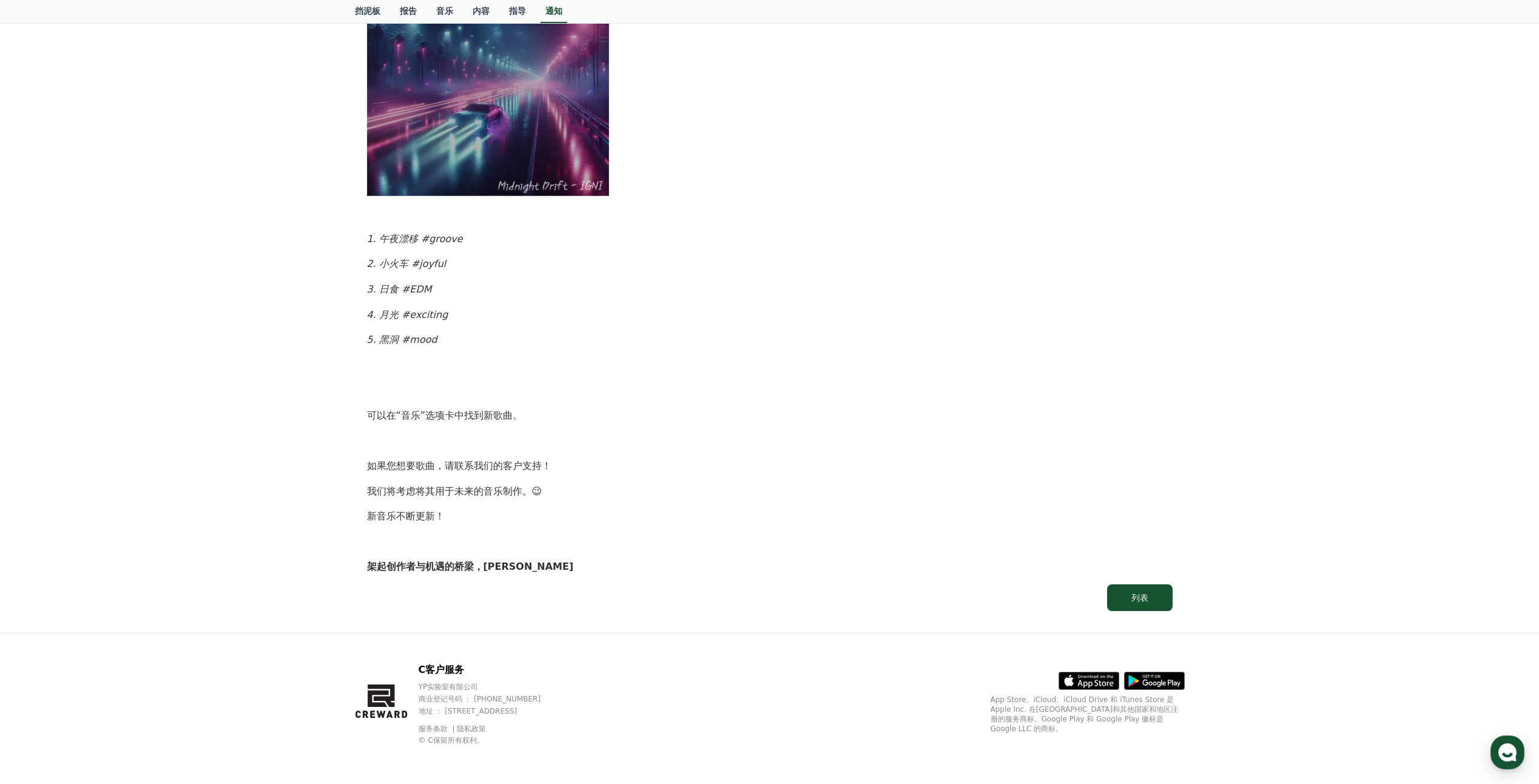
drag, startPoint x: 570, startPoint y: 569, endPoint x: 315, endPoint y: 431, distance: 289.9
click at [315, 431] on div "通知 常见问题 新音乐更新 5 首曲目！🎵（午夜漂移 - IGNI） 创建日期：[DATE] [新歌发行公告] 以下是[DATE]更新的 5 首新发布的曲目！…" at bounding box center [770, 129] width 1539 height 1007
